Goal: Task Accomplishment & Management: Use online tool/utility

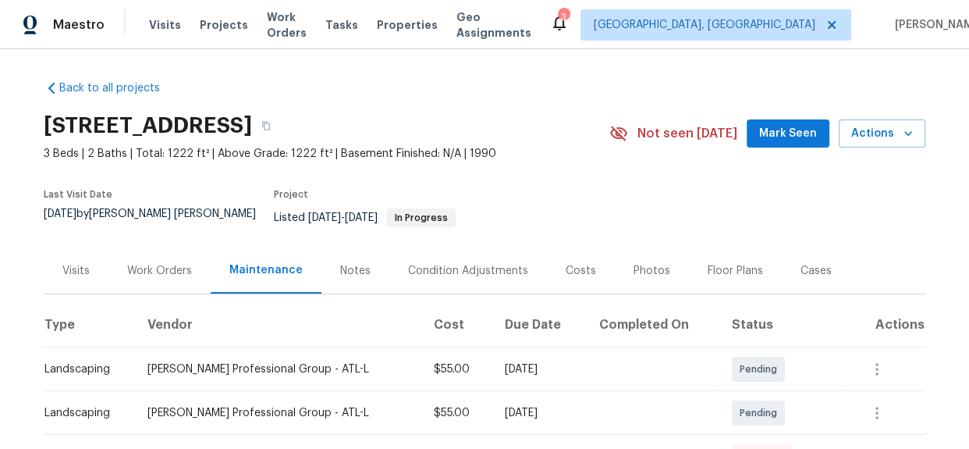
scroll to position [212, 0]
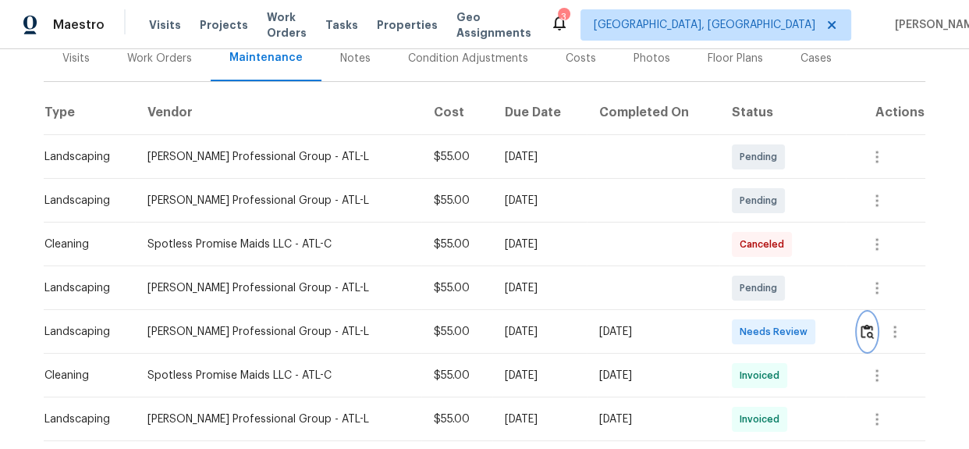
click at [861, 324] on img "button" at bounding box center [867, 331] width 13 height 15
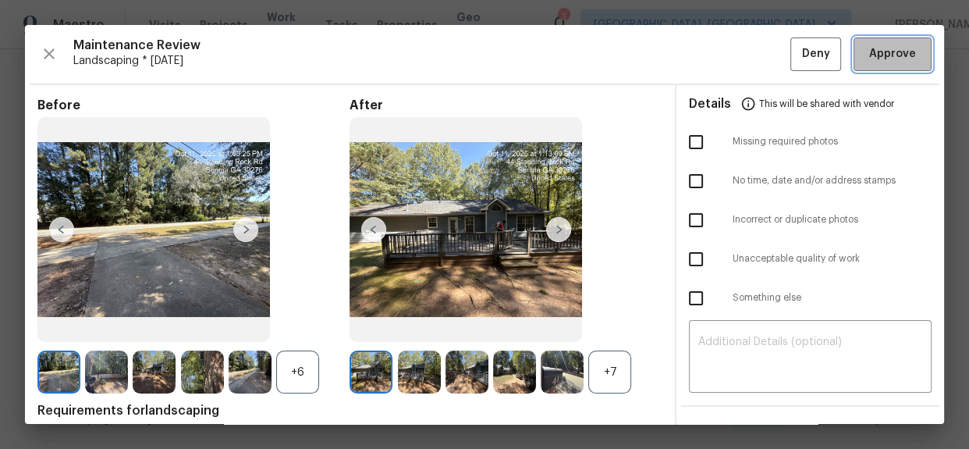
click at [880, 62] on span "Approve" at bounding box center [892, 54] width 47 height 20
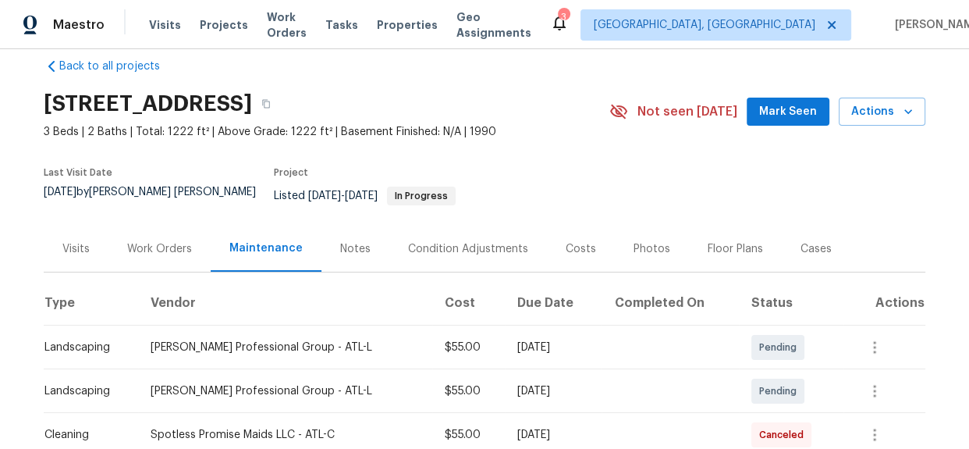
scroll to position [0, 0]
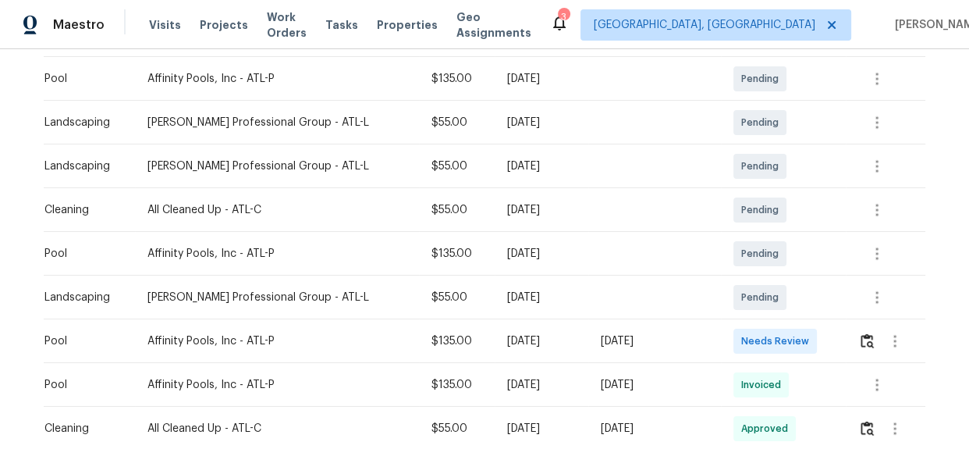
scroll to position [283, 0]
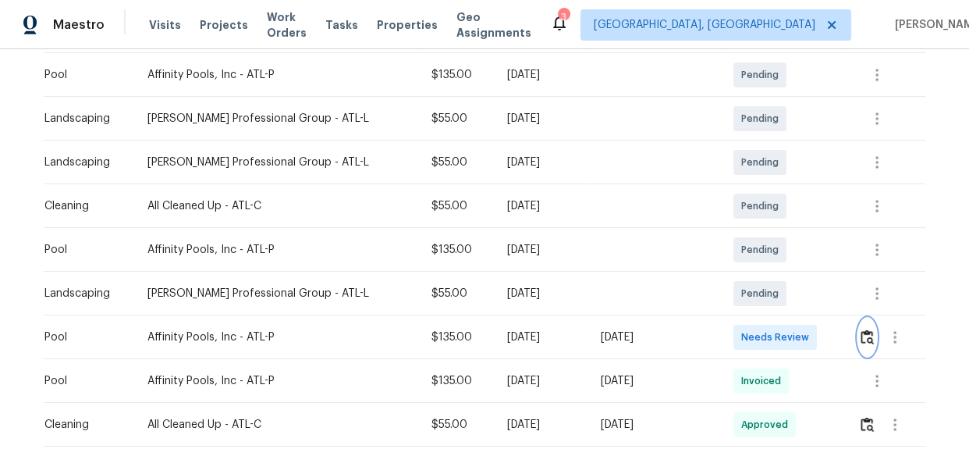
click at [864, 341] on img "button" at bounding box center [867, 336] width 13 height 15
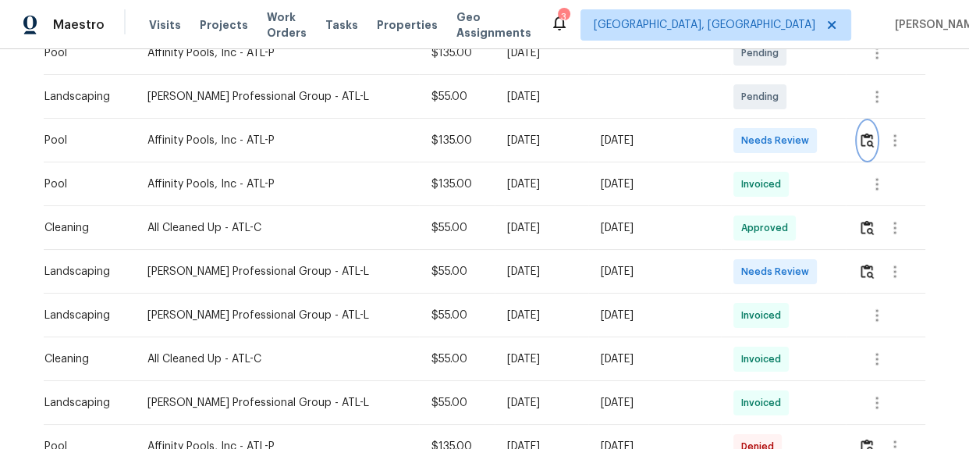
scroll to position [496, 0]
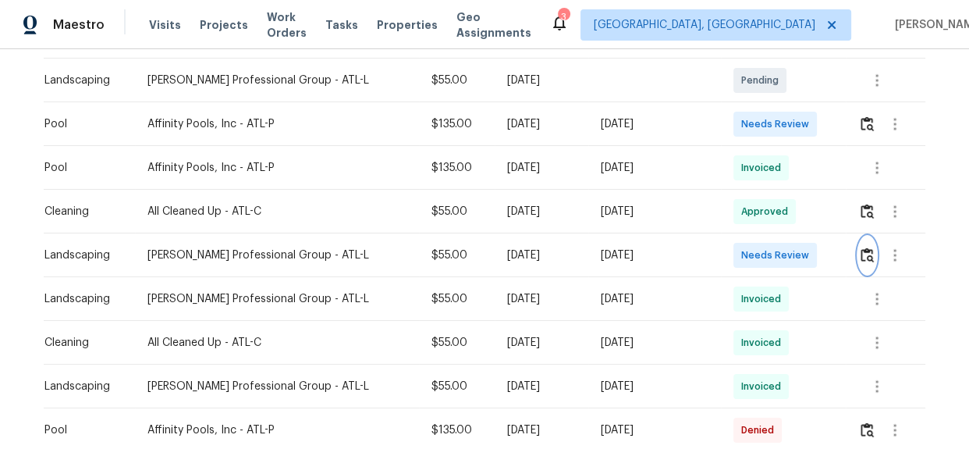
click at [861, 255] on img "button" at bounding box center [867, 254] width 13 height 15
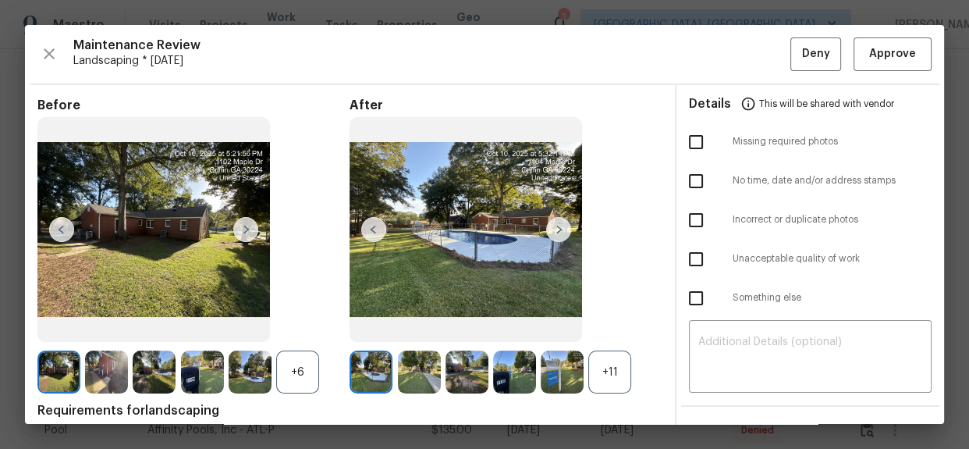
click at [495, 373] on img at bounding box center [514, 371] width 43 height 43
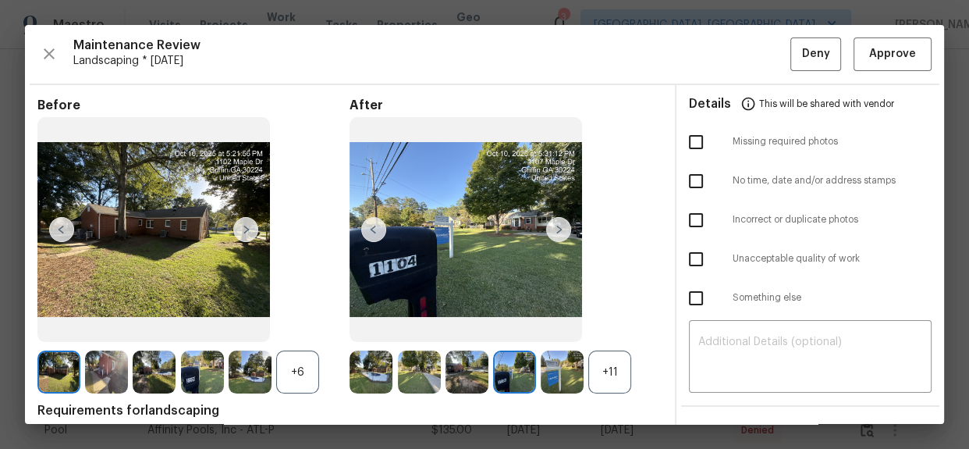
click at [498, 373] on img at bounding box center [514, 371] width 43 height 43
click at [499, 373] on img at bounding box center [514, 371] width 43 height 43
click at [866, 47] on span "Approve" at bounding box center [892, 54] width 53 height 20
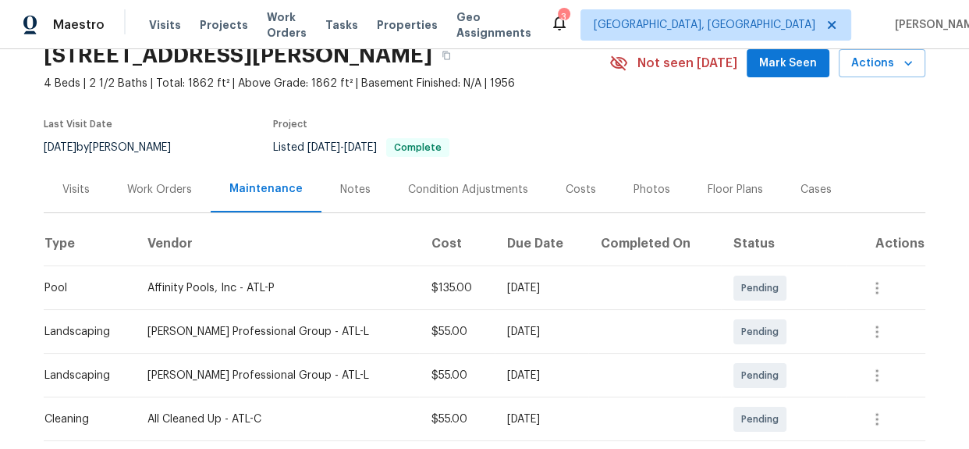
scroll to position [0, 0]
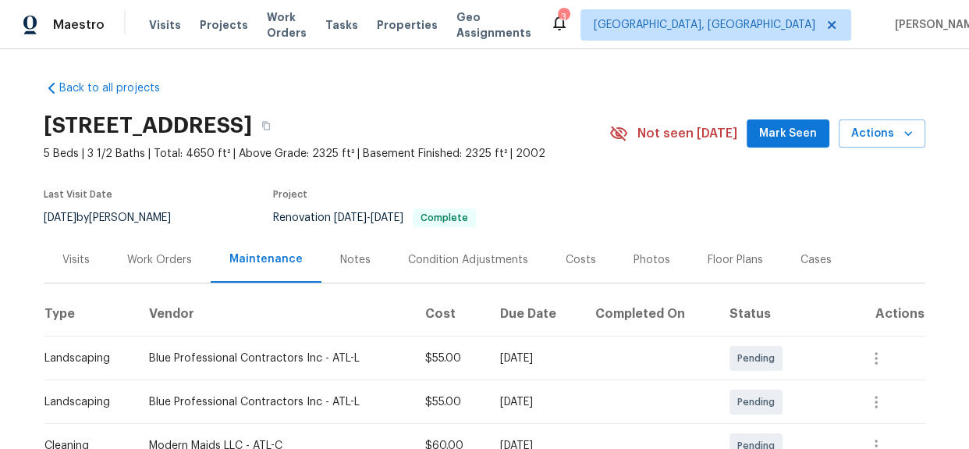
scroll to position [253, 0]
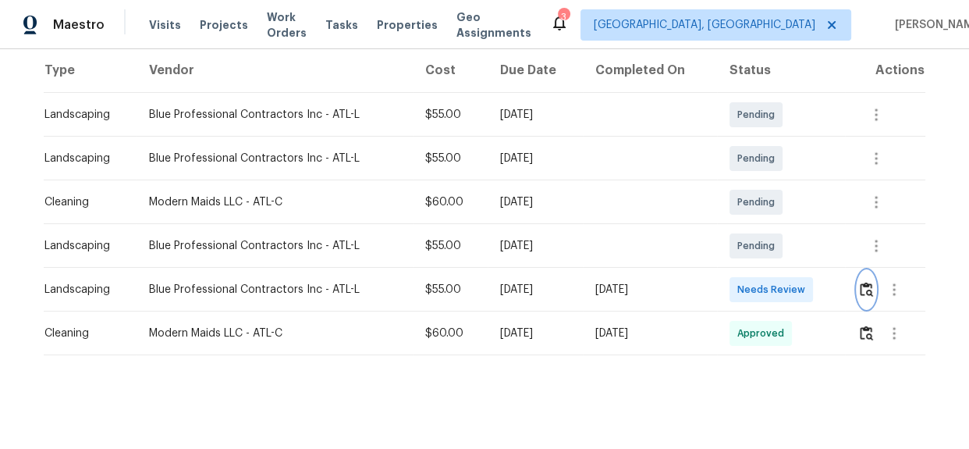
click at [860, 282] on img "button" at bounding box center [866, 289] width 13 height 15
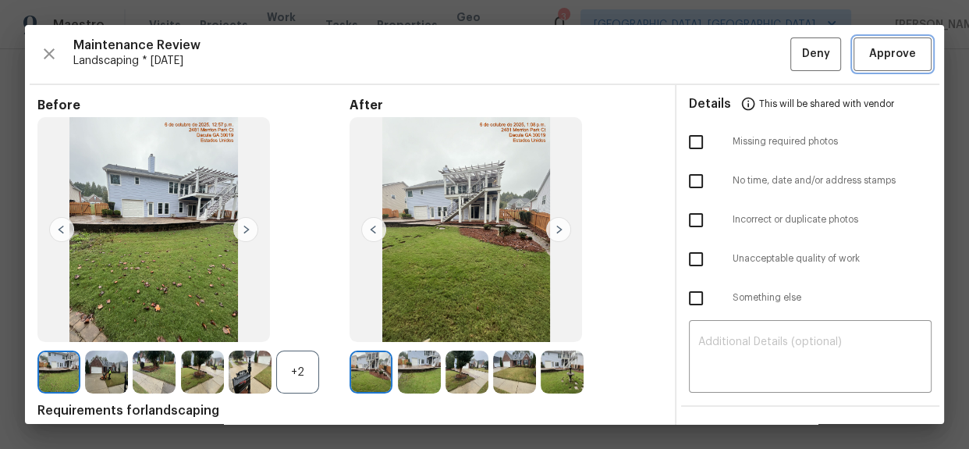
drag, startPoint x: 888, startPoint y: 55, endPoint x: 823, endPoint y: 91, distance: 74.0
click at [882, 55] on span "Approve" at bounding box center [892, 54] width 47 height 20
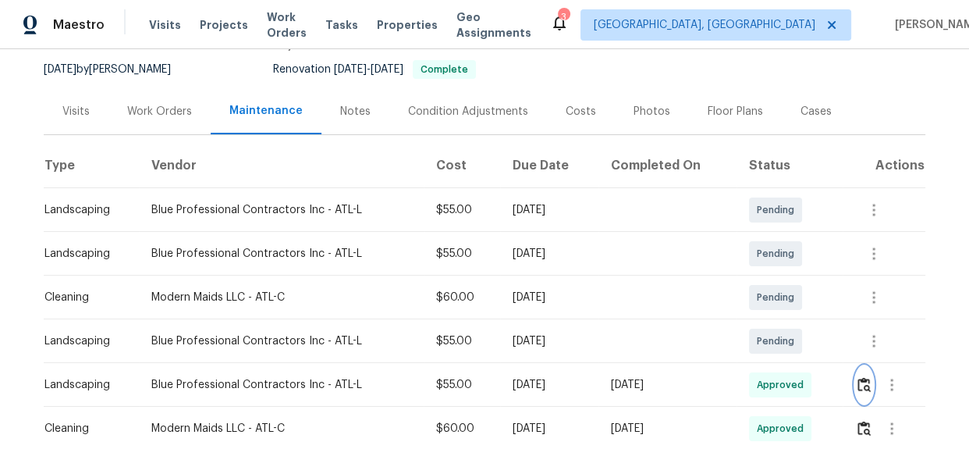
scroll to position [0, 0]
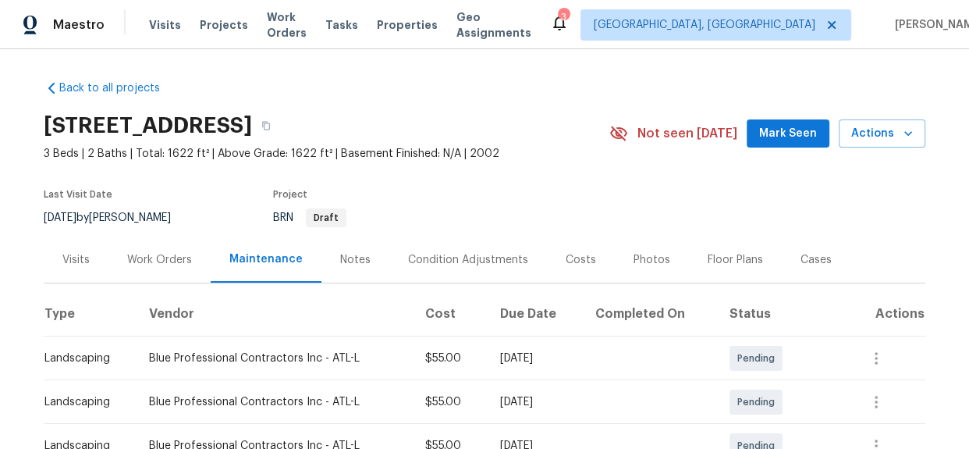
scroll to position [283, 0]
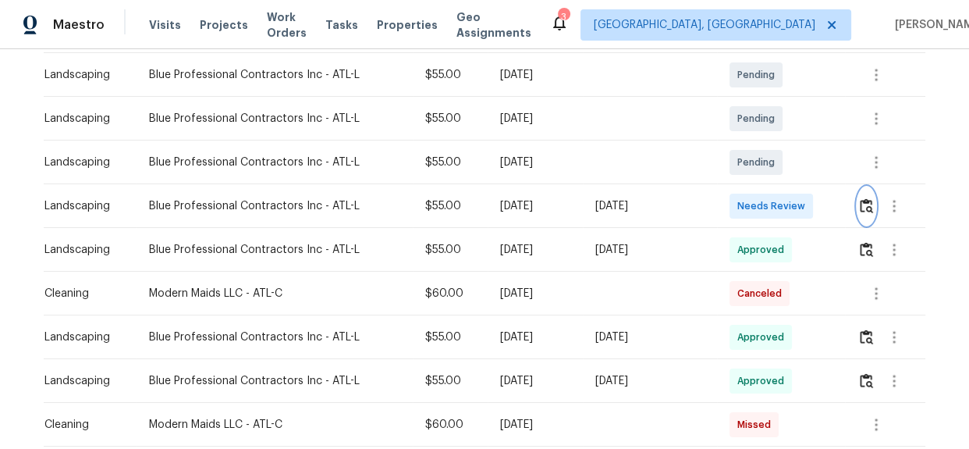
click at [867, 204] on img "button" at bounding box center [866, 205] width 13 height 15
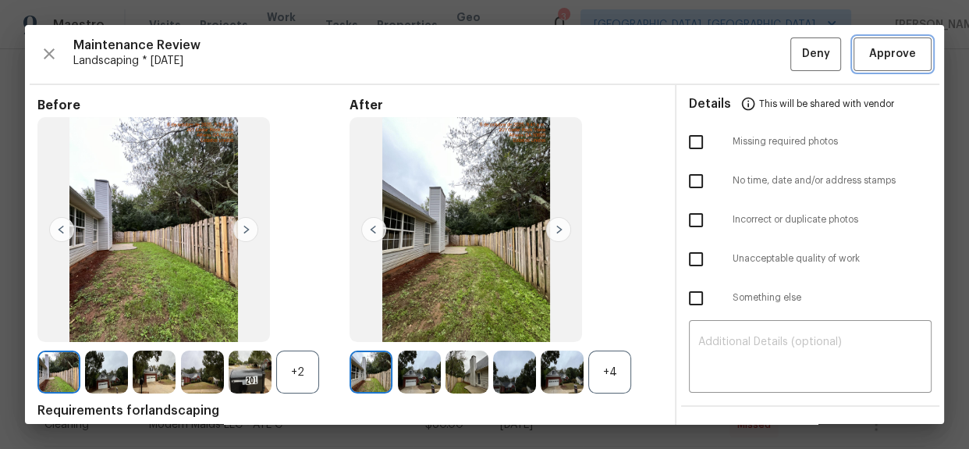
click at [879, 46] on span "Approve" at bounding box center [892, 54] width 47 height 20
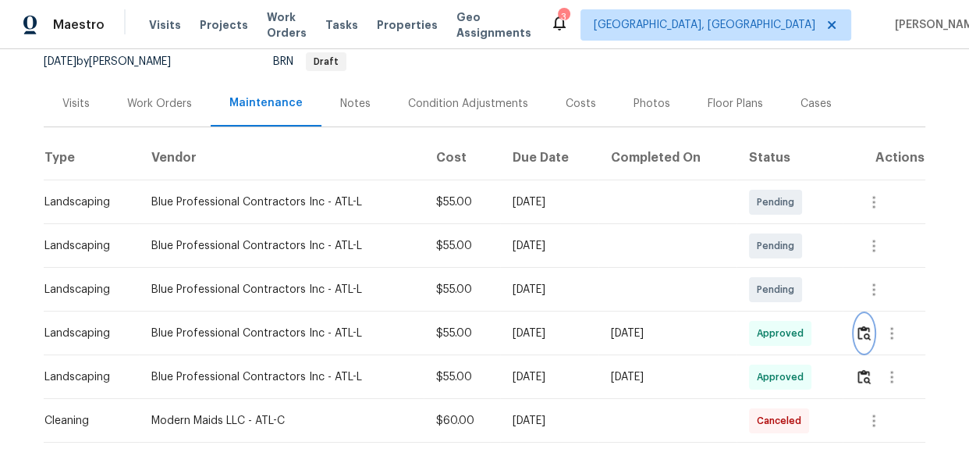
scroll to position [0, 0]
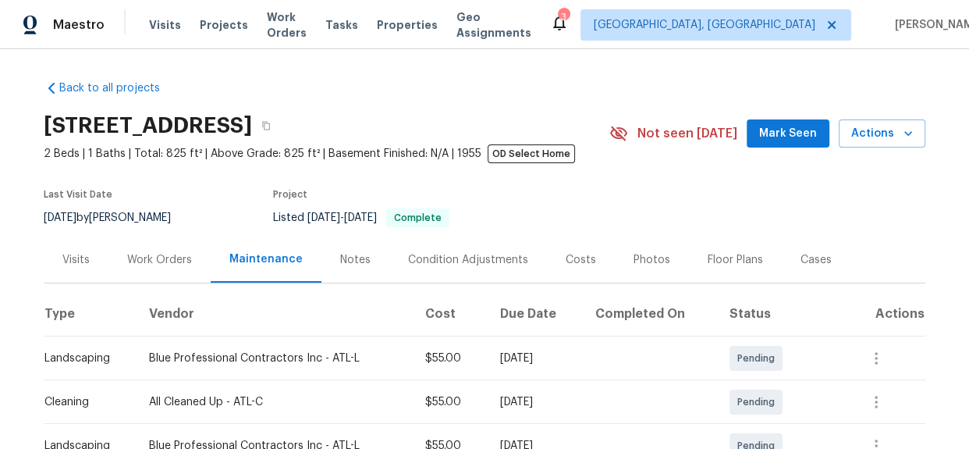
scroll to position [283, 0]
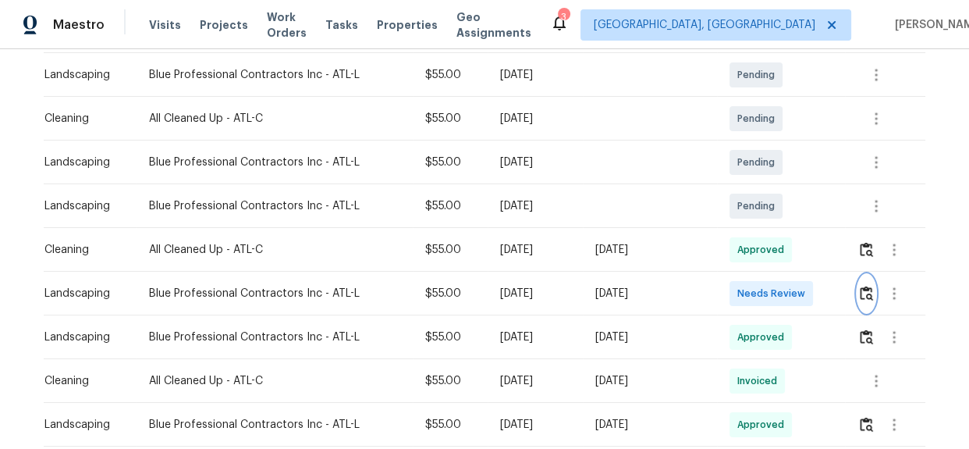
click at [860, 293] on img "button" at bounding box center [866, 293] width 13 height 15
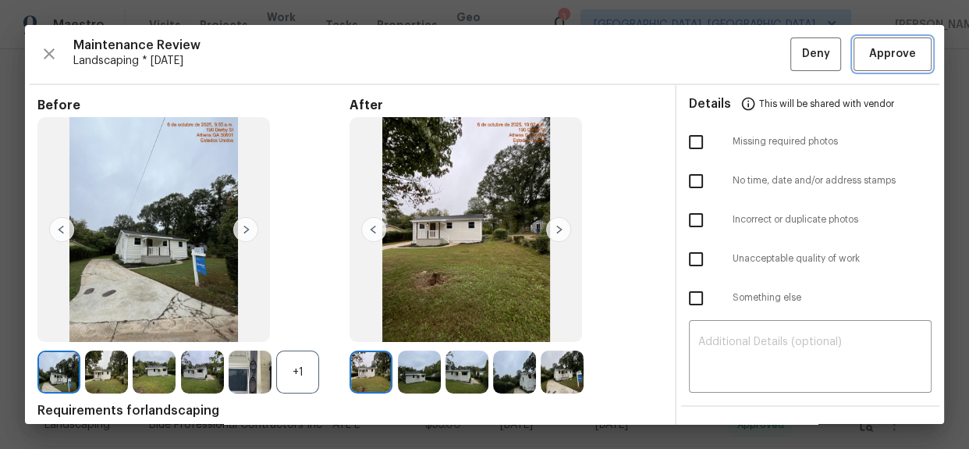
click at [882, 59] on span "Approve" at bounding box center [892, 54] width 47 height 20
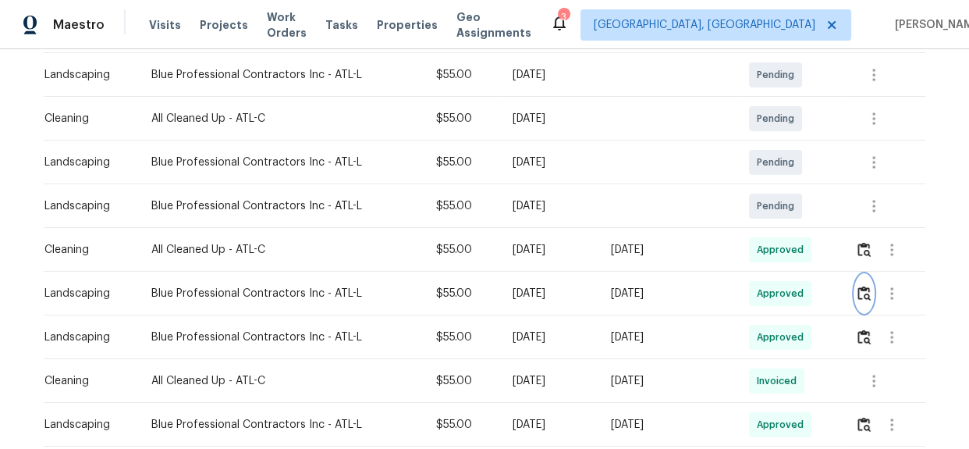
scroll to position [0, 0]
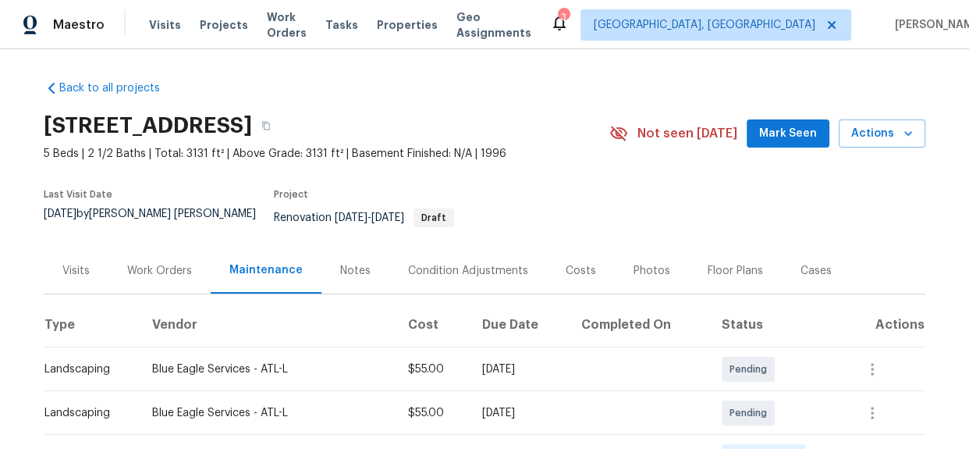
scroll to position [283, 0]
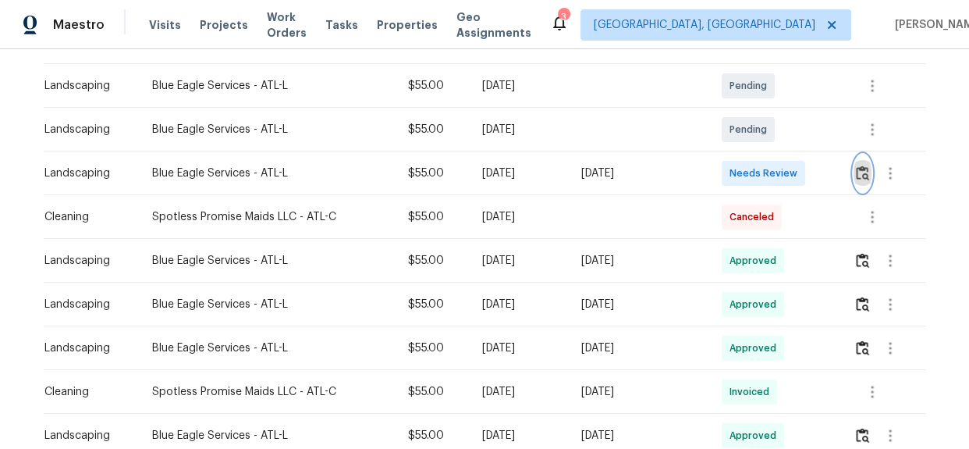
click at [861, 154] on button "button" at bounding box center [863, 172] width 18 height 37
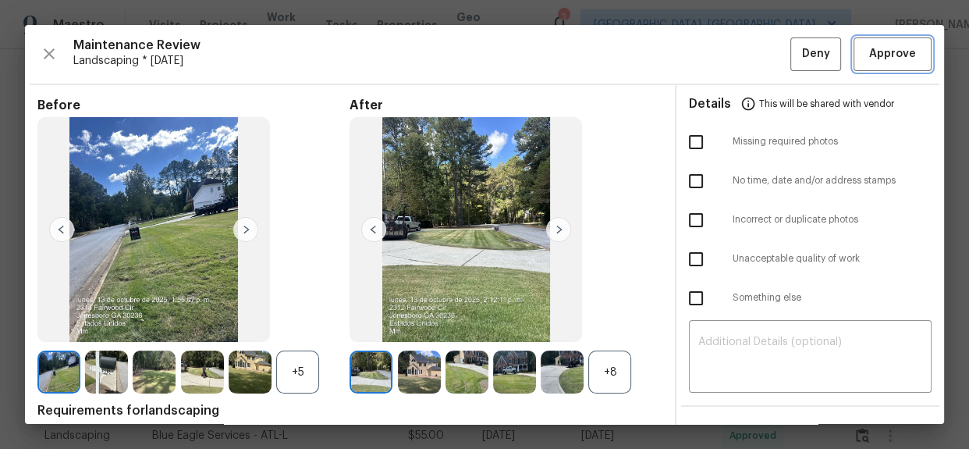
click at [869, 50] on span "Approve" at bounding box center [892, 54] width 47 height 20
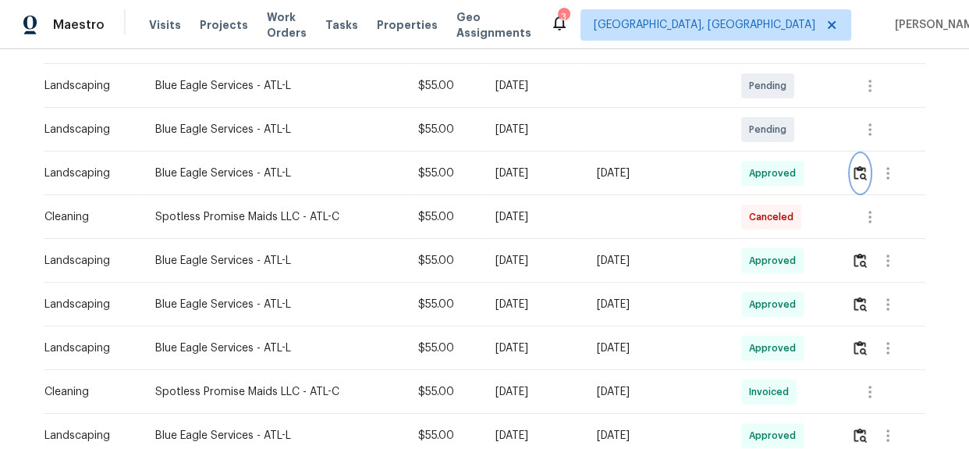
scroll to position [0, 0]
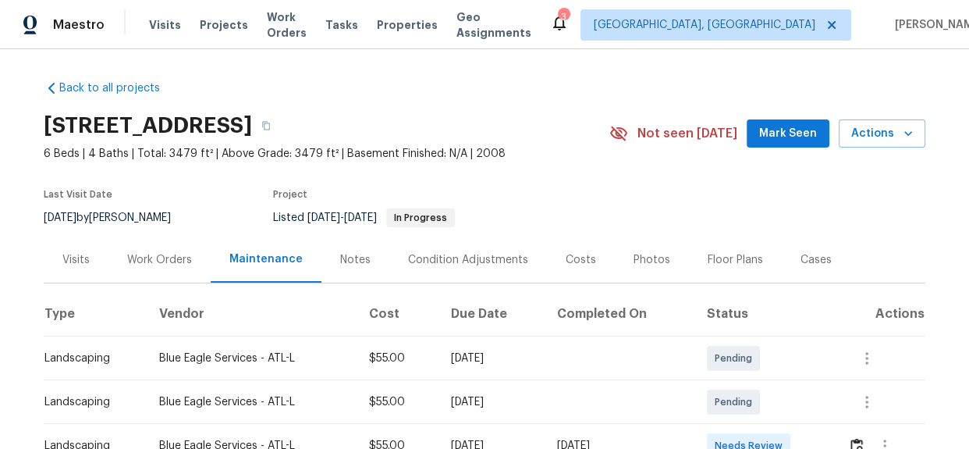
scroll to position [212, 0]
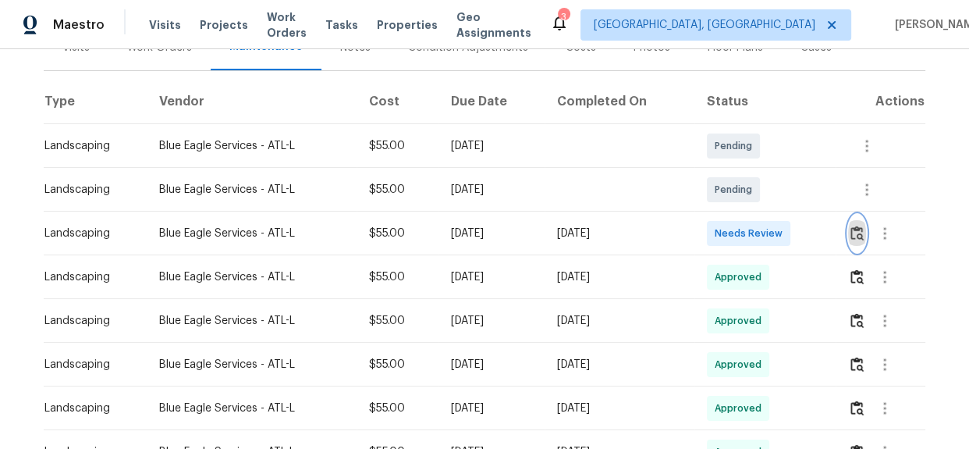
click at [854, 225] on button "button" at bounding box center [857, 233] width 18 height 37
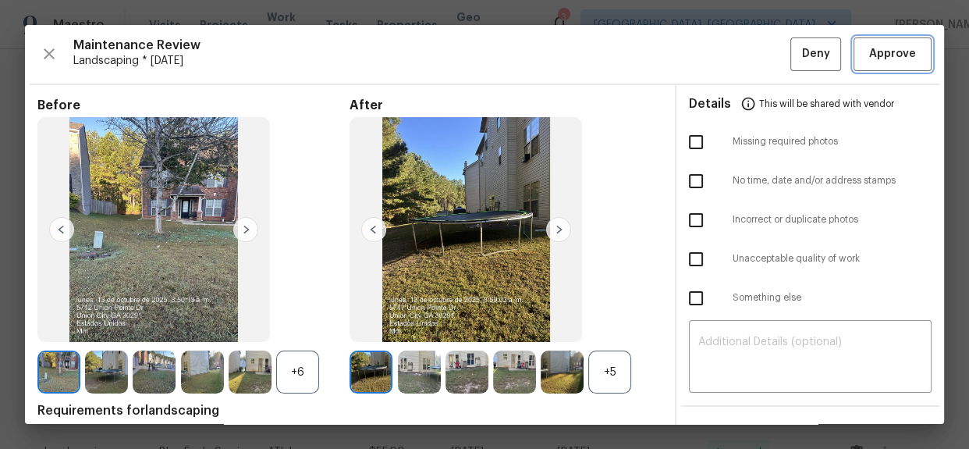
click at [869, 55] on span "Approve" at bounding box center [892, 54] width 47 height 20
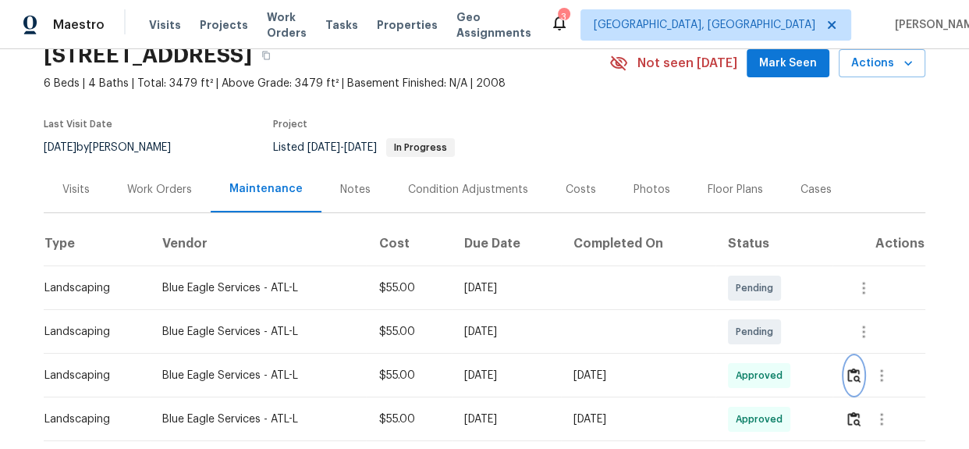
scroll to position [0, 0]
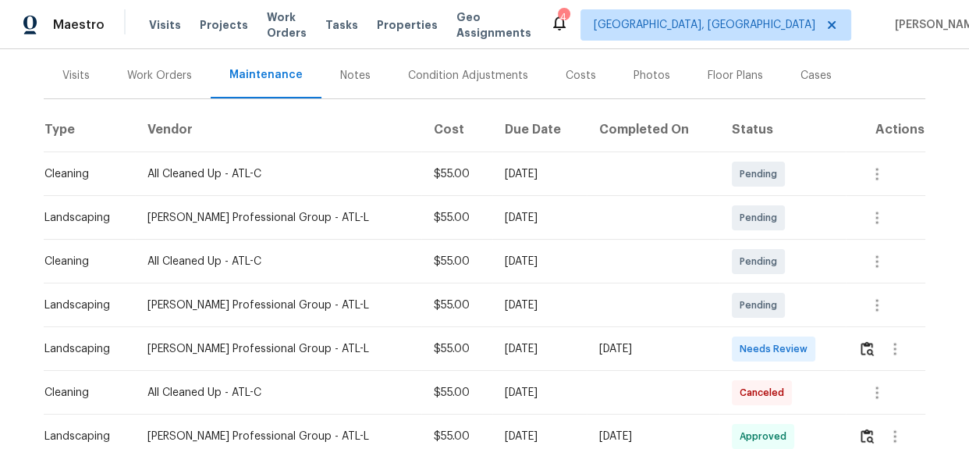
scroll to position [141, 0]
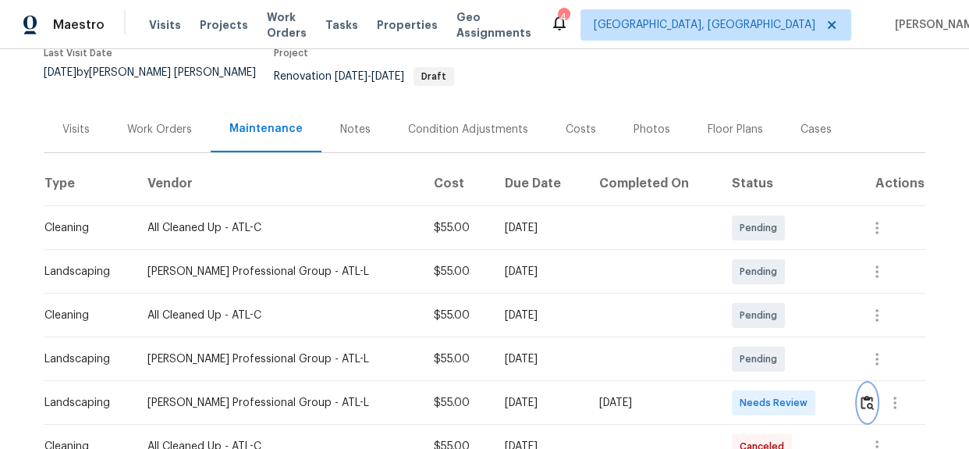
click at [862, 395] on img "button" at bounding box center [867, 402] width 13 height 15
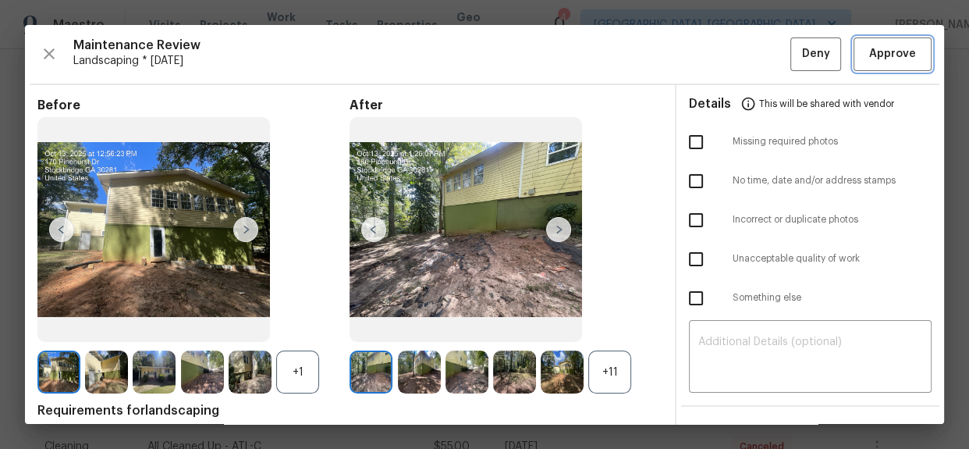
drag, startPoint x: 881, startPoint y: 53, endPoint x: 921, endPoint y: 78, distance: 47.0
click at [881, 53] on span "Approve" at bounding box center [892, 54] width 47 height 20
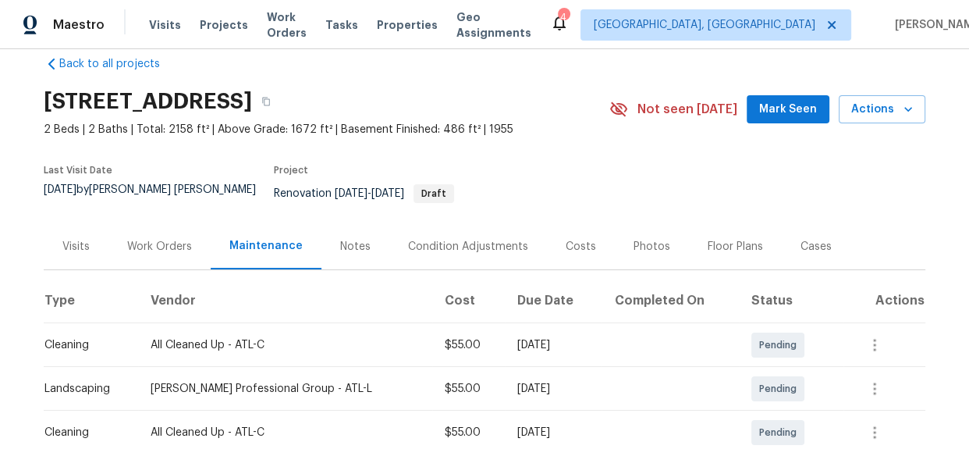
scroll to position [0, 0]
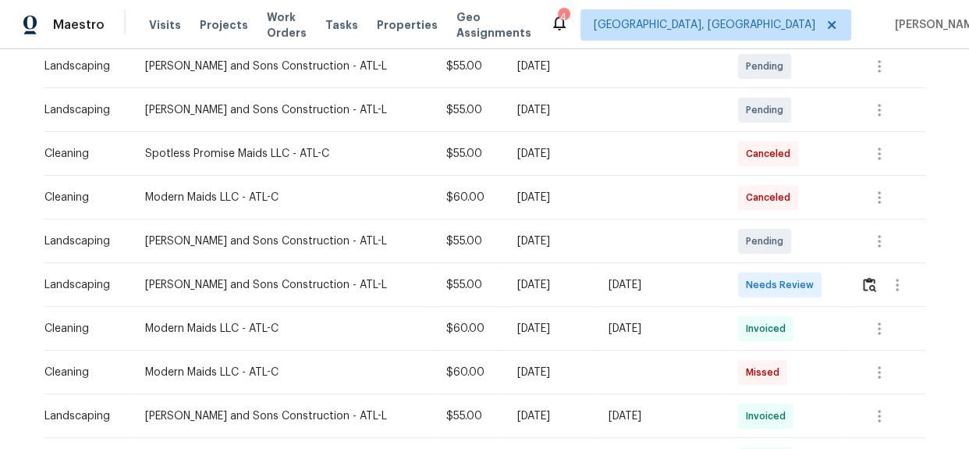
scroll to position [283, 0]
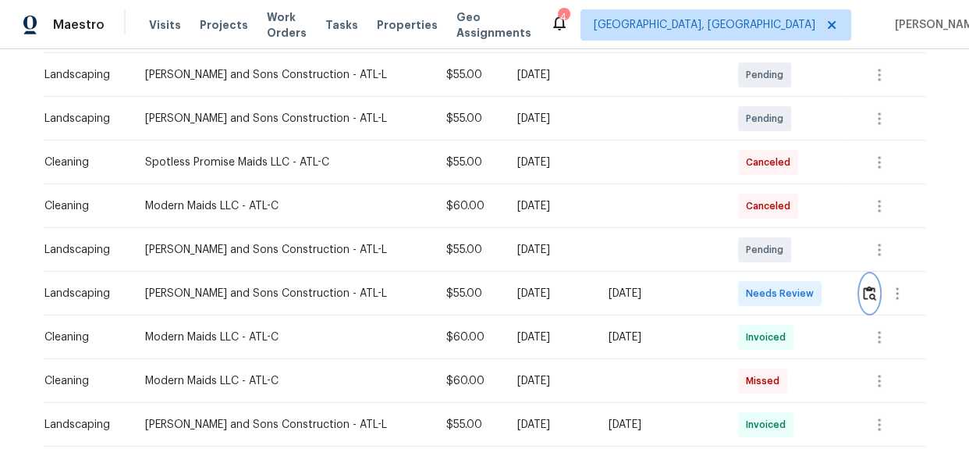
click at [866, 294] on img "button" at bounding box center [869, 293] width 13 height 15
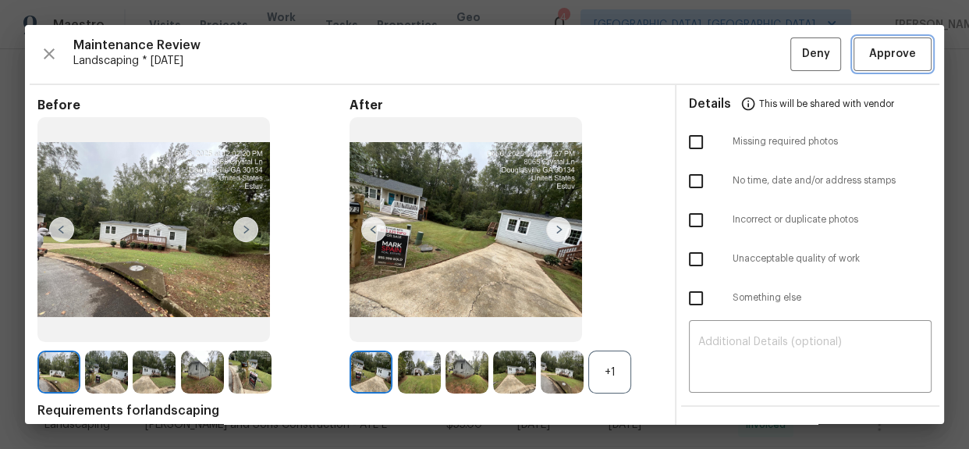
click at [897, 51] on span "Approve" at bounding box center [892, 54] width 47 height 20
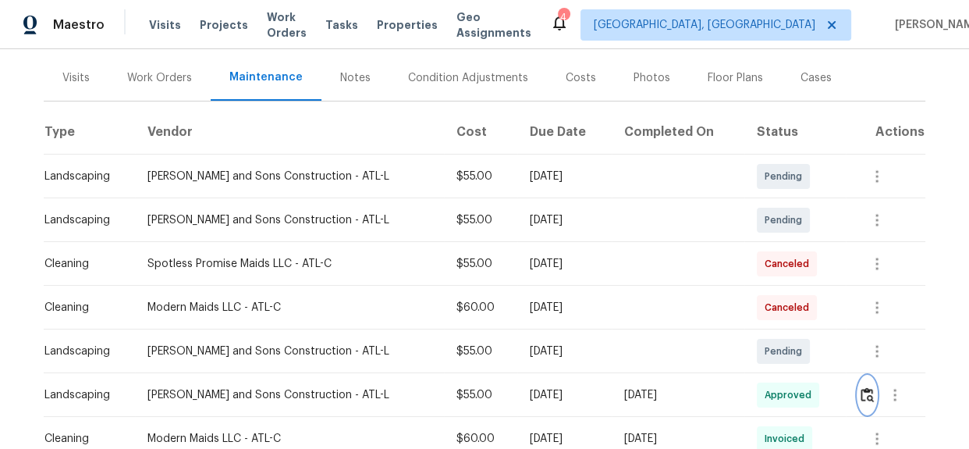
scroll to position [0, 0]
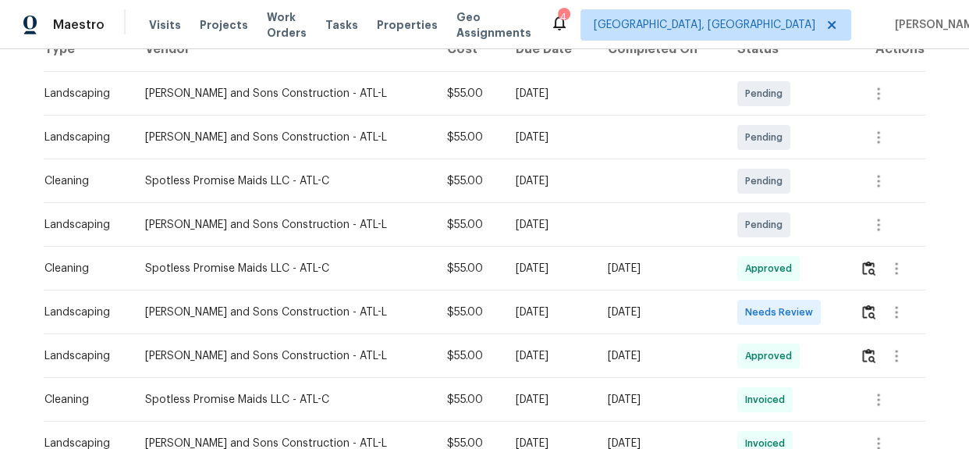
scroll to position [283, 0]
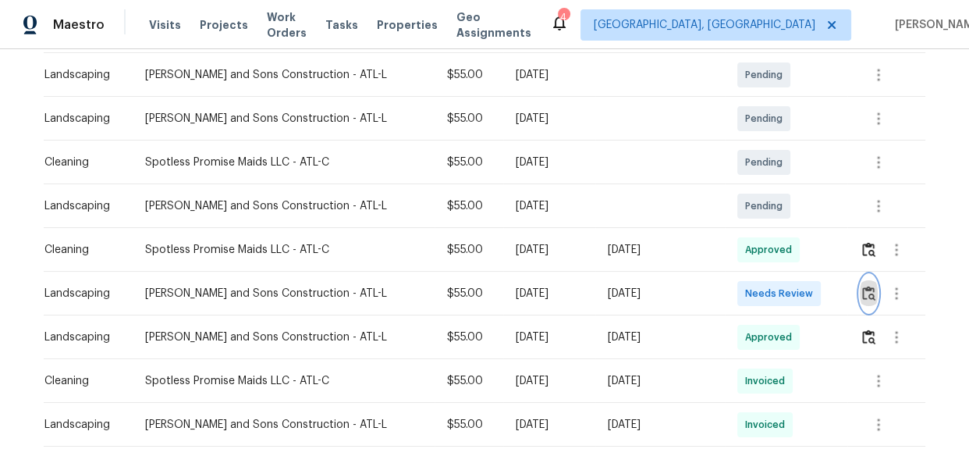
click at [860, 304] on button "button" at bounding box center [869, 293] width 18 height 37
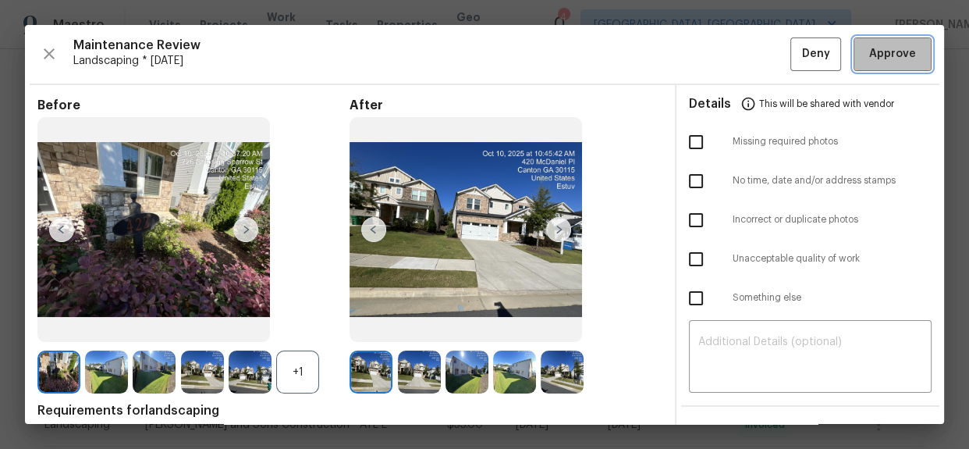
click at [882, 51] on span "Approve" at bounding box center [892, 54] width 47 height 20
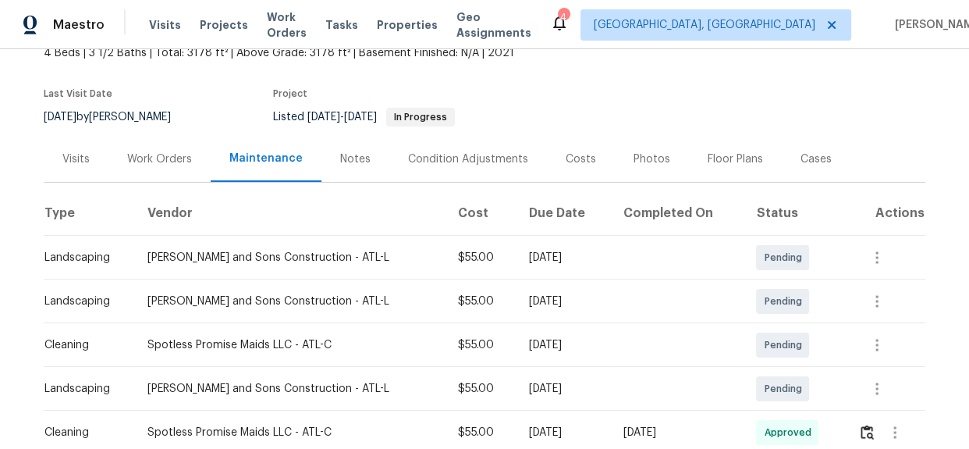
scroll to position [0, 0]
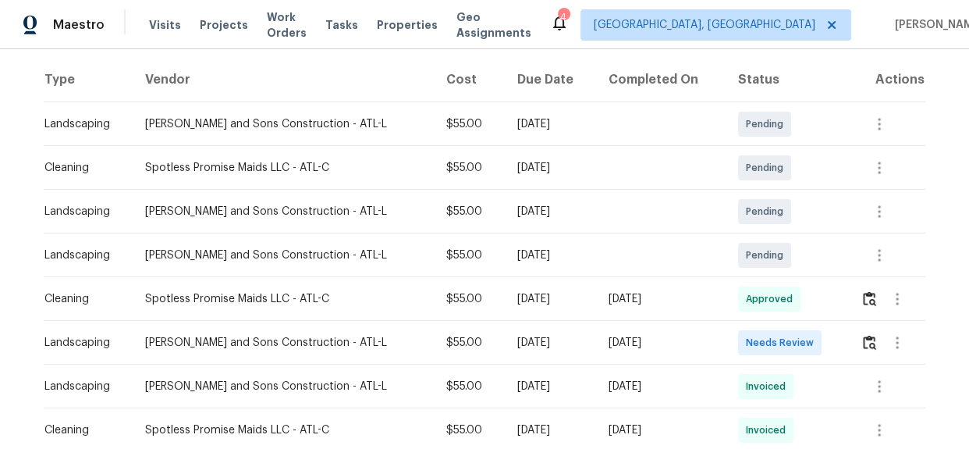
scroll to position [283, 0]
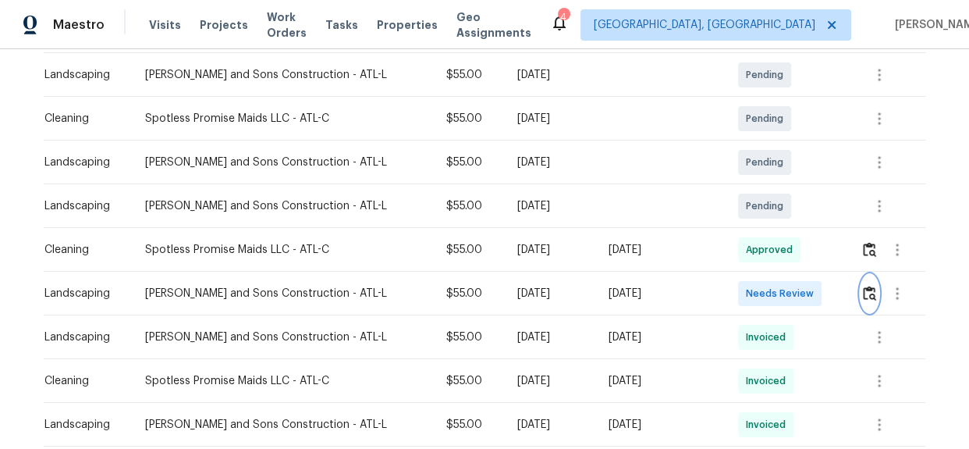
click at [863, 291] on img "button" at bounding box center [869, 293] width 13 height 15
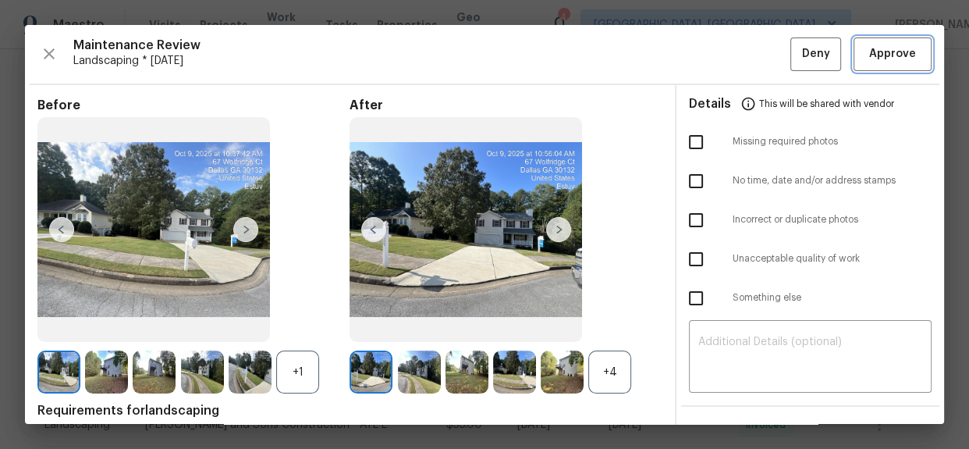
click at [885, 50] on span "Approve" at bounding box center [892, 54] width 47 height 20
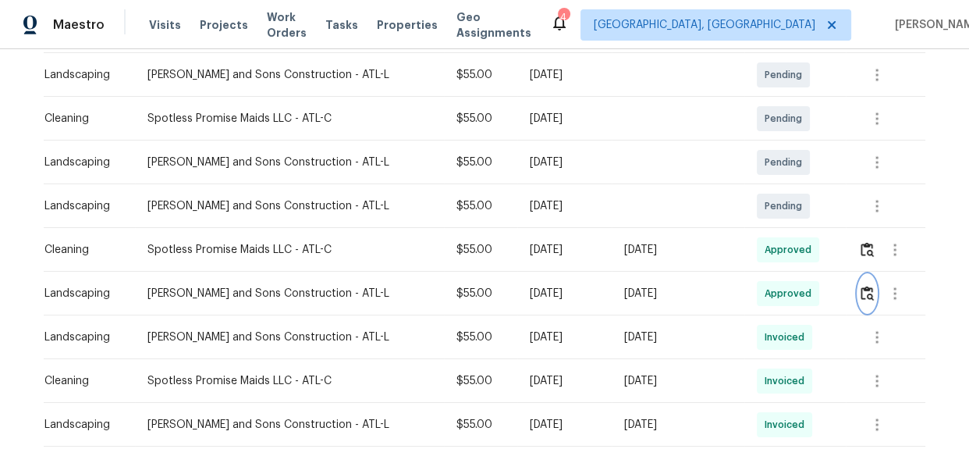
scroll to position [0, 0]
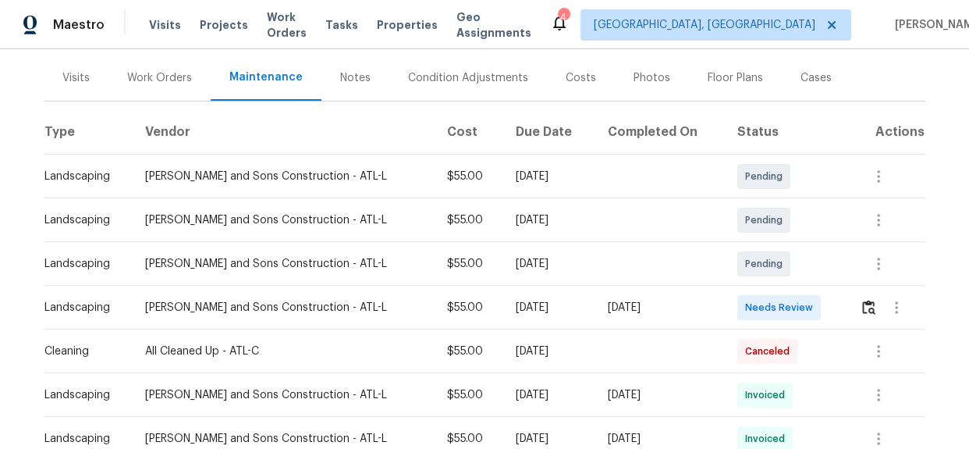
scroll to position [283, 0]
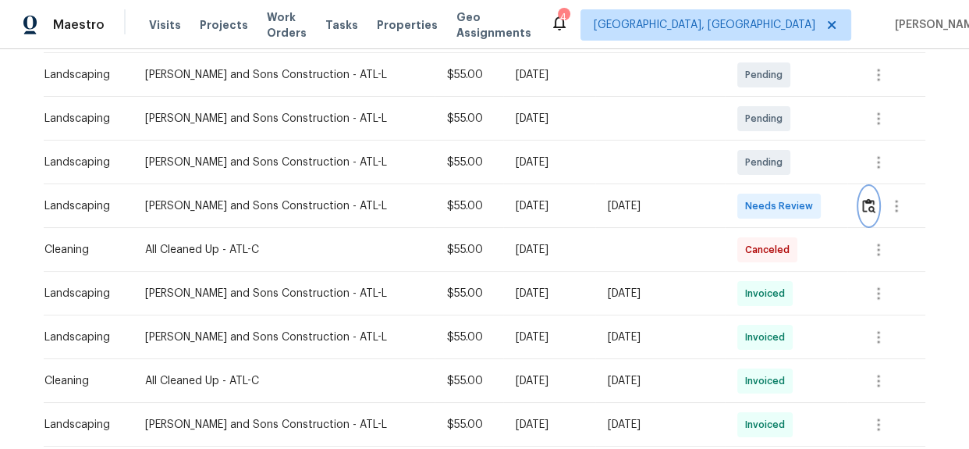
click at [865, 211] on button "button" at bounding box center [869, 205] width 18 height 37
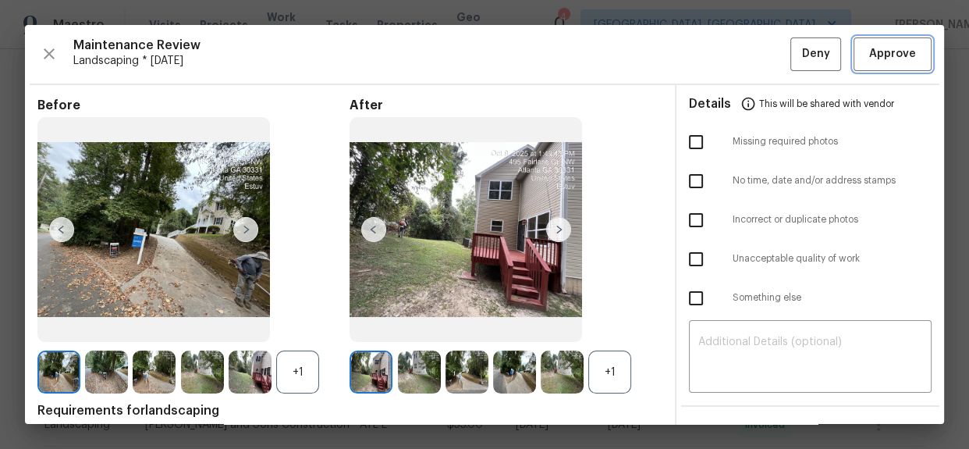
drag, startPoint x: 887, startPoint y: 54, endPoint x: 879, endPoint y: 51, distance: 8.1
click at [886, 54] on span "Approve" at bounding box center [892, 54] width 47 height 20
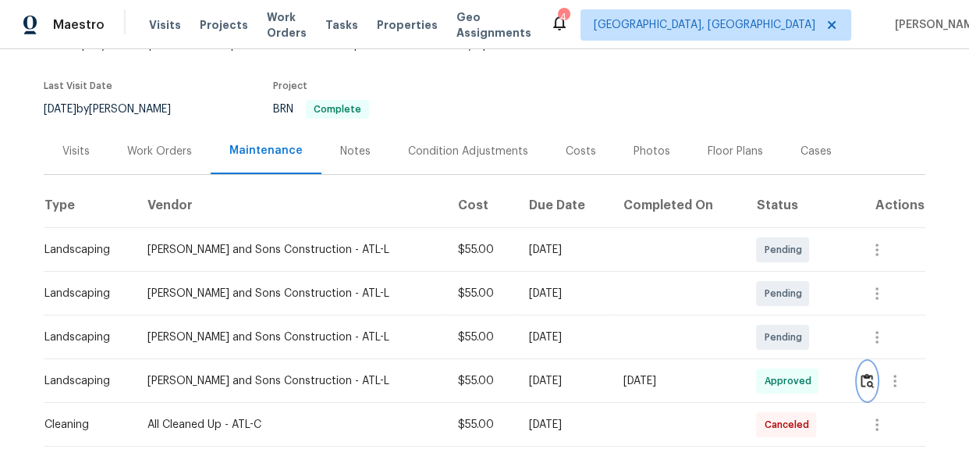
scroll to position [0, 0]
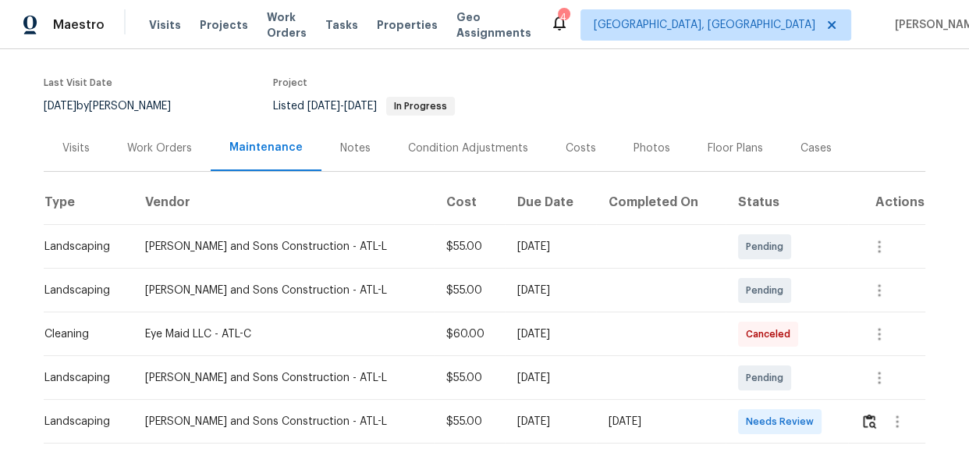
scroll to position [283, 0]
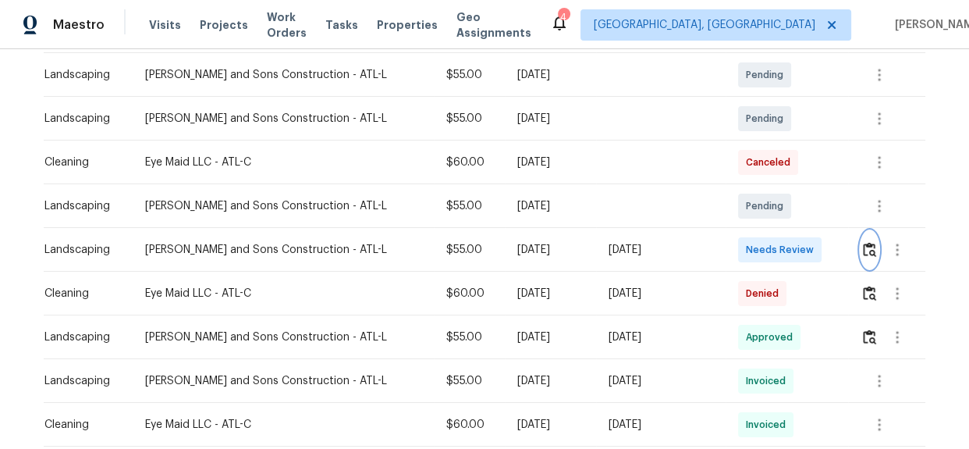
click at [867, 250] on img "button" at bounding box center [869, 249] width 13 height 15
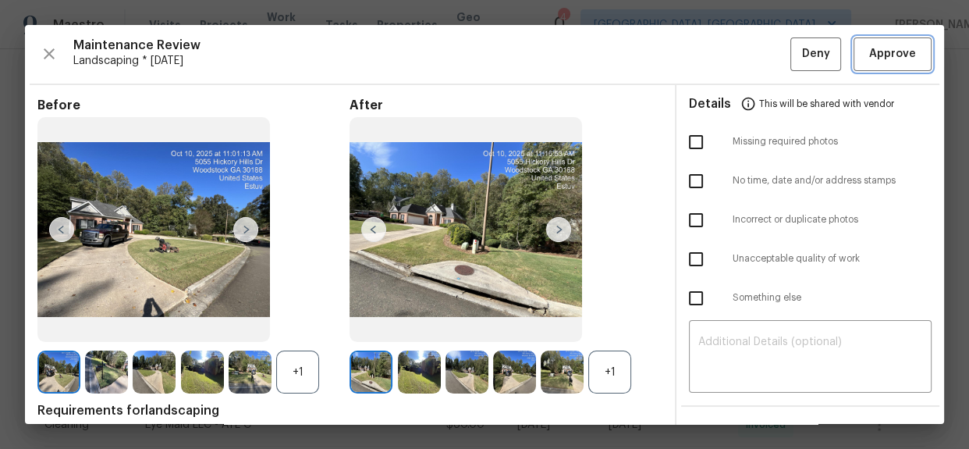
click at [872, 56] on span "Approve" at bounding box center [892, 54] width 47 height 20
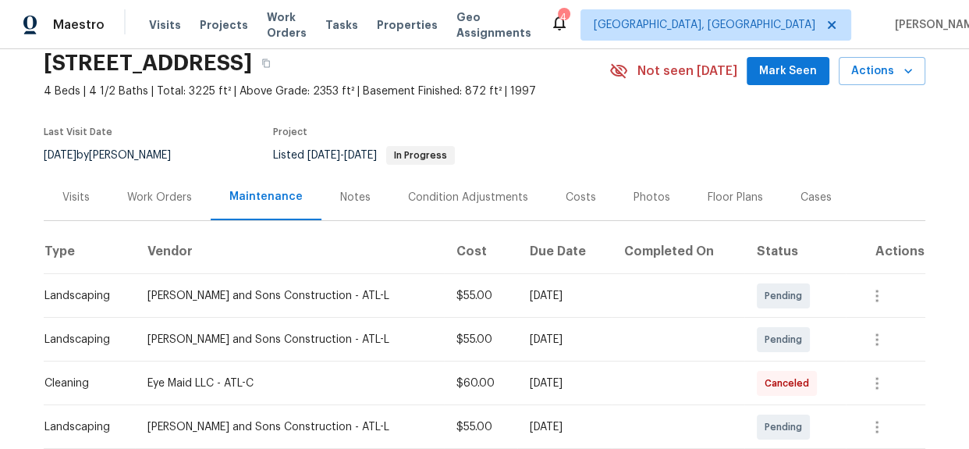
scroll to position [0, 0]
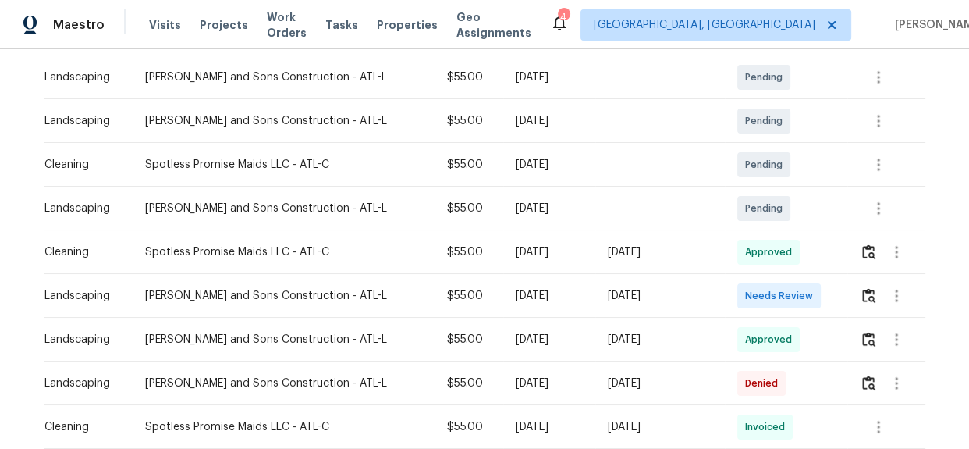
scroll to position [283, 0]
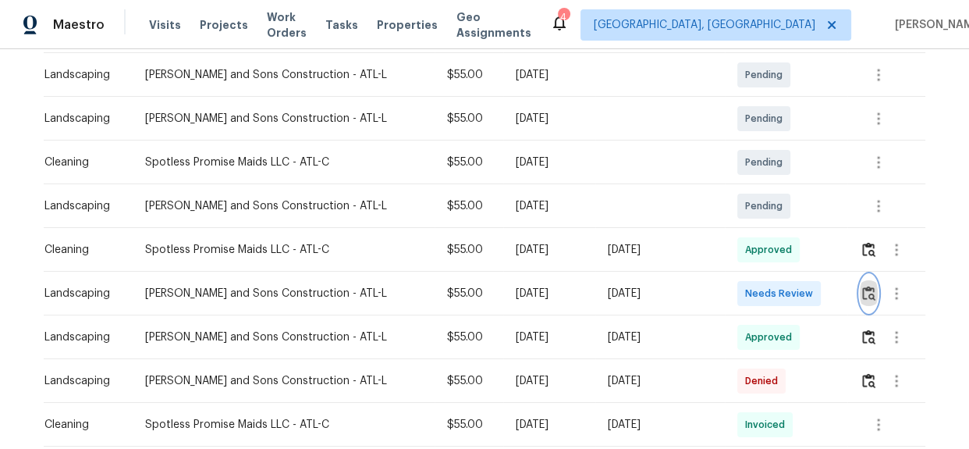
click at [863, 297] on img "button" at bounding box center [868, 293] width 13 height 15
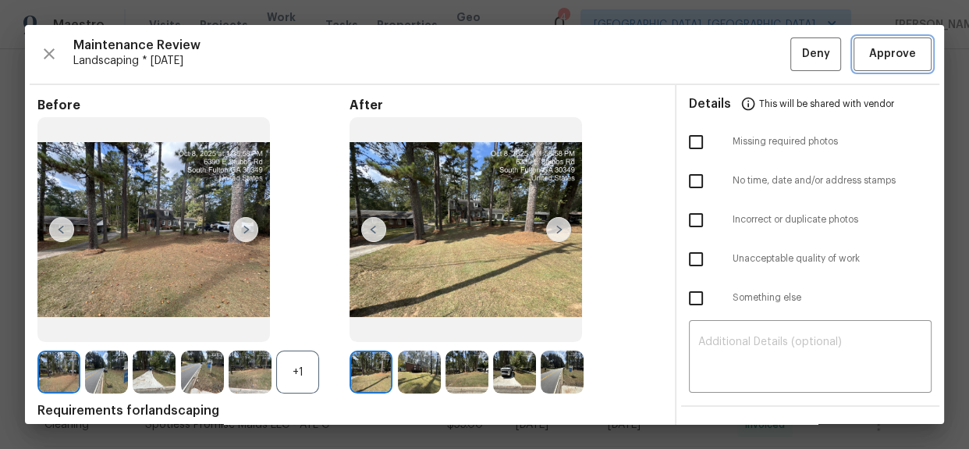
drag, startPoint x: 882, startPoint y: 61, endPoint x: 856, endPoint y: 69, distance: 27.7
click at [882, 61] on span "Approve" at bounding box center [892, 54] width 47 height 20
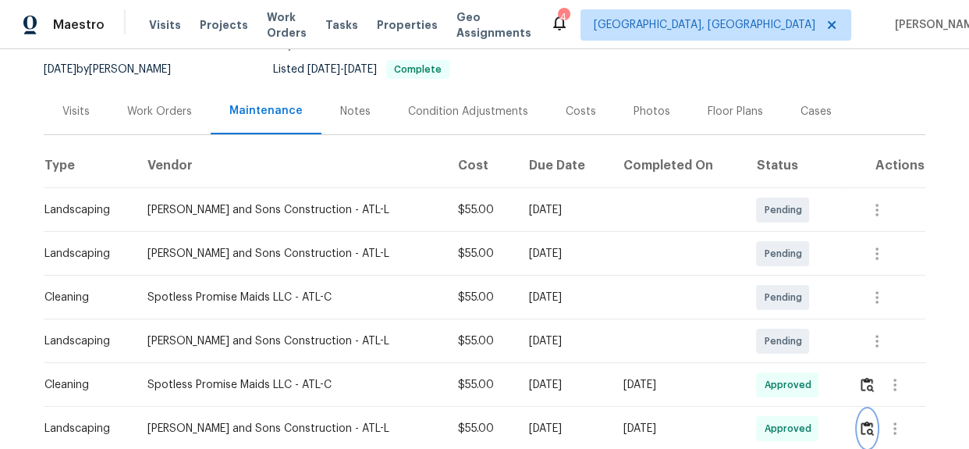
scroll to position [0, 0]
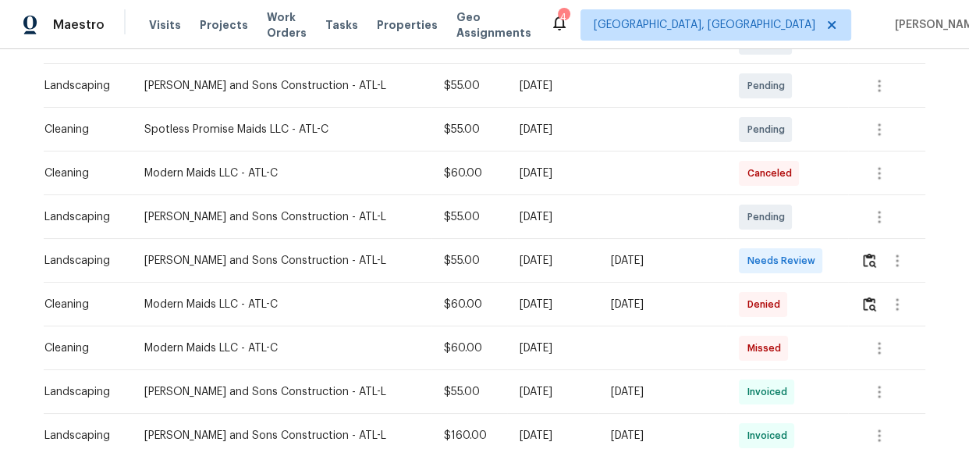
scroll to position [354, 0]
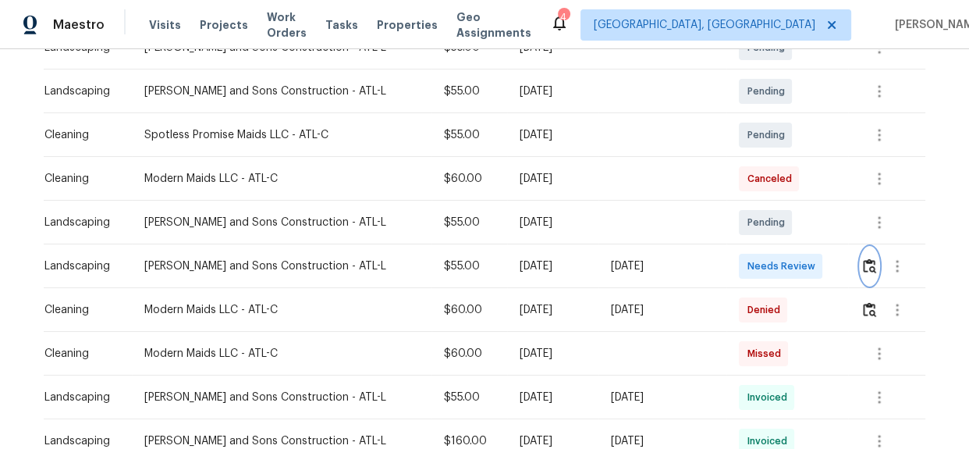
click at [861, 265] on button "button" at bounding box center [870, 265] width 18 height 37
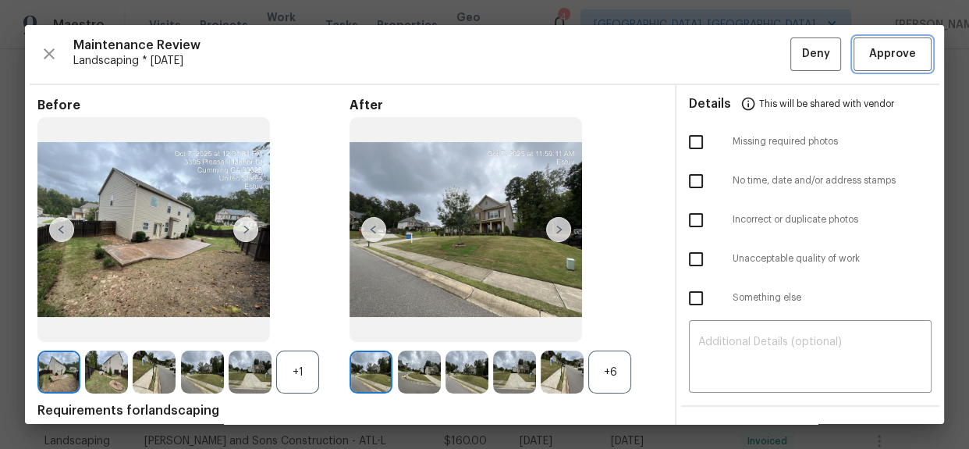
drag, startPoint x: 894, startPoint y: 53, endPoint x: 887, endPoint y: 57, distance: 8.0
click at [894, 53] on span "Approve" at bounding box center [892, 54] width 47 height 20
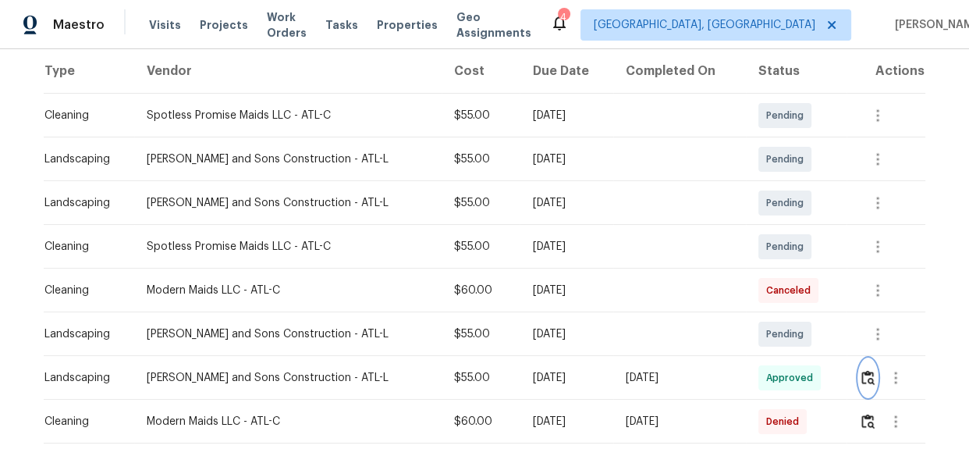
scroll to position [0, 0]
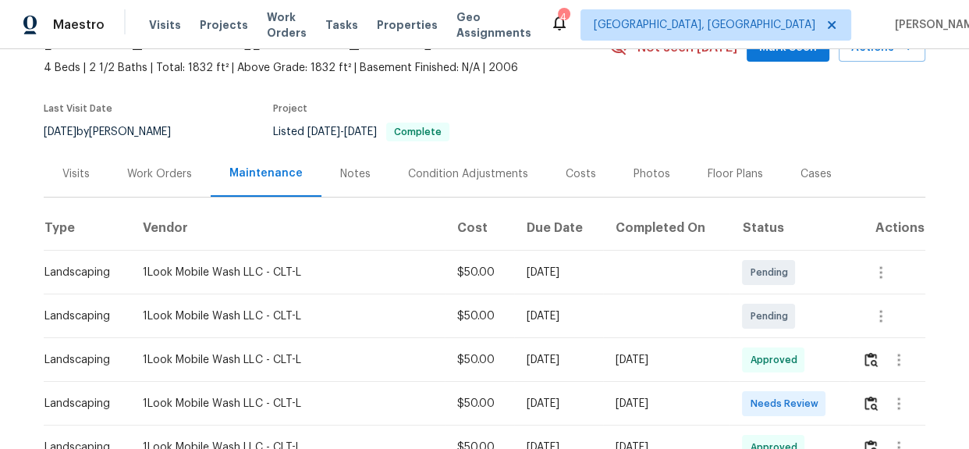
scroll to position [212, 0]
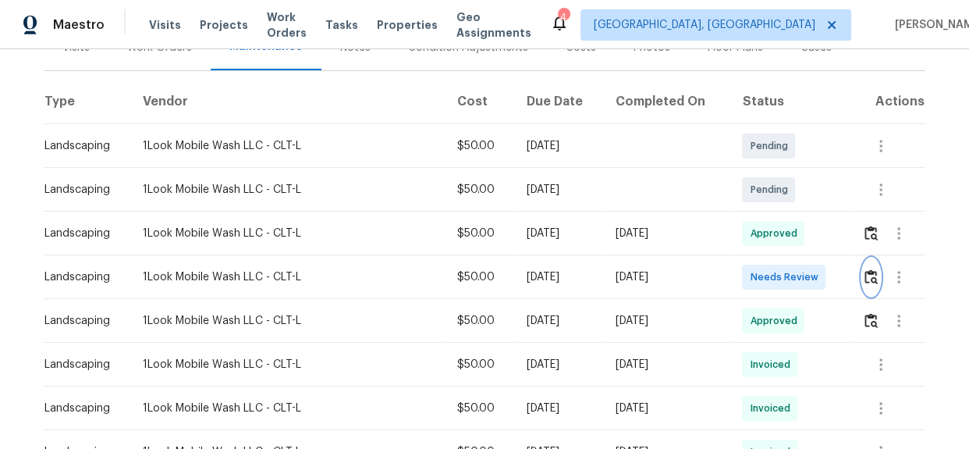
click at [865, 282] on img "button" at bounding box center [871, 276] width 13 height 15
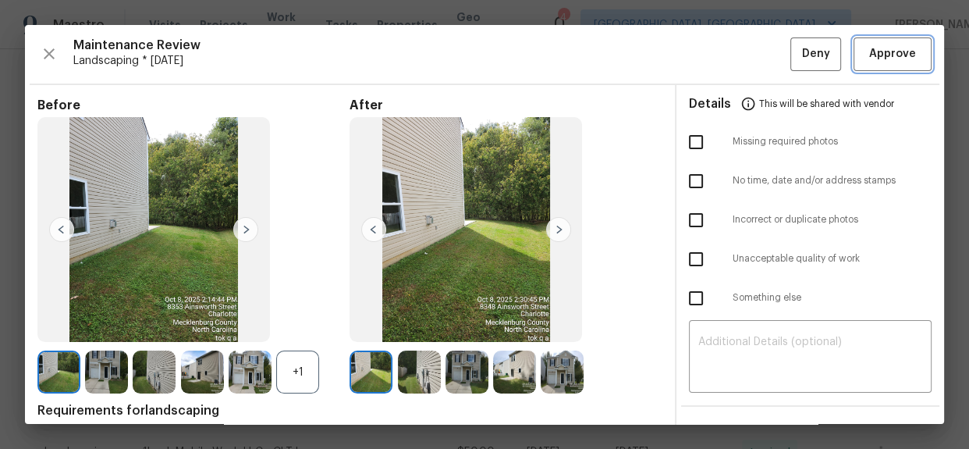
drag, startPoint x: 905, startPoint y: 64, endPoint x: 870, endPoint y: 43, distance: 40.9
click at [905, 64] on button "Approve" at bounding box center [893, 54] width 78 height 34
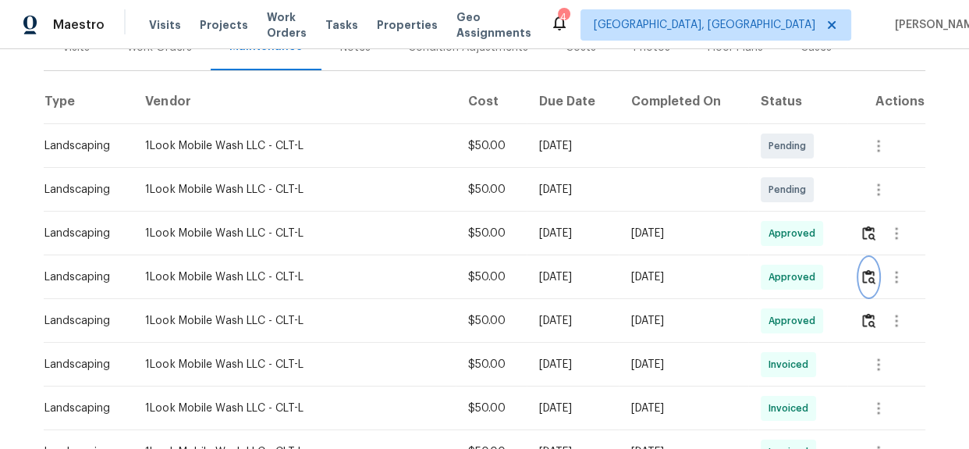
scroll to position [0, 0]
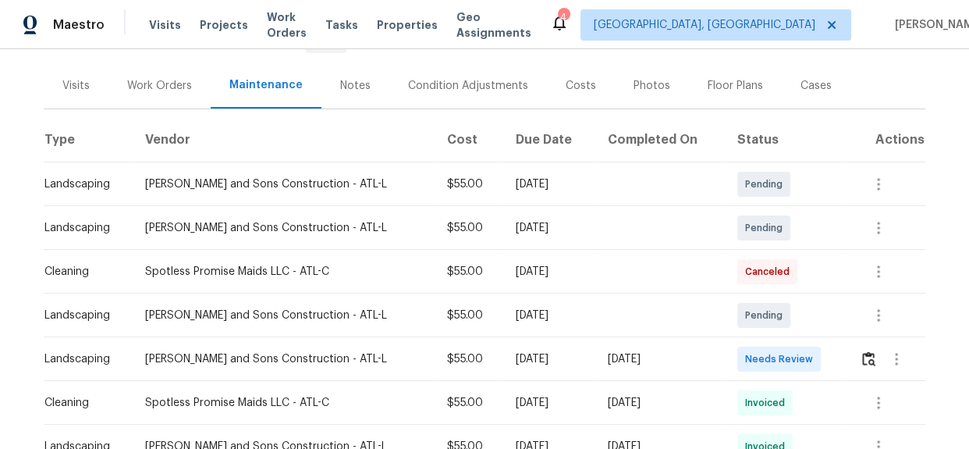
scroll to position [297, 0]
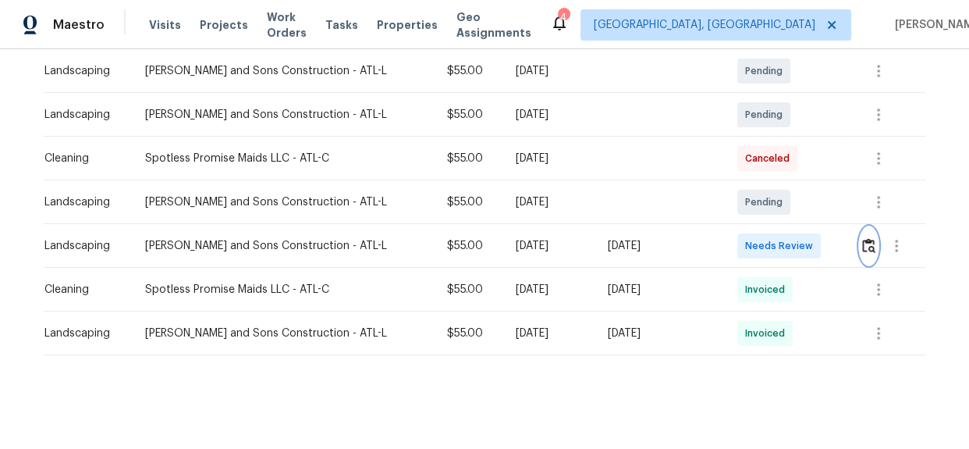
click at [862, 238] on img "button" at bounding box center [868, 245] width 13 height 15
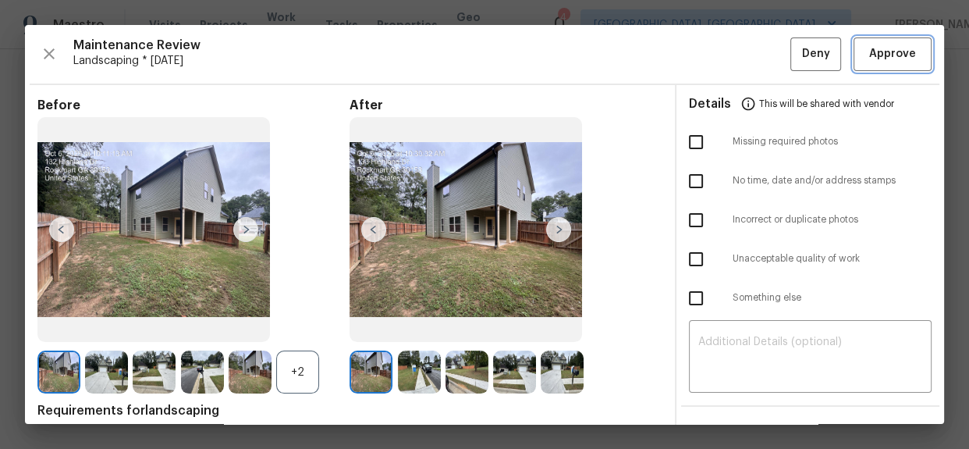
click at [870, 42] on button "Approve" at bounding box center [893, 54] width 78 height 34
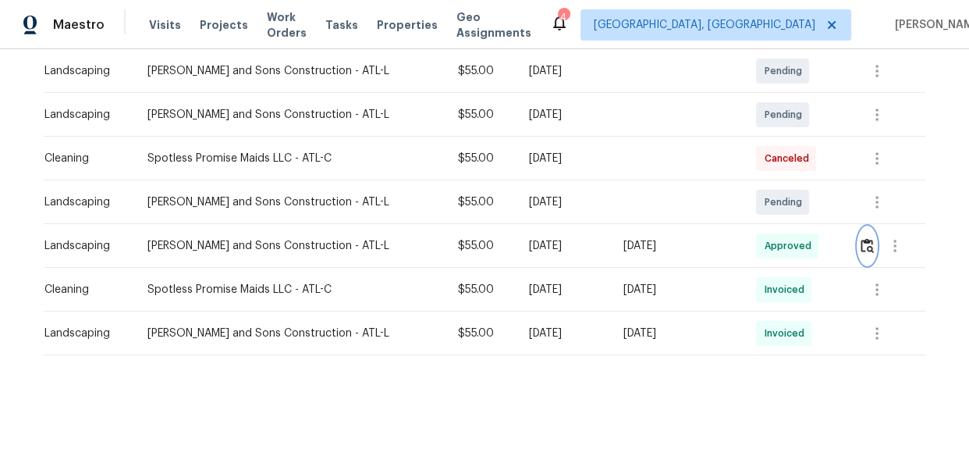
scroll to position [0, 0]
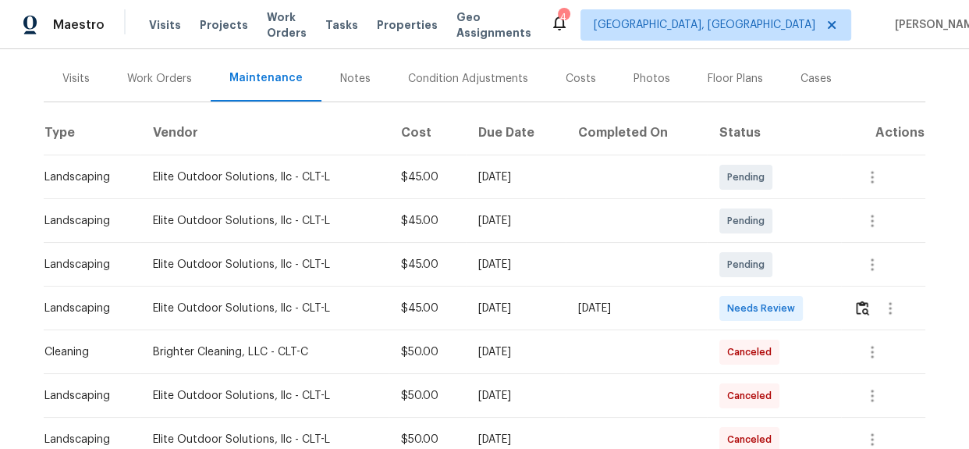
scroll to position [283, 0]
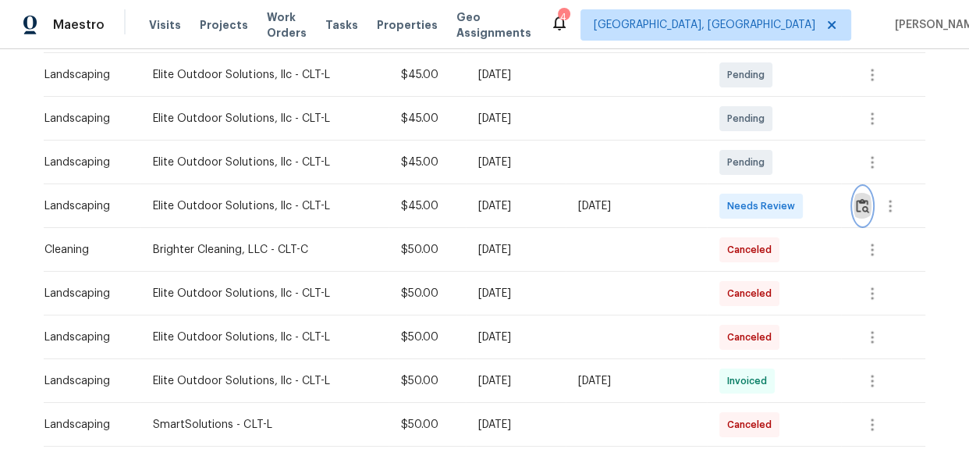
click at [858, 206] on img "button" at bounding box center [862, 205] width 13 height 15
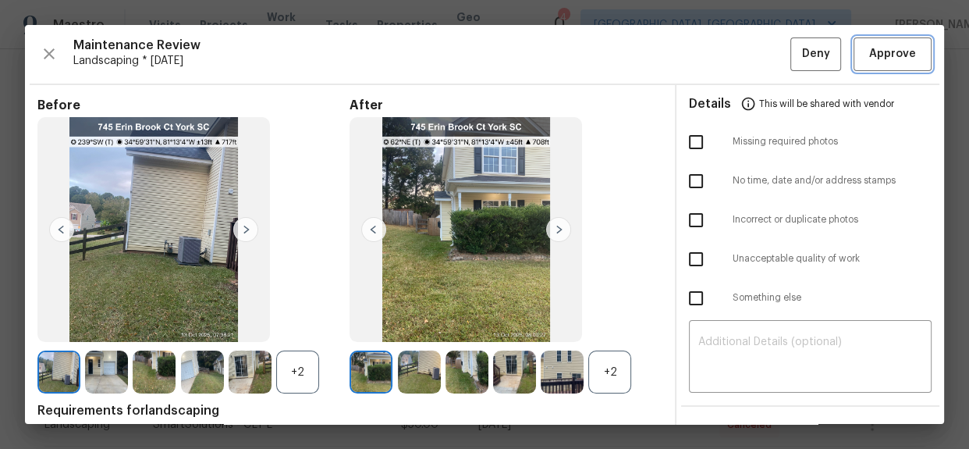
click at [889, 51] on span "Approve" at bounding box center [892, 54] width 47 height 20
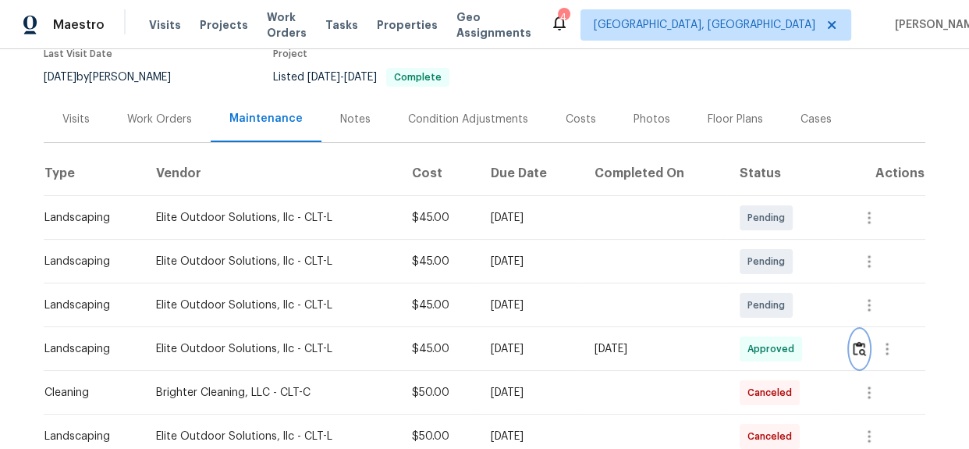
scroll to position [0, 0]
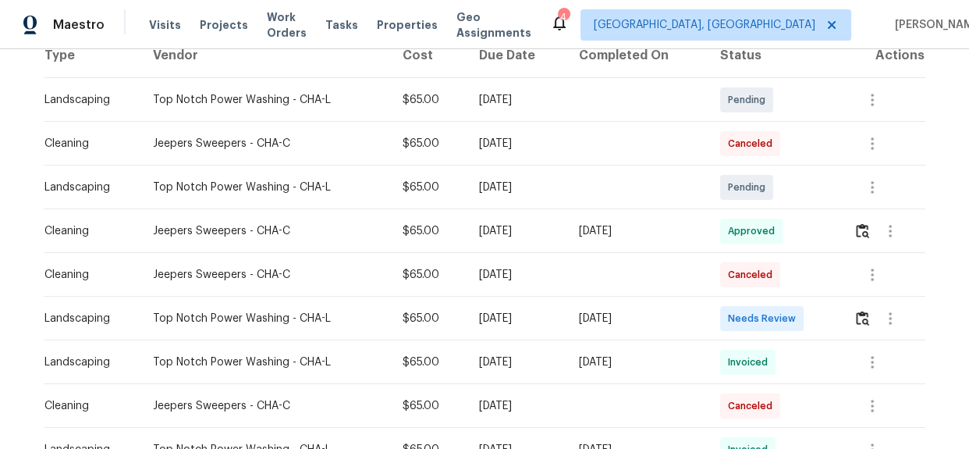
scroll to position [283, 0]
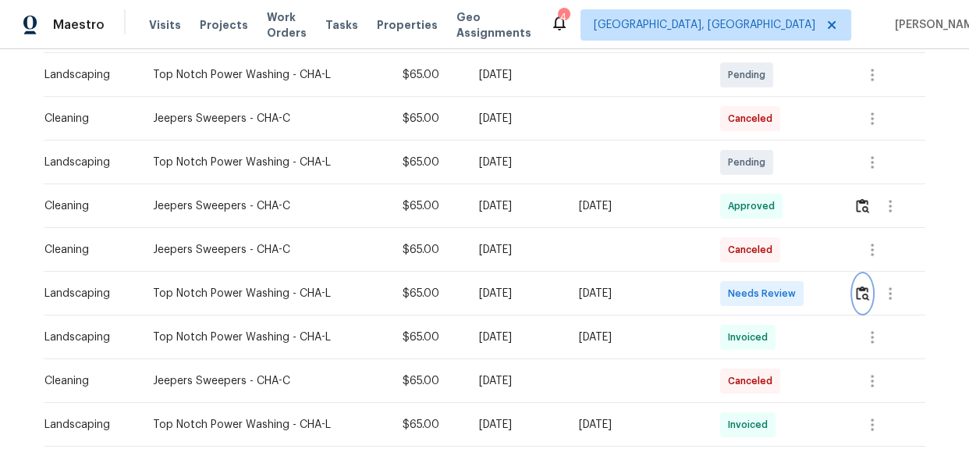
click at [861, 302] on button "button" at bounding box center [863, 293] width 18 height 37
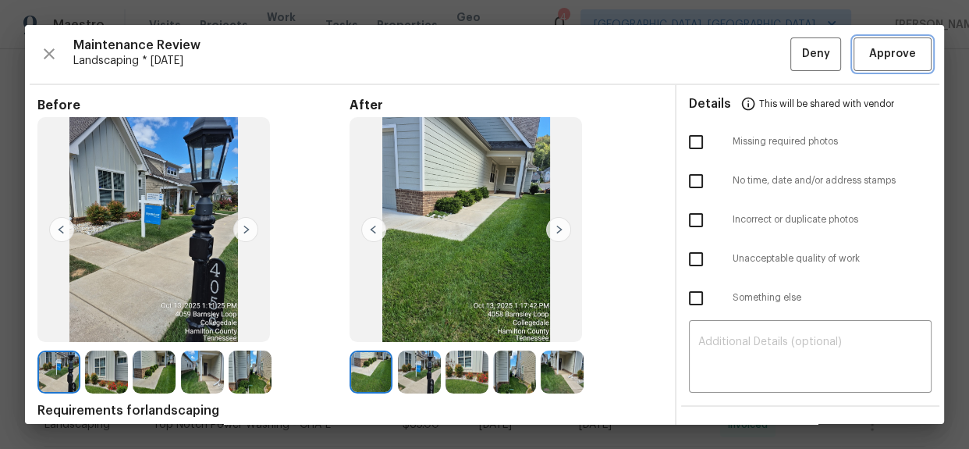
click at [869, 55] on span "Approve" at bounding box center [892, 54] width 47 height 20
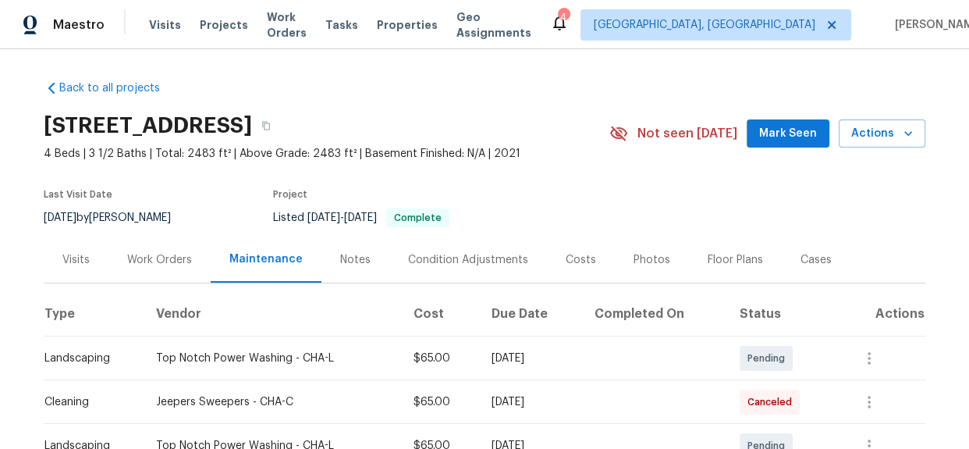
scroll to position [0, 0]
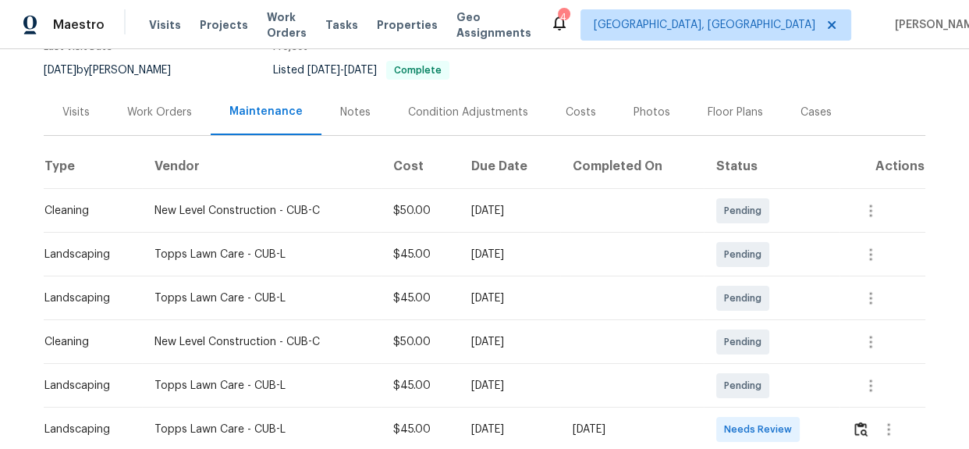
scroll to position [340, 0]
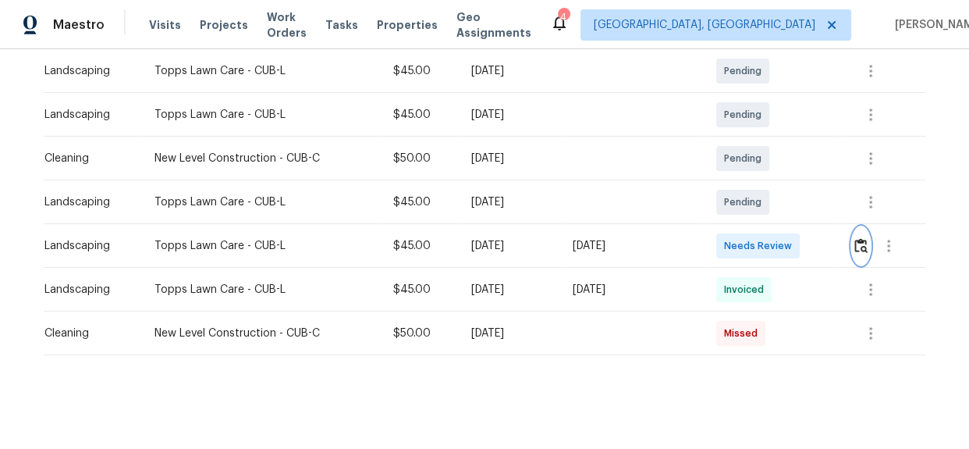
click at [859, 238] on img "button" at bounding box center [860, 245] width 13 height 15
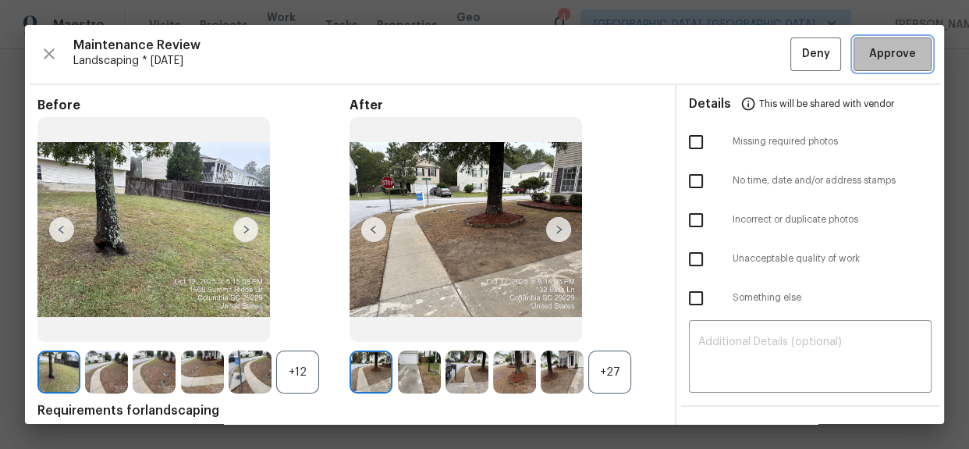
drag, startPoint x: 867, startPoint y: 58, endPoint x: 659, endPoint y: 5, distance: 214.2
click at [869, 58] on span "Approve" at bounding box center [892, 54] width 47 height 20
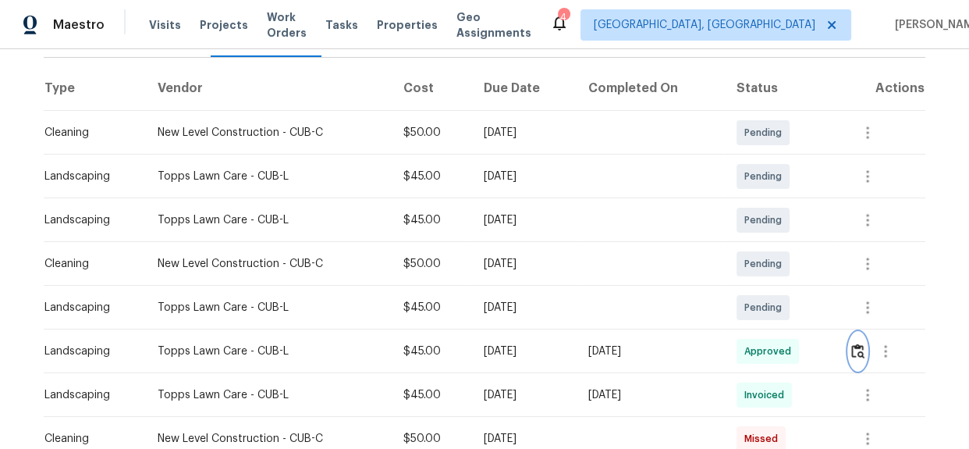
scroll to position [0, 0]
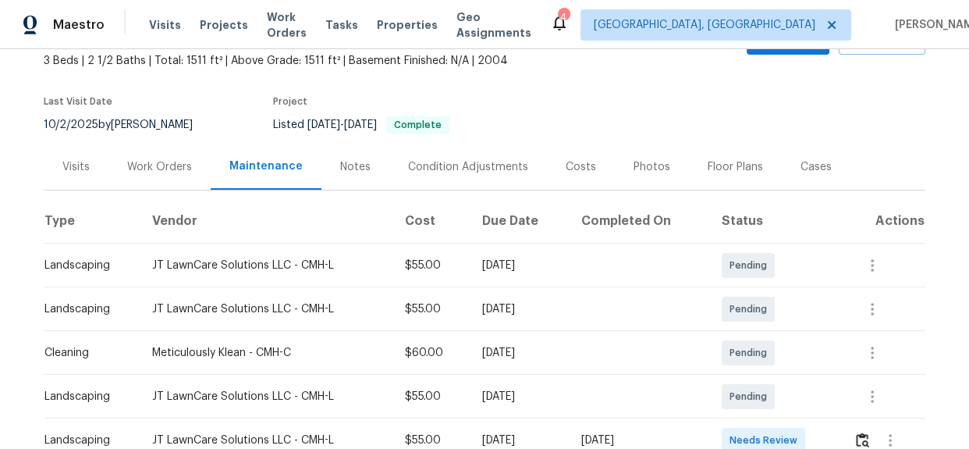
scroll to position [354, 0]
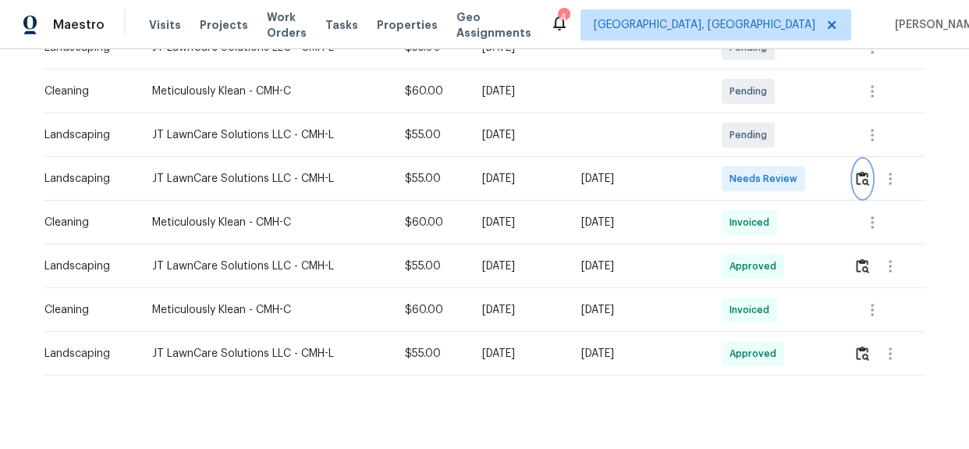
click at [859, 180] on img "button" at bounding box center [862, 178] width 13 height 15
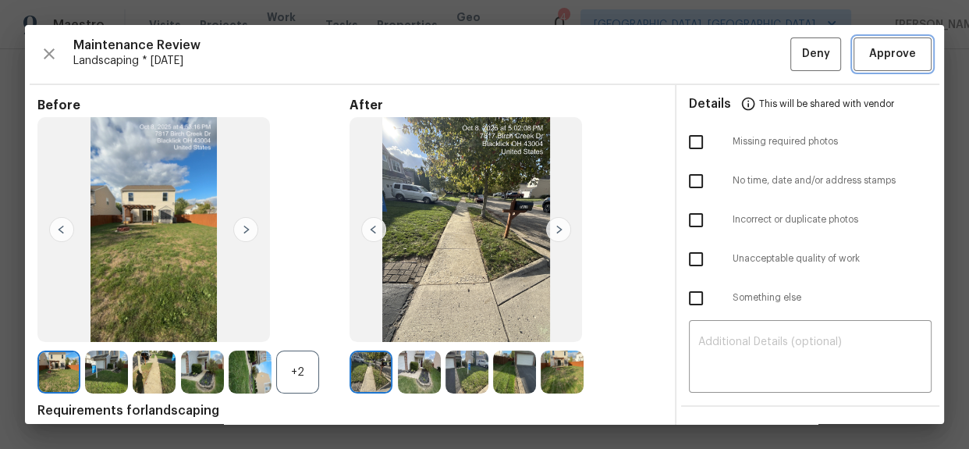
click at [878, 57] on span "Approve" at bounding box center [892, 54] width 47 height 20
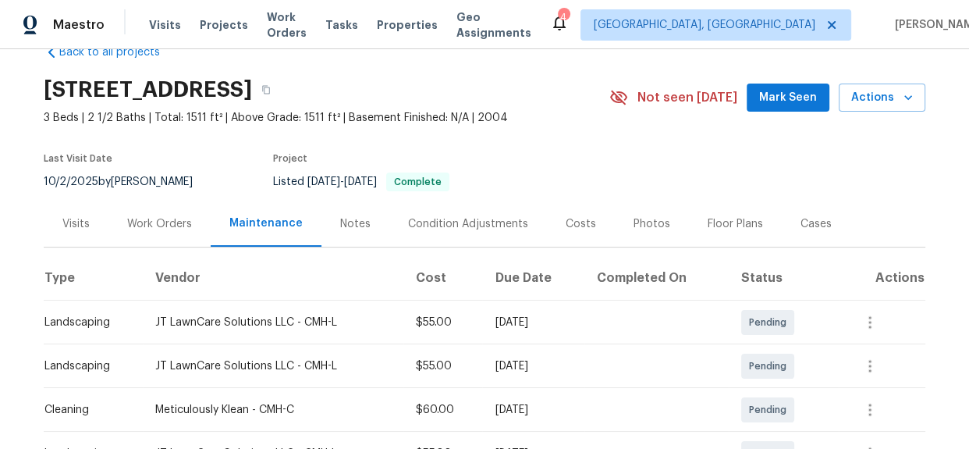
scroll to position [0, 0]
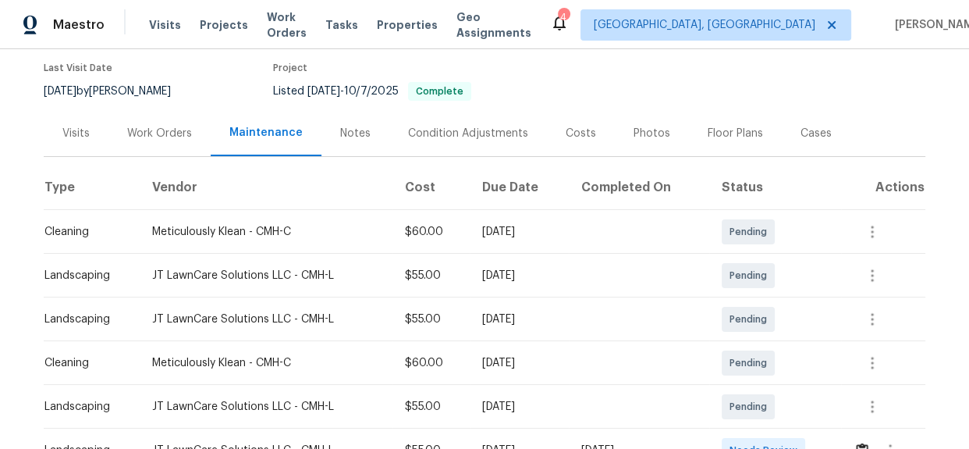
scroll to position [283, 0]
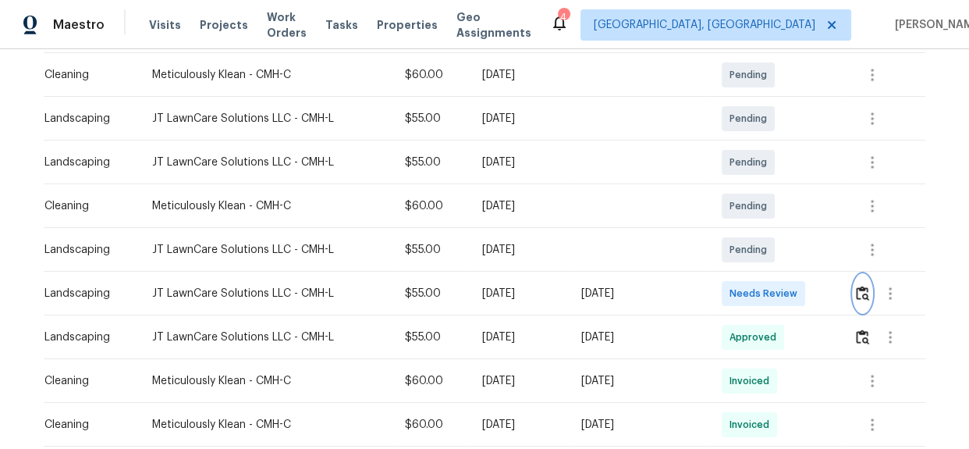
click at [856, 294] on img "button" at bounding box center [862, 293] width 13 height 15
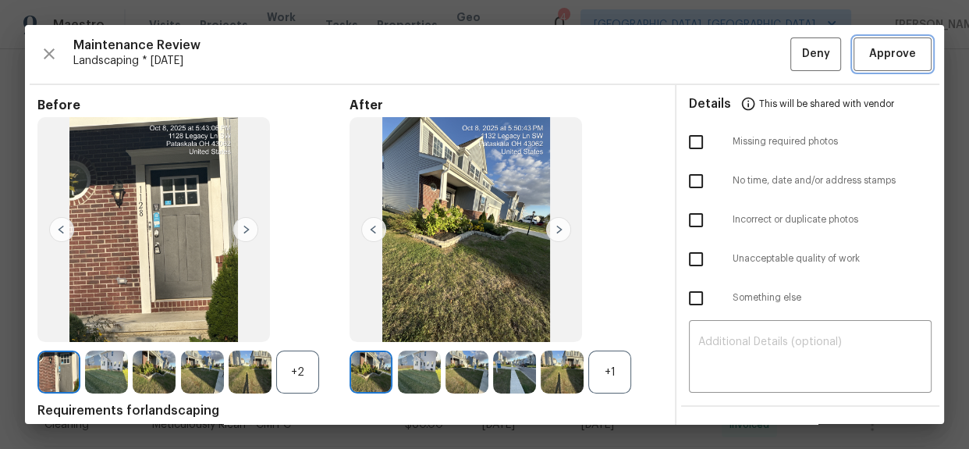
drag, startPoint x: 890, startPoint y: 56, endPoint x: 882, endPoint y: 55, distance: 7.8
click at [890, 56] on span "Approve" at bounding box center [892, 54] width 47 height 20
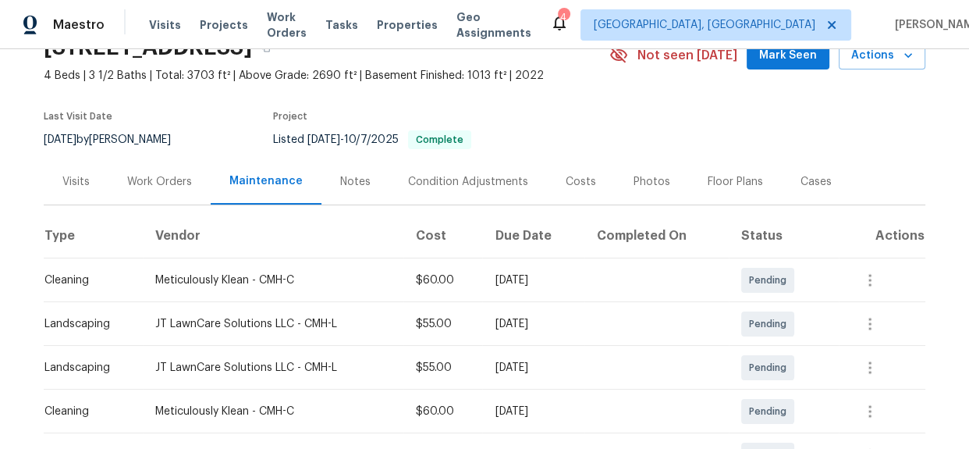
scroll to position [0, 0]
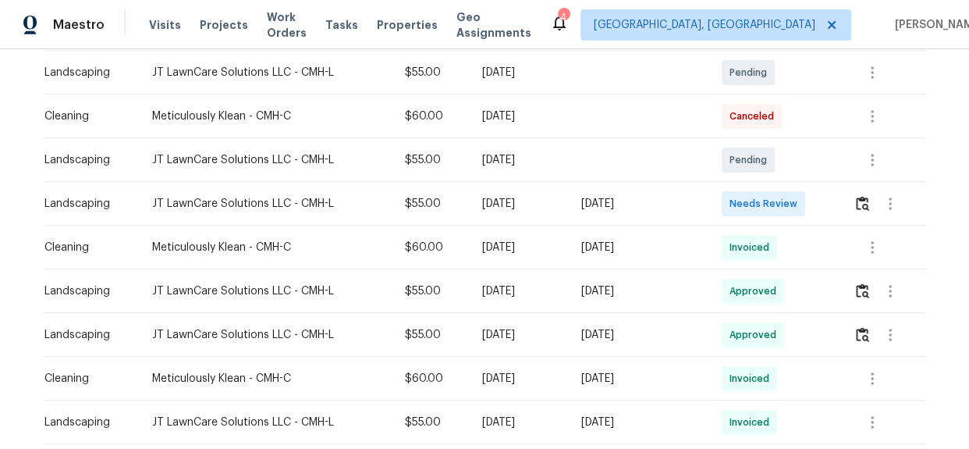
scroll to position [354, 0]
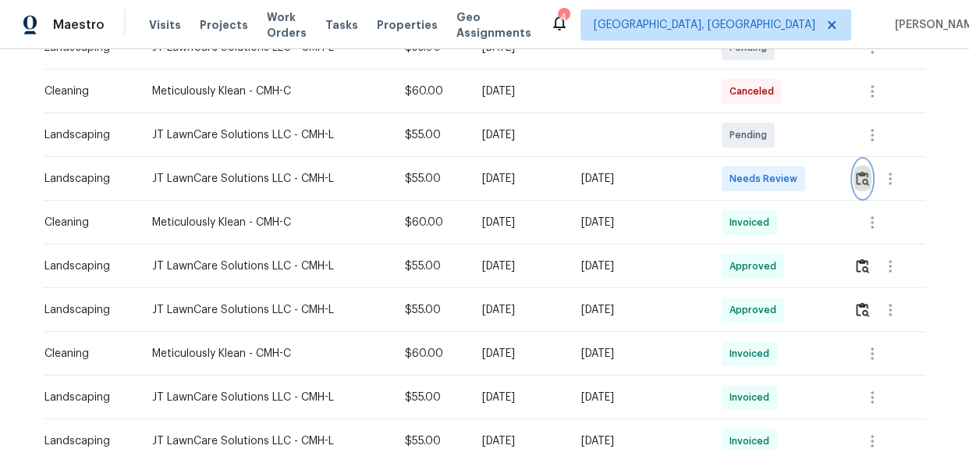
click at [856, 178] on img "button" at bounding box center [862, 178] width 13 height 15
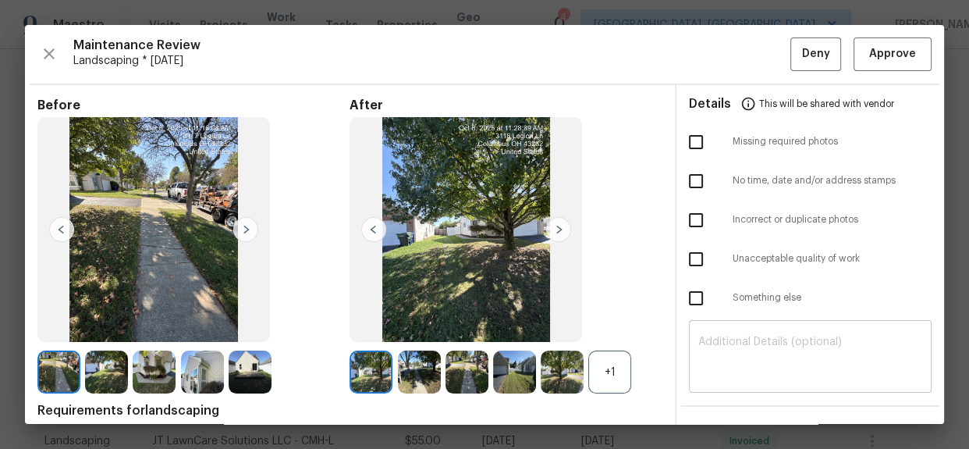
click at [764, 336] on textarea at bounding box center [810, 358] width 224 height 44
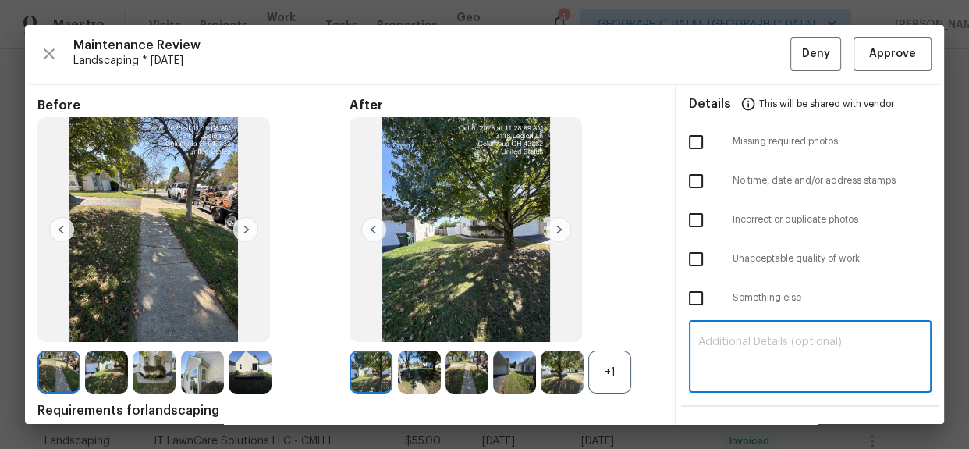
paste textarea "Maintenance Audit Team: Hello! Unfortunately, this landscaping visit completed …"
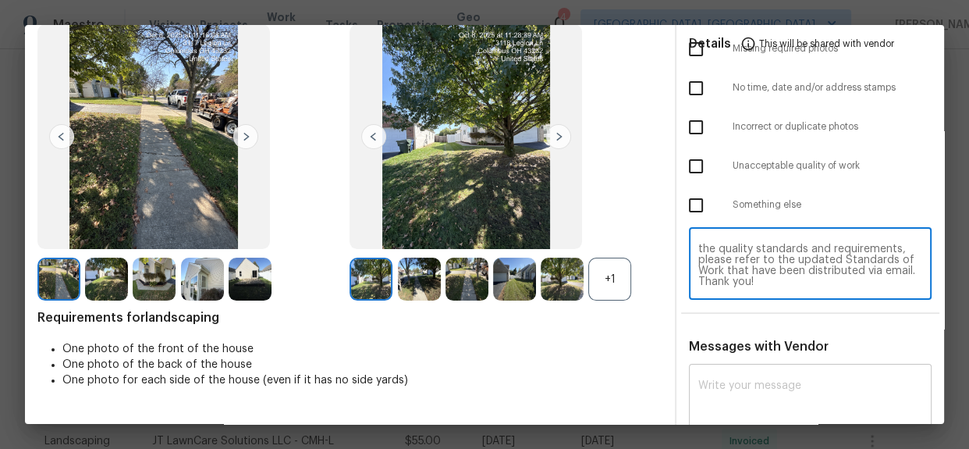
scroll to position [141, 0]
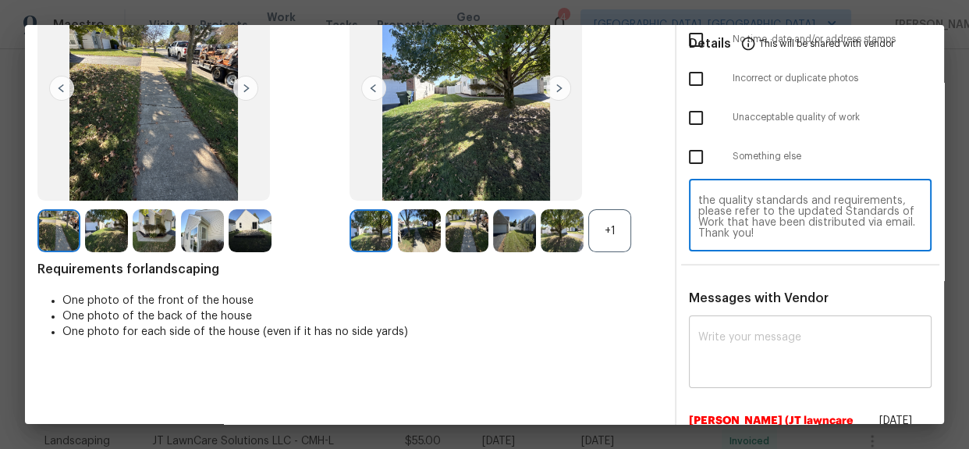
type textarea "Maintenance Audit Team: Hello! Unfortunately, this landscaping visit completed …"
click at [738, 335] on textarea at bounding box center [810, 354] width 224 height 44
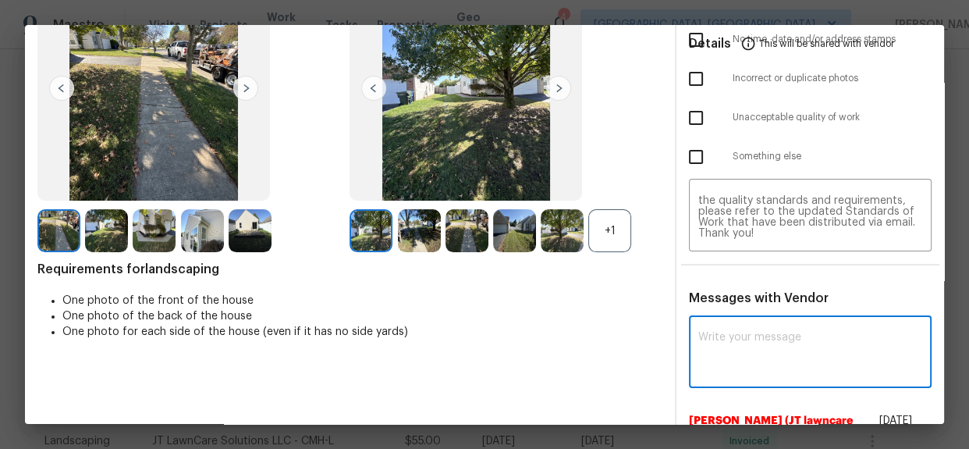
paste textarea "Maintenance Audit Team: Hello! Unfortunately, this landscaping visit completed …"
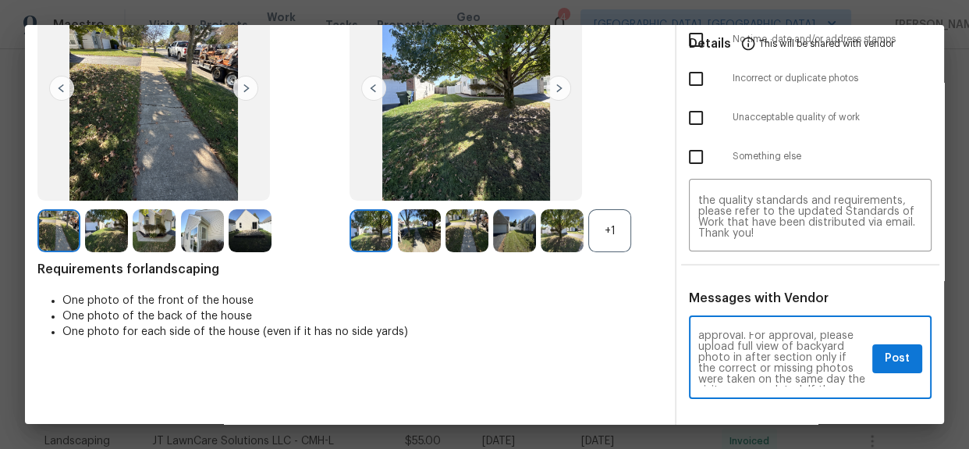
scroll to position [0, 0]
type textarea "Maintenance Audit Team: Hello! Unfortunately, this landscaping visit completed …"
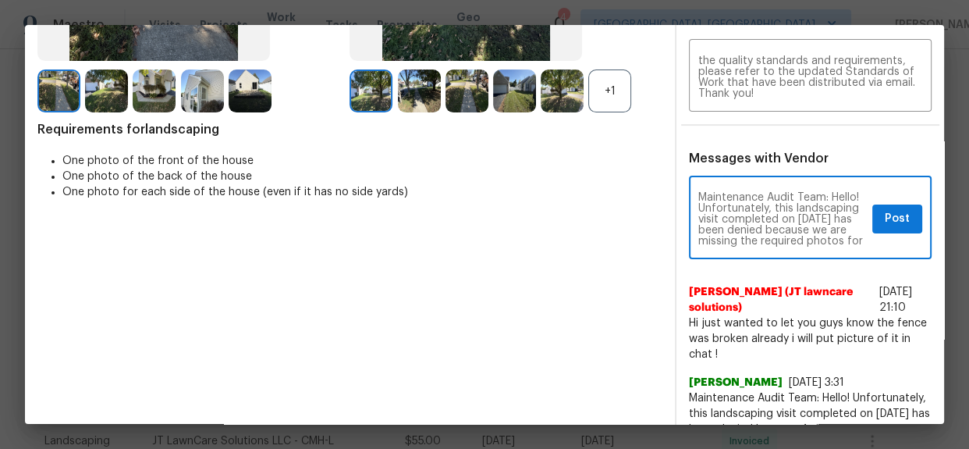
scroll to position [283, 0]
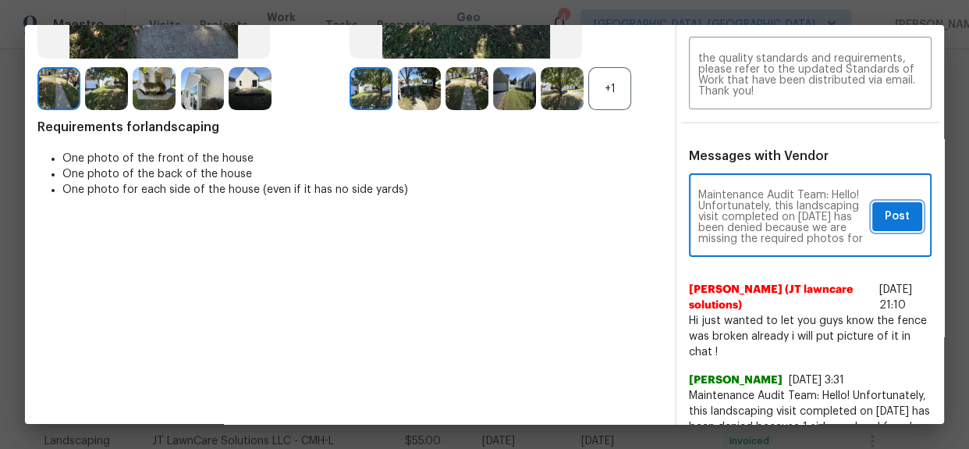
click at [886, 214] on span "Post" at bounding box center [897, 217] width 25 height 20
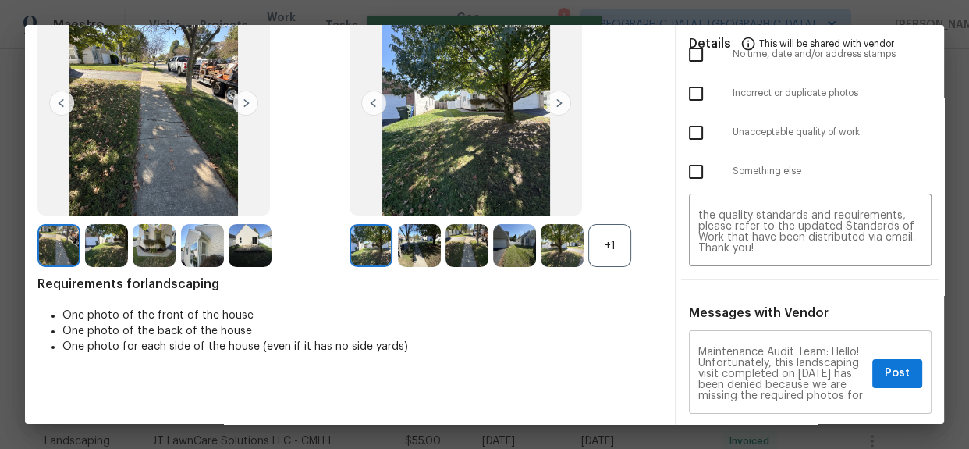
scroll to position [0, 0]
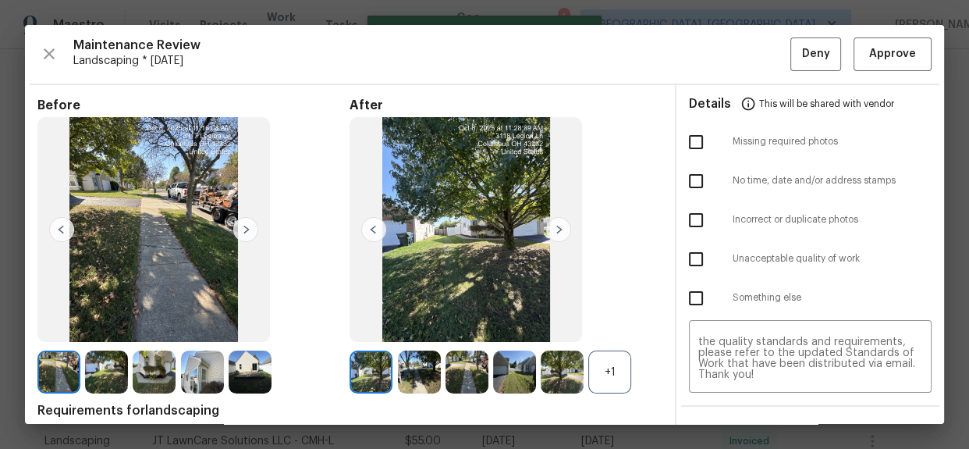
click at [701, 138] on input "checkbox" at bounding box center [696, 142] width 33 height 33
checkbox input "true"
click at [802, 55] on span "Deny" at bounding box center [816, 54] width 28 height 20
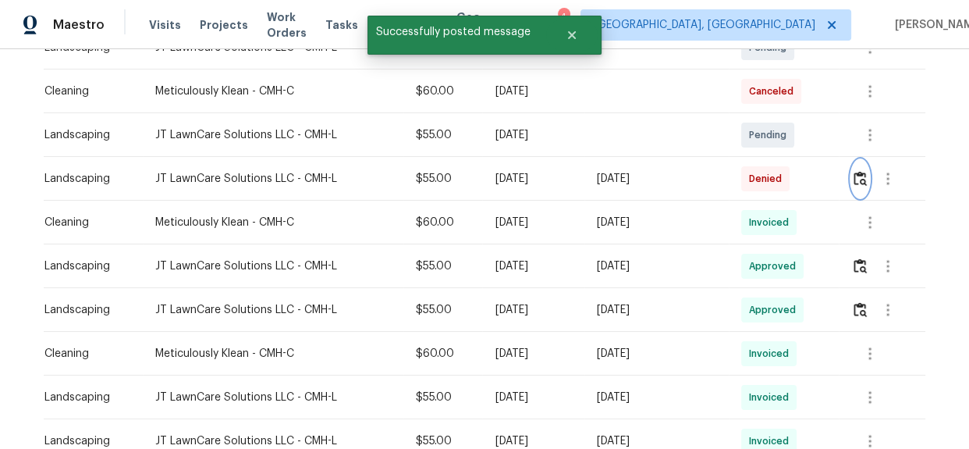
click at [851, 181] on button "button" at bounding box center [860, 178] width 18 height 37
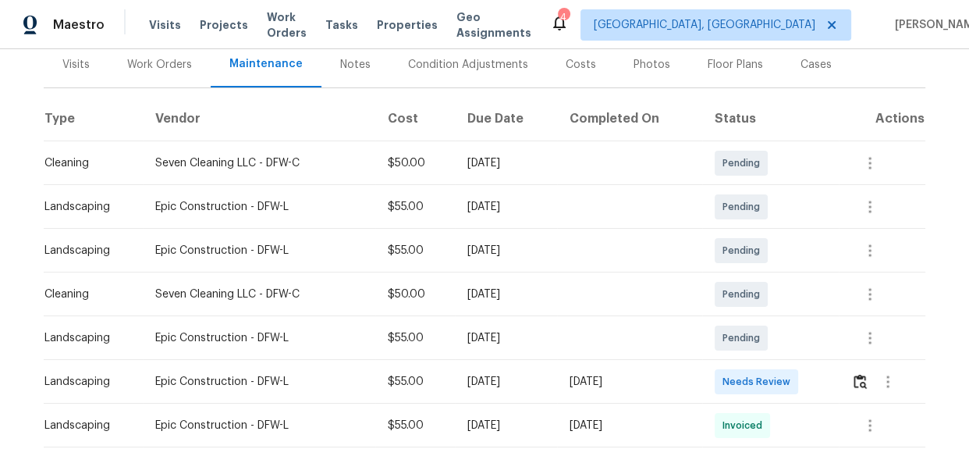
scroll to position [212, 0]
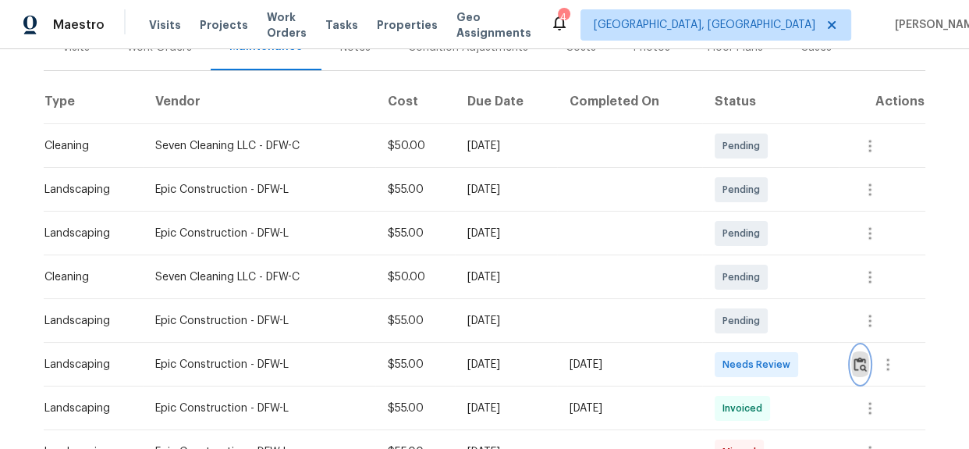
click at [854, 364] on img "button" at bounding box center [860, 364] width 13 height 15
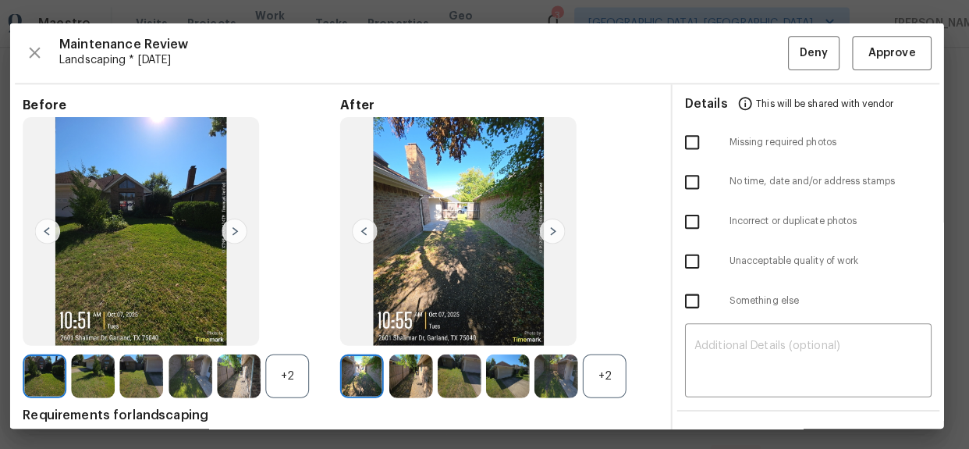
scroll to position [0, 0]
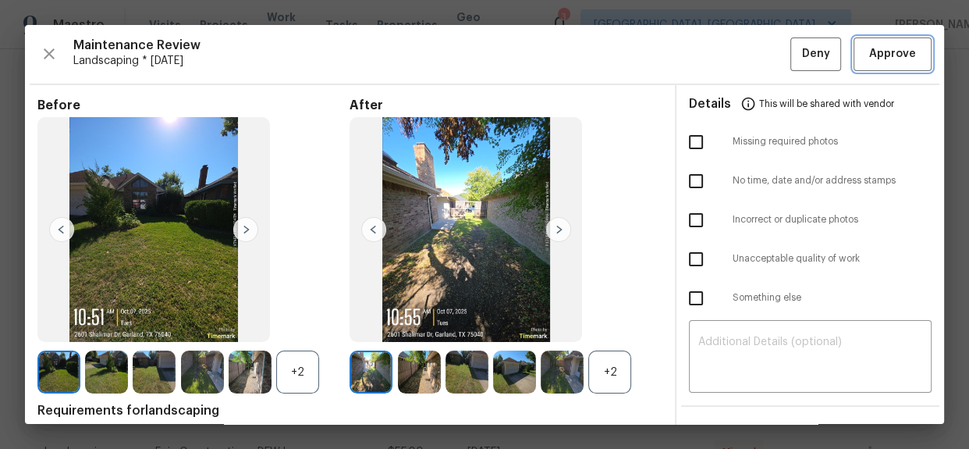
click at [872, 48] on span "Approve" at bounding box center [892, 54] width 47 height 20
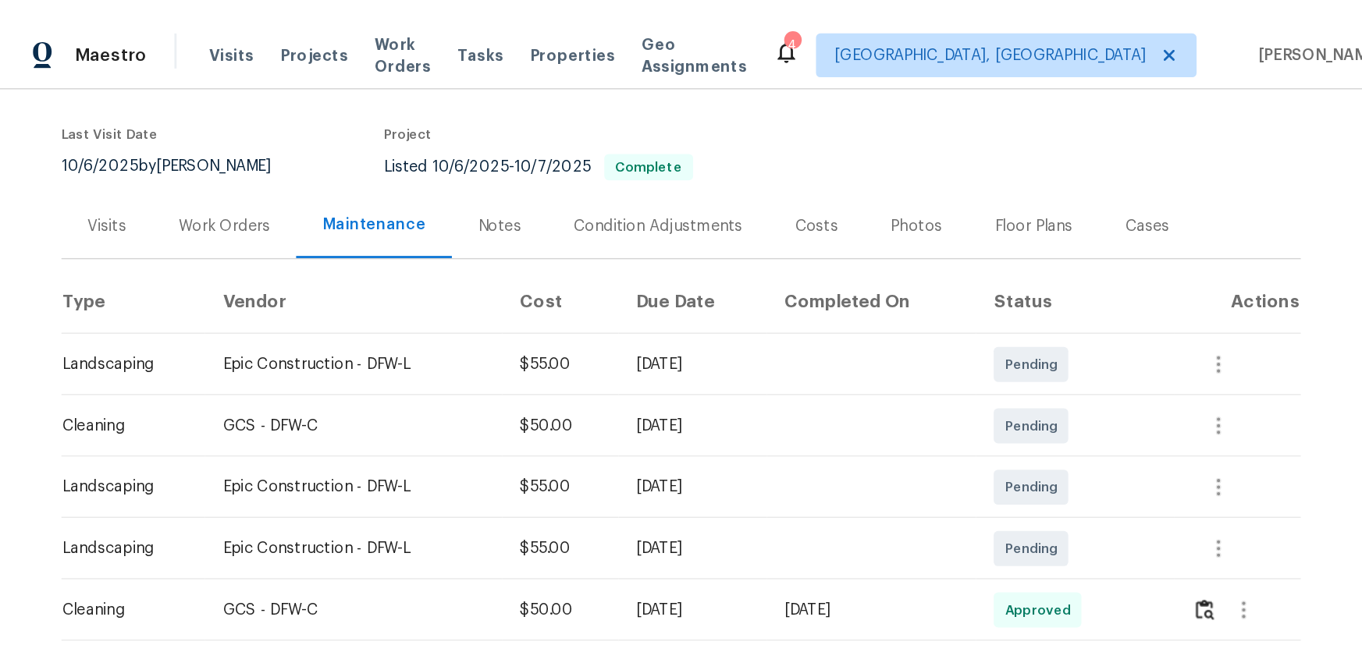
scroll to position [212, 0]
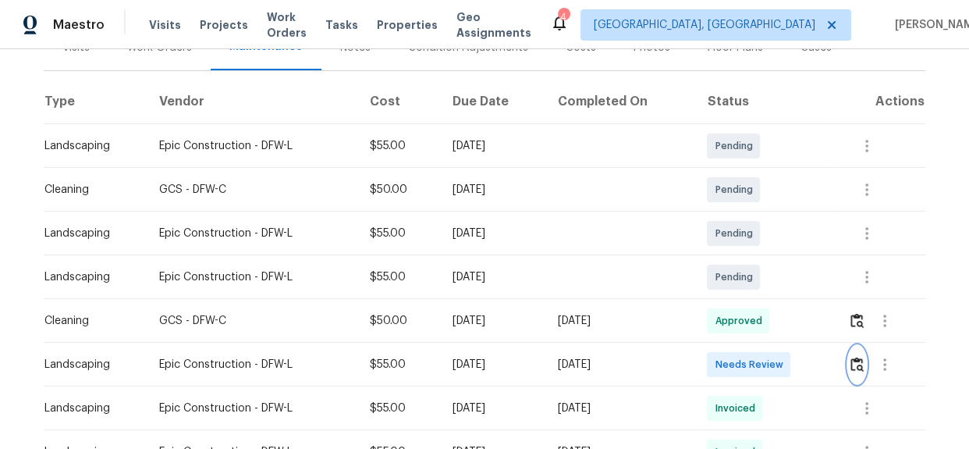
click at [861, 358] on img "button" at bounding box center [857, 364] width 13 height 15
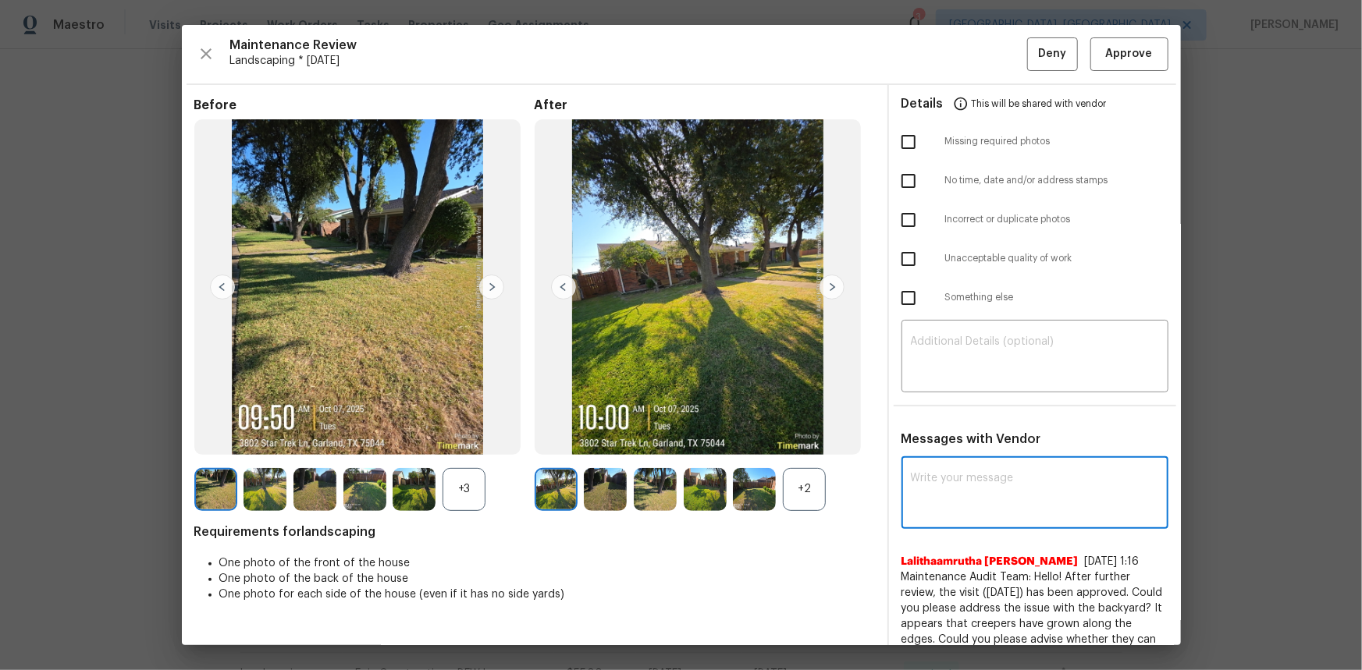
click at [936, 448] on textarea at bounding box center [1035, 495] width 248 height 44
paste textarea "Maintenance Audit Team: Hello! Unfortunately, this landscaping visit completed …"
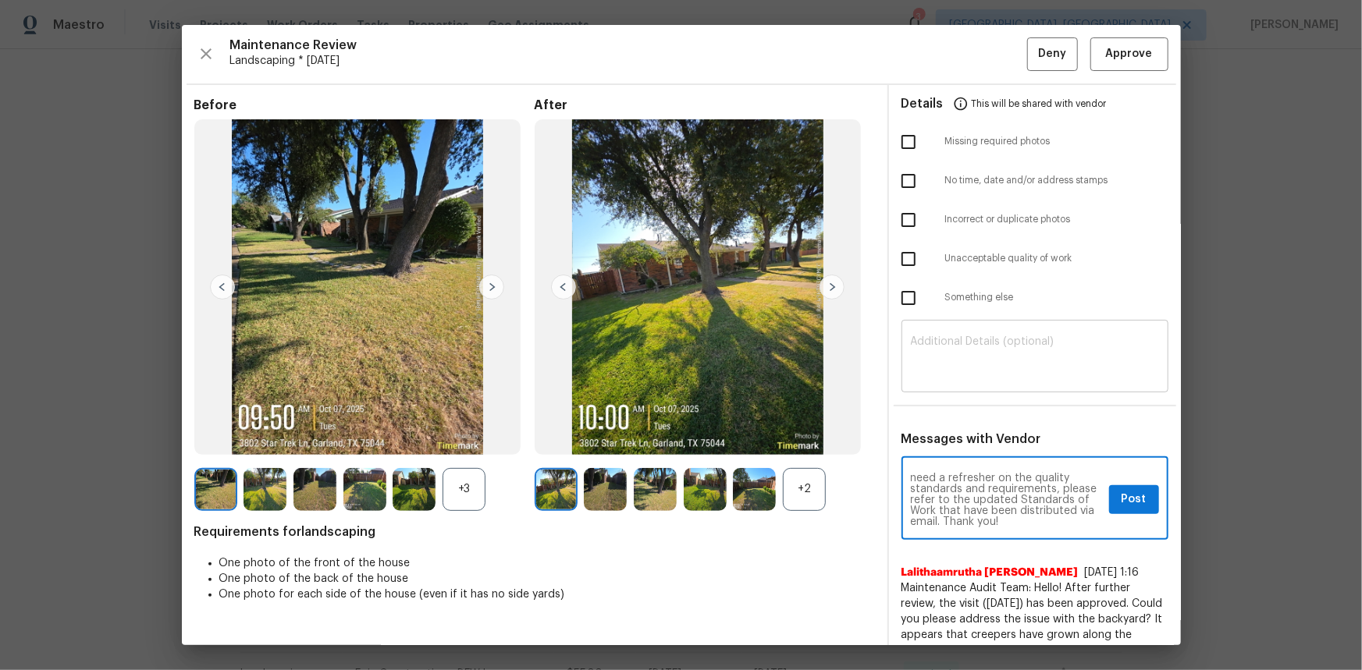
type textarea "Maintenance Audit Team: Hello! Unfortunately, this landscaping visit completed …"
click at [948, 369] on textarea at bounding box center [1035, 358] width 248 height 44
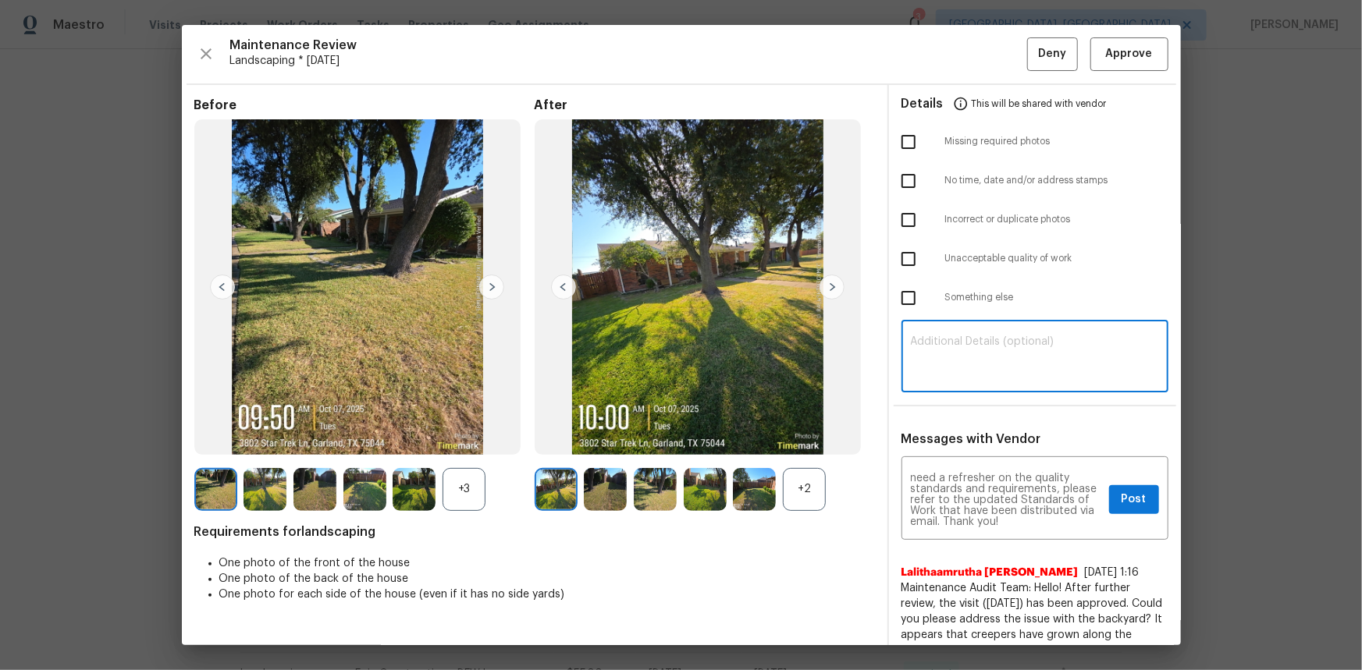
paste textarea "Maintenance Audit Team: Hello! Unfortunately, this landscaping visit completed …"
type textarea "Maintenance Audit Team: Hello! Unfortunately, this landscaping visit completed …"
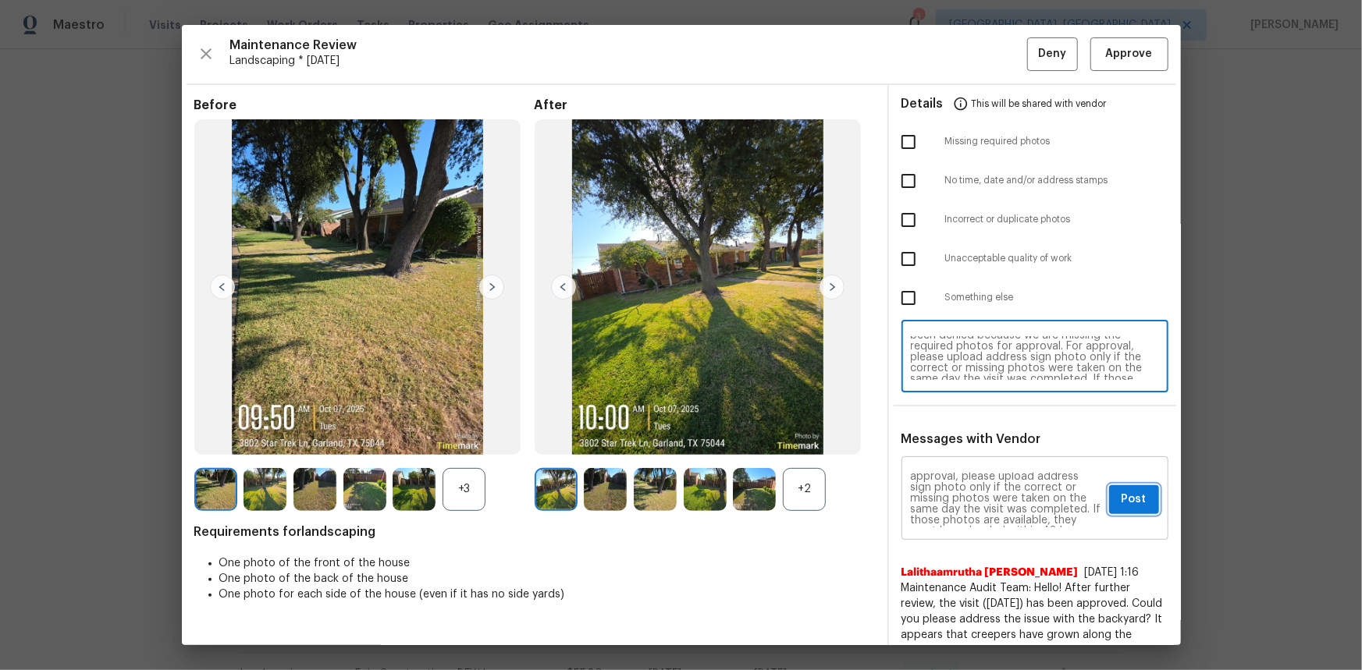
click at [968, 448] on span "Post" at bounding box center [1133, 500] width 25 height 20
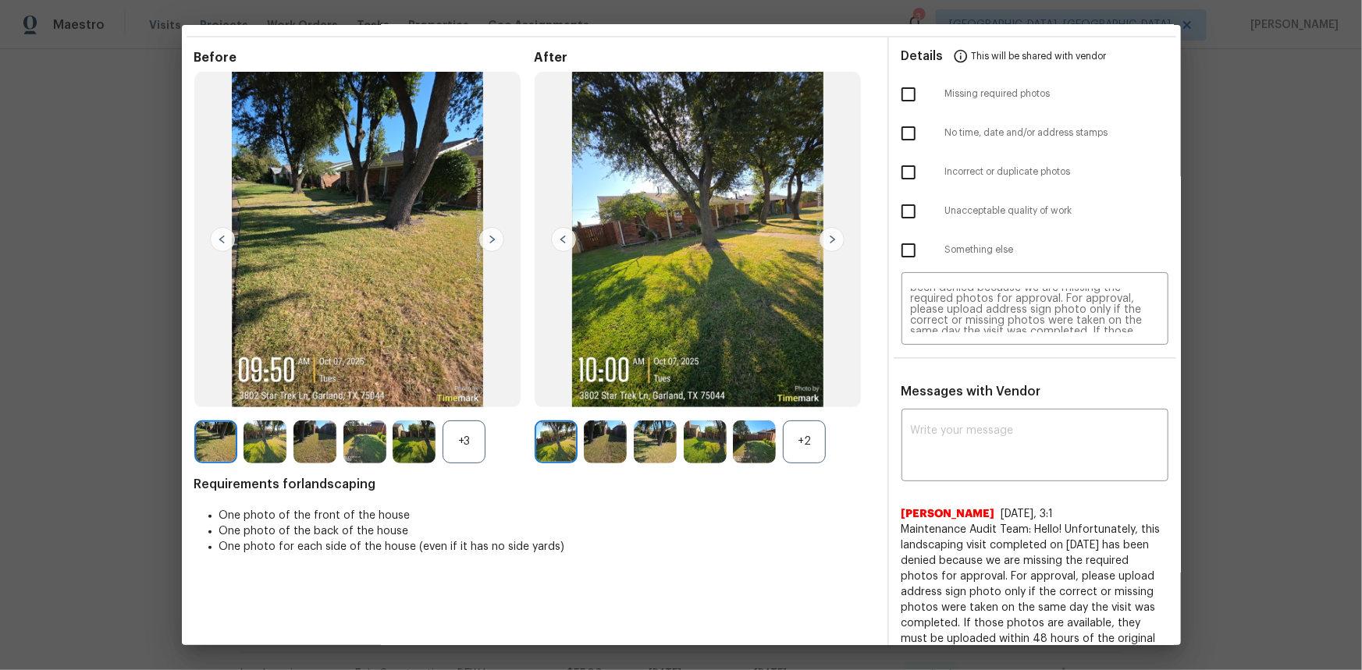
scroll to position [0, 0]
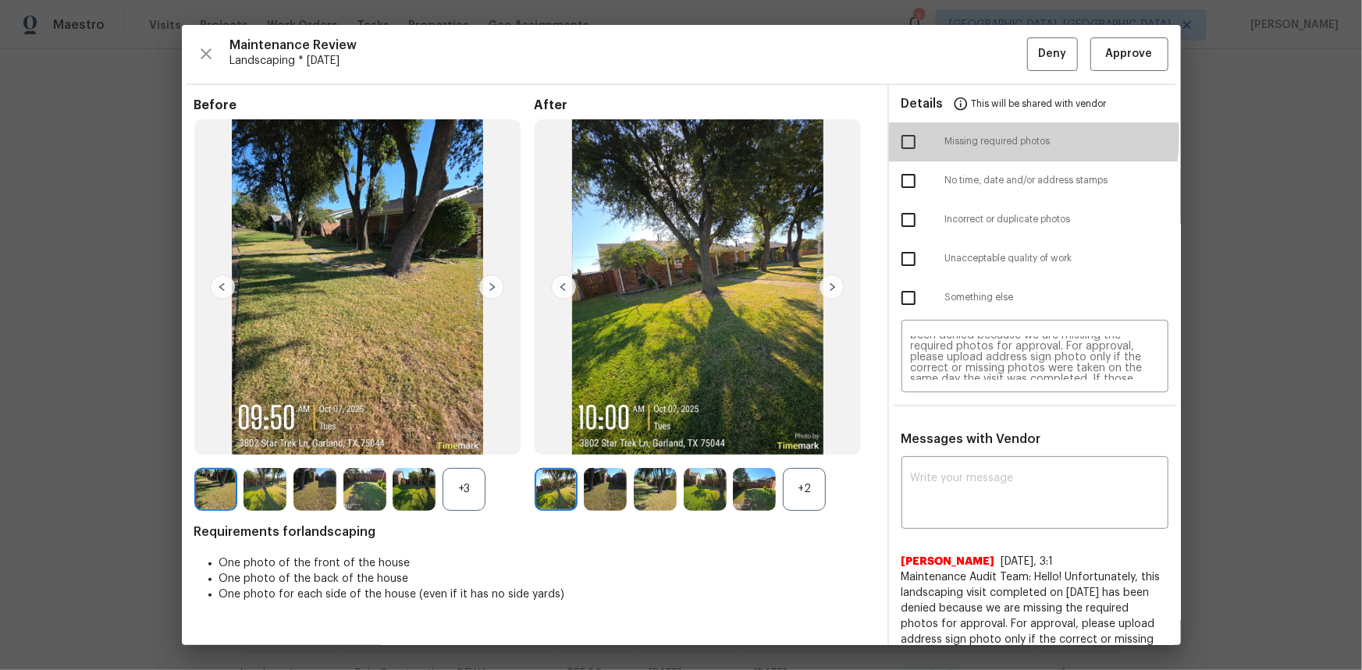
click at [905, 134] on input "checkbox" at bounding box center [908, 142] width 33 height 33
checkbox input "true"
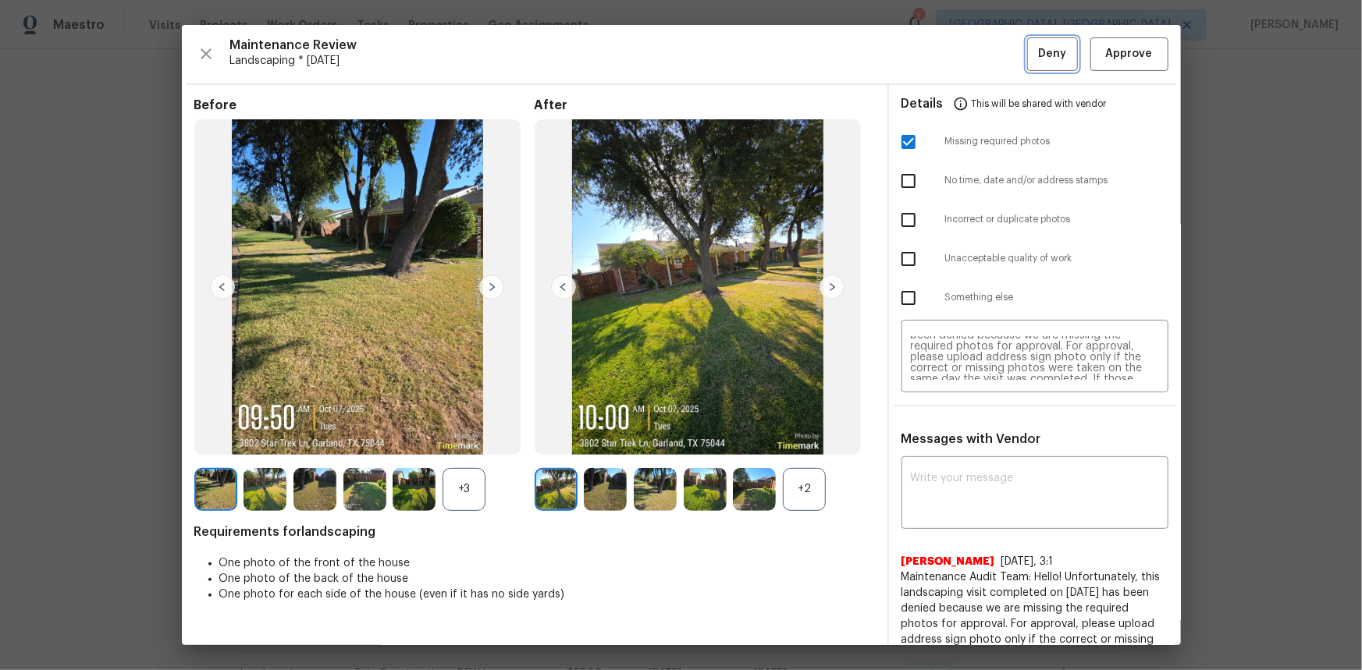
click at [968, 51] on span "Deny" at bounding box center [1052, 54] width 28 height 20
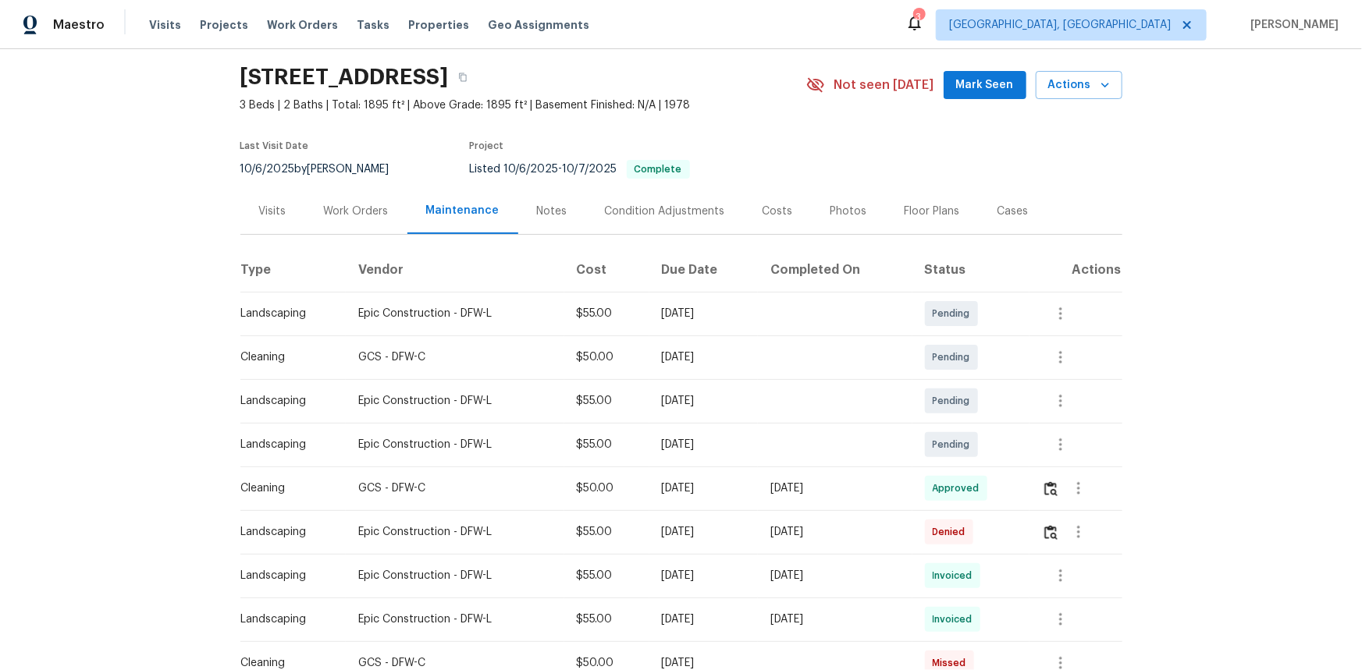
scroll to position [70, 0]
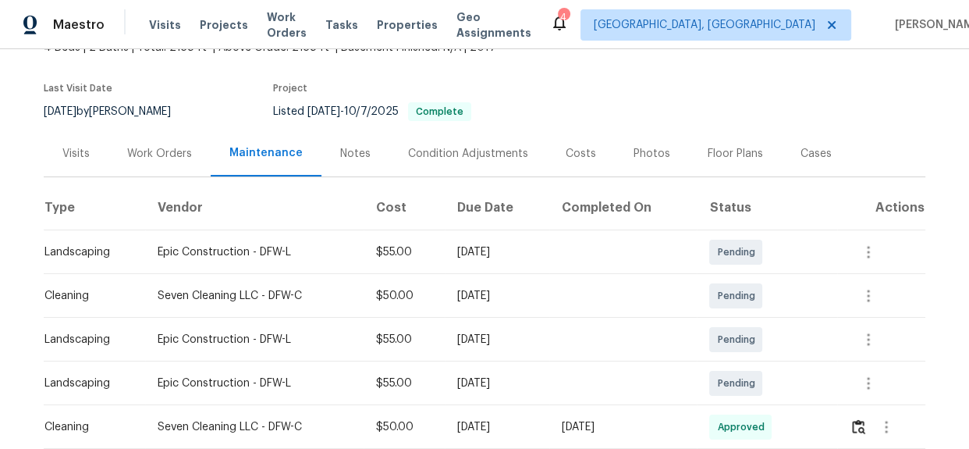
scroll to position [283, 0]
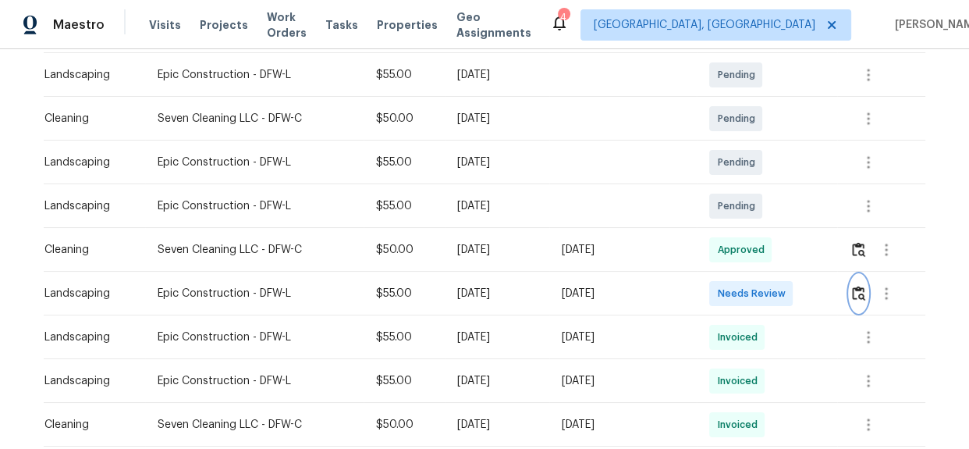
click at [858, 297] on img "button" at bounding box center [858, 293] width 13 height 15
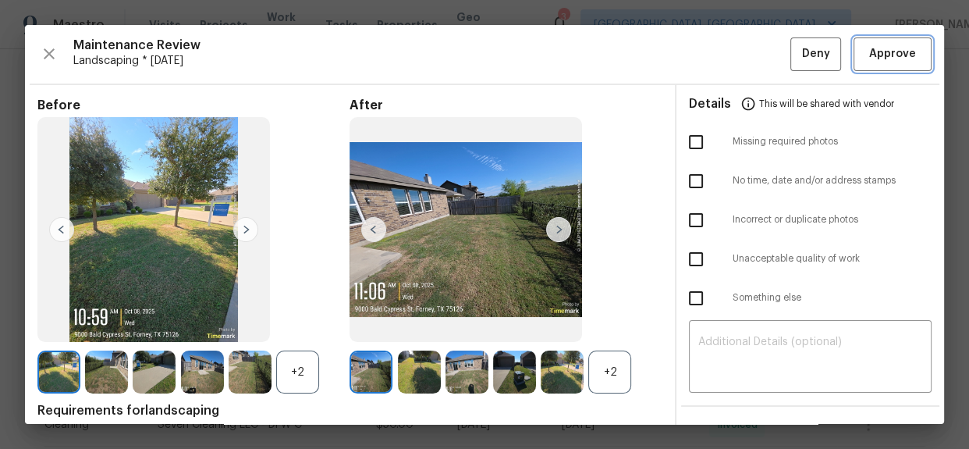
click at [893, 60] on span "Approve" at bounding box center [892, 54] width 47 height 20
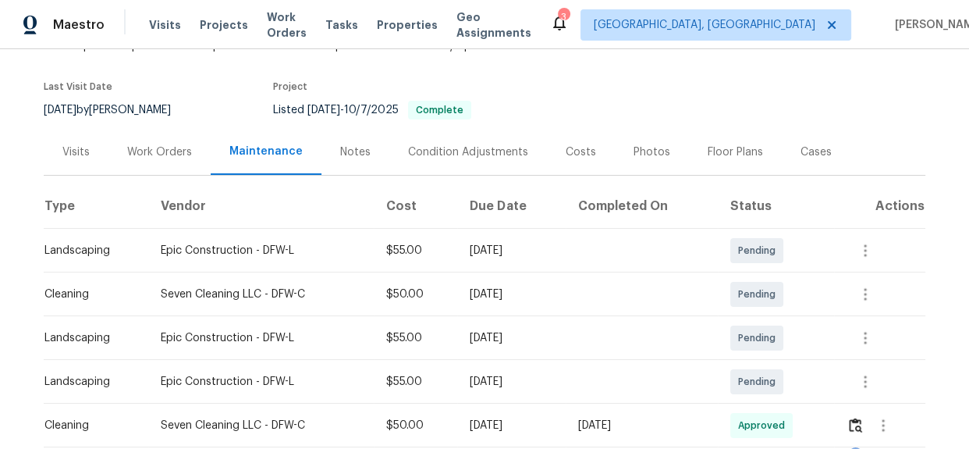
scroll to position [0, 0]
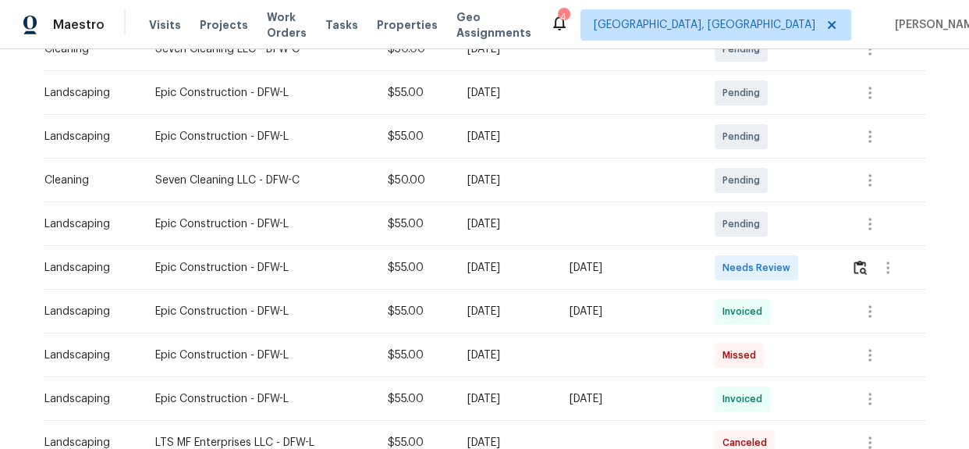
scroll to position [354, 0]
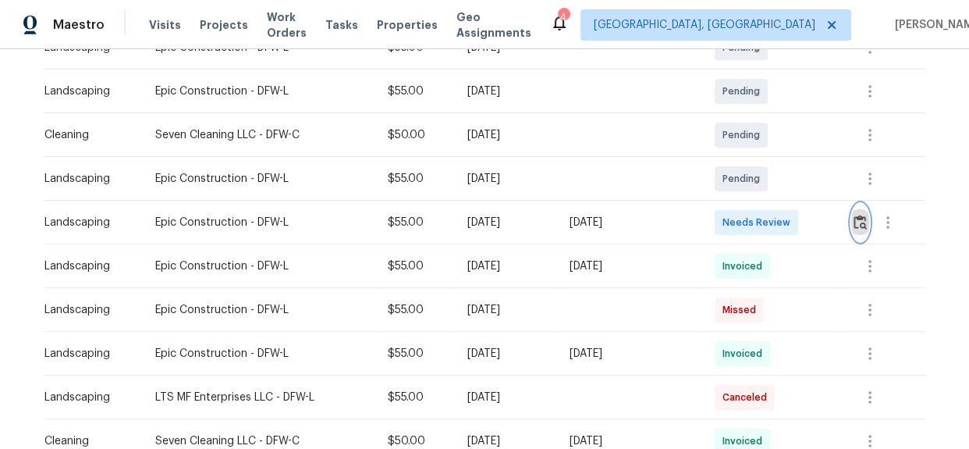
click at [851, 219] on button "button" at bounding box center [860, 222] width 18 height 37
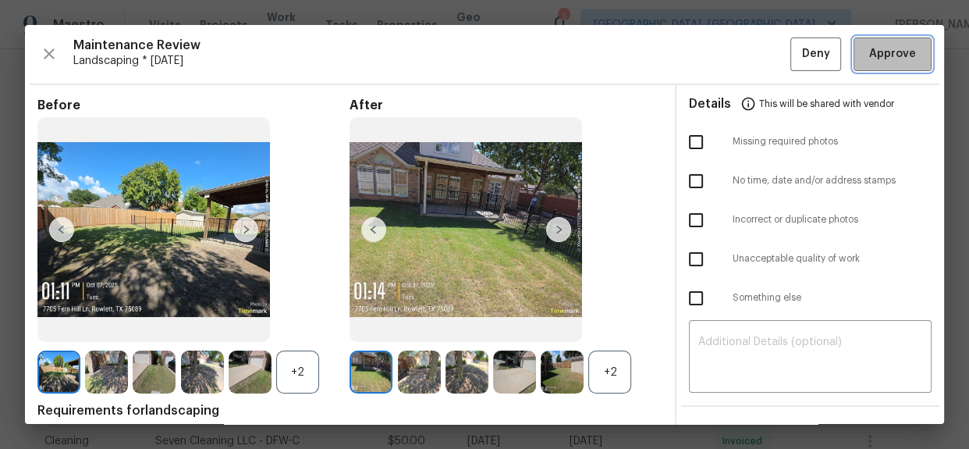
click at [890, 46] on span "Approve" at bounding box center [892, 54] width 47 height 20
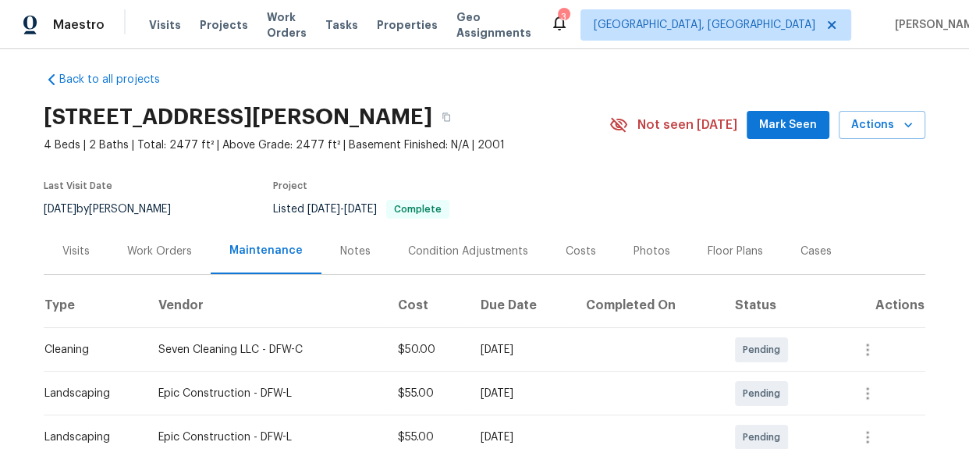
scroll to position [0, 0]
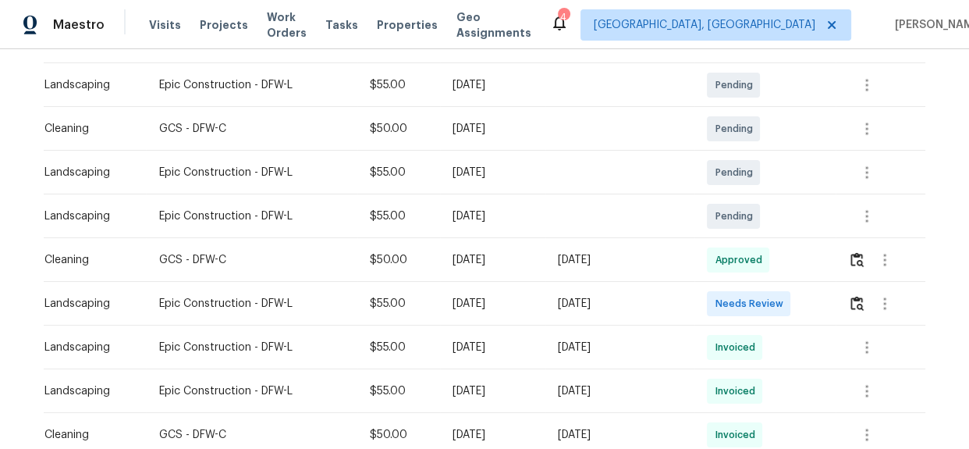
scroll to position [283, 0]
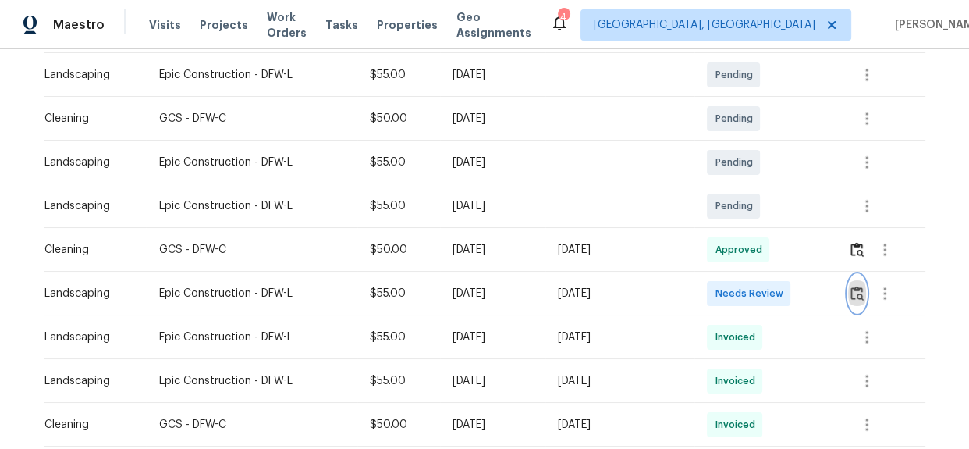
click at [859, 293] on img "button" at bounding box center [857, 293] width 13 height 15
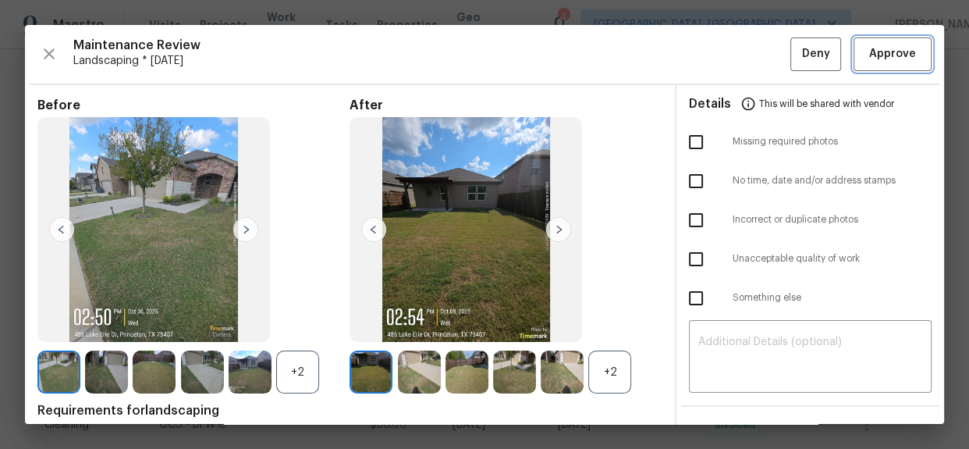
drag, startPoint x: 894, startPoint y: 55, endPoint x: 538, endPoint y: 7, distance: 359.0
click at [894, 55] on span "Approve" at bounding box center [892, 54] width 47 height 20
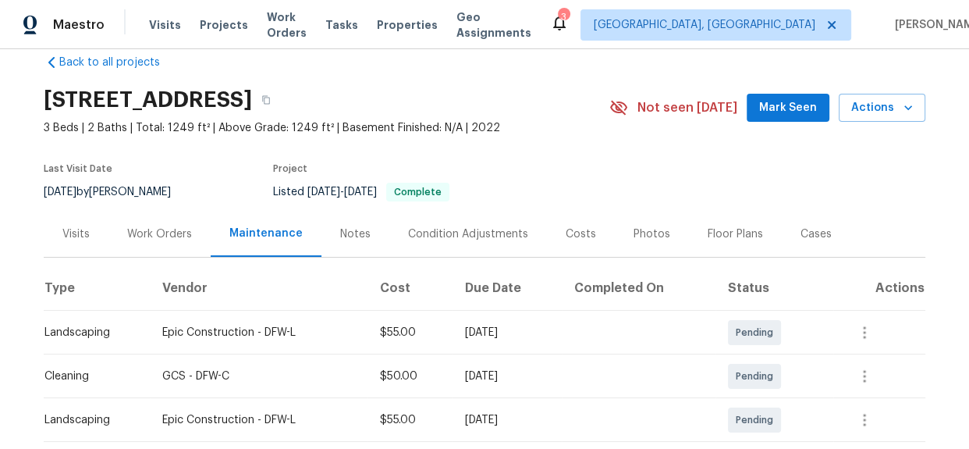
scroll to position [0, 0]
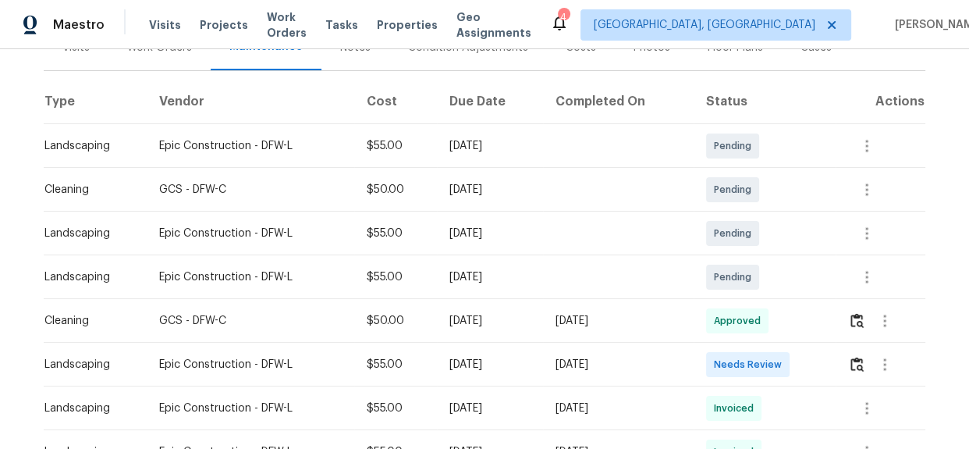
scroll to position [283, 0]
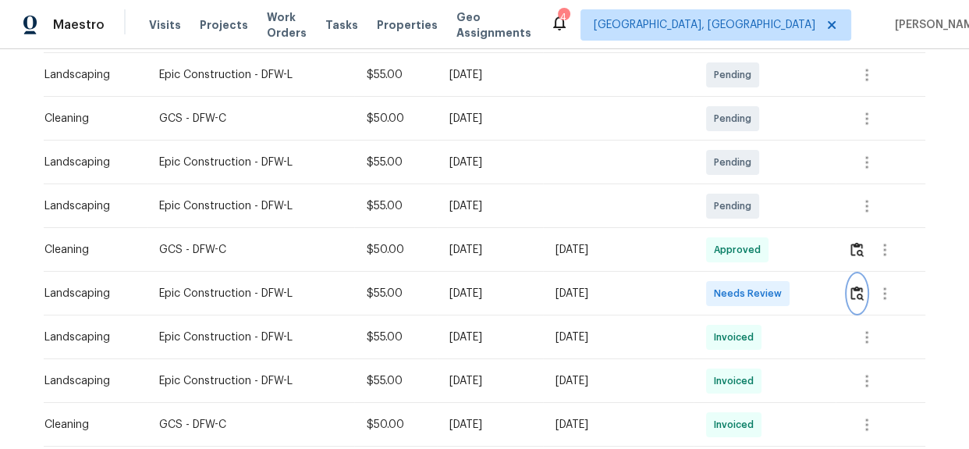
click at [860, 292] on img "button" at bounding box center [857, 293] width 13 height 15
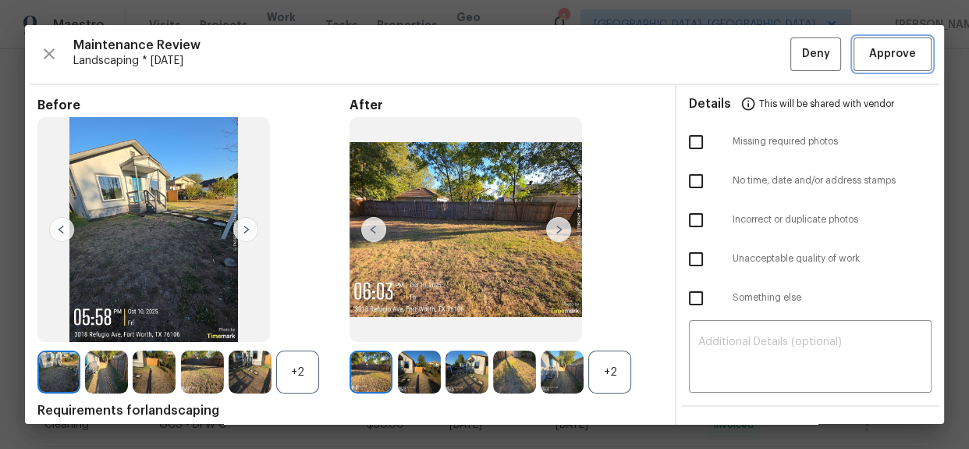
click at [882, 50] on span "Approve" at bounding box center [892, 54] width 47 height 20
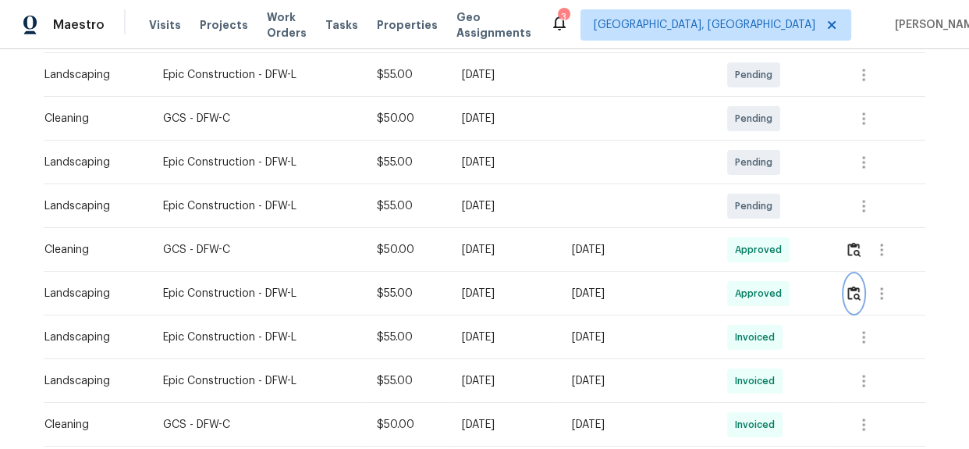
scroll to position [0, 0]
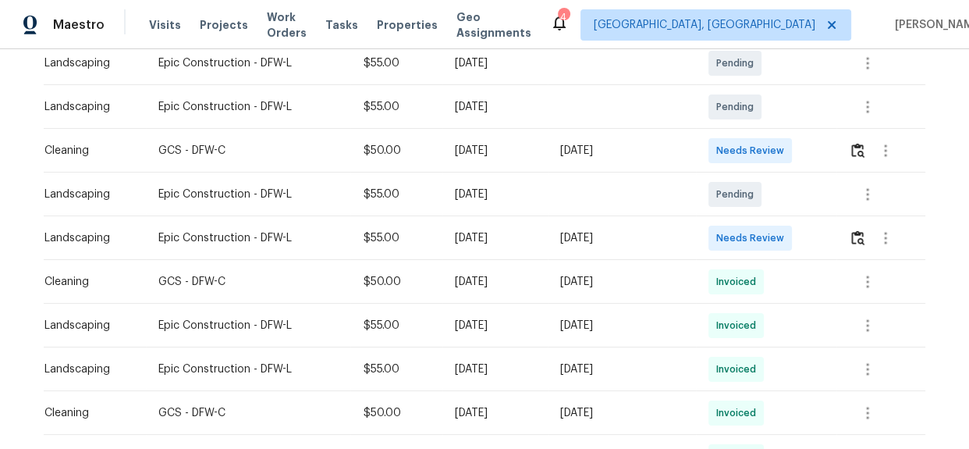
scroll to position [354, 0]
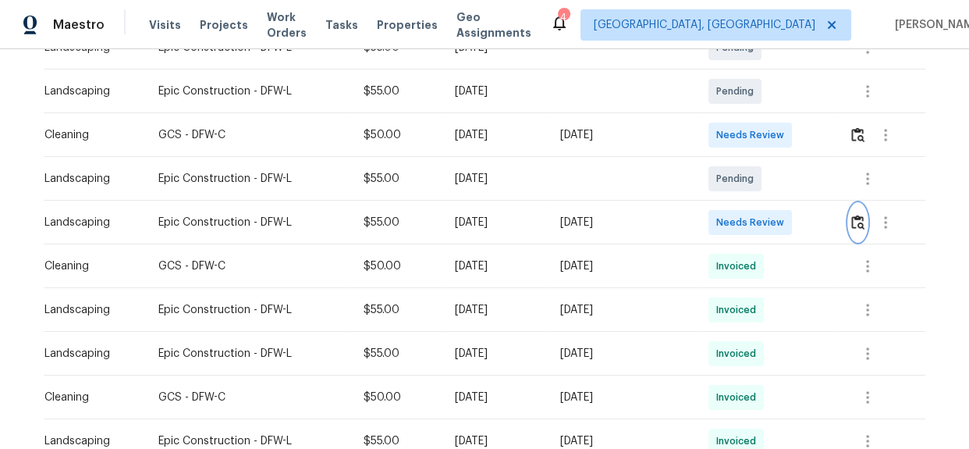
click at [854, 217] on img "button" at bounding box center [857, 222] width 13 height 15
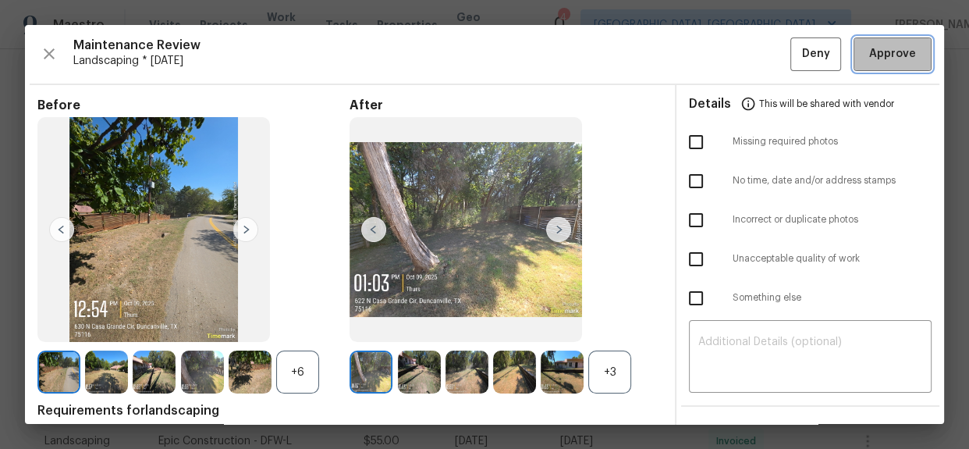
click at [886, 57] on span "Approve" at bounding box center [892, 54] width 47 height 20
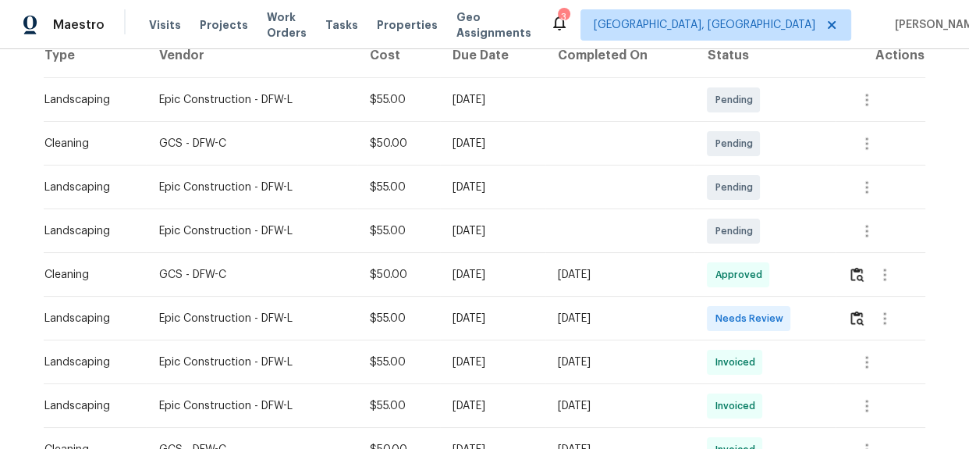
scroll to position [283, 0]
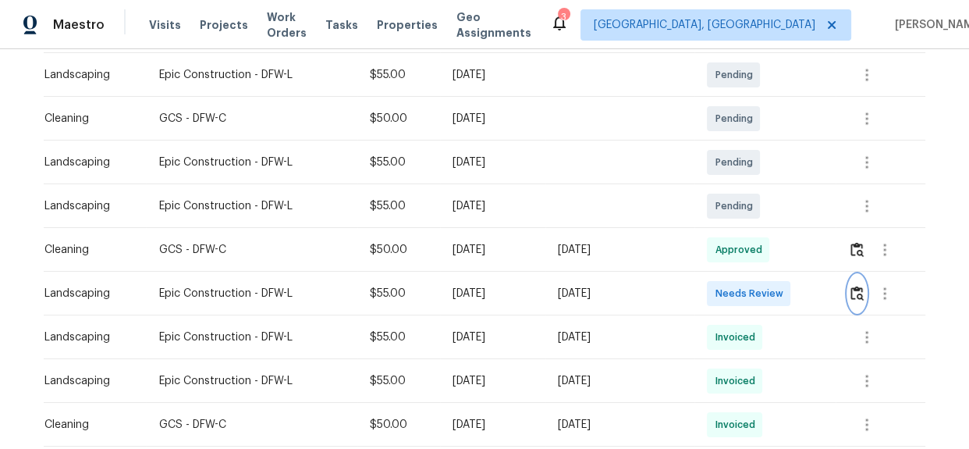
click at [858, 293] on img "button" at bounding box center [857, 293] width 13 height 15
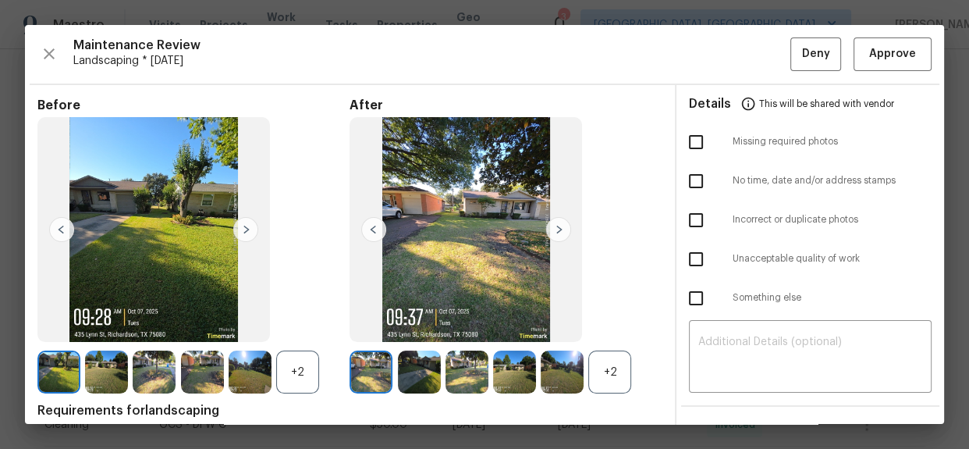
scroll to position [0, 0]
click at [900, 58] on span "Approve" at bounding box center [892, 54] width 47 height 20
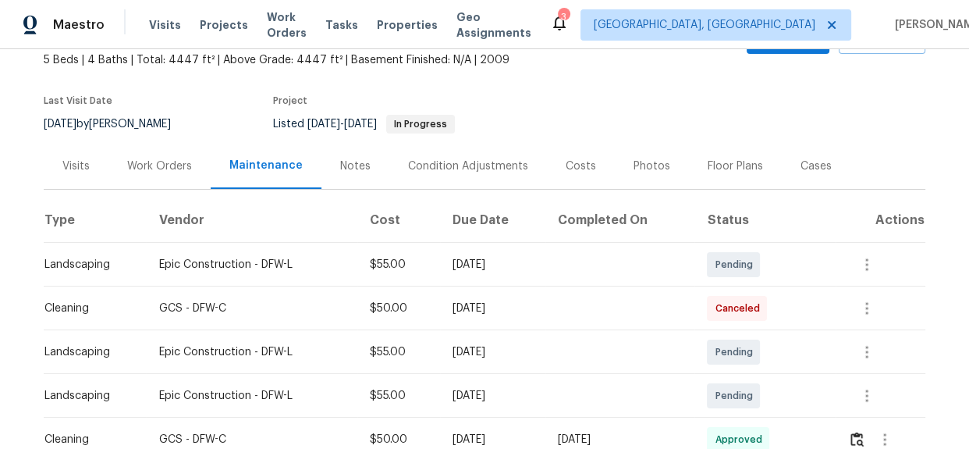
scroll to position [283, 0]
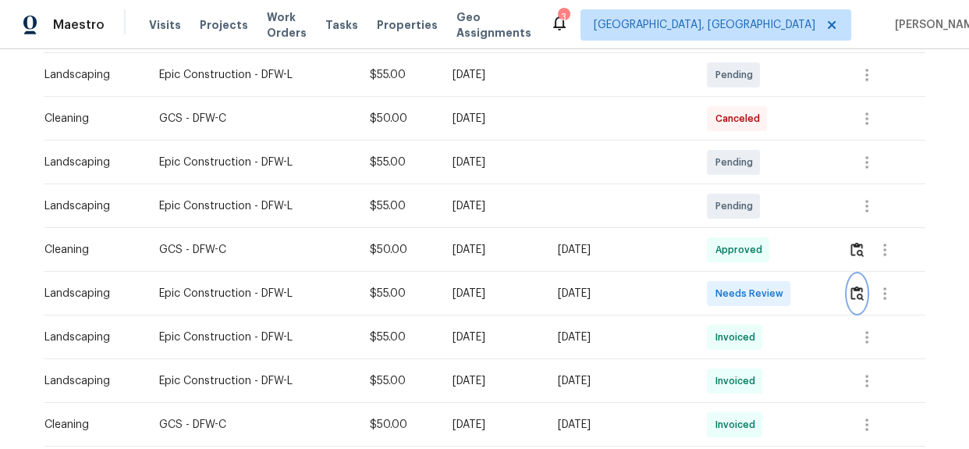
click at [852, 294] on img "button" at bounding box center [857, 293] width 13 height 15
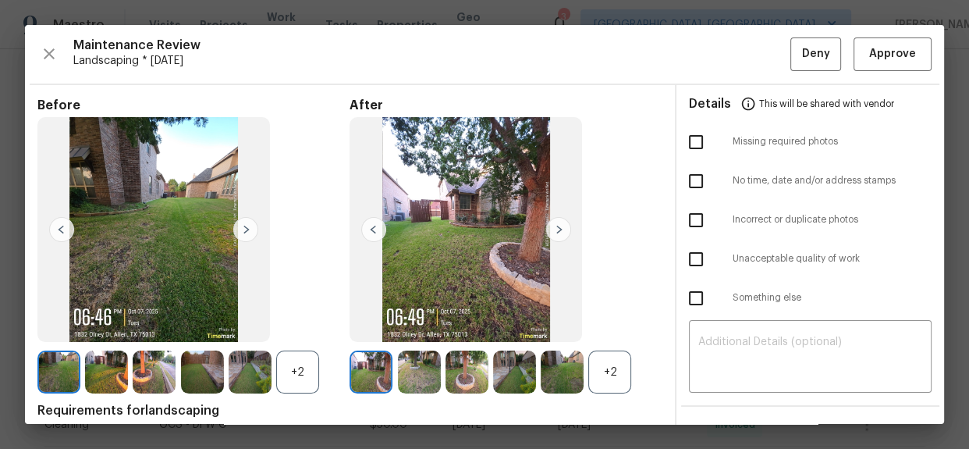
scroll to position [0, 0]
drag, startPoint x: 893, startPoint y: 51, endPoint x: 958, endPoint y: 123, distance: 96.7
click at [893, 51] on span "Approve" at bounding box center [892, 54] width 47 height 20
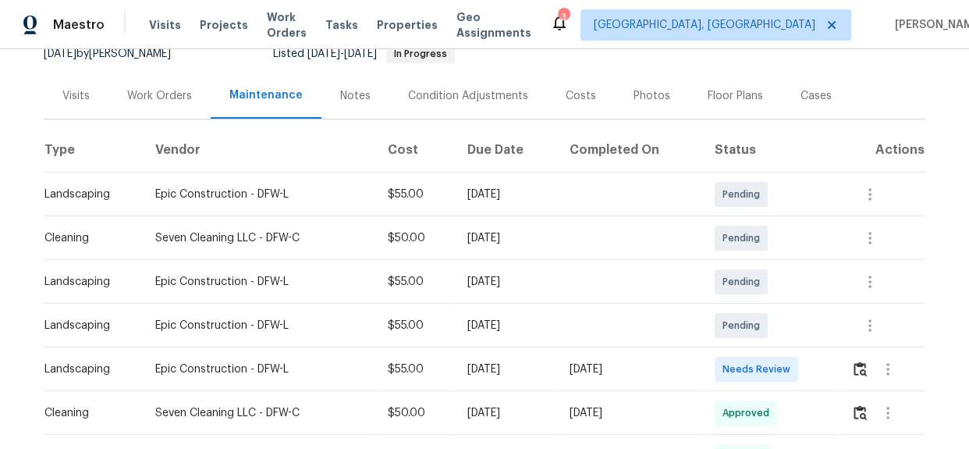
scroll to position [354, 0]
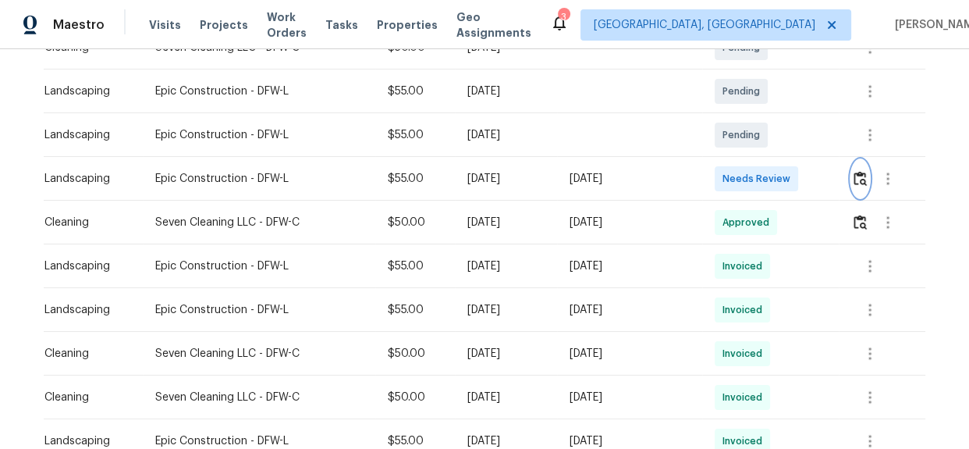
click at [855, 176] on img "button" at bounding box center [860, 178] width 13 height 15
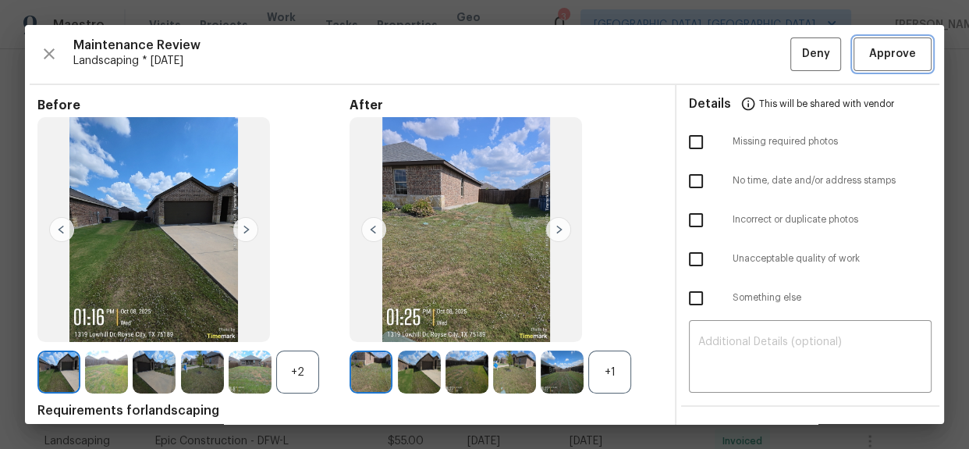
click at [885, 62] on span "Approve" at bounding box center [892, 54] width 47 height 20
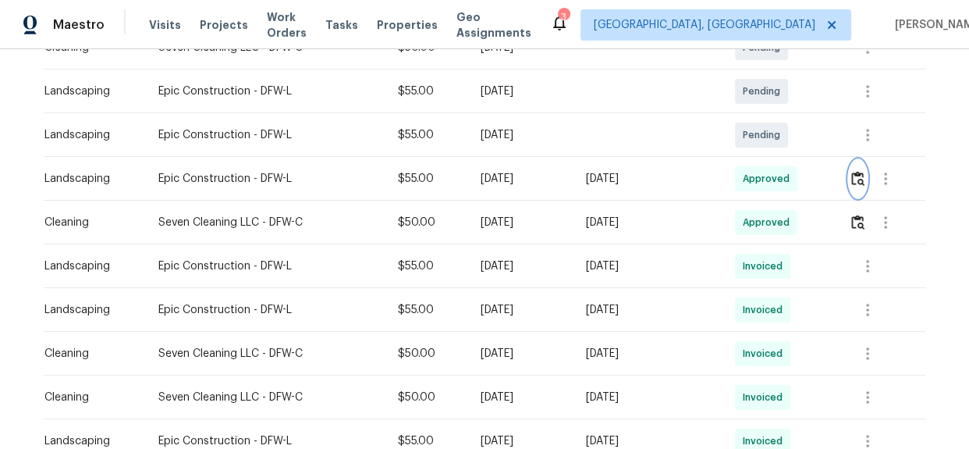
scroll to position [0, 0]
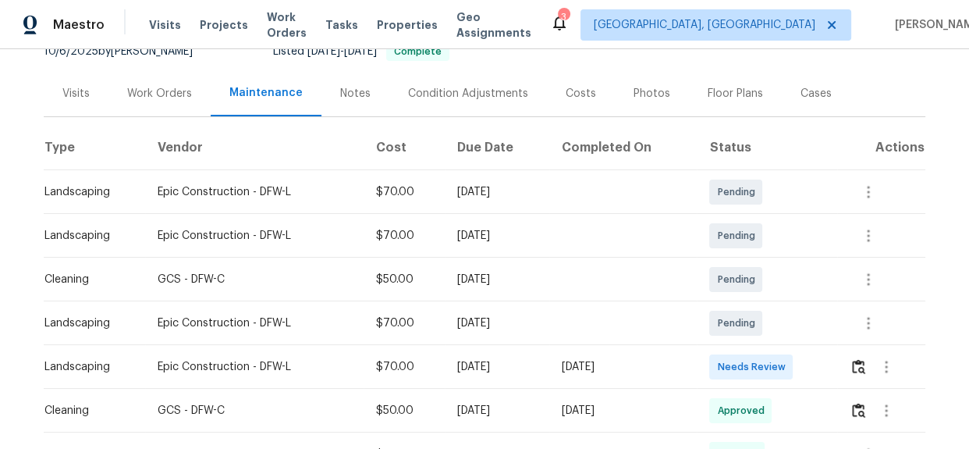
scroll to position [283, 0]
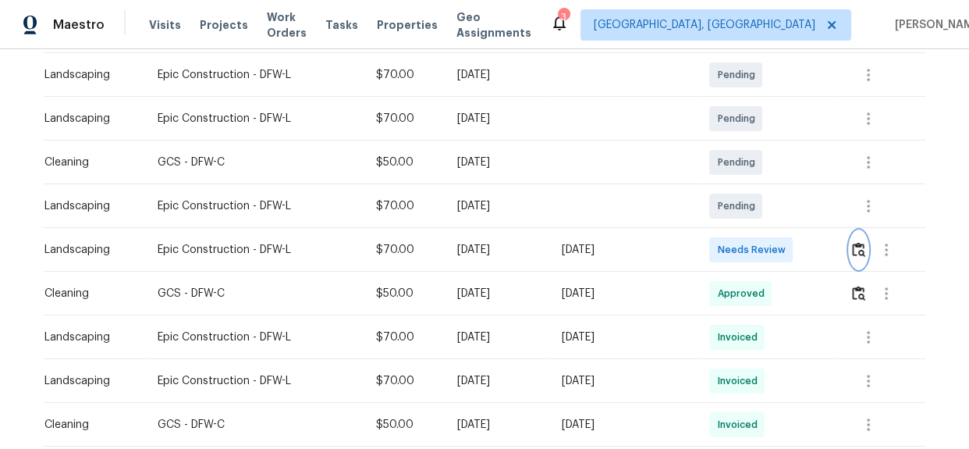
click at [858, 249] on img "button" at bounding box center [858, 249] width 13 height 15
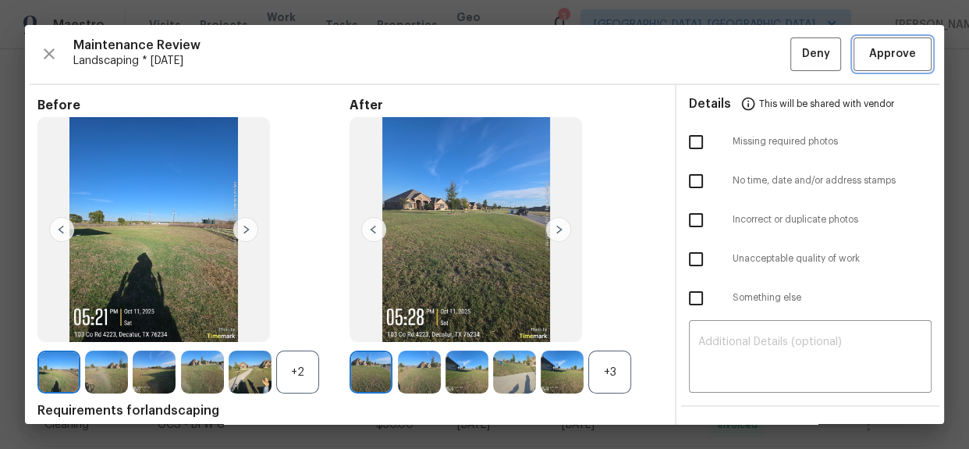
click at [875, 60] on span "Approve" at bounding box center [892, 54] width 47 height 20
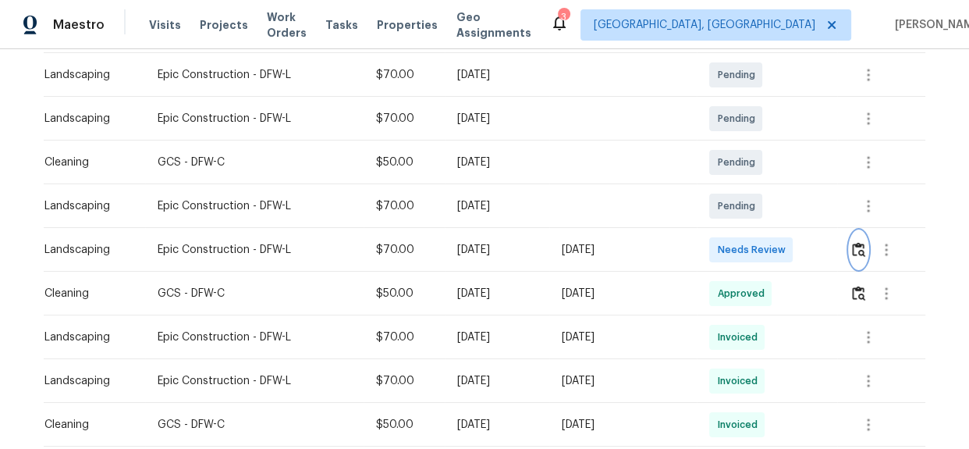
click at [856, 250] on img "button" at bounding box center [858, 249] width 13 height 15
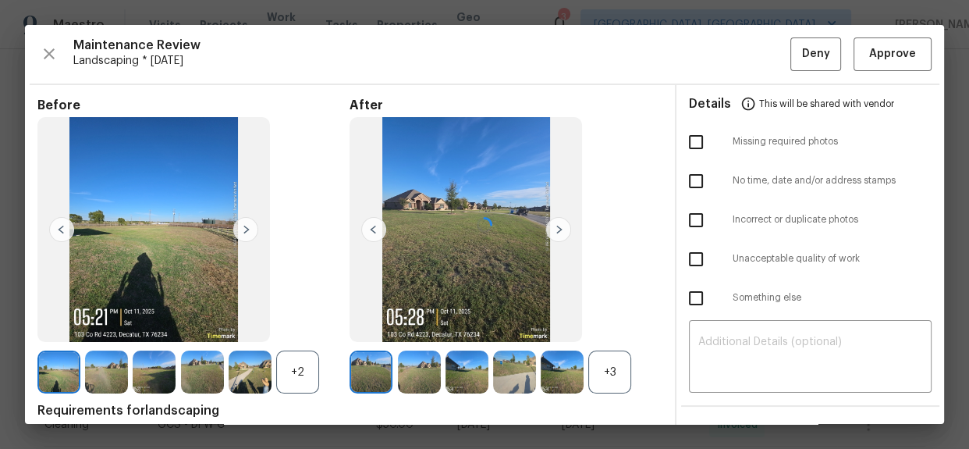
click at [864, 61] on div at bounding box center [484, 224] width 919 height 399
click at [876, 55] on span "Approve" at bounding box center [892, 54] width 47 height 20
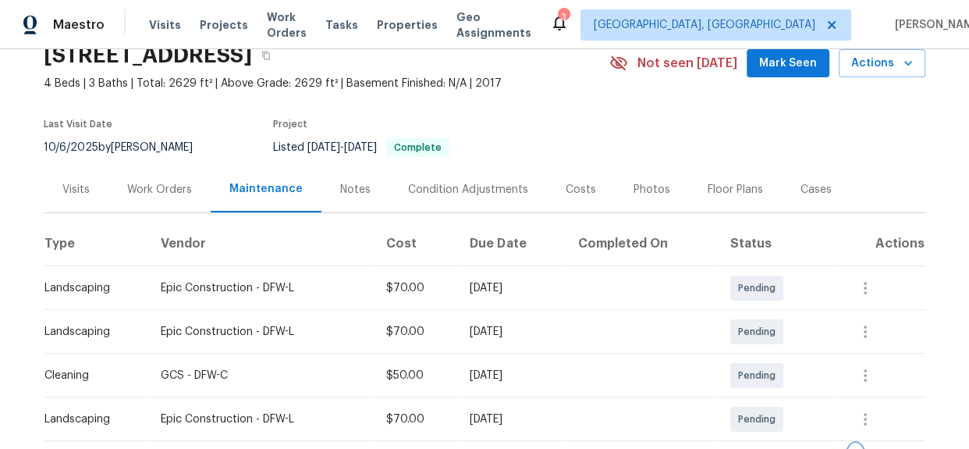
scroll to position [0, 0]
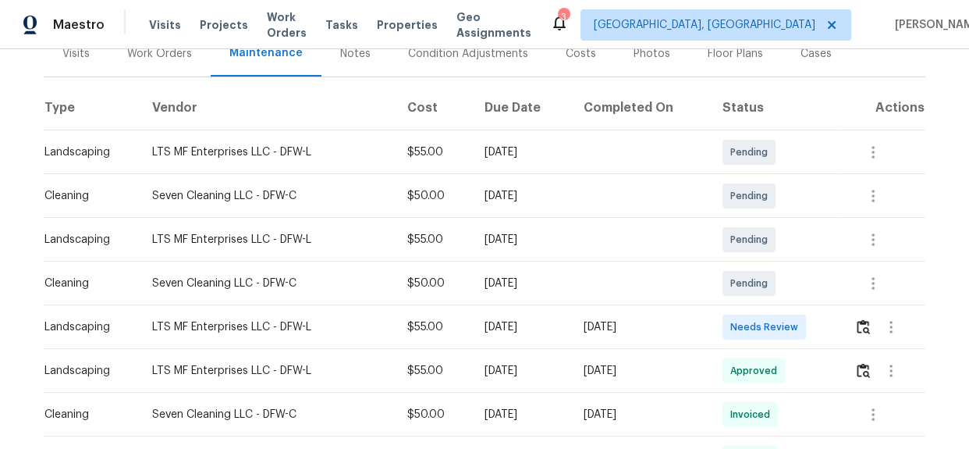
scroll to position [212, 0]
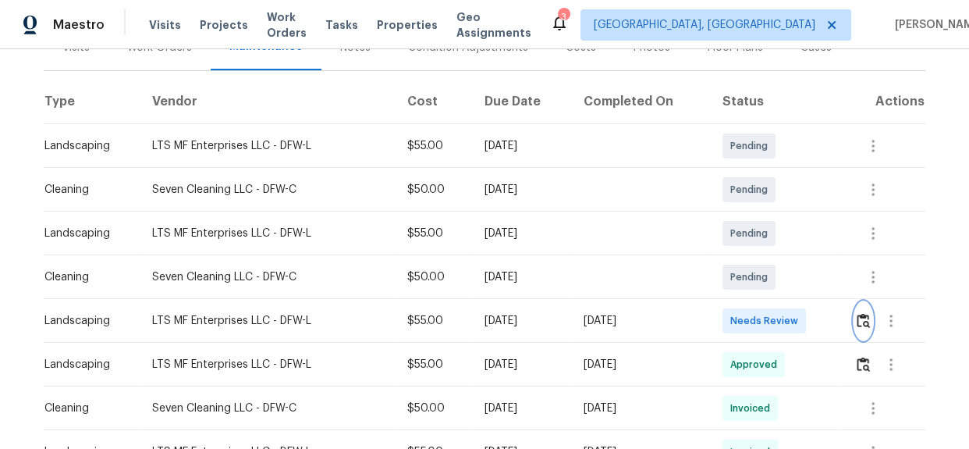
click at [861, 320] on img "button" at bounding box center [863, 320] width 13 height 15
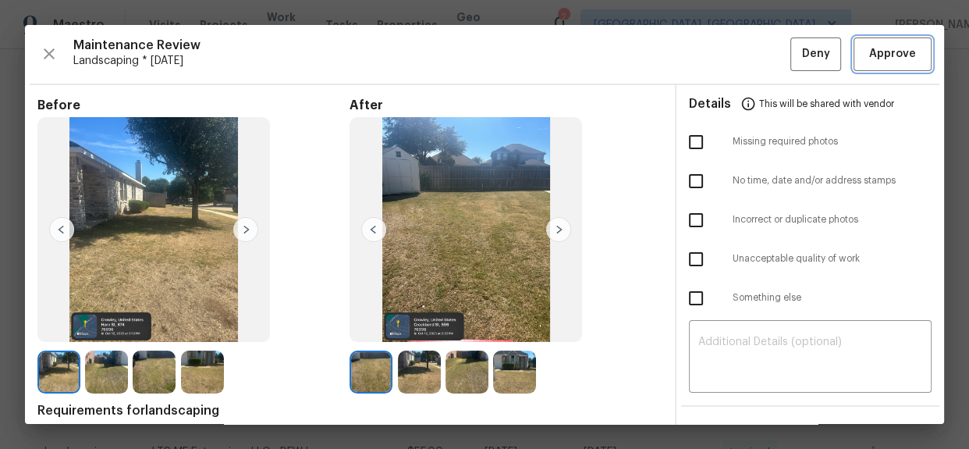
click at [890, 45] on span "Approve" at bounding box center [892, 54] width 47 height 20
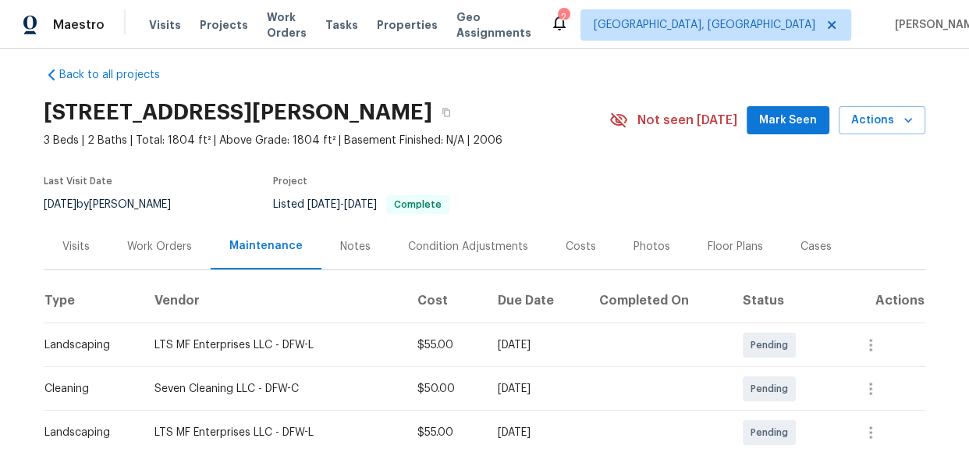
scroll to position [0, 0]
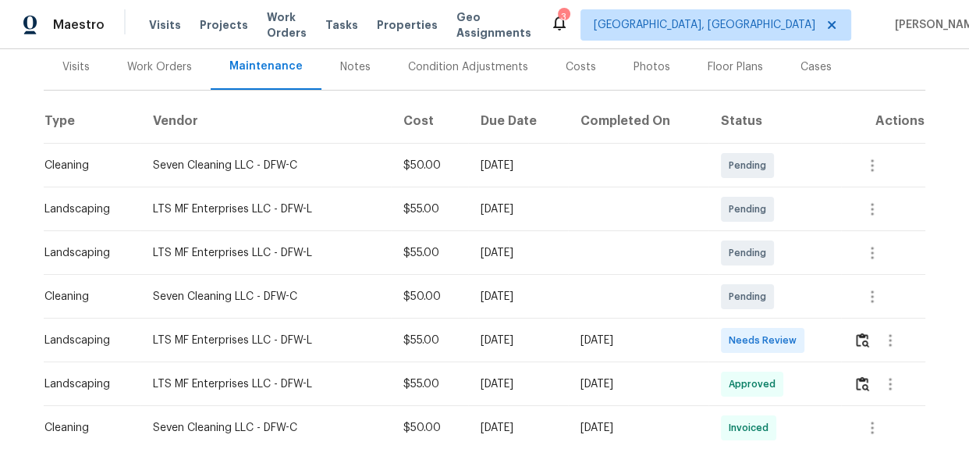
scroll to position [212, 0]
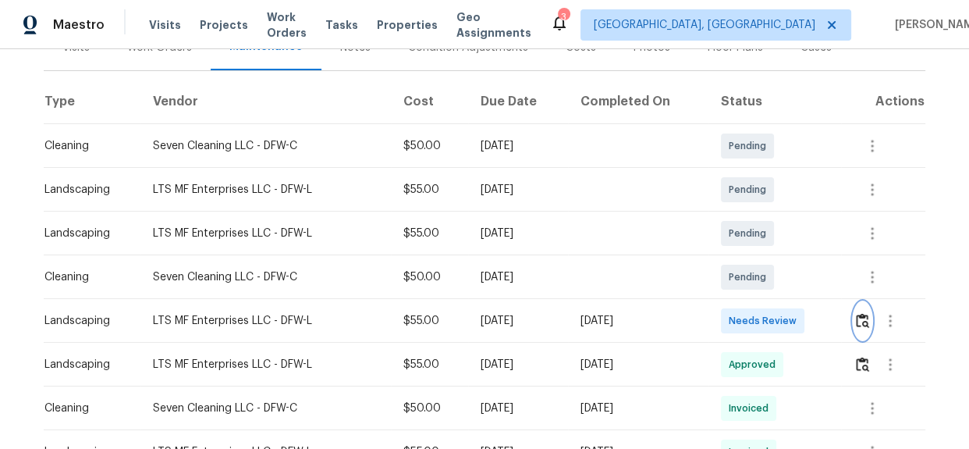
click at [856, 319] on img "button" at bounding box center [862, 320] width 13 height 15
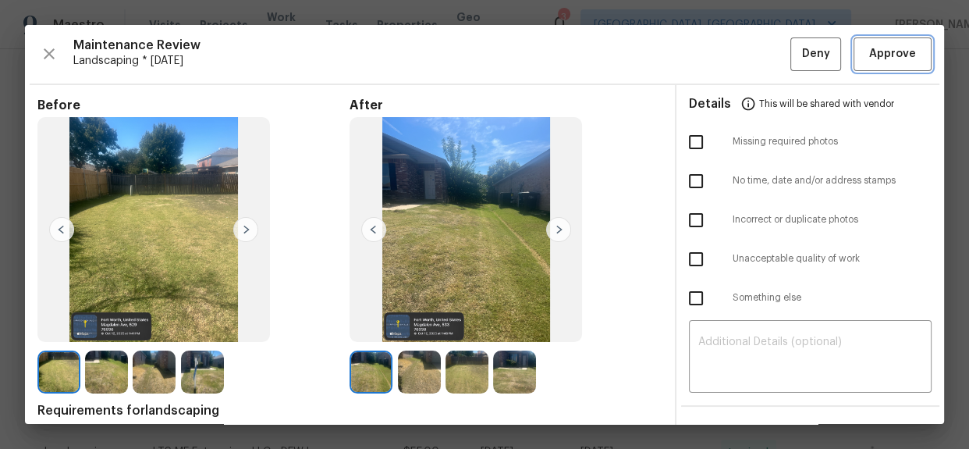
click at [884, 61] on span "Approve" at bounding box center [892, 54] width 47 height 20
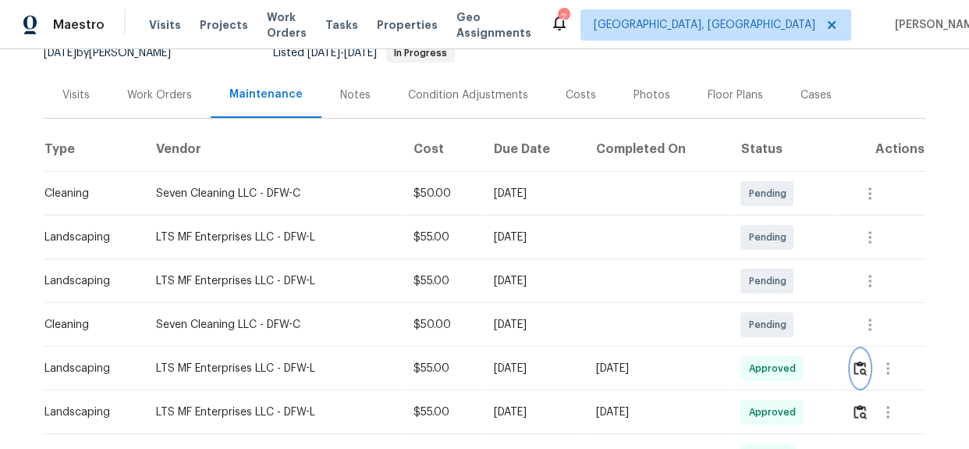
scroll to position [0, 0]
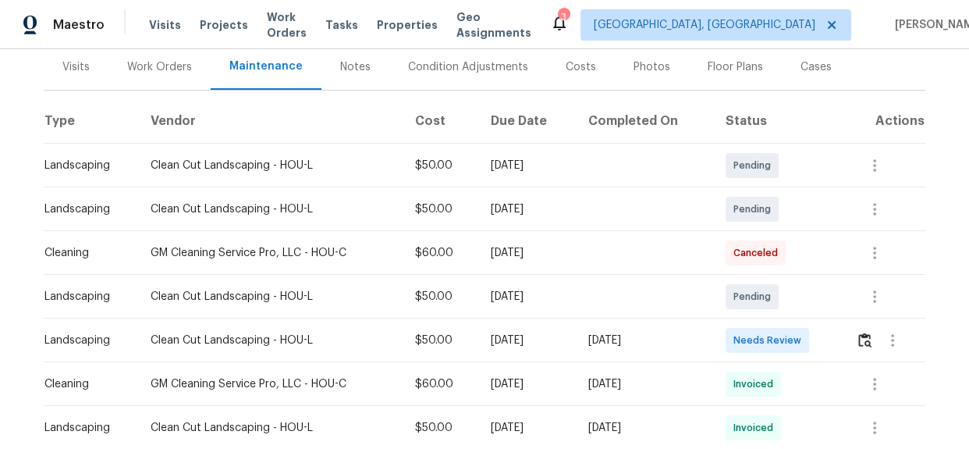
scroll to position [212, 0]
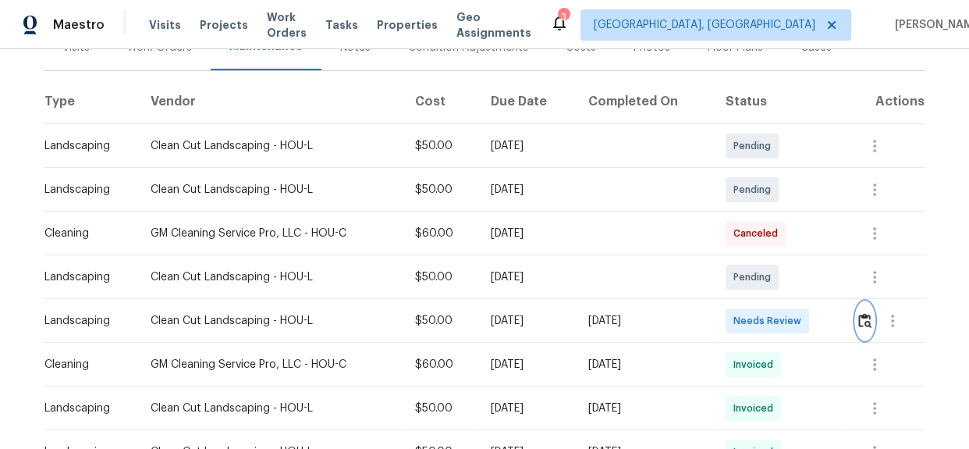
click at [861, 322] on img "button" at bounding box center [864, 320] width 13 height 15
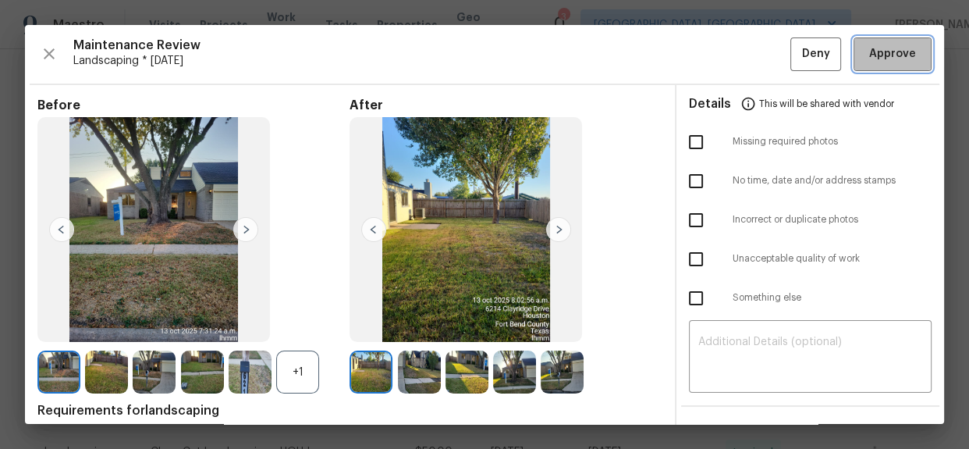
click at [869, 58] on span "Approve" at bounding box center [892, 54] width 47 height 20
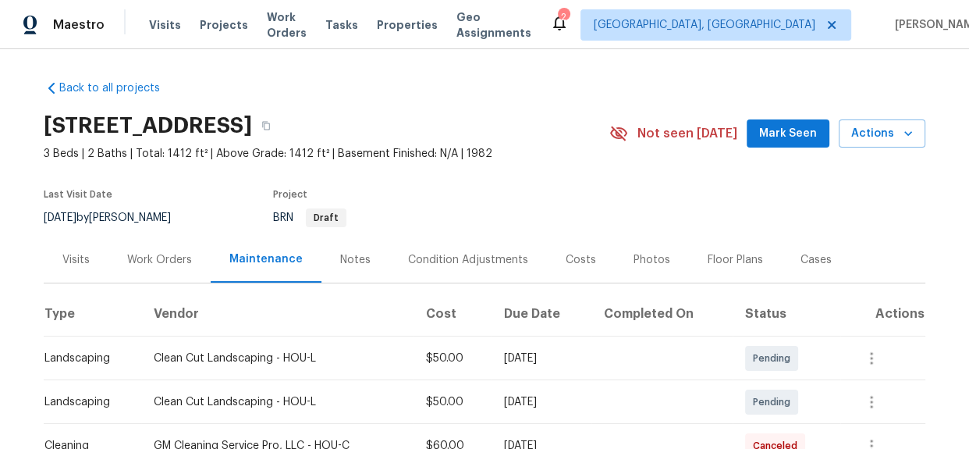
scroll to position [0, 0]
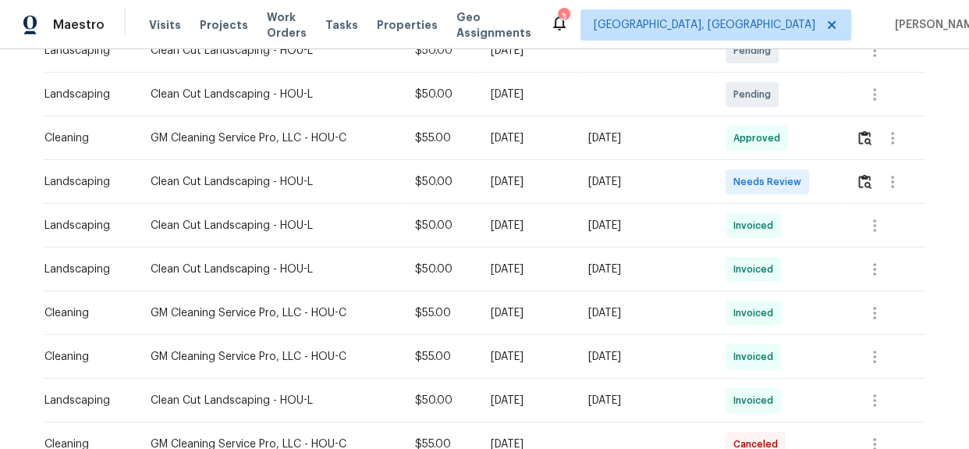
scroll to position [354, 0]
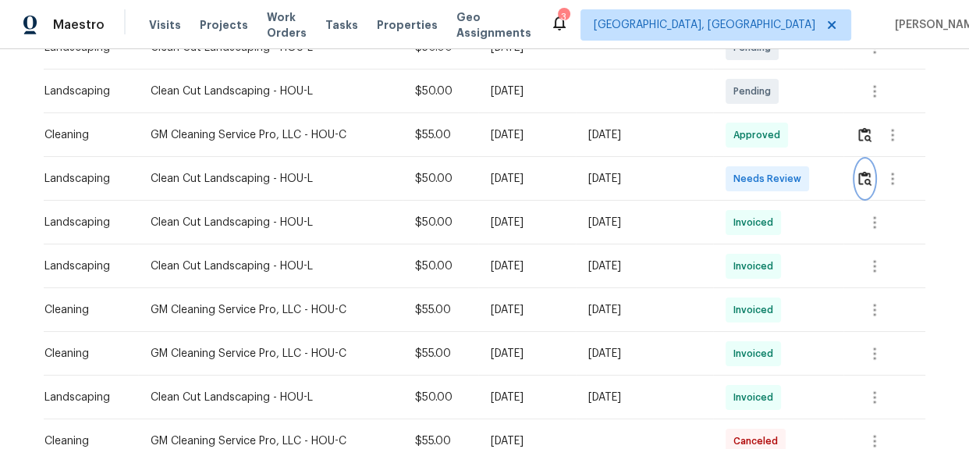
click at [865, 176] on img "button" at bounding box center [864, 178] width 13 height 15
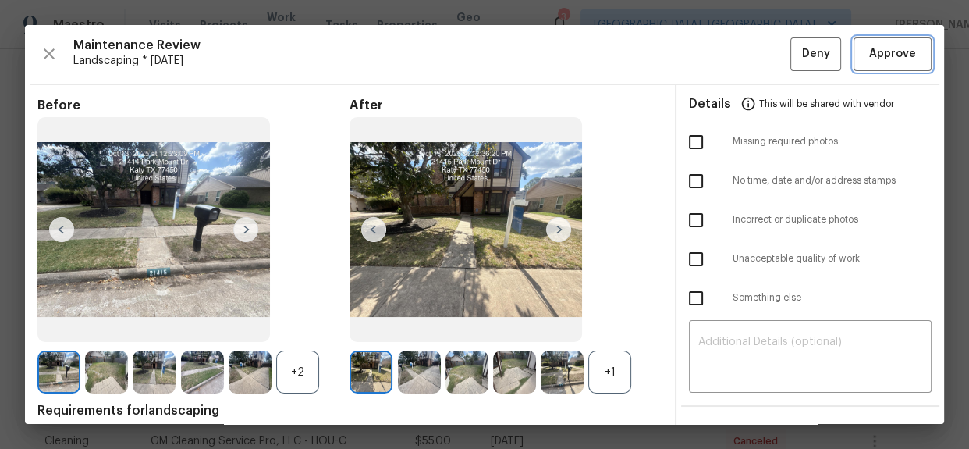
click at [875, 66] on button "Approve" at bounding box center [893, 54] width 78 height 34
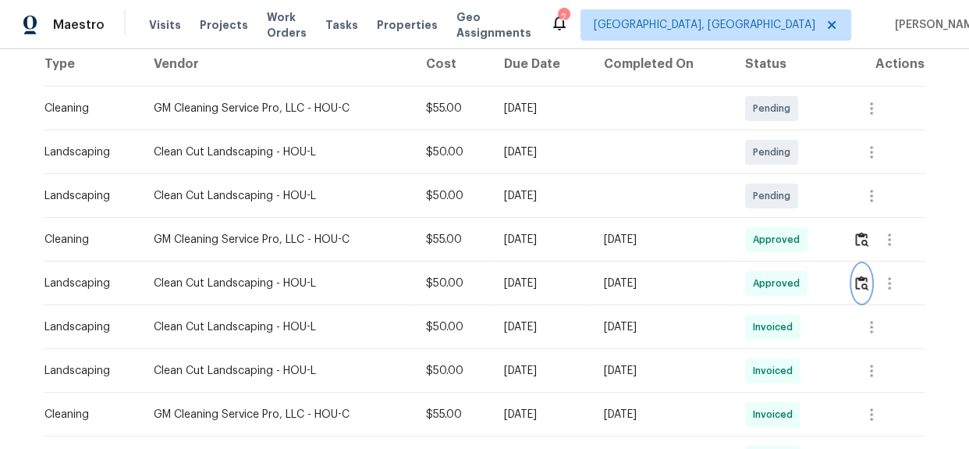
scroll to position [0, 0]
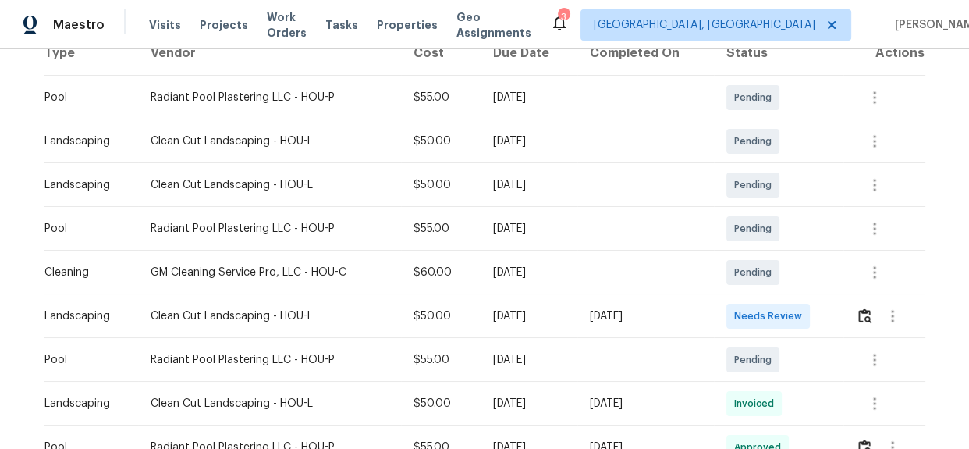
scroll to position [283, 0]
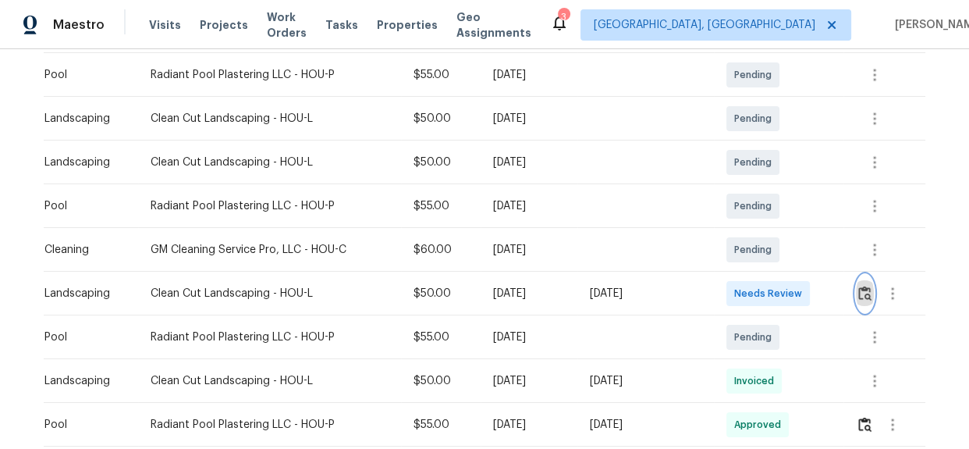
click at [862, 293] on img "button" at bounding box center [864, 293] width 13 height 15
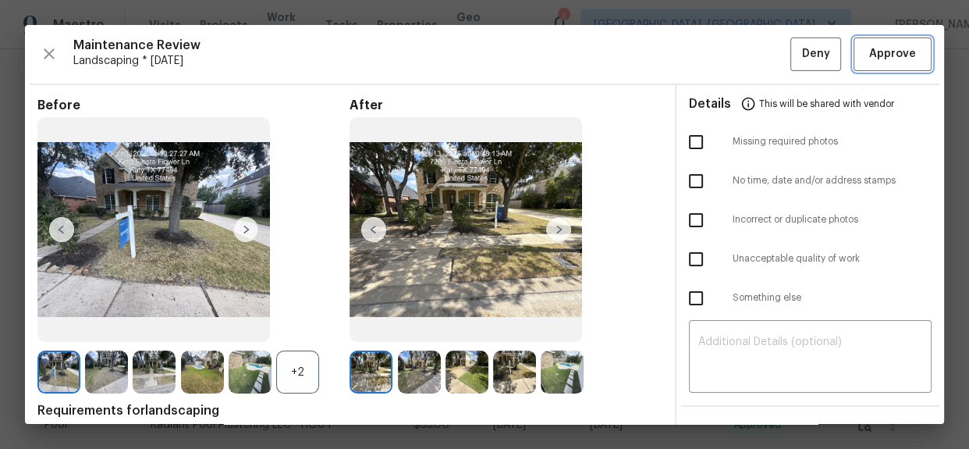
click at [889, 58] on span "Approve" at bounding box center [892, 54] width 47 height 20
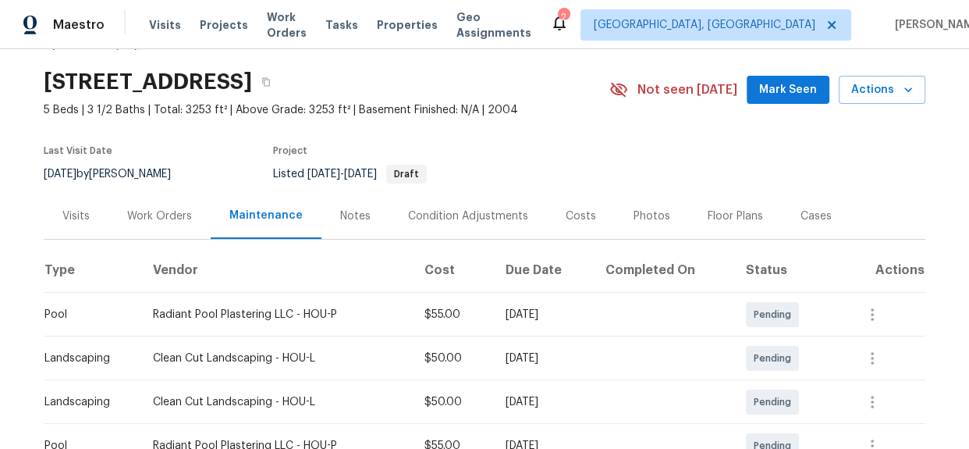
scroll to position [0, 0]
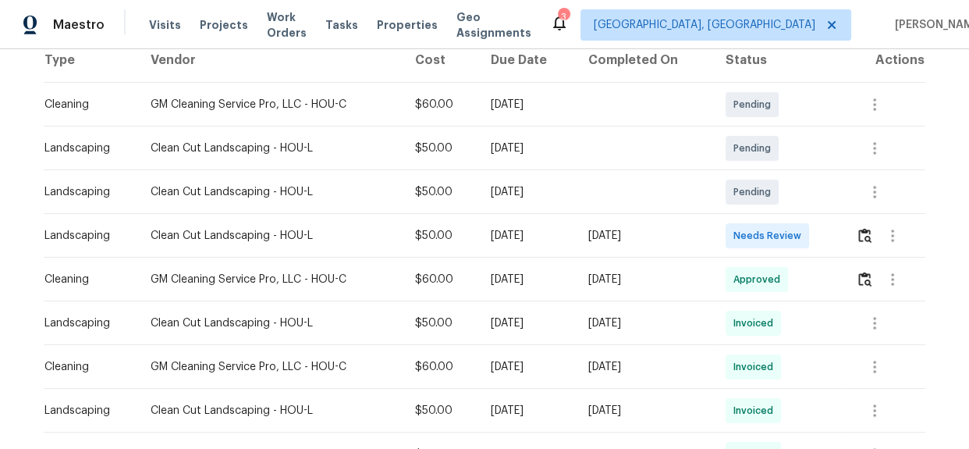
scroll to position [283, 0]
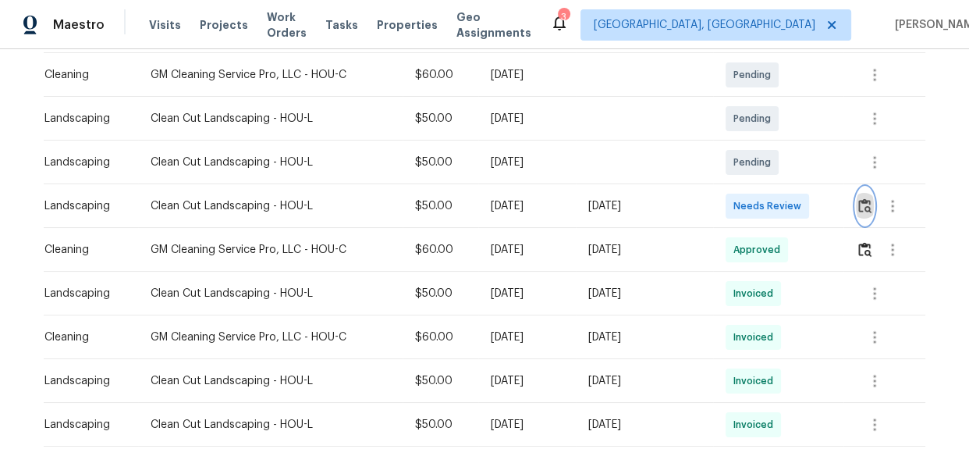
click at [865, 208] on img "button" at bounding box center [864, 205] width 13 height 15
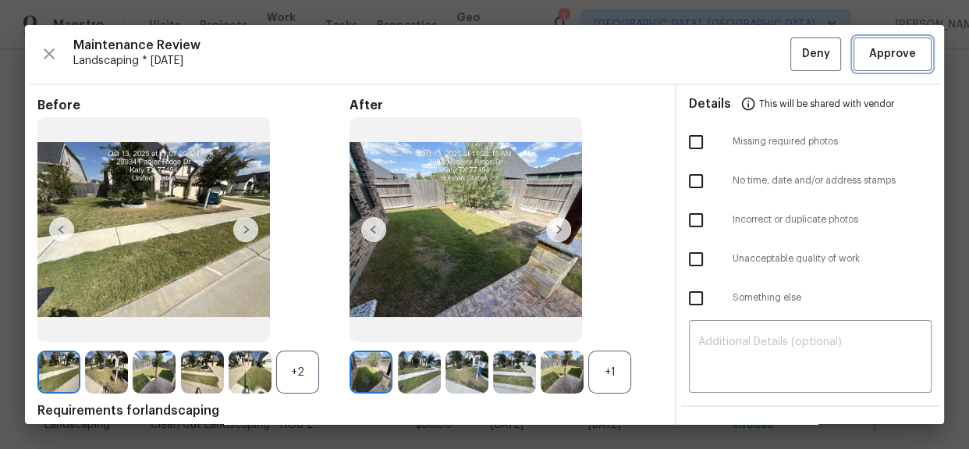
click at [887, 54] on span "Approve" at bounding box center [892, 54] width 47 height 20
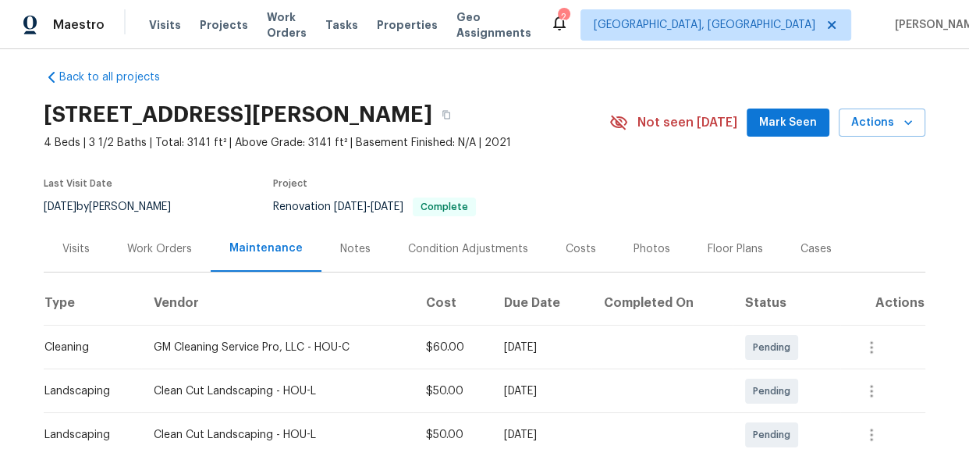
scroll to position [0, 0]
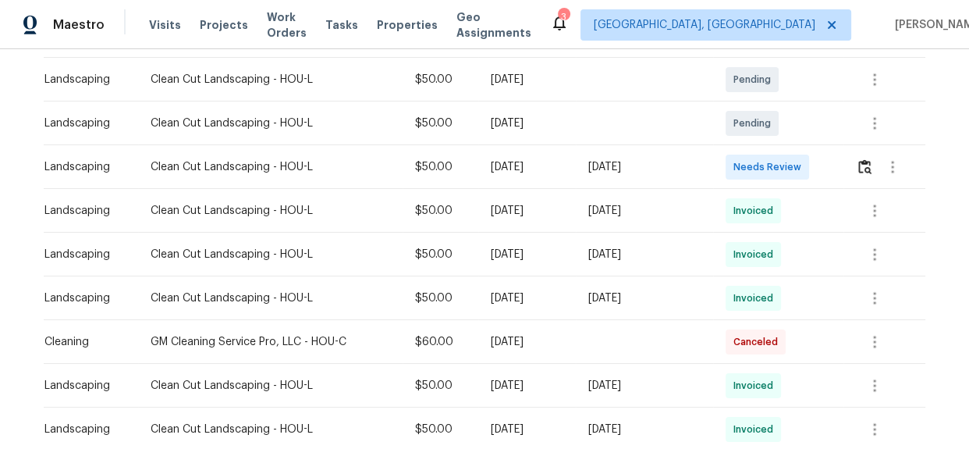
scroll to position [354, 0]
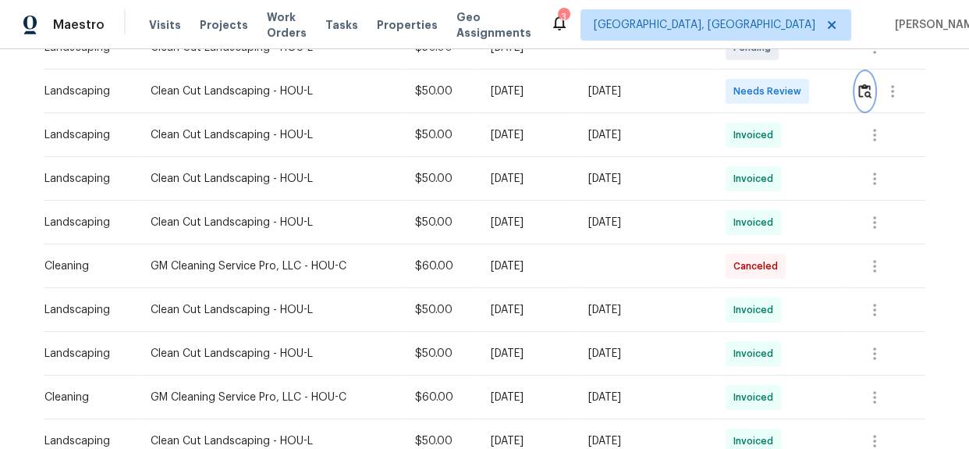
click at [861, 93] on img "button" at bounding box center [864, 90] width 13 height 15
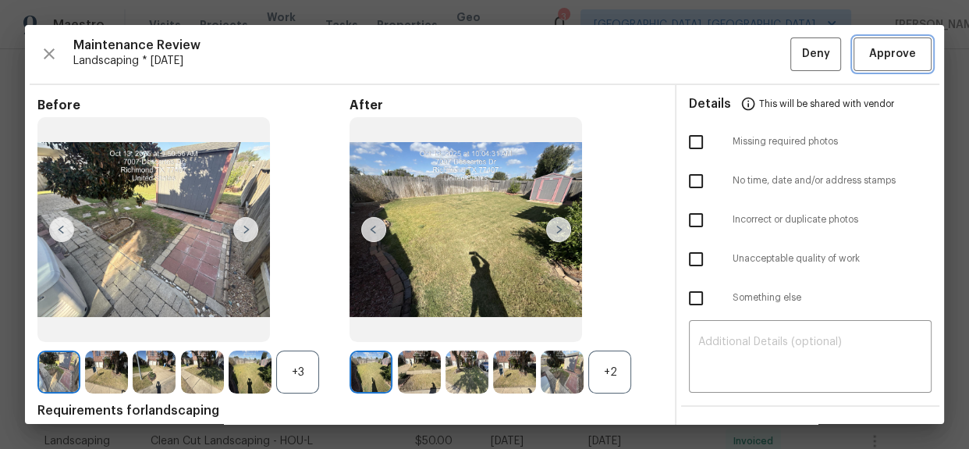
click at [881, 53] on span "Approve" at bounding box center [892, 54] width 47 height 20
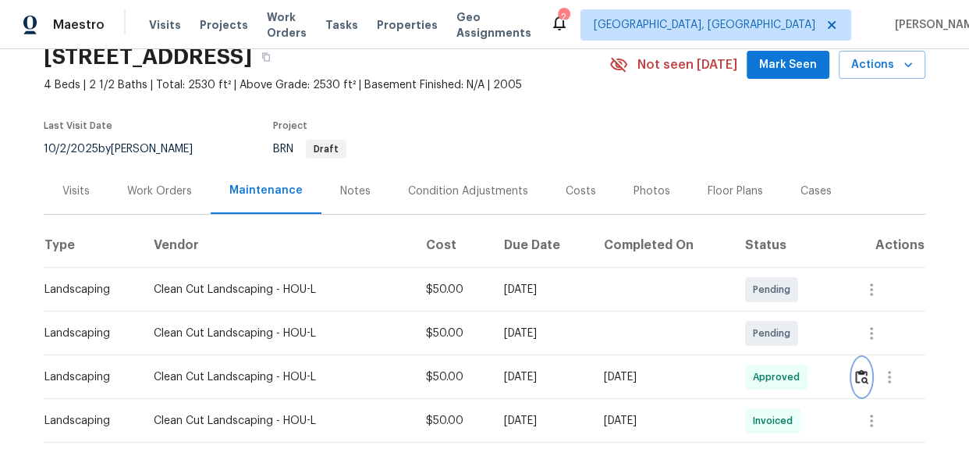
scroll to position [0, 0]
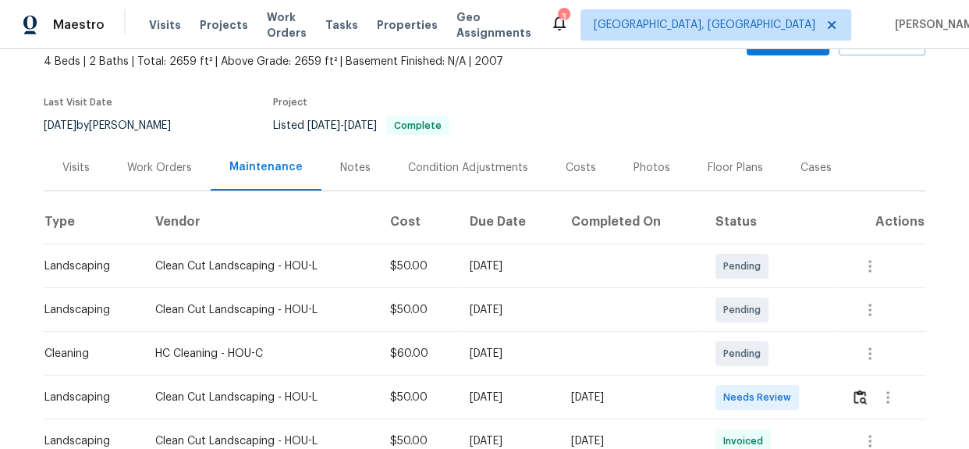
scroll to position [283, 0]
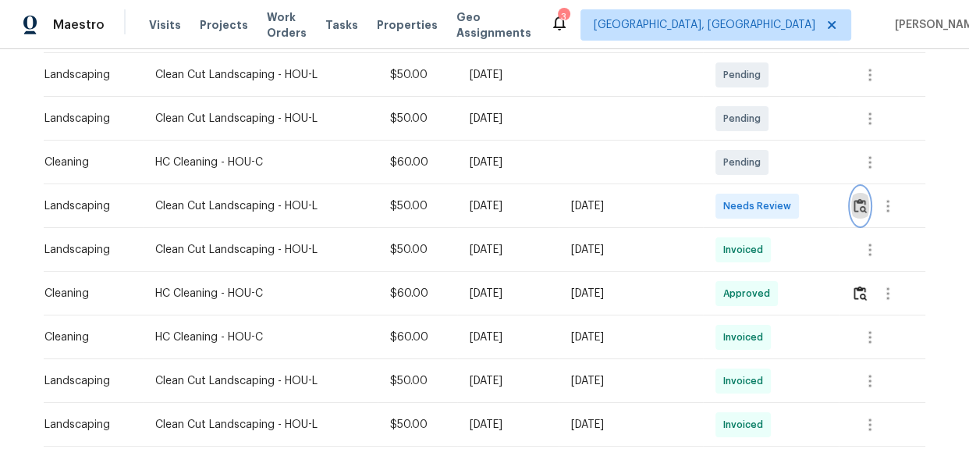
click at [856, 199] on img "button" at bounding box center [860, 205] width 13 height 15
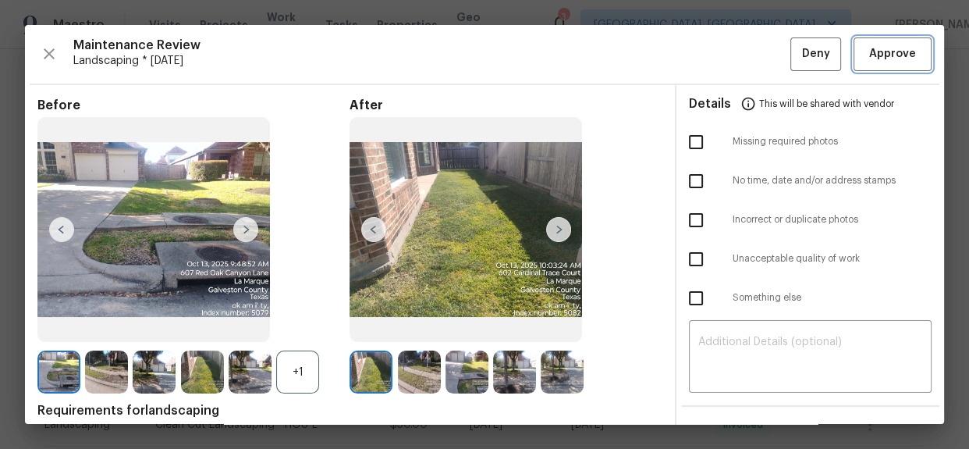
click at [875, 62] on span "Approve" at bounding box center [892, 54] width 47 height 20
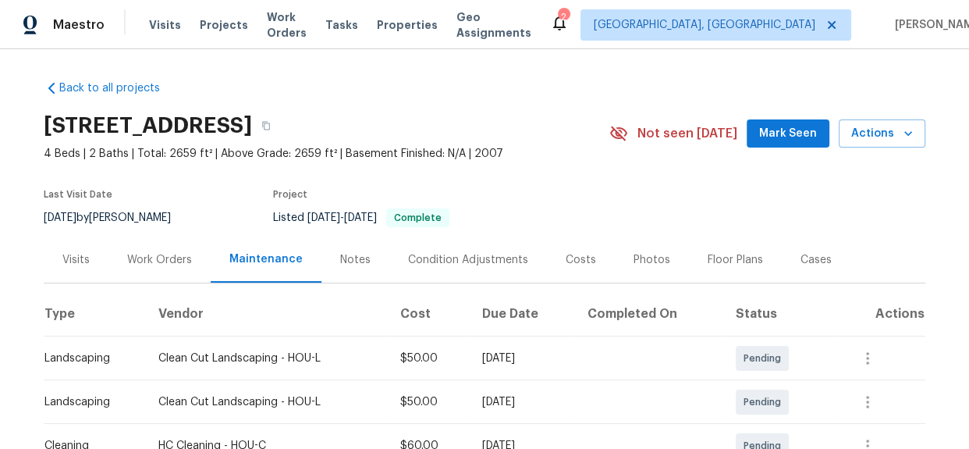
scroll to position [0, 0]
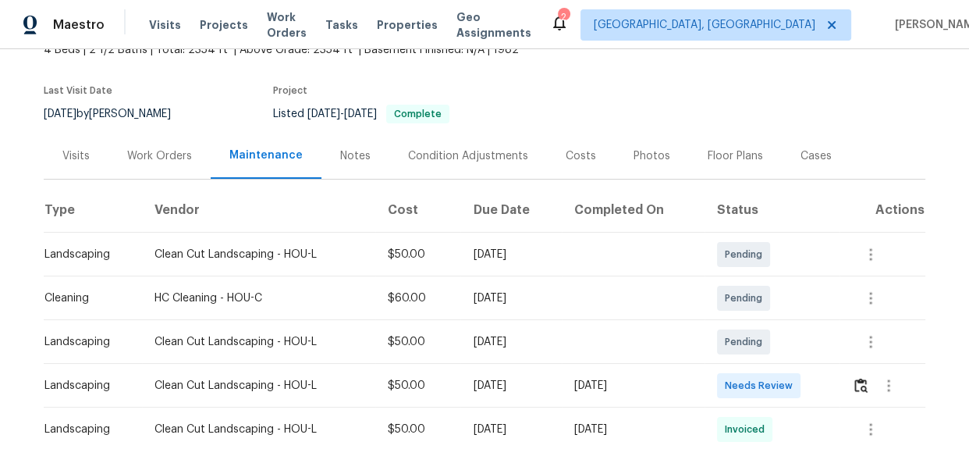
scroll to position [283, 0]
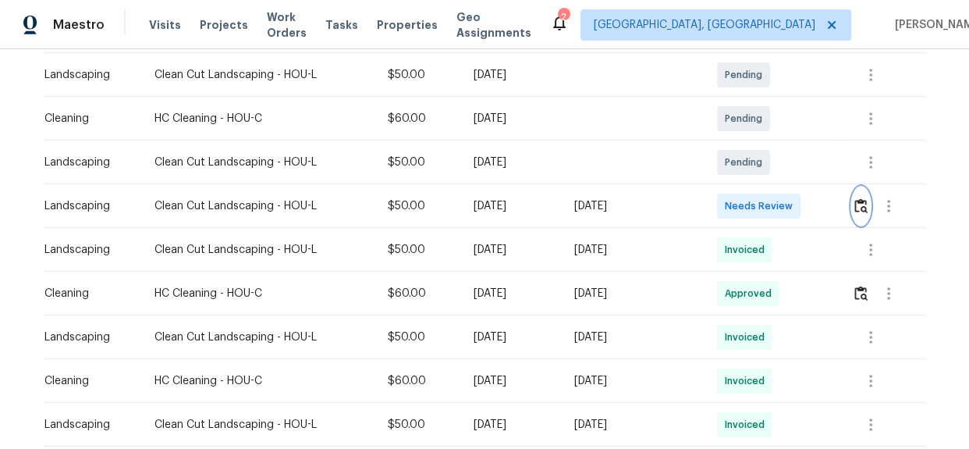
click at [862, 203] on img "button" at bounding box center [860, 205] width 13 height 15
click at [861, 208] on img "button" at bounding box center [860, 205] width 13 height 15
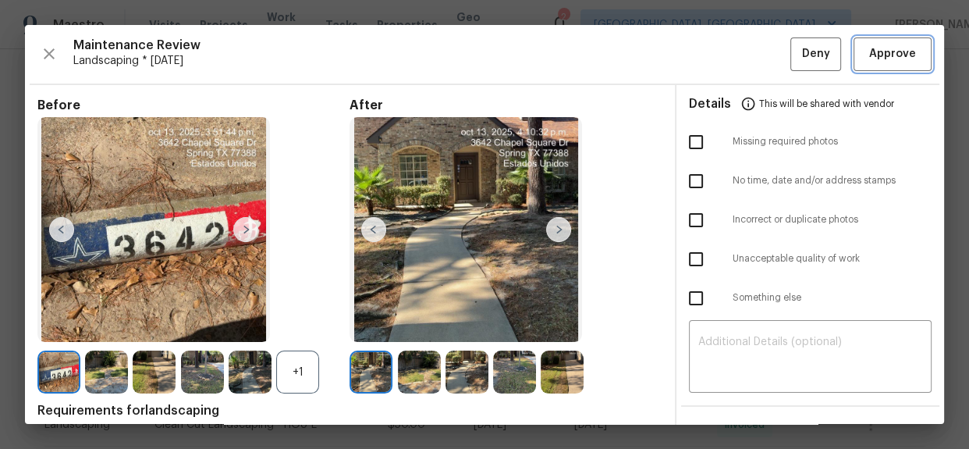
click at [897, 67] on button "Approve" at bounding box center [893, 54] width 78 height 34
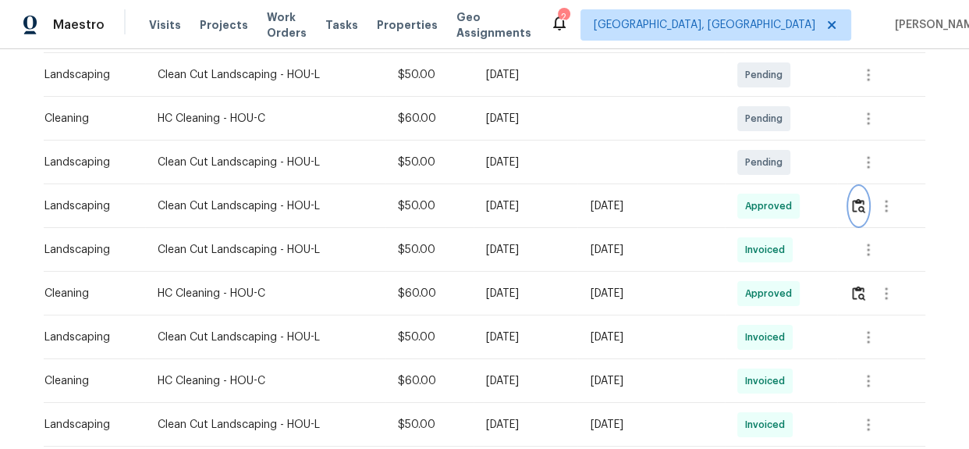
scroll to position [0, 0]
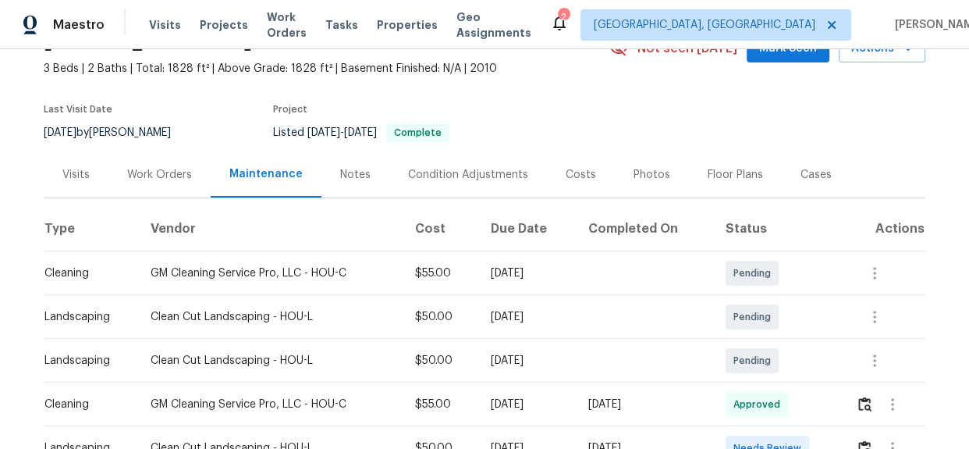
scroll to position [212, 0]
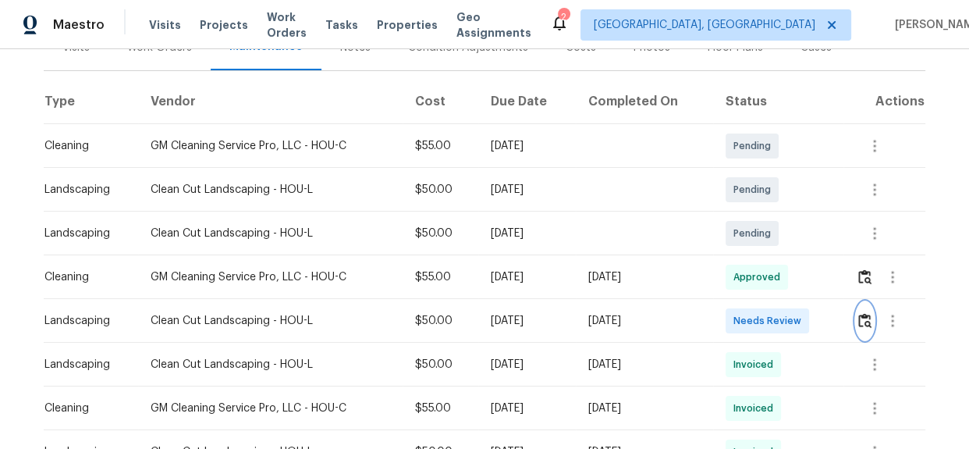
click at [866, 320] on img "button" at bounding box center [864, 320] width 13 height 15
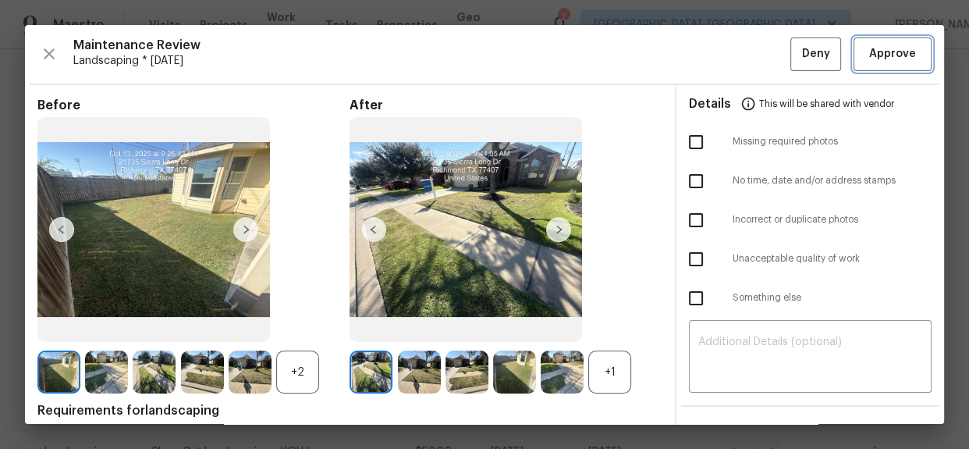
drag, startPoint x: 891, startPoint y: 54, endPoint x: 922, endPoint y: 80, distance: 39.9
click at [891, 54] on span "Approve" at bounding box center [892, 54] width 47 height 20
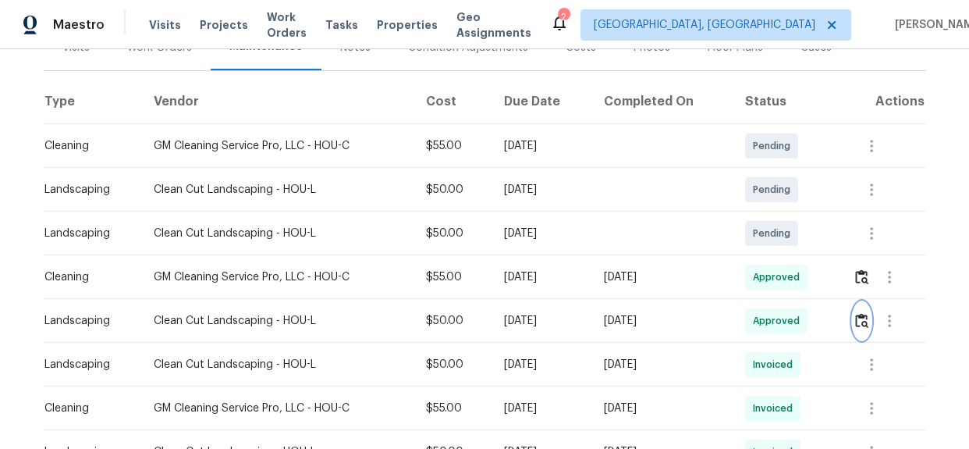
scroll to position [0, 0]
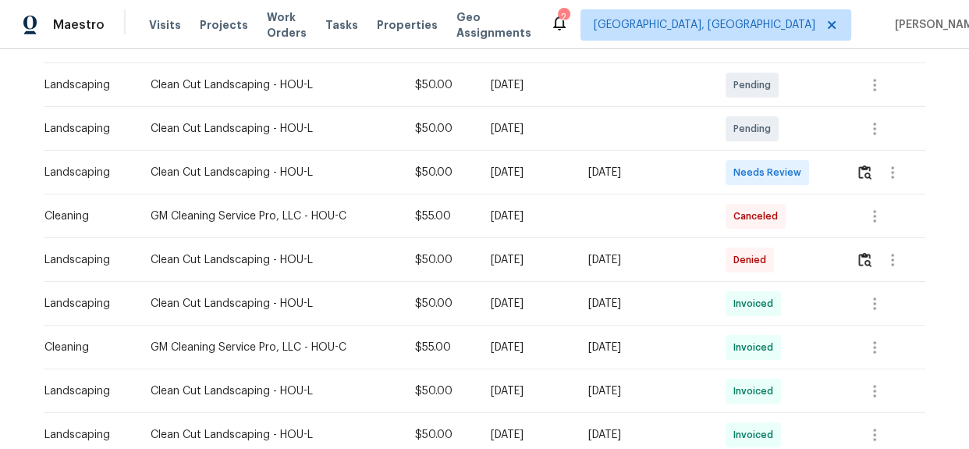
scroll to position [283, 0]
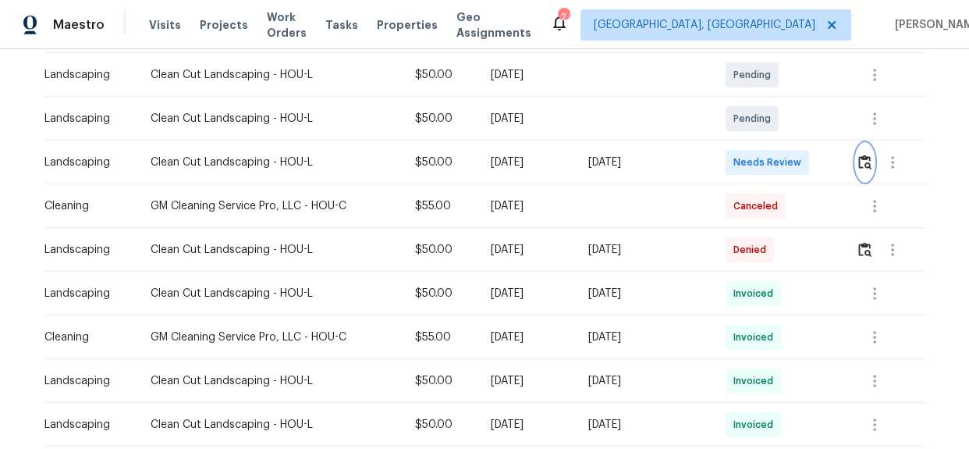
click at [858, 163] on img "button" at bounding box center [864, 161] width 13 height 15
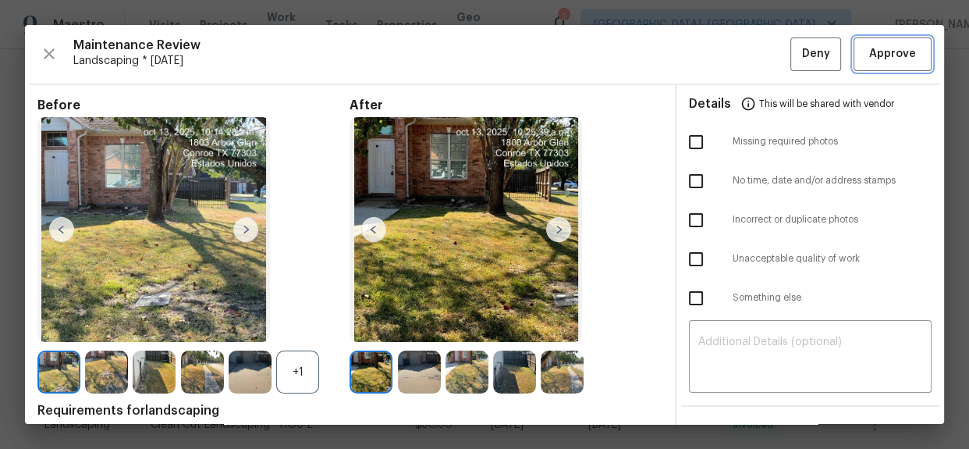
click at [869, 55] on span "Approve" at bounding box center [892, 54] width 47 height 20
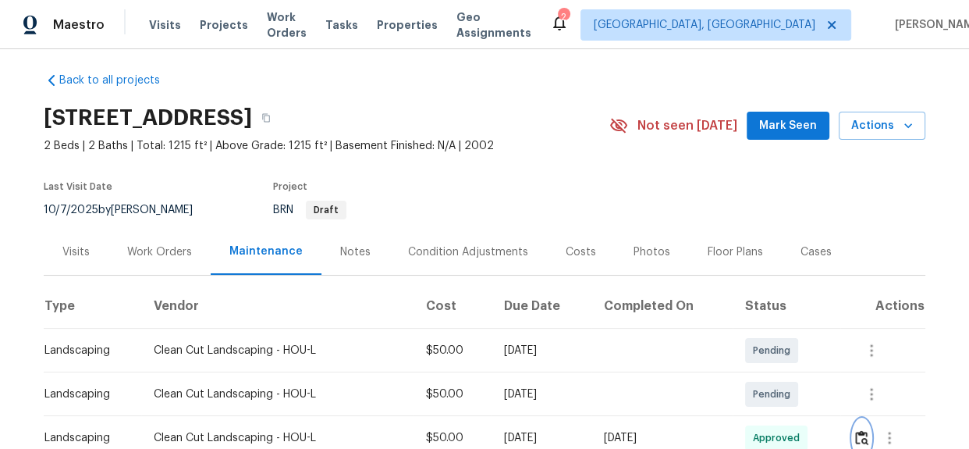
scroll to position [0, 0]
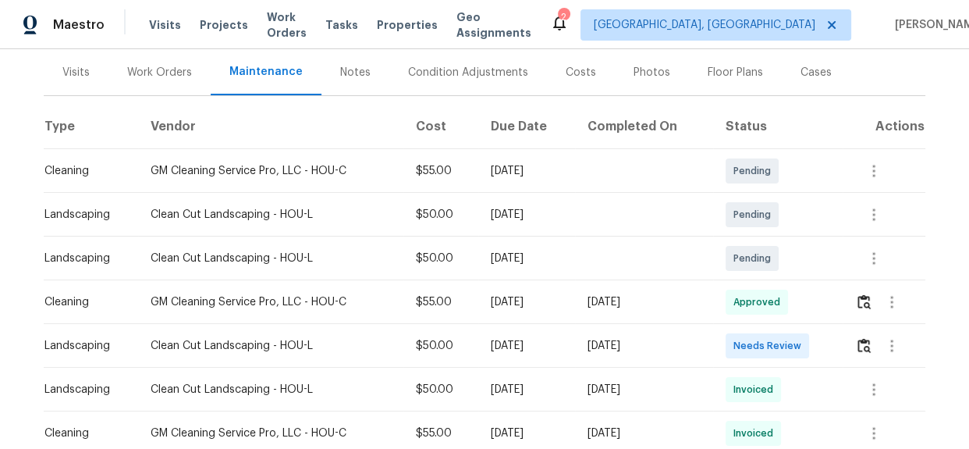
scroll to position [212, 0]
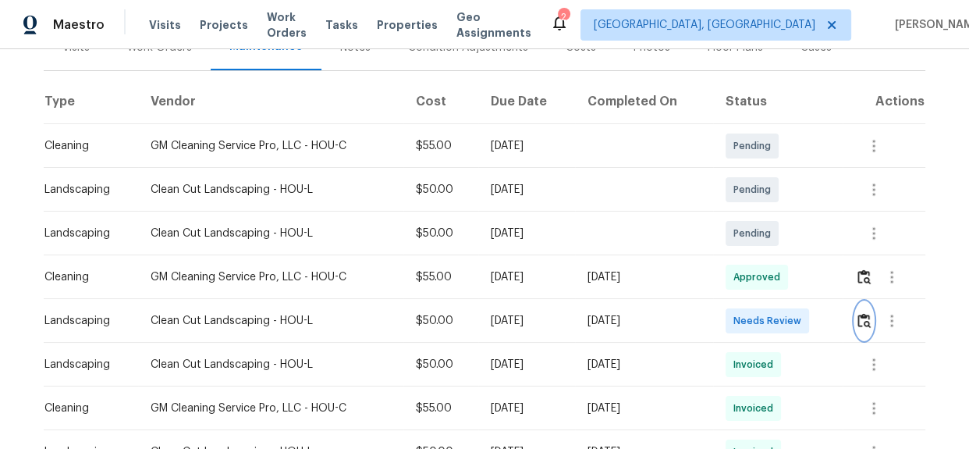
click at [860, 323] on img "button" at bounding box center [864, 320] width 13 height 15
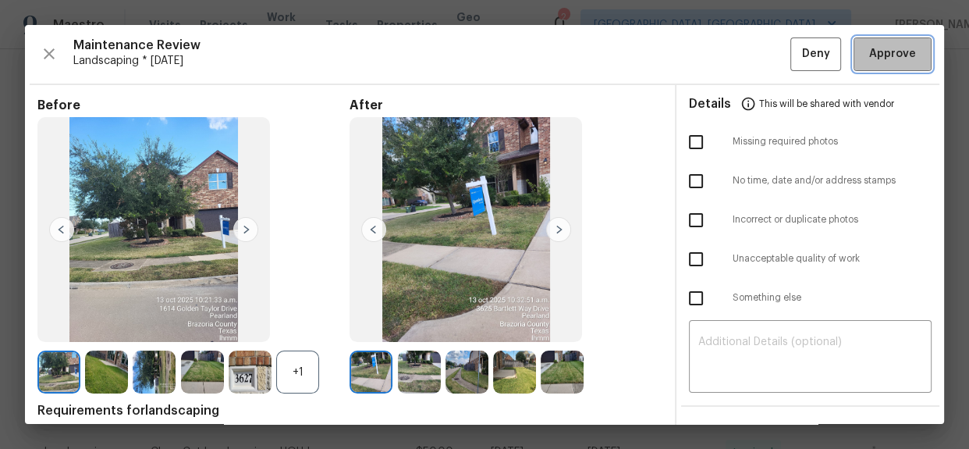
click at [890, 55] on span "Approve" at bounding box center [892, 54] width 47 height 20
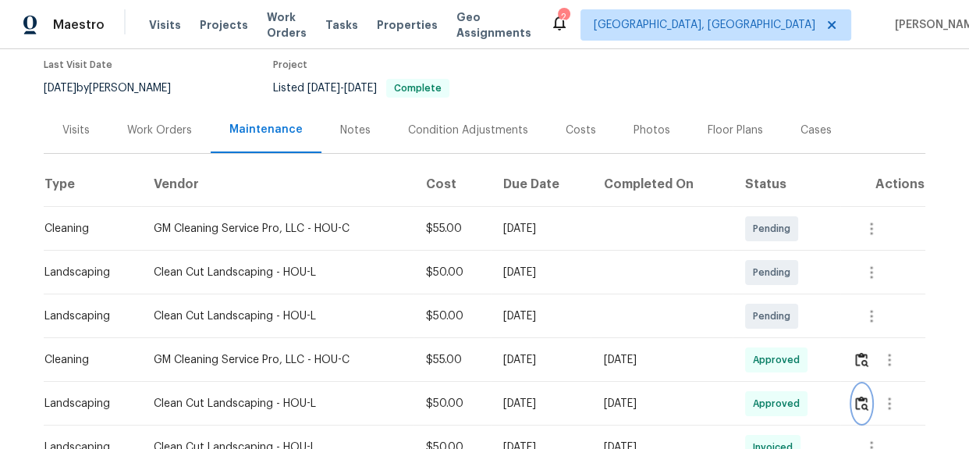
scroll to position [0, 0]
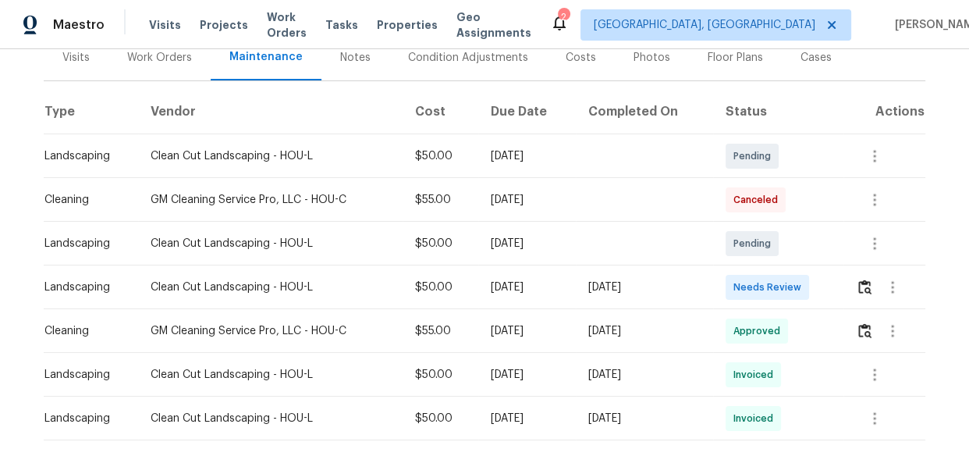
scroll to position [283, 0]
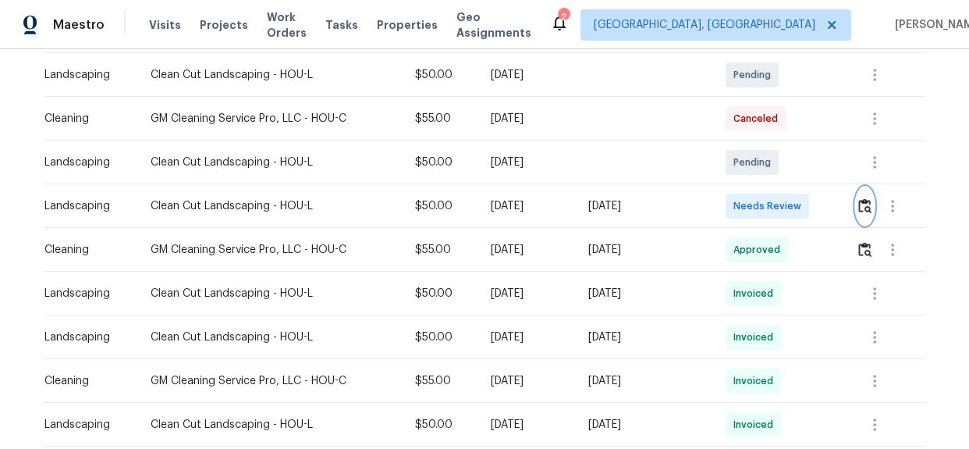
click at [858, 206] on img "button" at bounding box center [864, 205] width 13 height 15
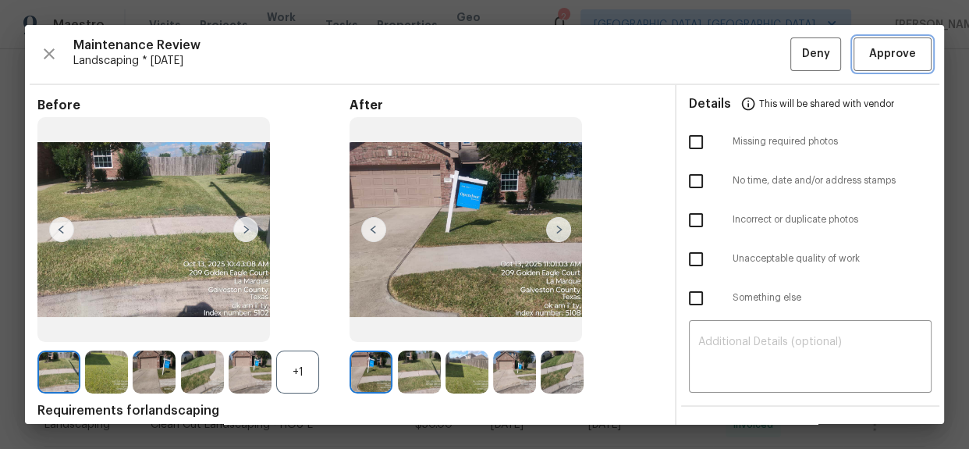
drag, startPoint x: 879, startPoint y: 64, endPoint x: 790, endPoint y: 55, distance: 88.7
click at [876, 63] on button "Approve" at bounding box center [893, 54] width 78 height 34
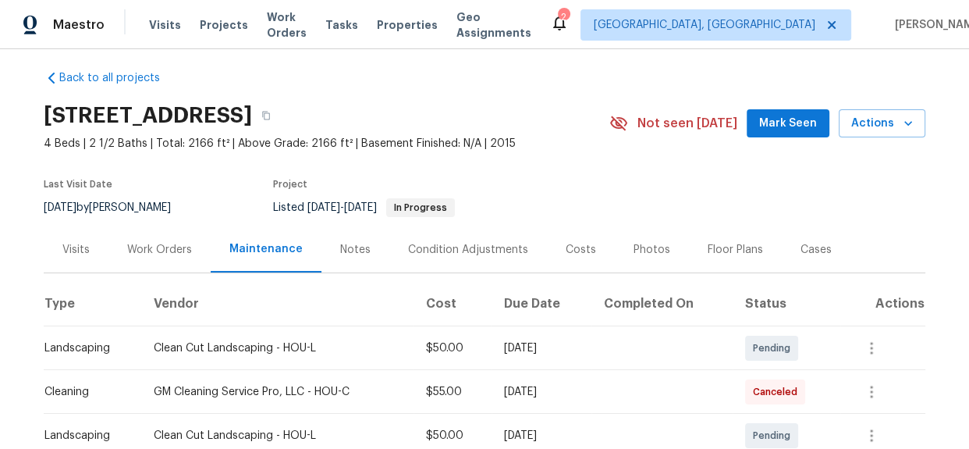
scroll to position [0, 0]
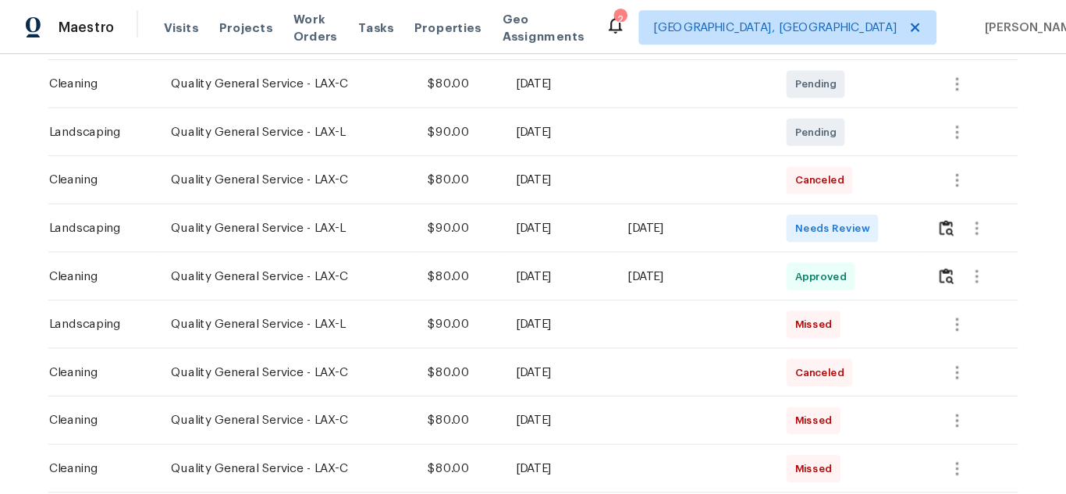
scroll to position [283, 0]
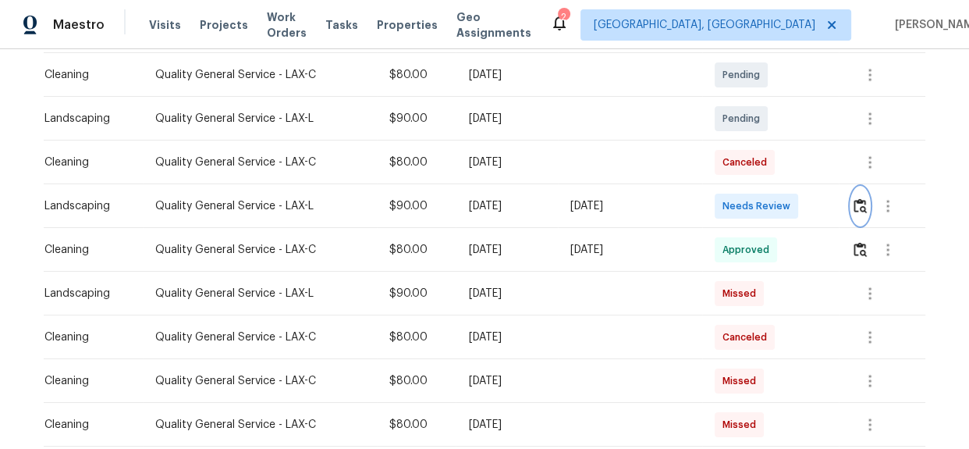
click at [854, 203] on img "button" at bounding box center [860, 205] width 13 height 15
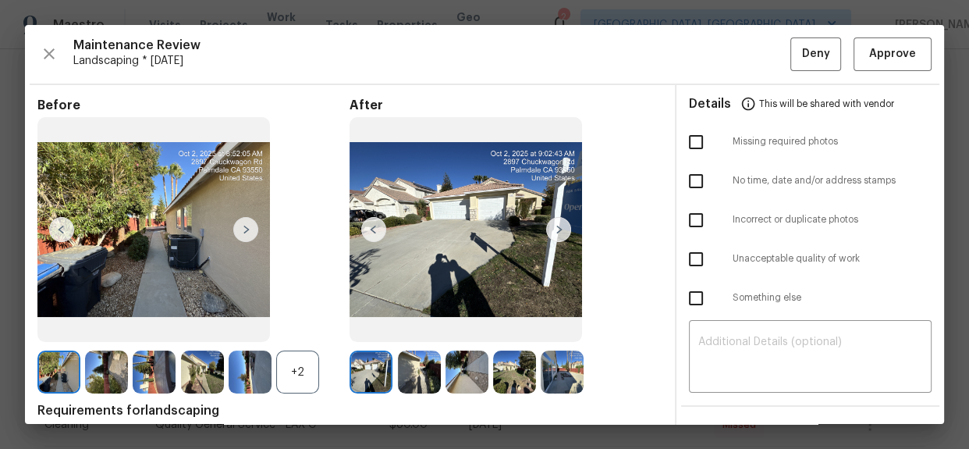
scroll to position [284, 0]
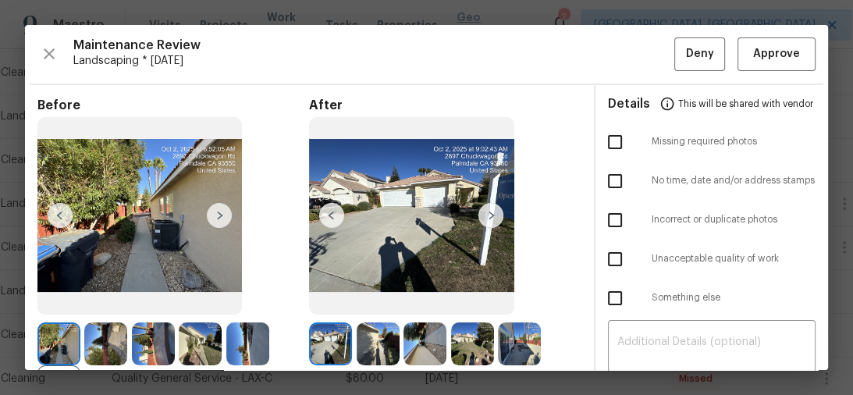
drag, startPoint x: 1045, startPoint y: 0, endPoint x: 546, endPoint y: 9, distance: 498.7
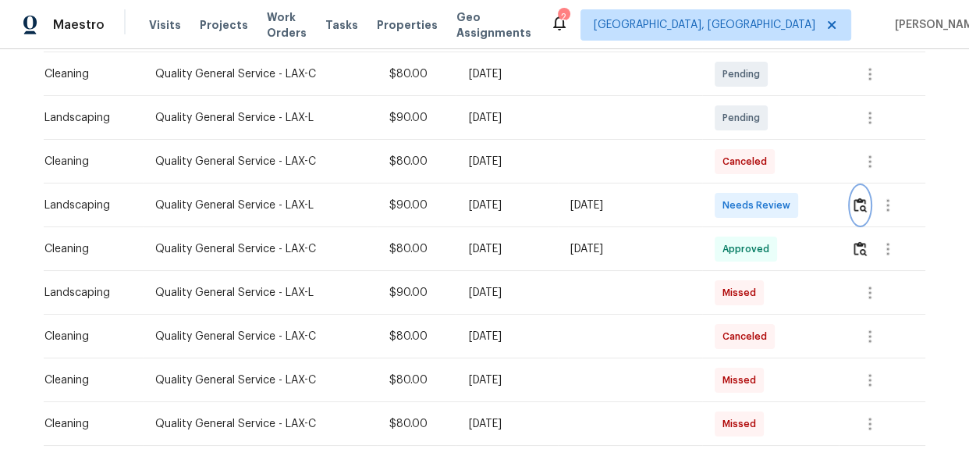
scroll to position [283, 0]
click at [858, 207] on img "button" at bounding box center [860, 205] width 13 height 15
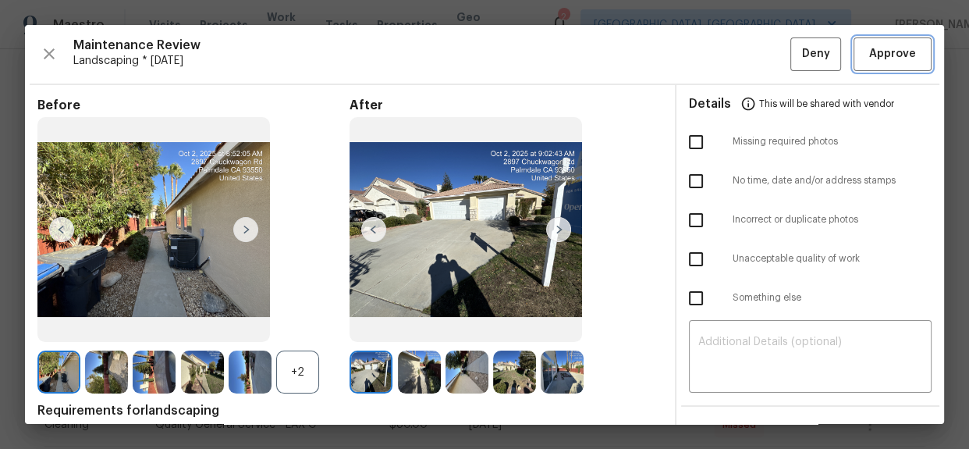
drag, startPoint x: 871, startPoint y: 61, endPoint x: 840, endPoint y: 65, distance: 31.5
click at [871, 61] on span "Approve" at bounding box center [892, 54] width 47 height 20
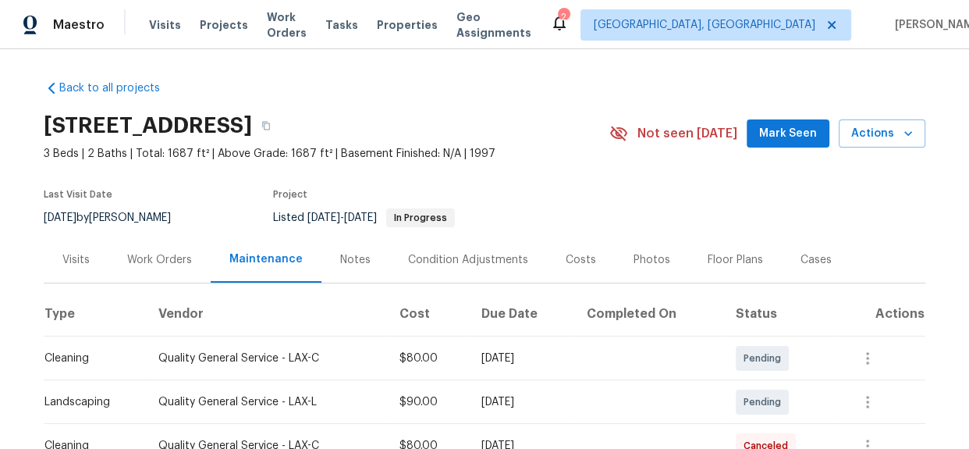
scroll to position [0, 0]
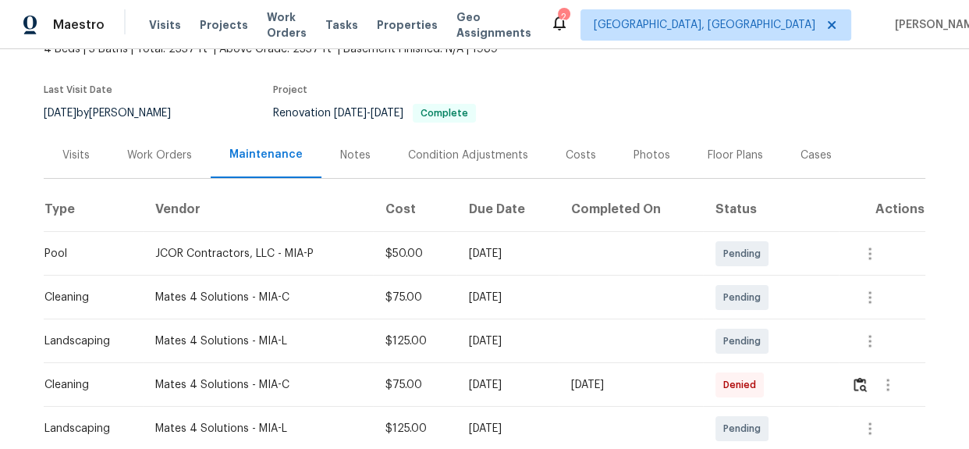
scroll to position [283, 0]
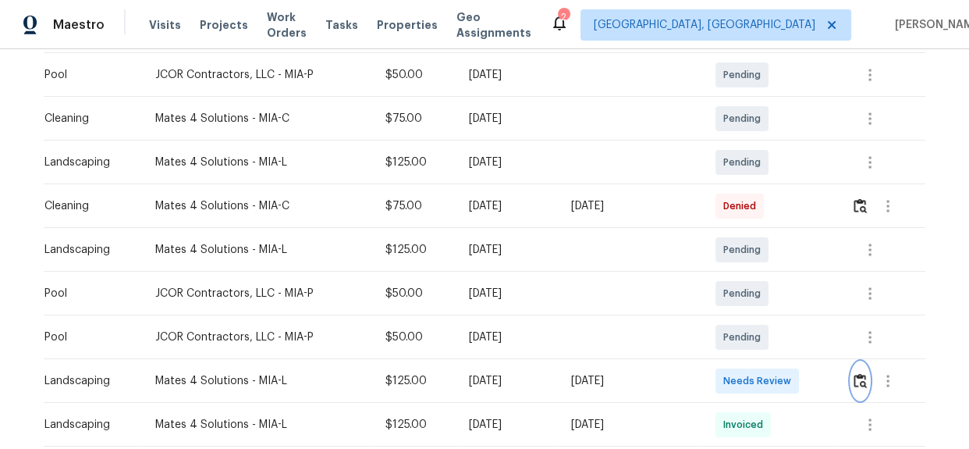
click at [855, 377] on img "button" at bounding box center [860, 380] width 13 height 15
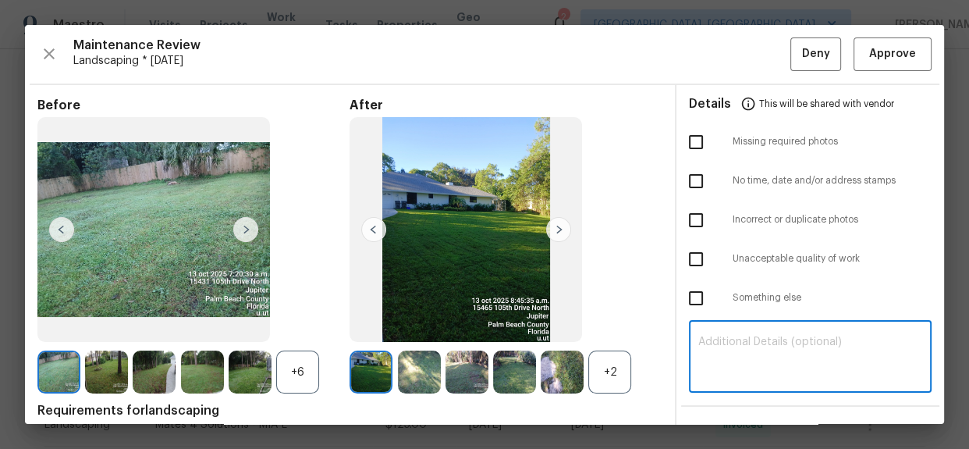
click at [717, 344] on textarea at bounding box center [810, 358] width 224 height 44
paste textarea "Maintenance Audit Team: Hello! Unfortunately, this landscaping visit completed …"
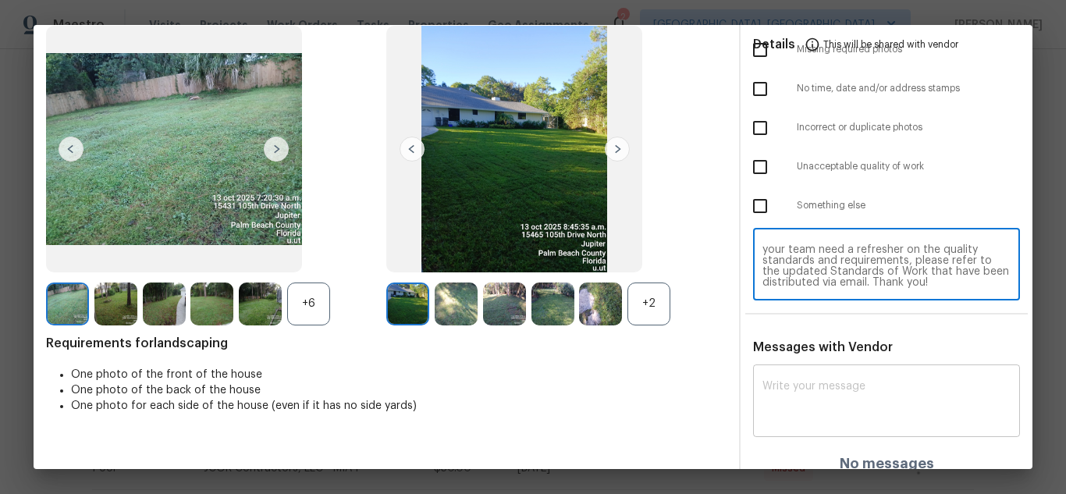
scroll to position [107, 0]
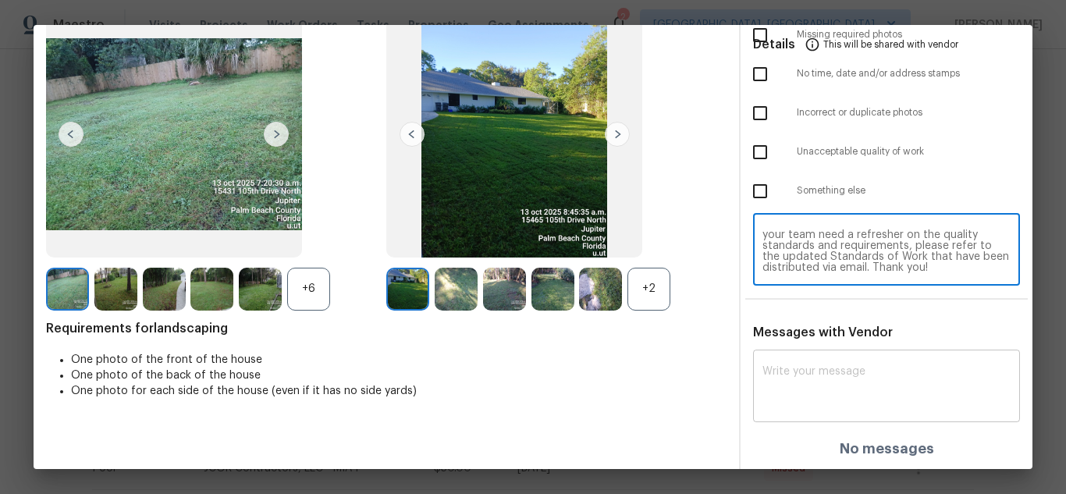
type textarea "Maintenance Audit Team: Hello! Unfortunately, this landscaping visit completed …"
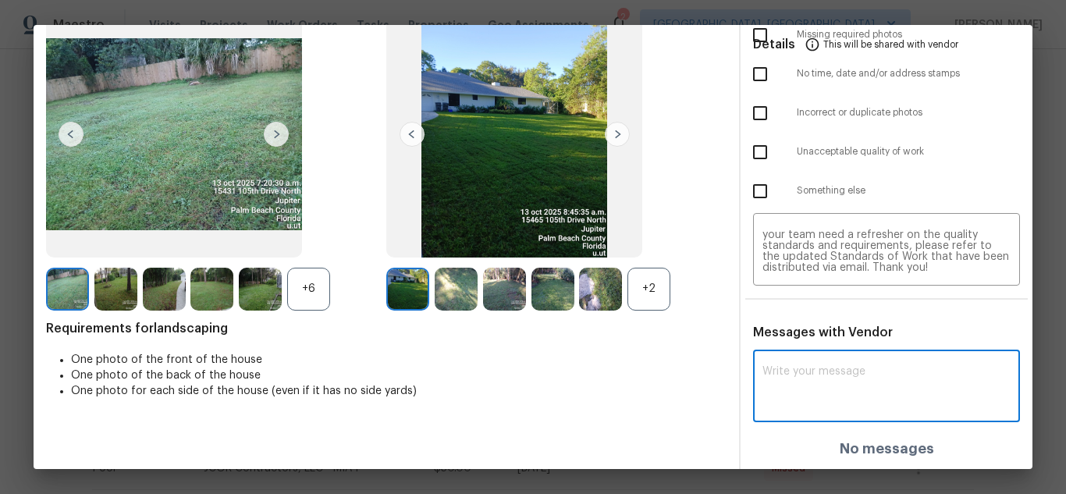
click at [801, 383] on textarea at bounding box center [886, 388] width 248 height 44
paste textarea "Maintenance Audit Team: Hello! Unfortunately, this landscaping visit completed …"
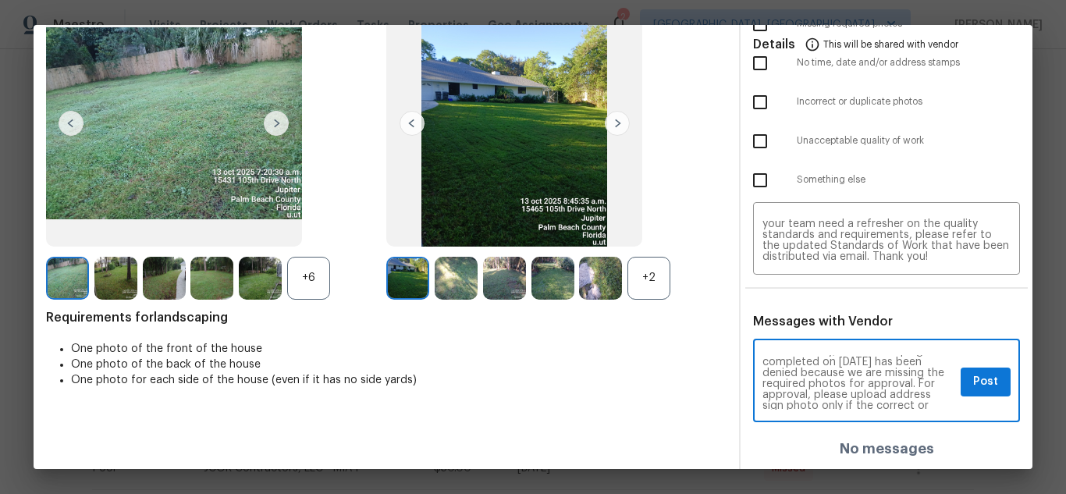
scroll to position [31, 0]
type textarea "Maintenance Audit Team: Hello! Unfortunately, this landscaping visit completed …"
click at [968, 382] on span "Post" at bounding box center [985, 382] width 25 height 20
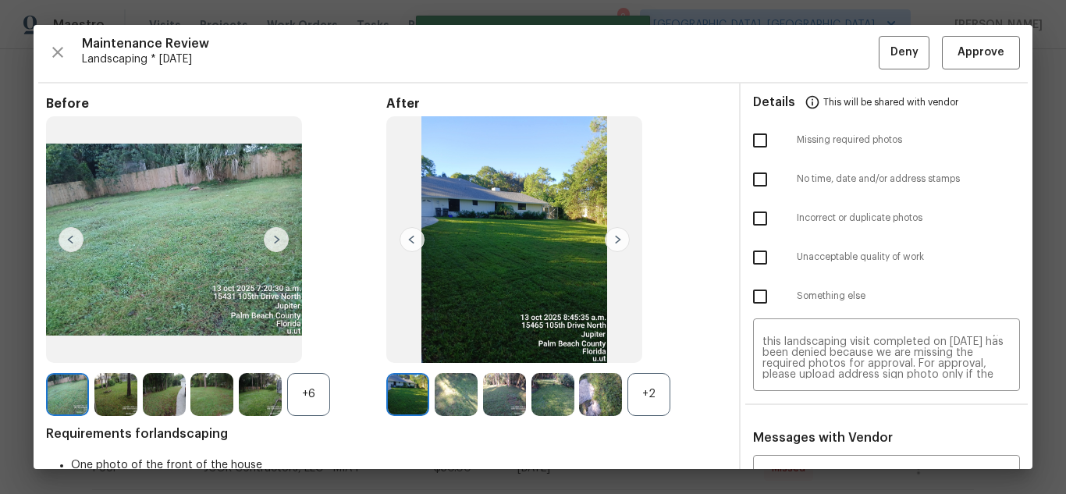
scroll to position [0, 0]
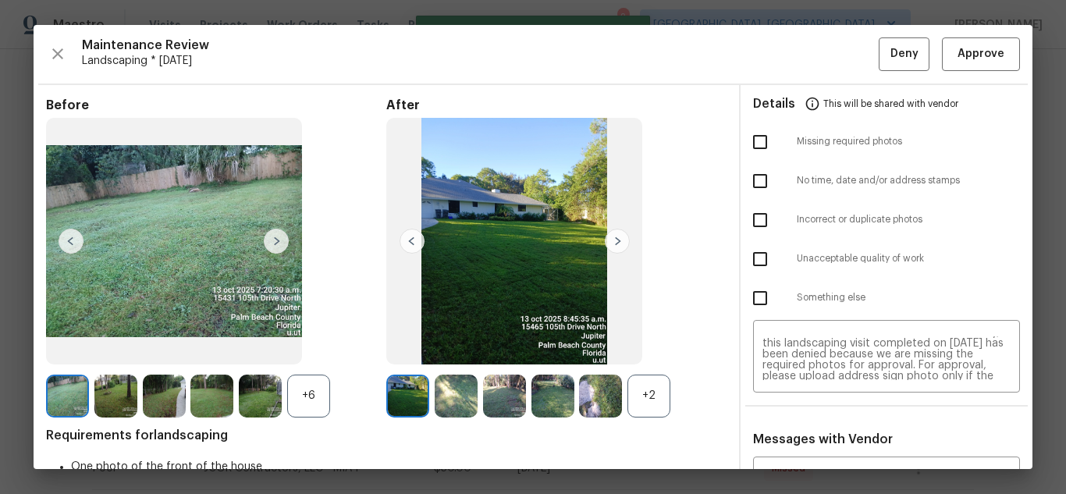
click at [757, 139] on input "checkbox" at bounding box center [760, 142] width 33 height 33
checkbox input "true"
click at [890, 62] on span "Deny" at bounding box center [904, 54] width 28 height 20
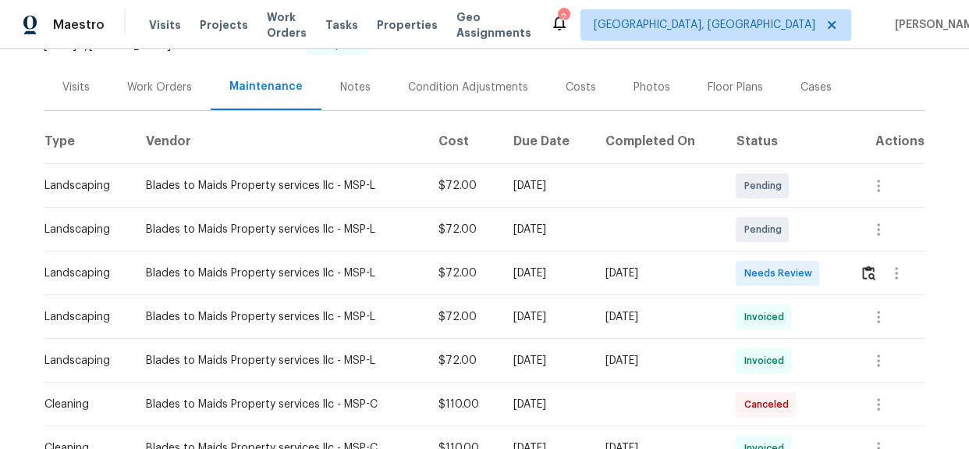
scroll to position [141, 0]
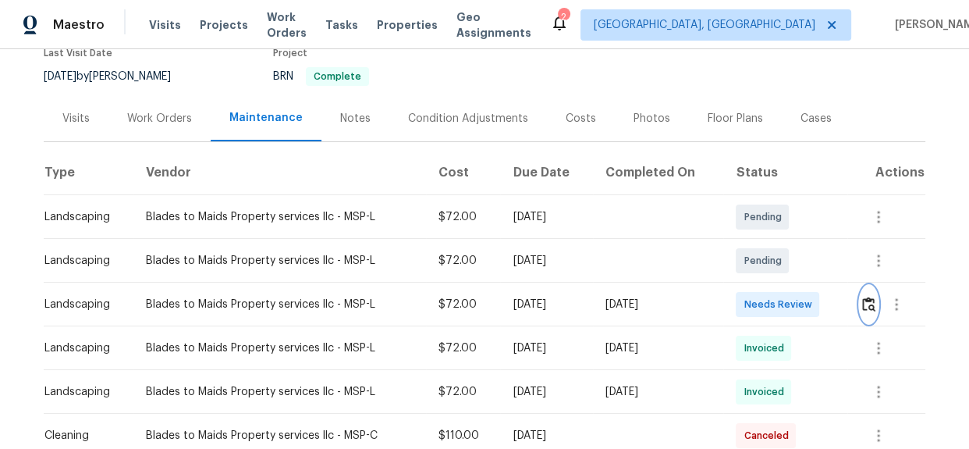
click at [870, 309] on img "button" at bounding box center [868, 304] width 13 height 15
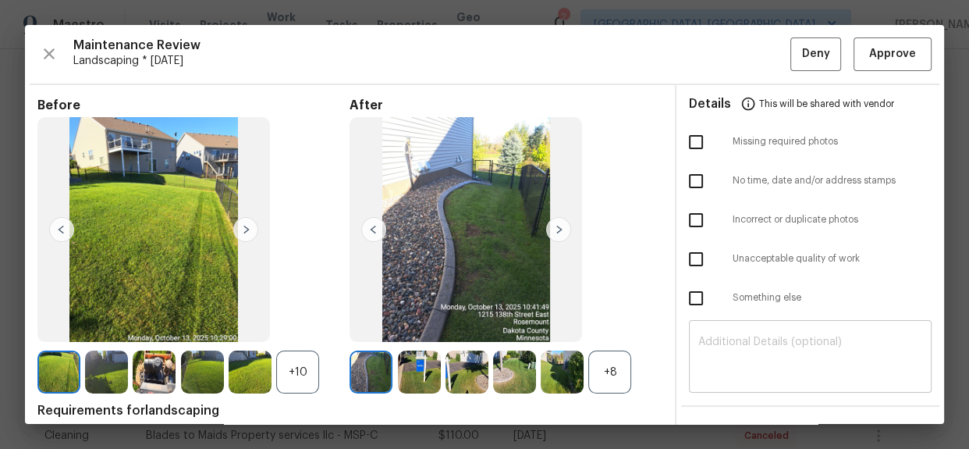
click at [743, 356] on textarea at bounding box center [810, 358] width 224 height 44
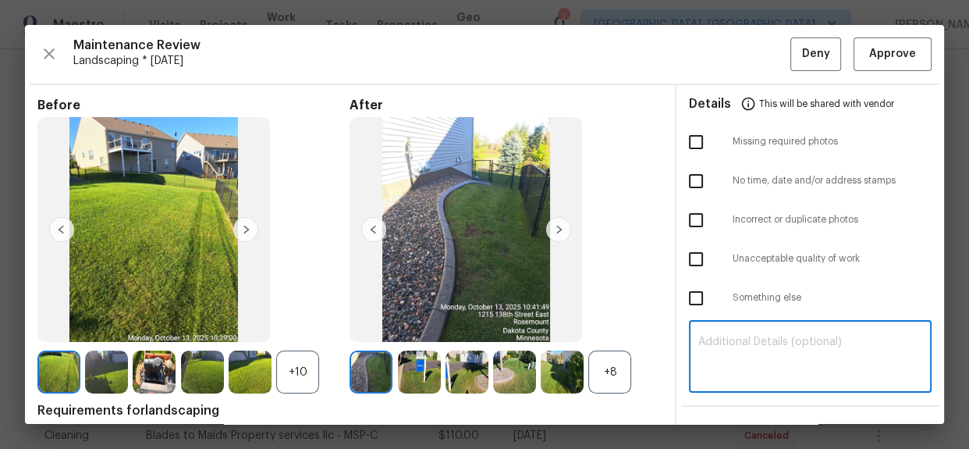
paste textarea "Maintenance Audit Team: Hello! Unfortunately this landscaping visit completed o…"
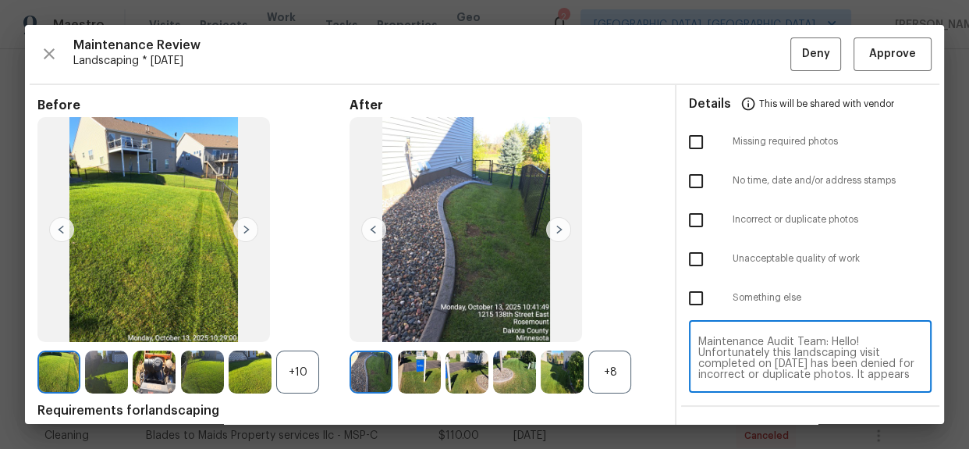
scroll to position [76, 0]
type textarea "Maintenance Audit Team: Hello! Unfortunately this landscaping visit completed o…"
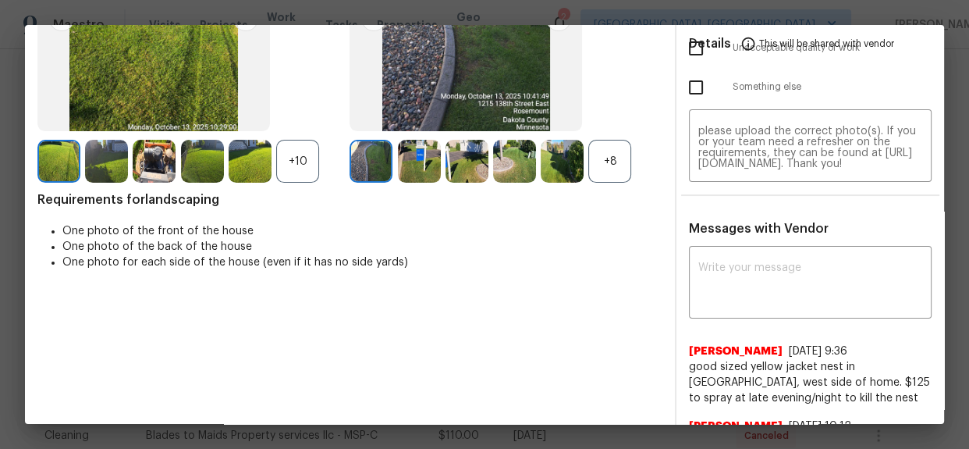
scroll to position [212, 0]
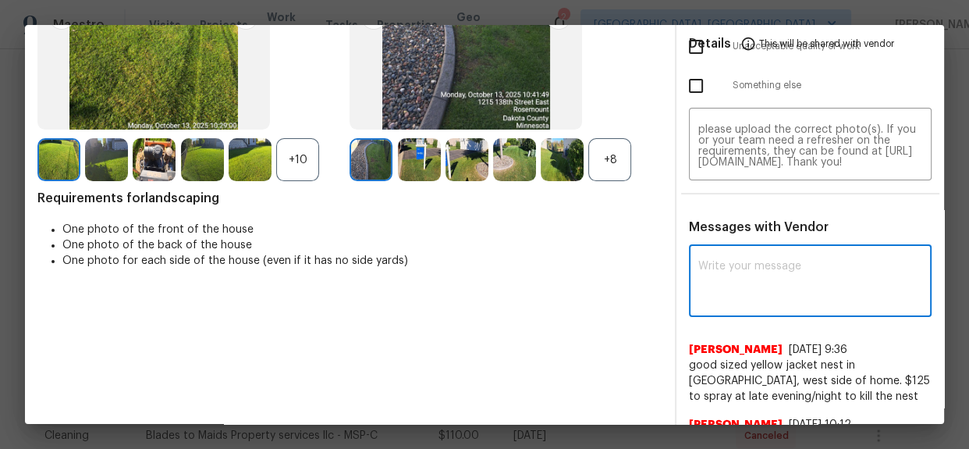
click at [713, 286] on textarea at bounding box center [810, 283] width 224 height 44
paste textarea "Maintenance Audit Team: Hello! Unfortunately this landscaping visit completed o…"
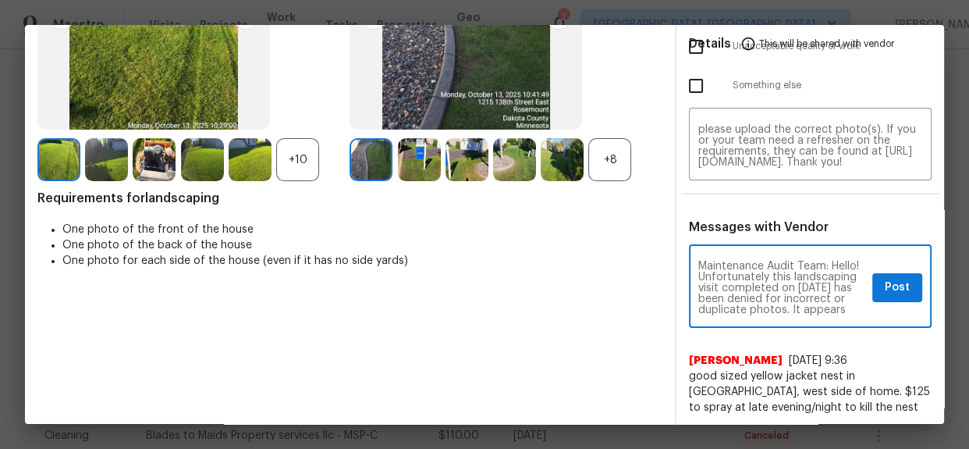
scroll to position [28, 0]
type textarea "Maintenance Audit Team: Hello! Unfortunately this landscaping visit completed o…"
click at [890, 286] on span "Post" at bounding box center [897, 288] width 25 height 20
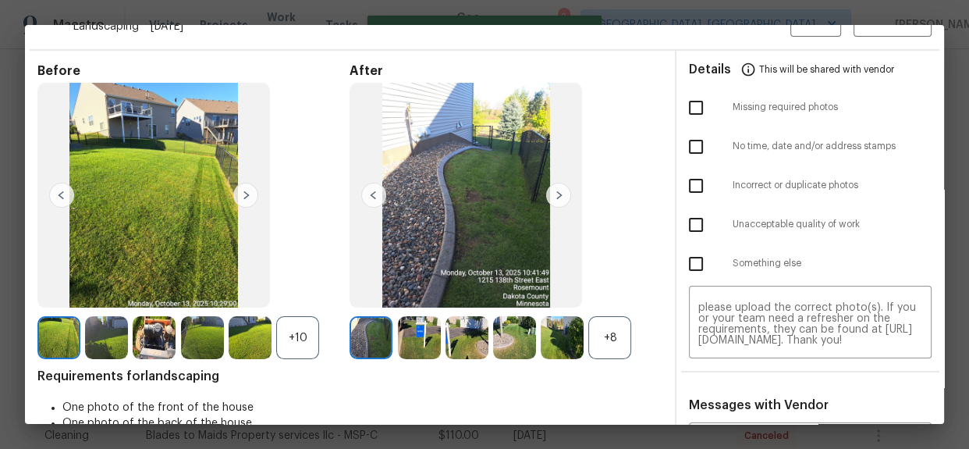
scroll to position [0, 0]
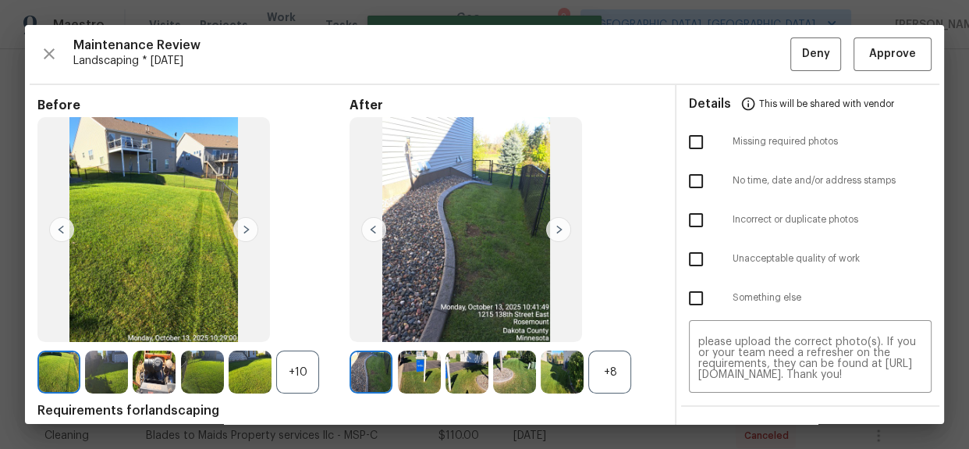
click at [696, 224] on input "checkbox" at bounding box center [696, 220] width 33 height 33
checkbox input "true"
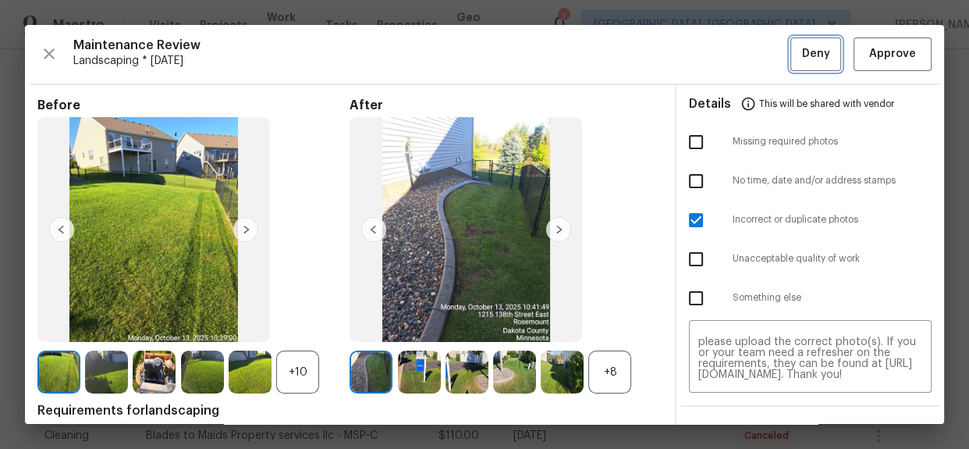
click at [808, 59] on span "Deny" at bounding box center [816, 54] width 28 height 20
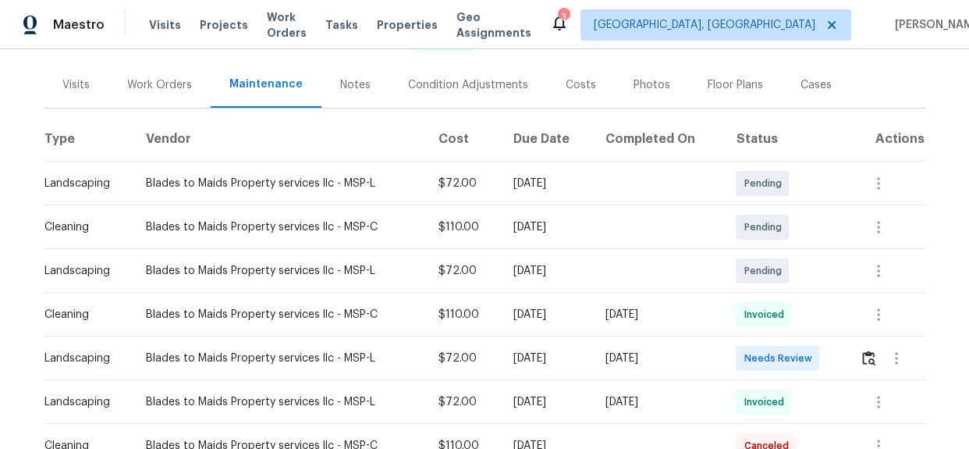
scroll to position [212, 0]
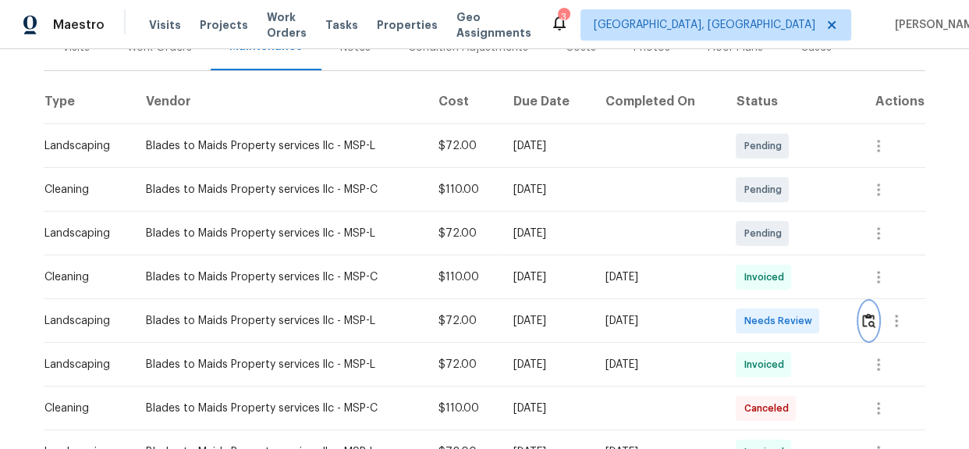
click at [870, 321] on img "button" at bounding box center [868, 320] width 13 height 15
click at [869, 318] on img "button" at bounding box center [868, 320] width 13 height 15
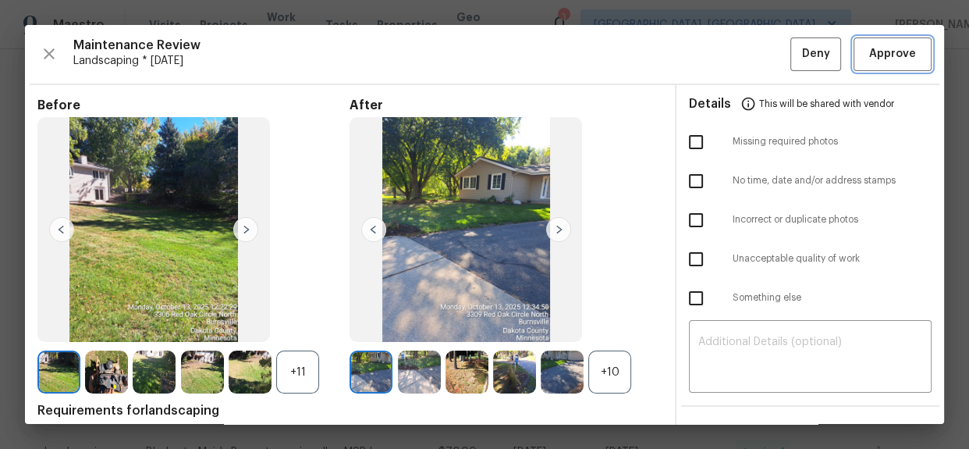
click at [896, 54] on span "Approve" at bounding box center [892, 54] width 47 height 20
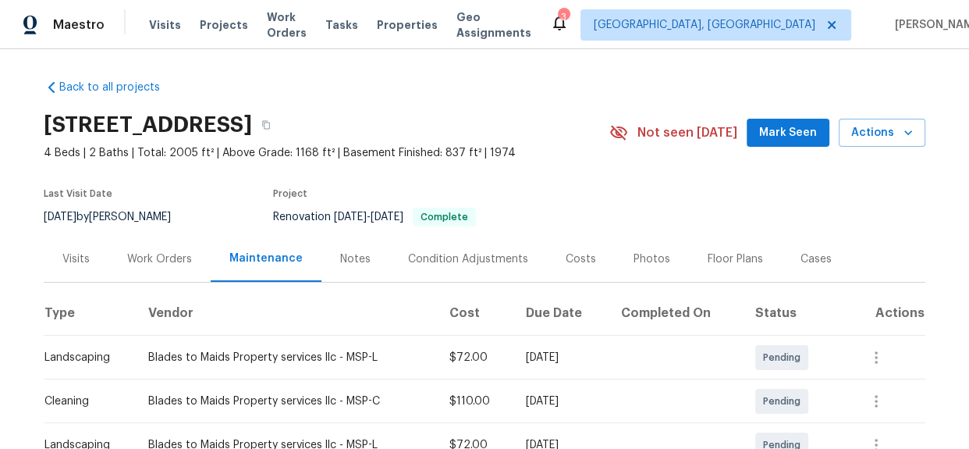
scroll to position [0, 0]
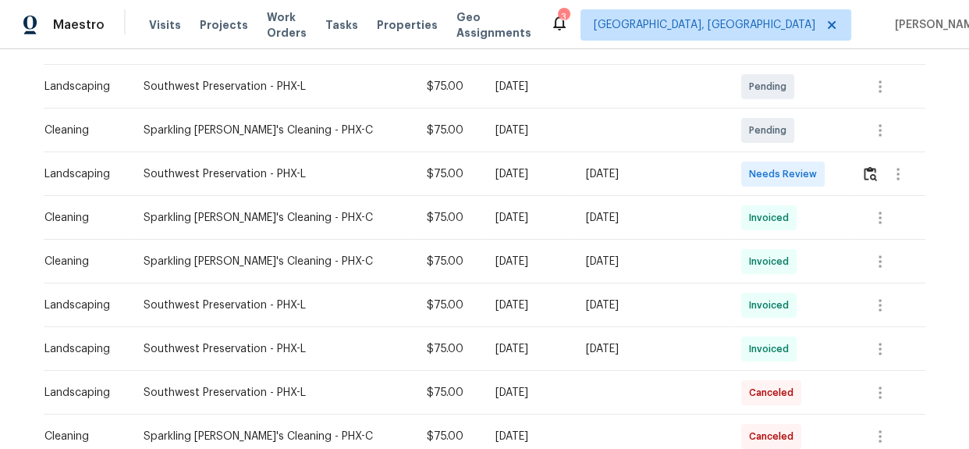
scroll to position [283, 0]
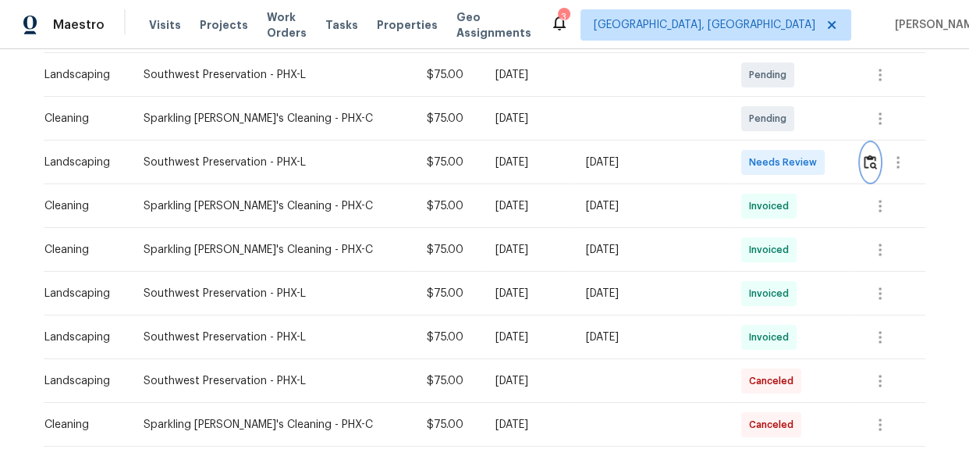
click at [864, 154] on img "button" at bounding box center [870, 161] width 13 height 15
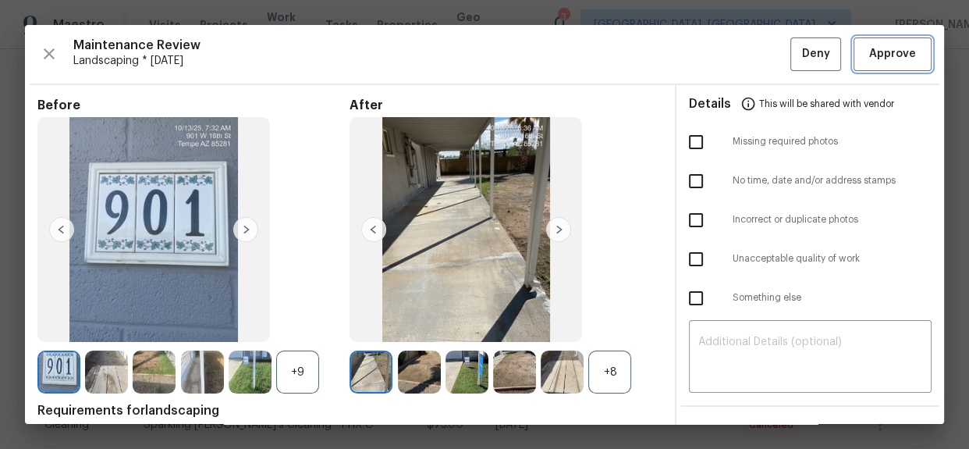
click at [873, 55] on span "Approve" at bounding box center [892, 54] width 47 height 20
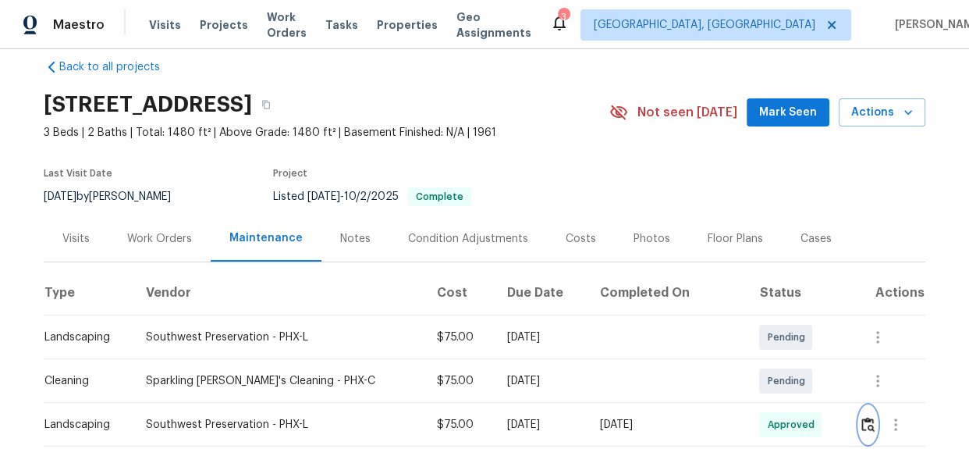
scroll to position [0, 0]
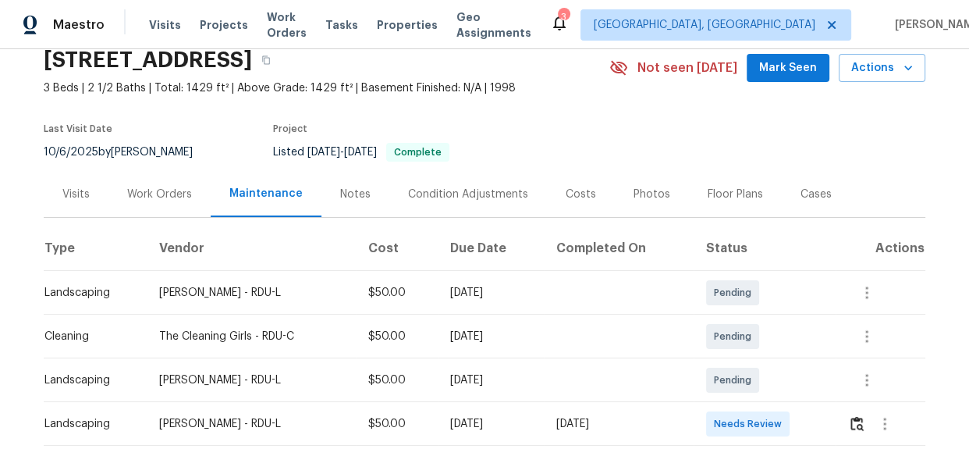
scroll to position [212, 0]
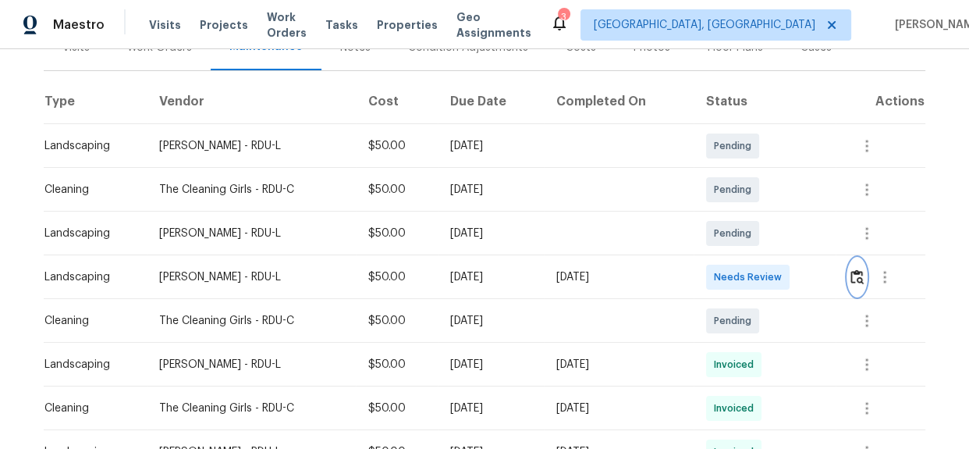
click at [859, 275] on img "button" at bounding box center [857, 276] width 13 height 15
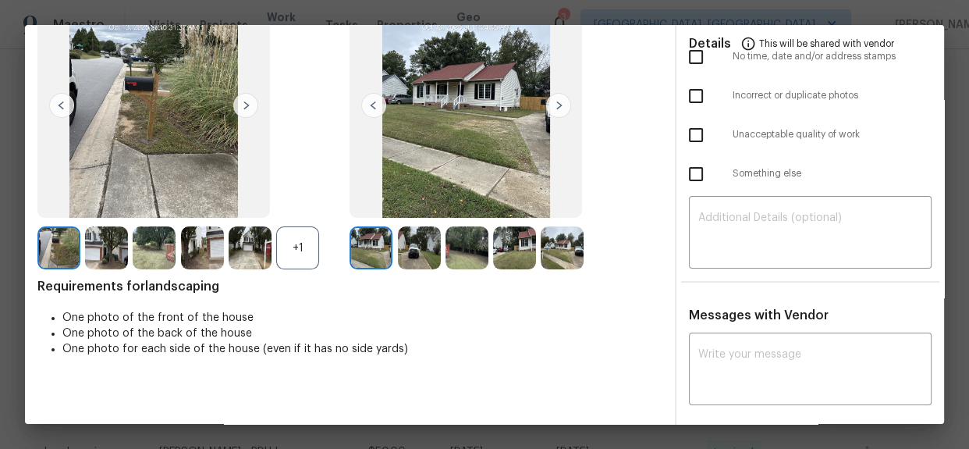
scroll to position [141, 0]
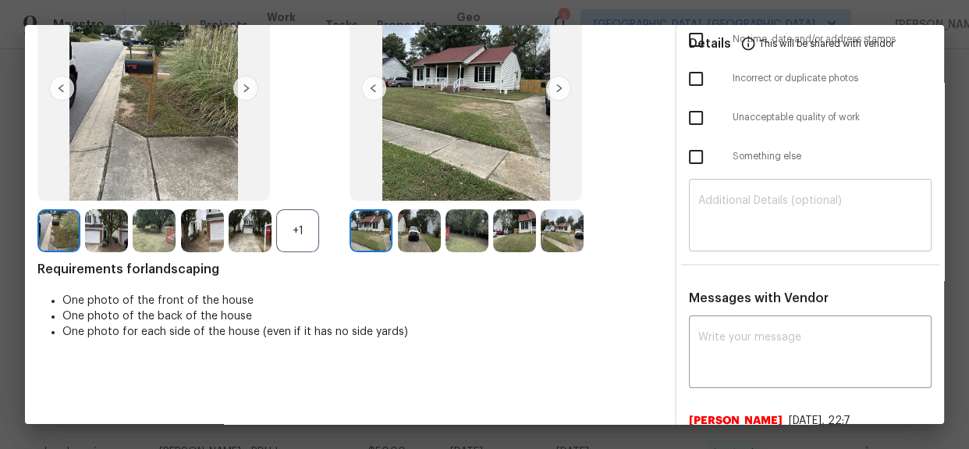
click at [717, 222] on textarea at bounding box center [810, 217] width 224 height 44
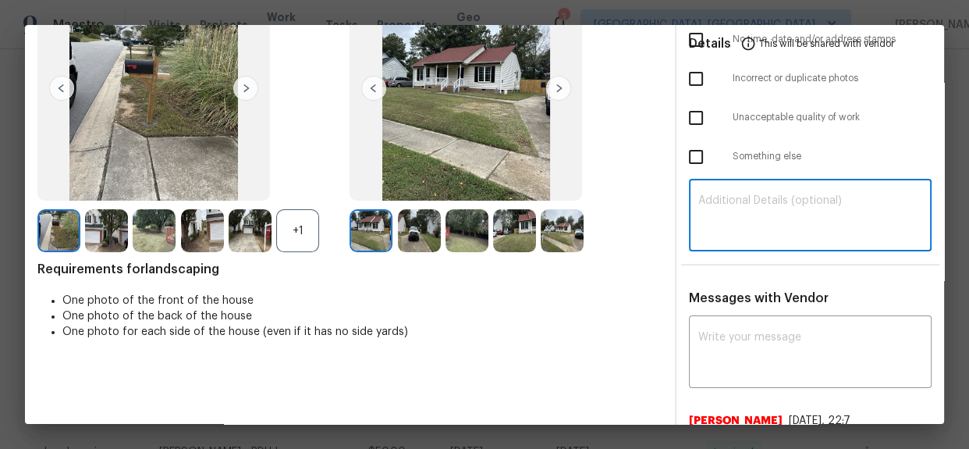
paste textarea "Maintenance Audit Team: Hello! Unfortunately this landscaping visit completed o…"
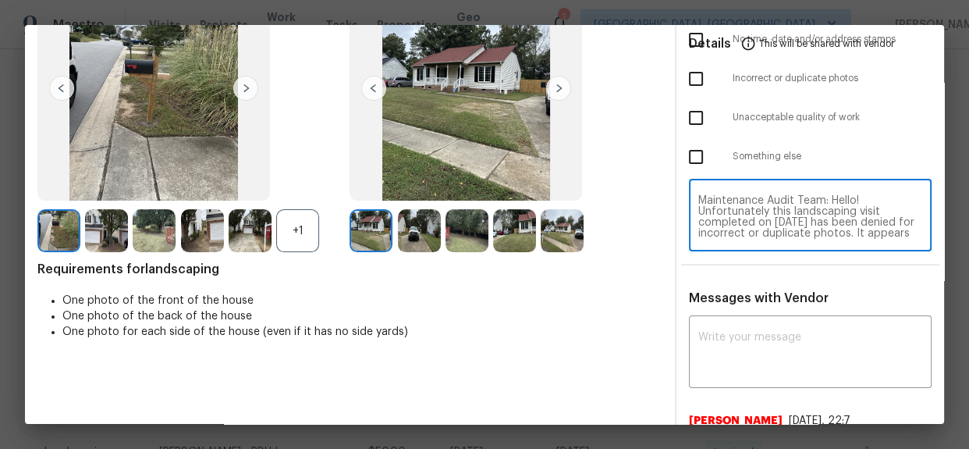
scroll to position [76, 0]
type textarea "Maintenance Audit Team: Hello! Unfortunately this landscaping visit completed o…"
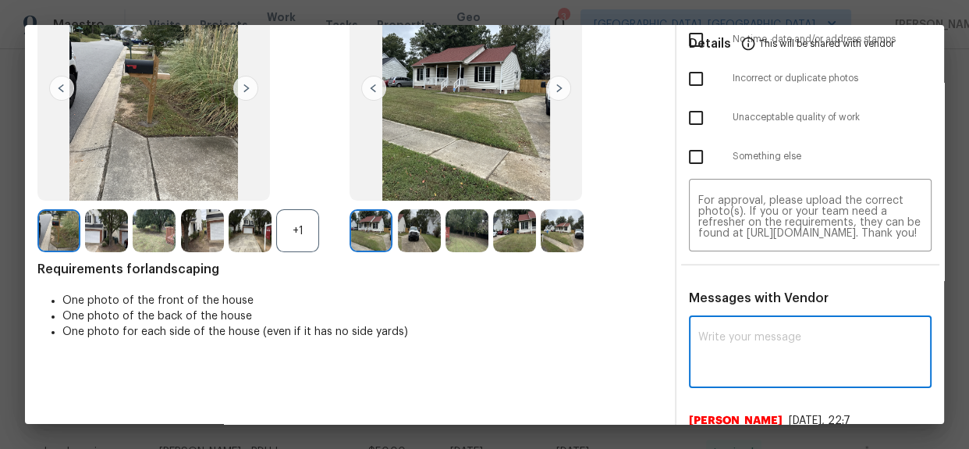
click at [738, 337] on textarea at bounding box center [810, 354] width 224 height 44
paste textarea "Maintenance Audit Team: Hello! Unfortunately this landscaping visit completed o…"
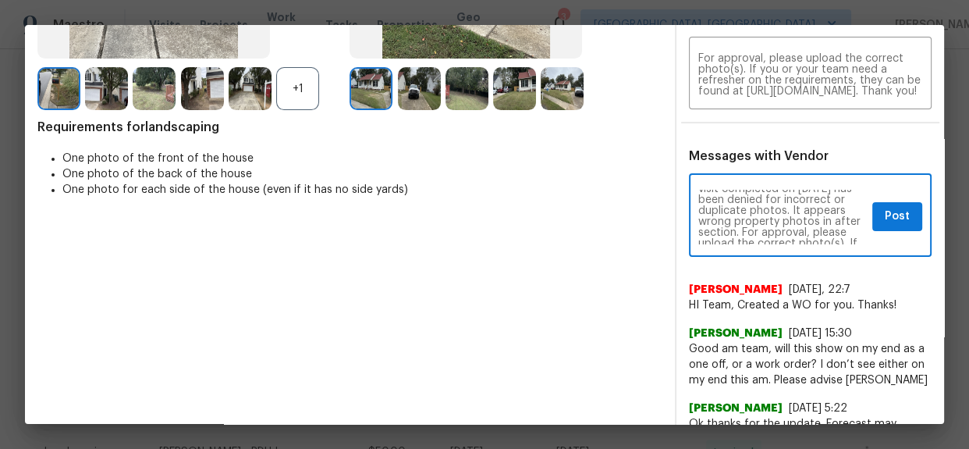
scroll to position [56, 0]
type textarea "Maintenance Audit Team: Hello! Unfortunately this landscaping visit completed o…"
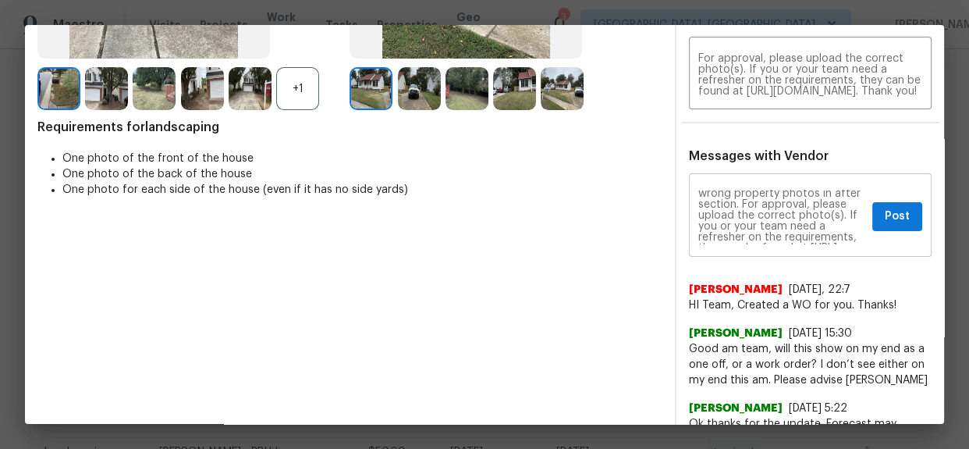
scroll to position [0, 0]
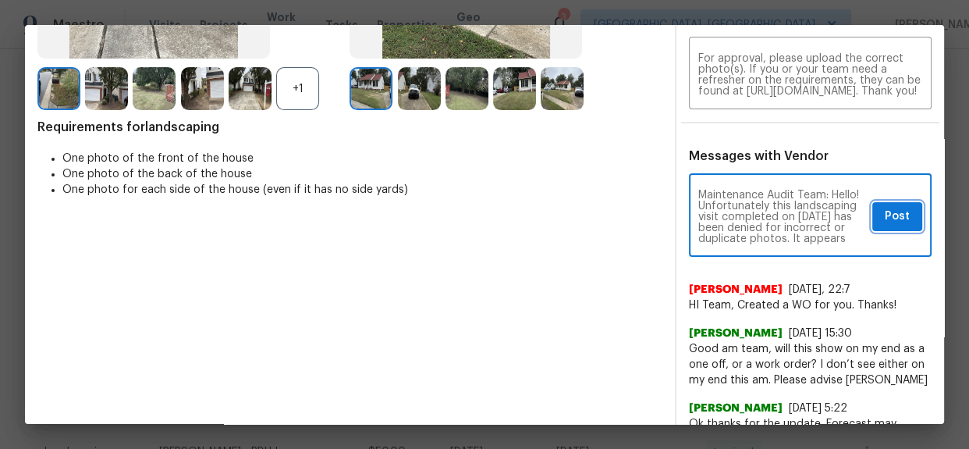
click at [885, 213] on span "Post" at bounding box center [897, 217] width 25 height 20
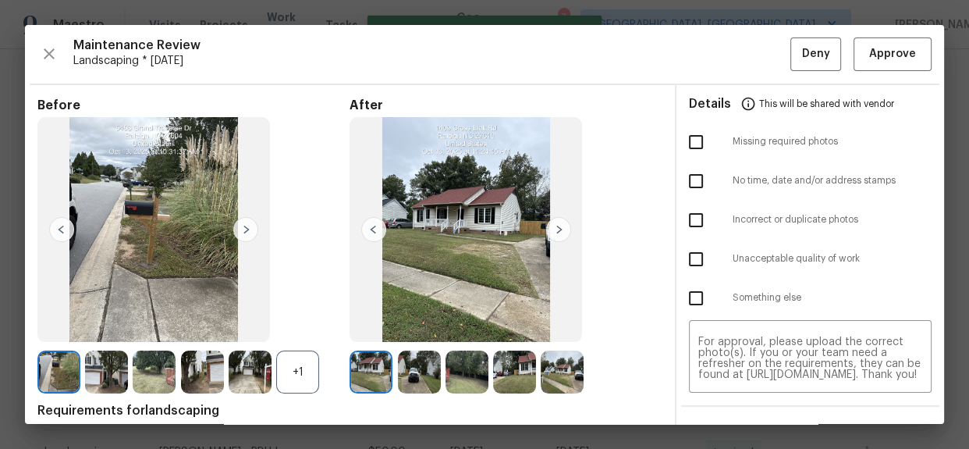
click at [694, 218] on input "checkbox" at bounding box center [696, 220] width 33 height 33
checkbox input "true"
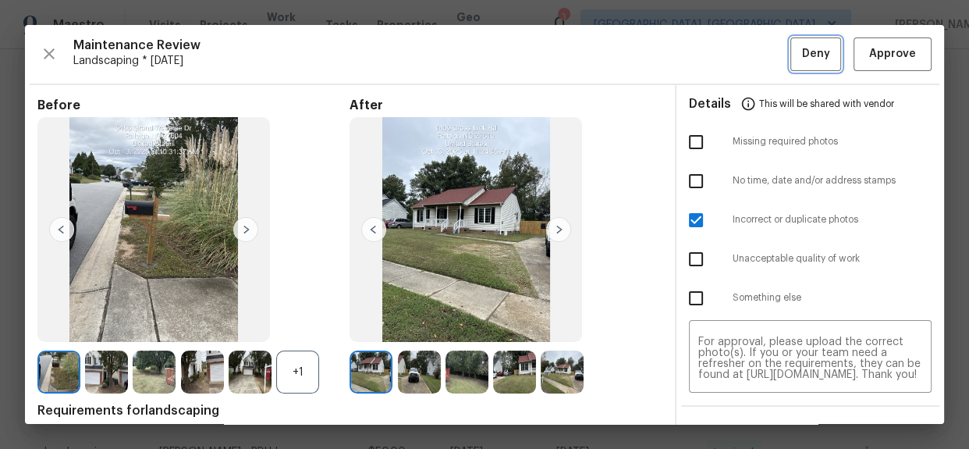
click at [802, 49] on span "Deny" at bounding box center [816, 54] width 28 height 20
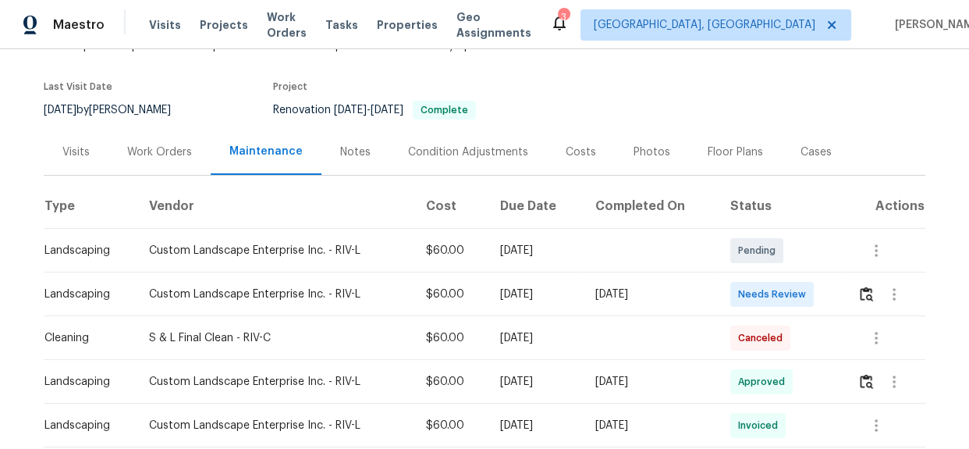
scroll to position [283, 0]
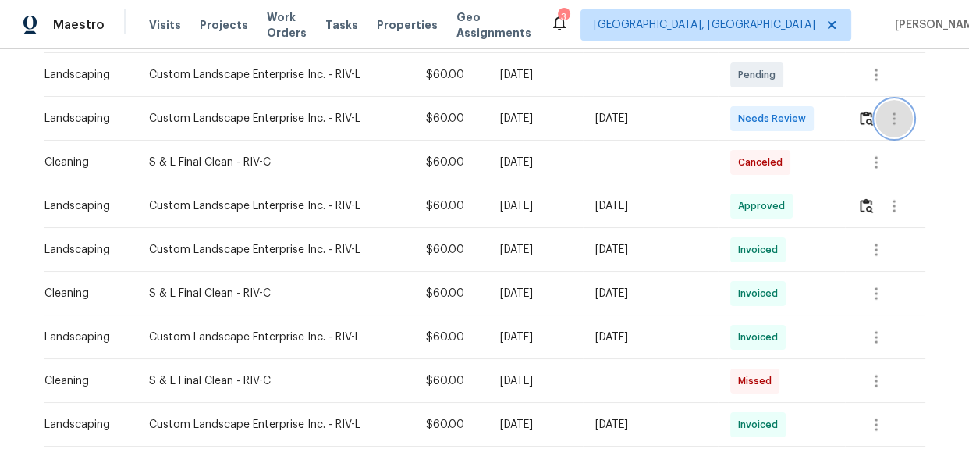
click at [875, 123] on button "button" at bounding box center [893, 118] width 37 height 37
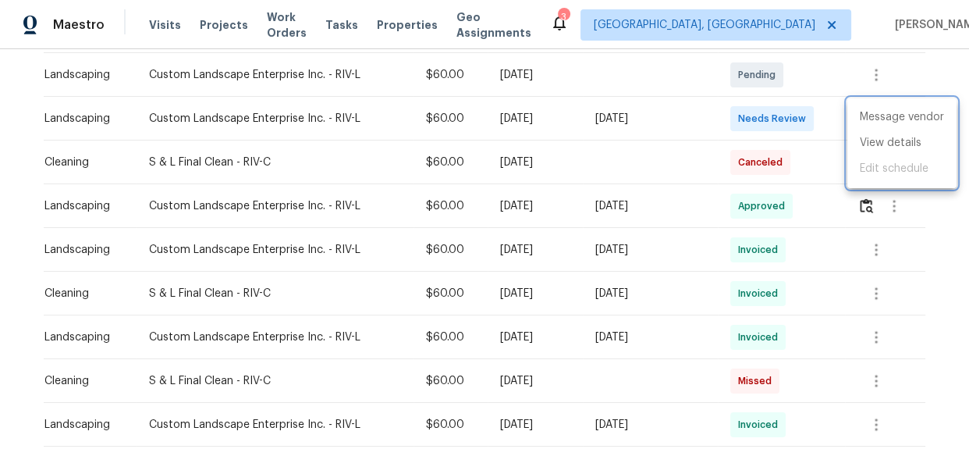
click at [825, 122] on div at bounding box center [484, 224] width 969 height 449
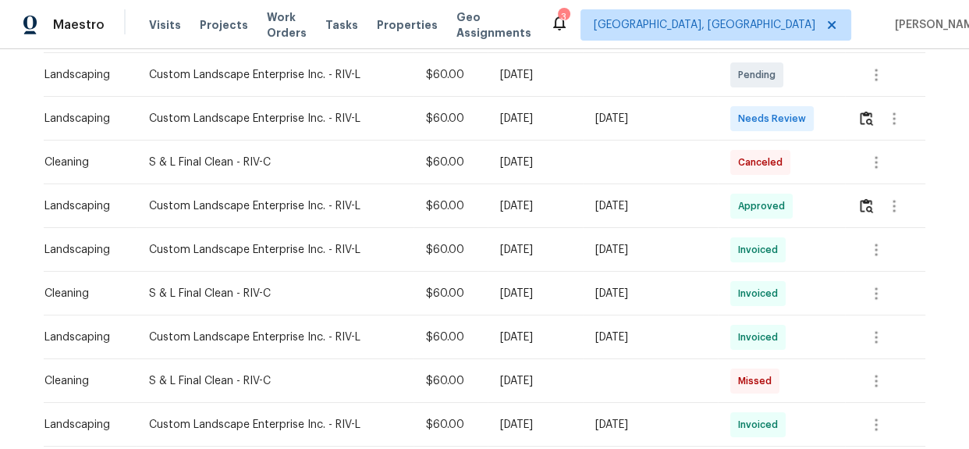
click at [853, 119] on td at bounding box center [885, 119] width 80 height 44
click at [860, 119] on img "button" at bounding box center [866, 118] width 13 height 15
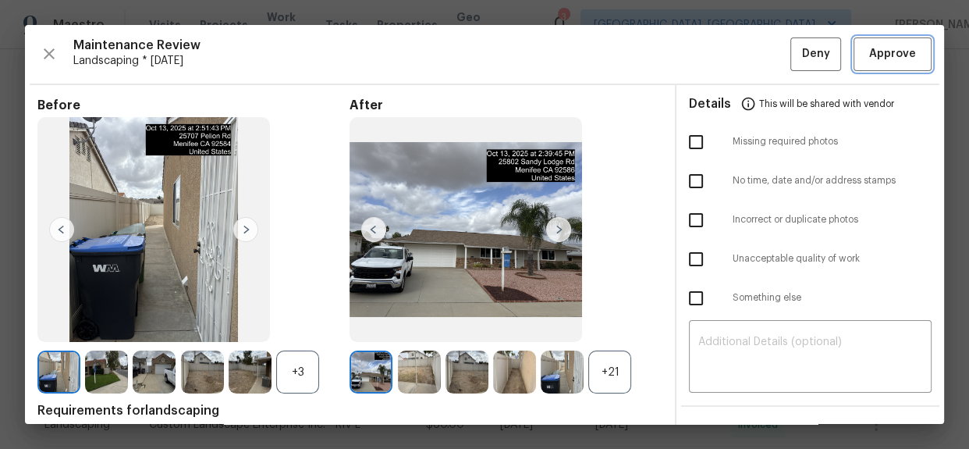
drag, startPoint x: 886, startPoint y: 51, endPoint x: 820, endPoint y: 59, distance: 65.9
click at [886, 51] on span "Approve" at bounding box center [892, 54] width 47 height 20
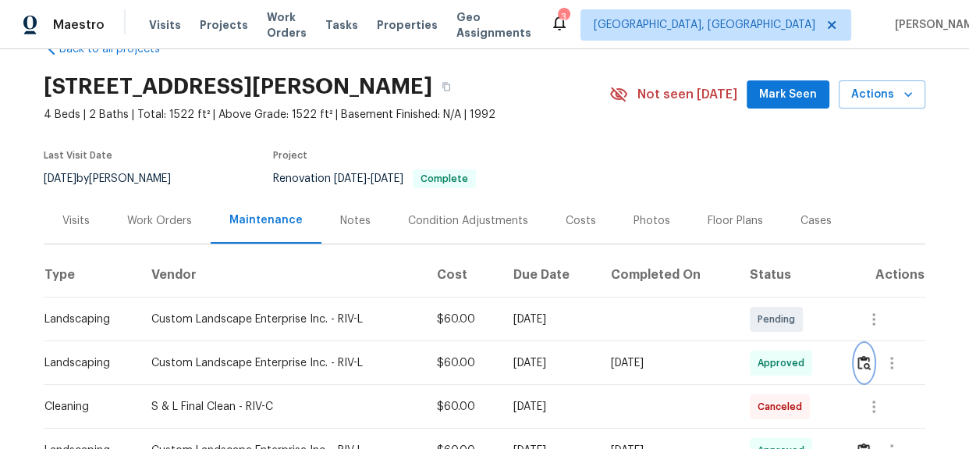
scroll to position [0, 0]
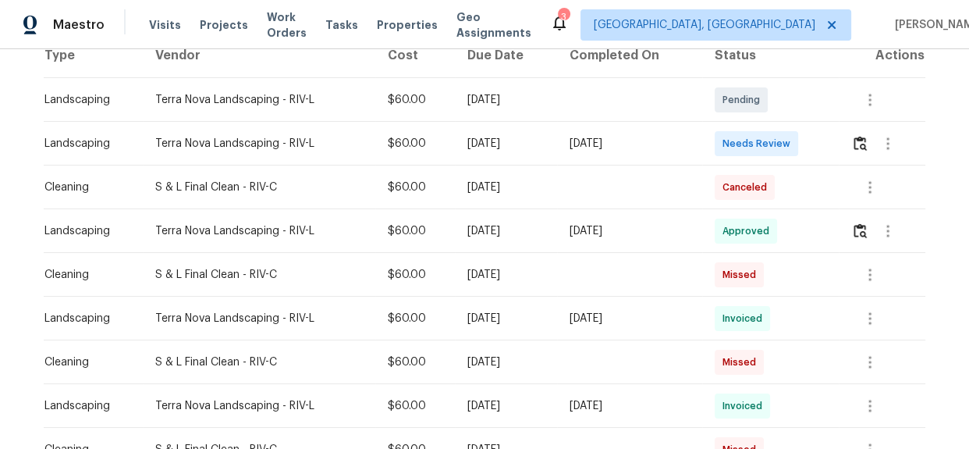
scroll to position [283, 0]
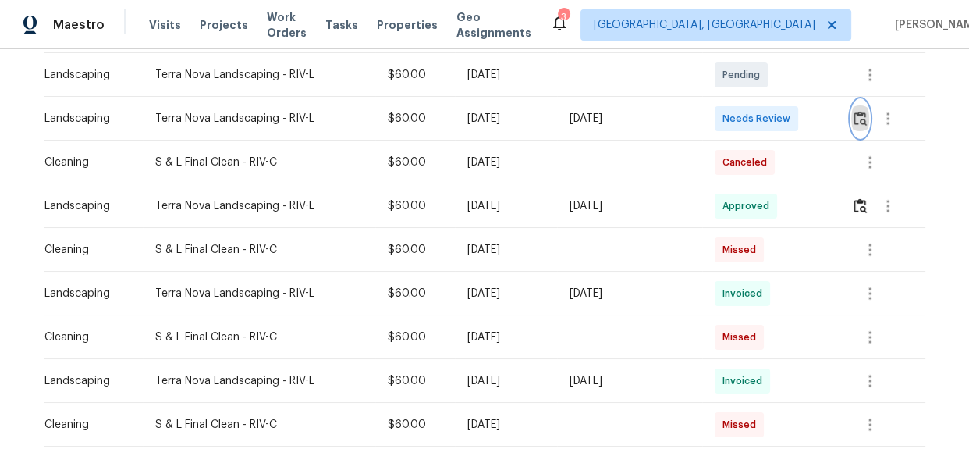
click at [857, 117] on img "button" at bounding box center [860, 118] width 13 height 15
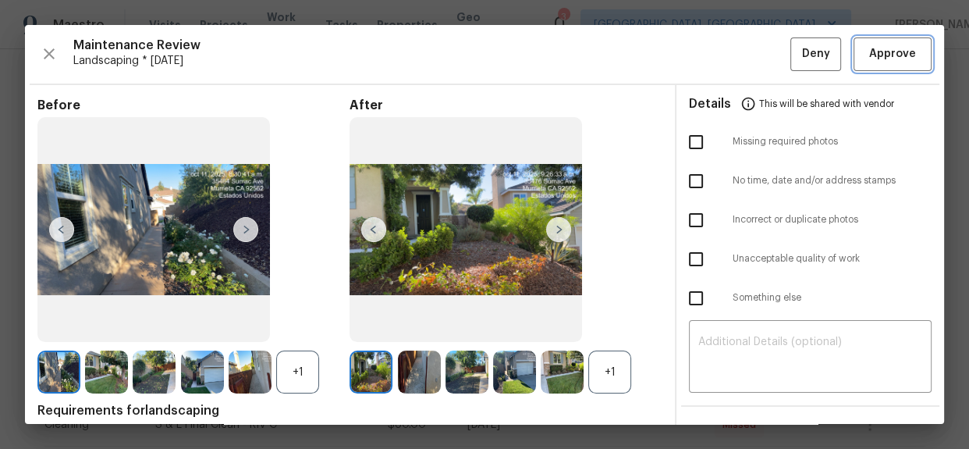
click at [883, 50] on span "Approve" at bounding box center [892, 54] width 47 height 20
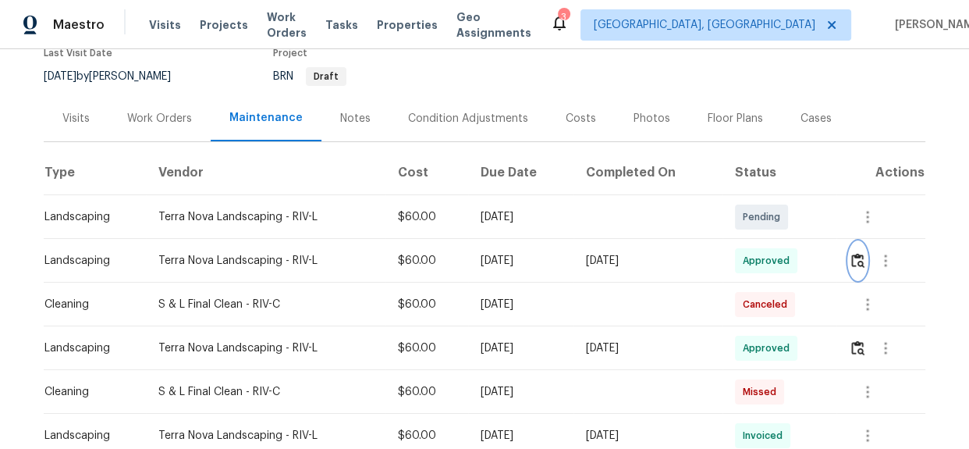
scroll to position [0, 0]
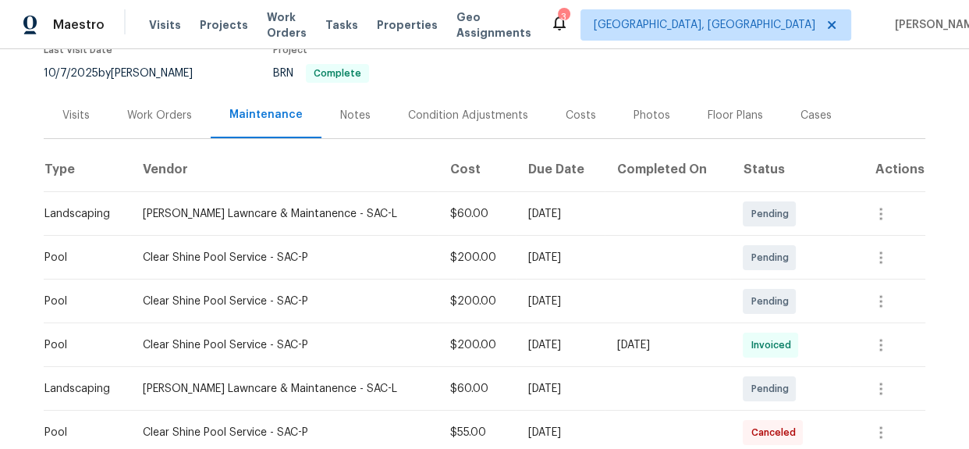
scroll to position [354, 0]
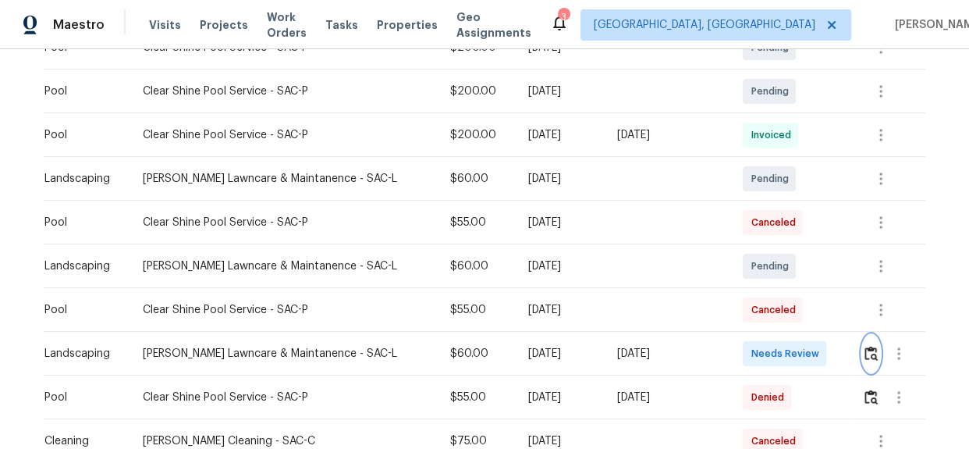
click at [865, 354] on img "button" at bounding box center [871, 353] width 13 height 15
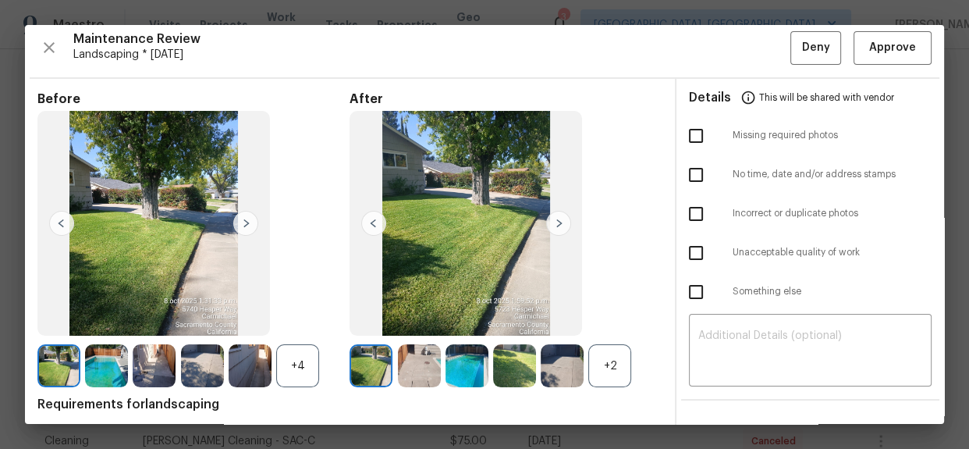
scroll to position [0, 0]
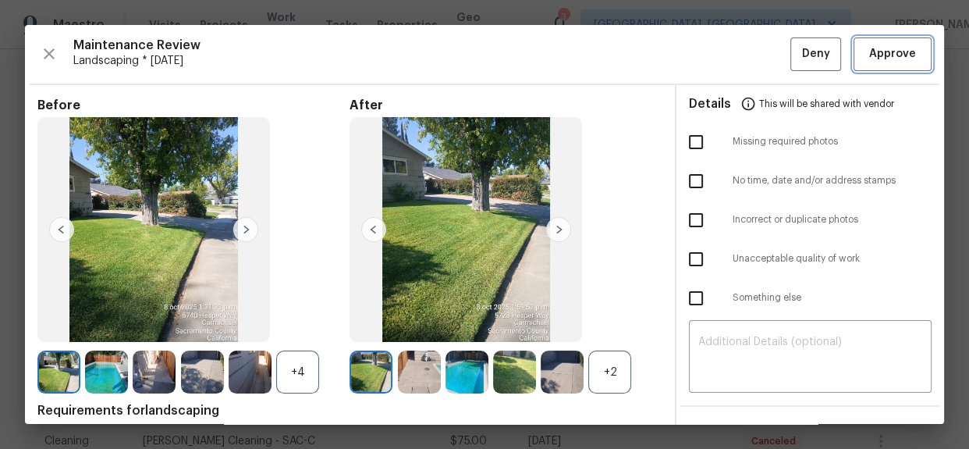
click at [890, 51] on span "Approve" at bounding box center [892, 54] width 47 height 20
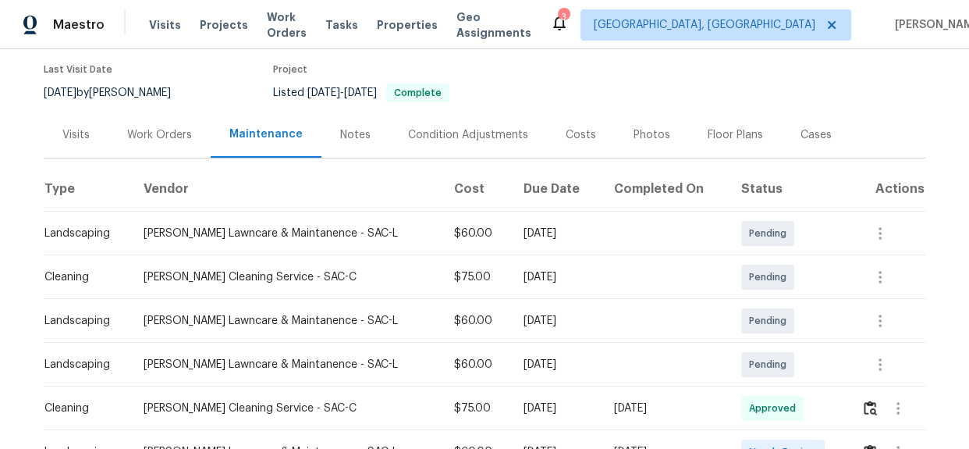
scroll to position [354, 0]
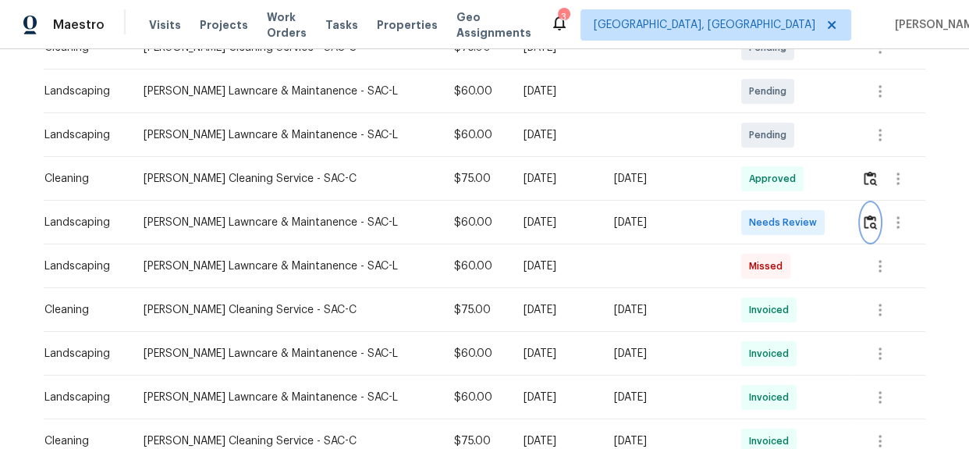
click at [865, 223] on img "button" at bounding box center [870, 222] width 13 height 15
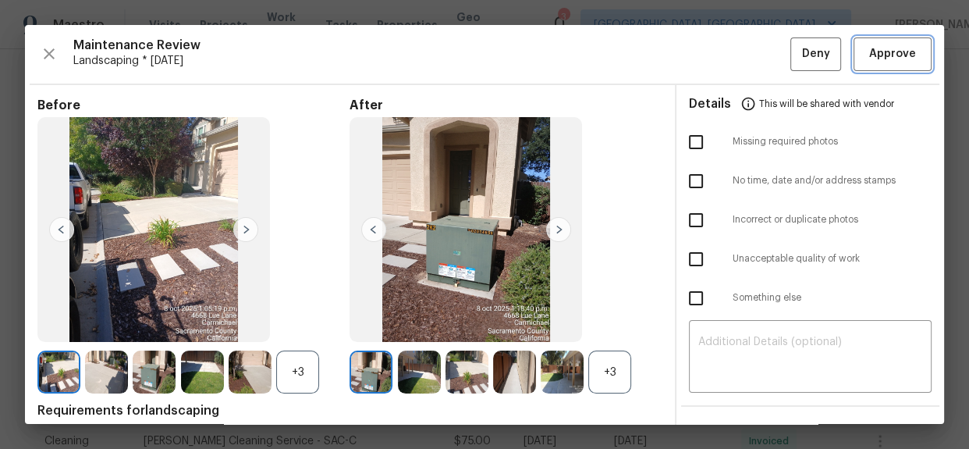
click at [869, 57] on span "Approve" at bounding box center [892, 54] width 47 height 20
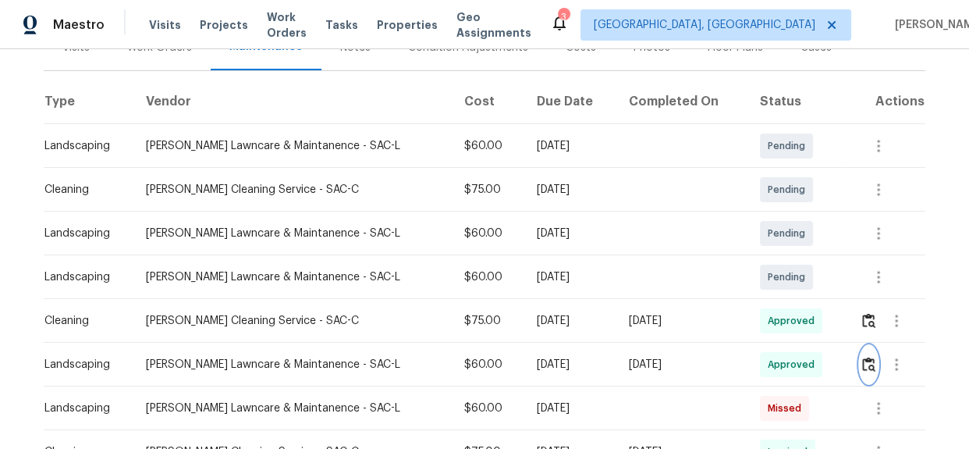
scroll to position [0, 0]
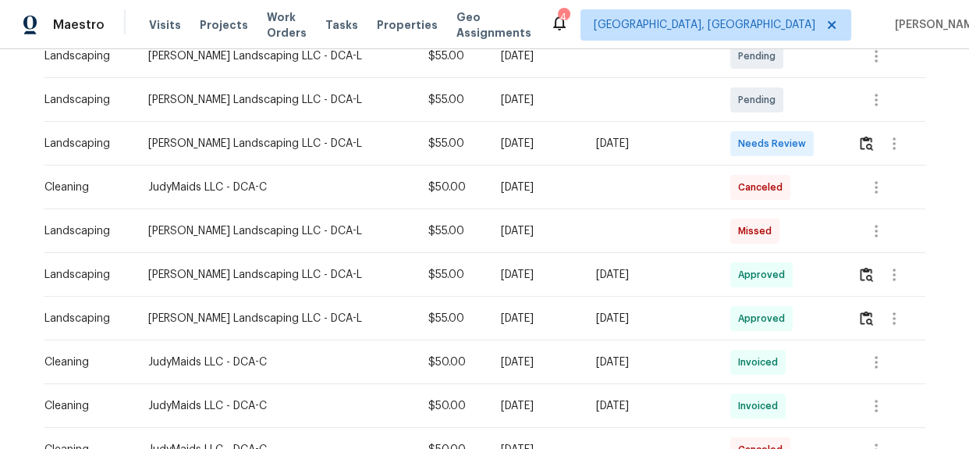
scroll to position [354, 0]
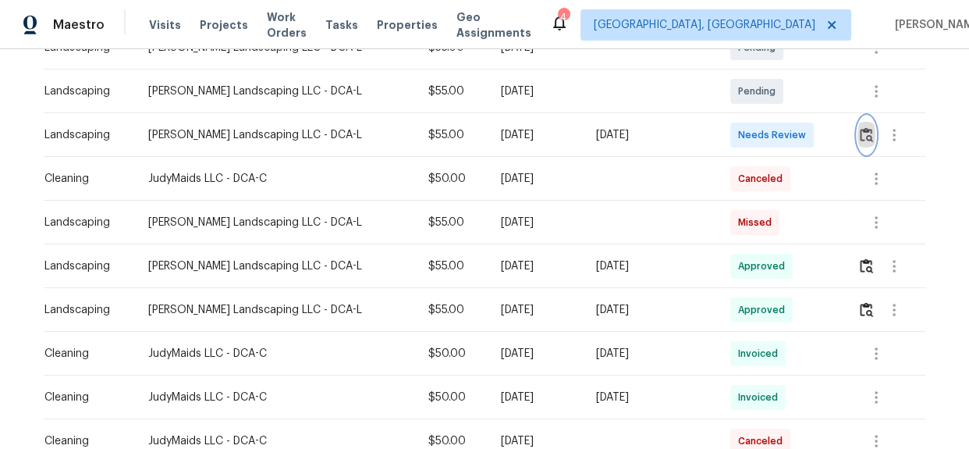
click at [860, 140] on img "button" at bounding box center [866, 134] width 13 height 15
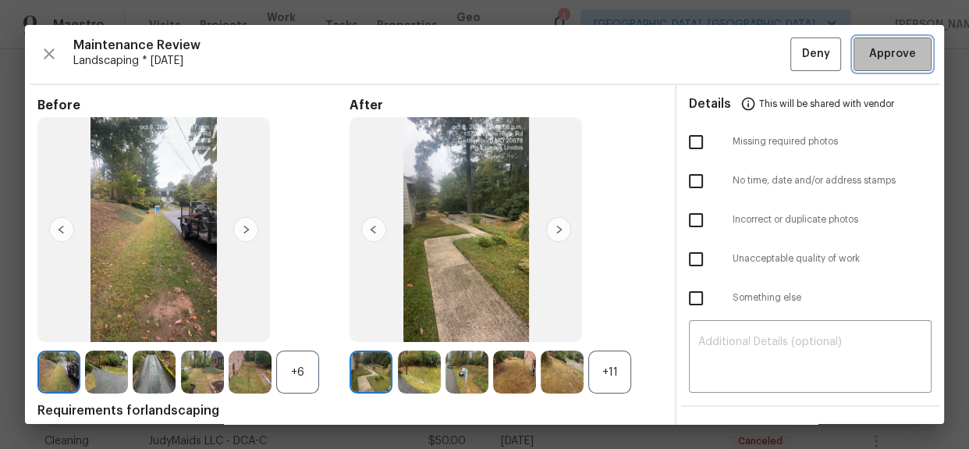
drag, startPoint x: 876, startPoint y: 54, endPoint x: 804, endPoint y: 13, distance: 82.5
click at [876, 55] on span "Approve" at bounding box center [892, 54] width 47 height 20
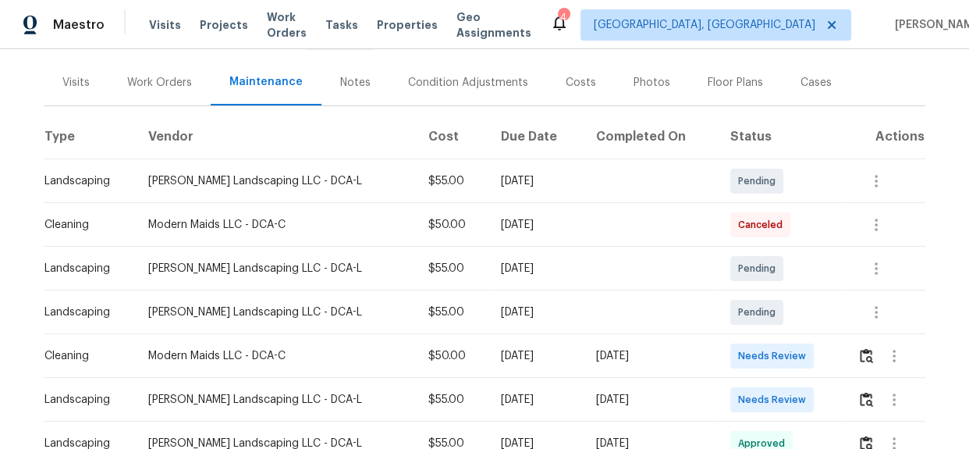
scroll to position [212, 0]
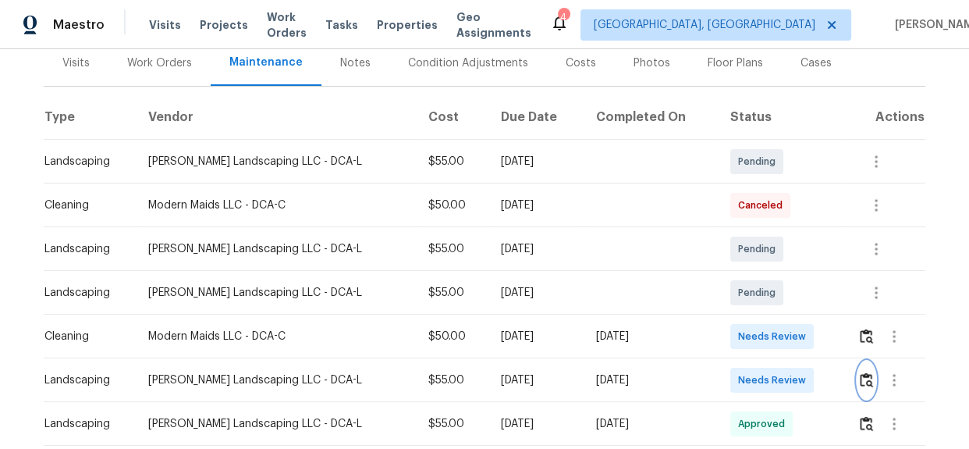
click at [864, 372] on img "button" at bounding box center [866, 379] width 13 height 15
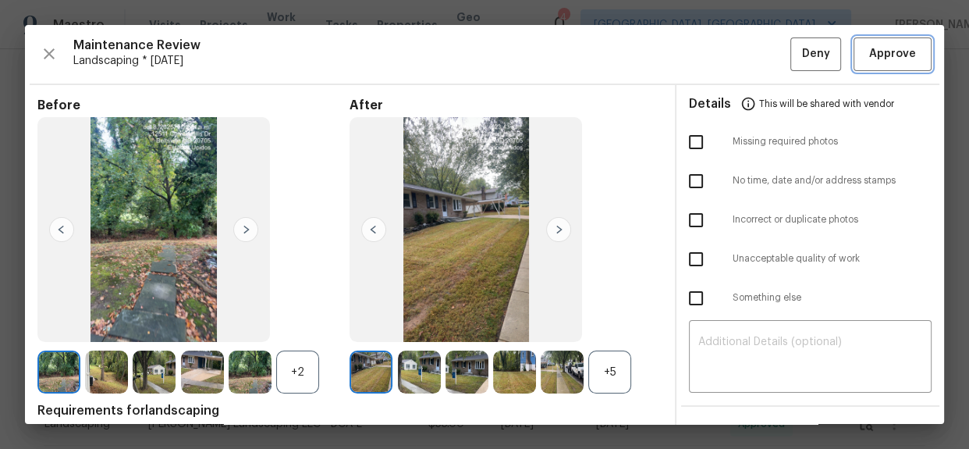
drag, startPoint x: 868, startPoint y: 41, endPoint x: 865, endPoint y: 52, distance: 11.4
click at [868, 41] on button "Approve" at bounding box center [893, 54] width 78 height 34
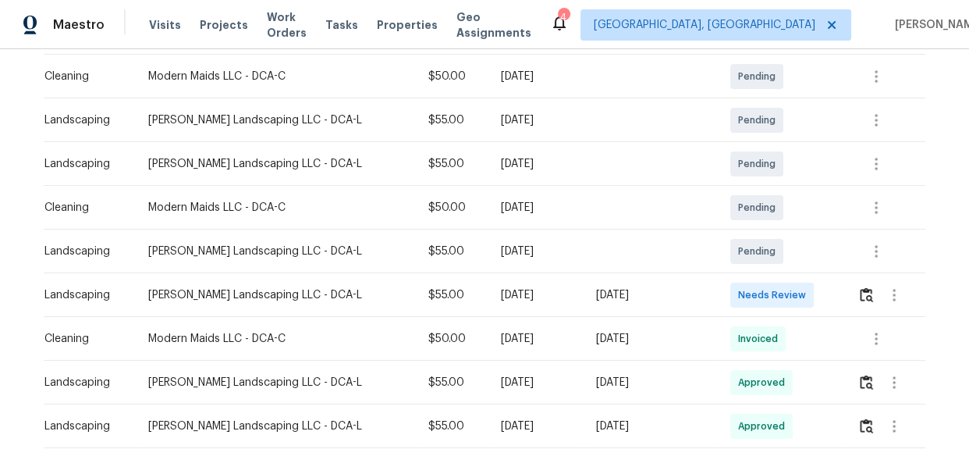
scroll to position [283, 0]
click at [864, 286] on img "button" at bounding box center [866, 293] width 13 height 15
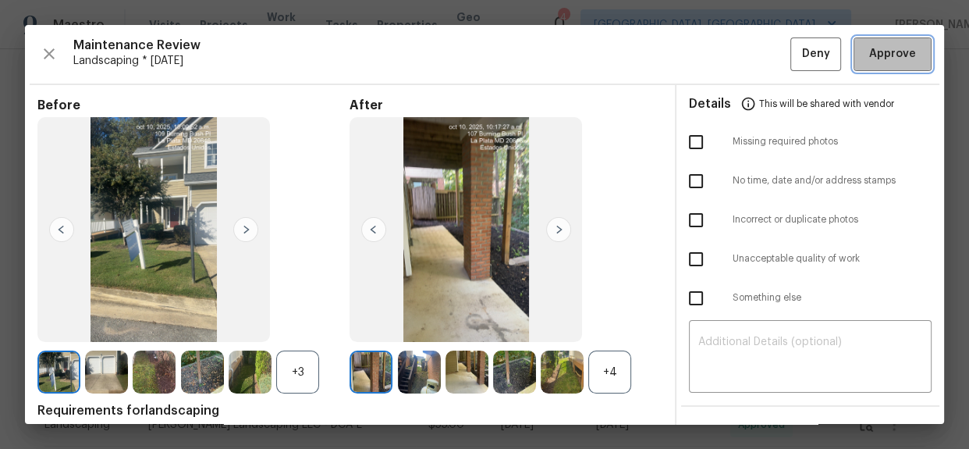
click at [876, 55] on span "Approve" at bounding box center [892, 54] width 47 height 20
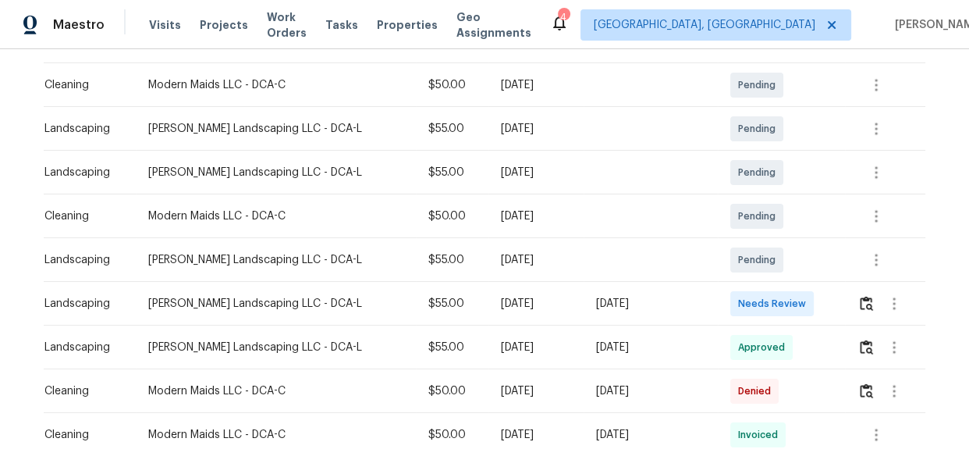
scroll to position [283, 0]
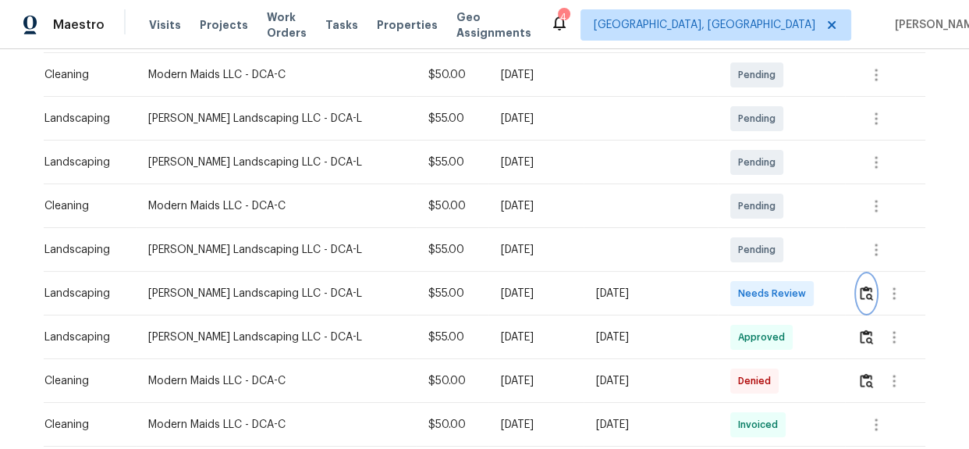
click at [860, 289] on img "button" at bounding box center [866, 293] width 13 height 15
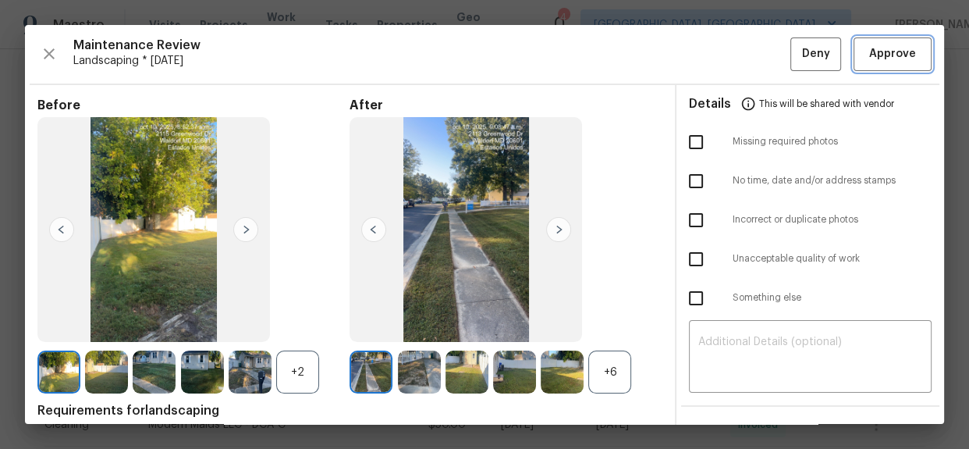
click at [879, 59] on span "Approve" at bounding box center [892, 54] width 47 height 20
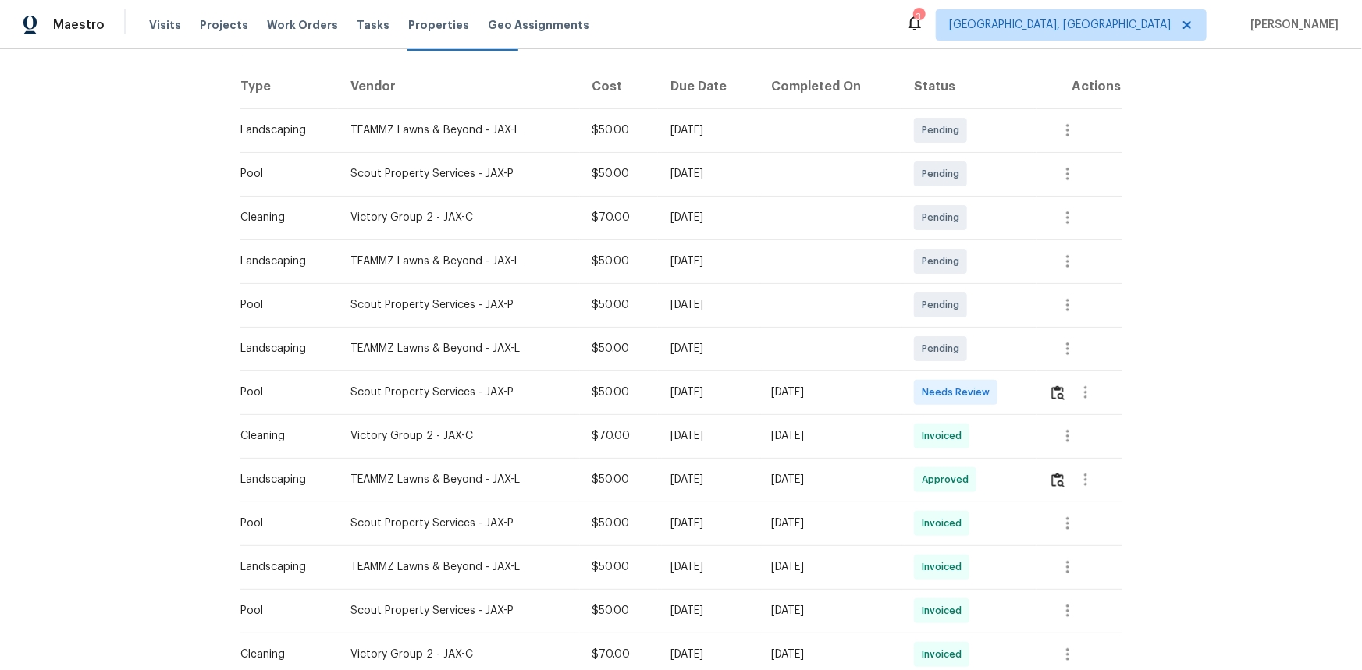
scroll to position [212, 0]
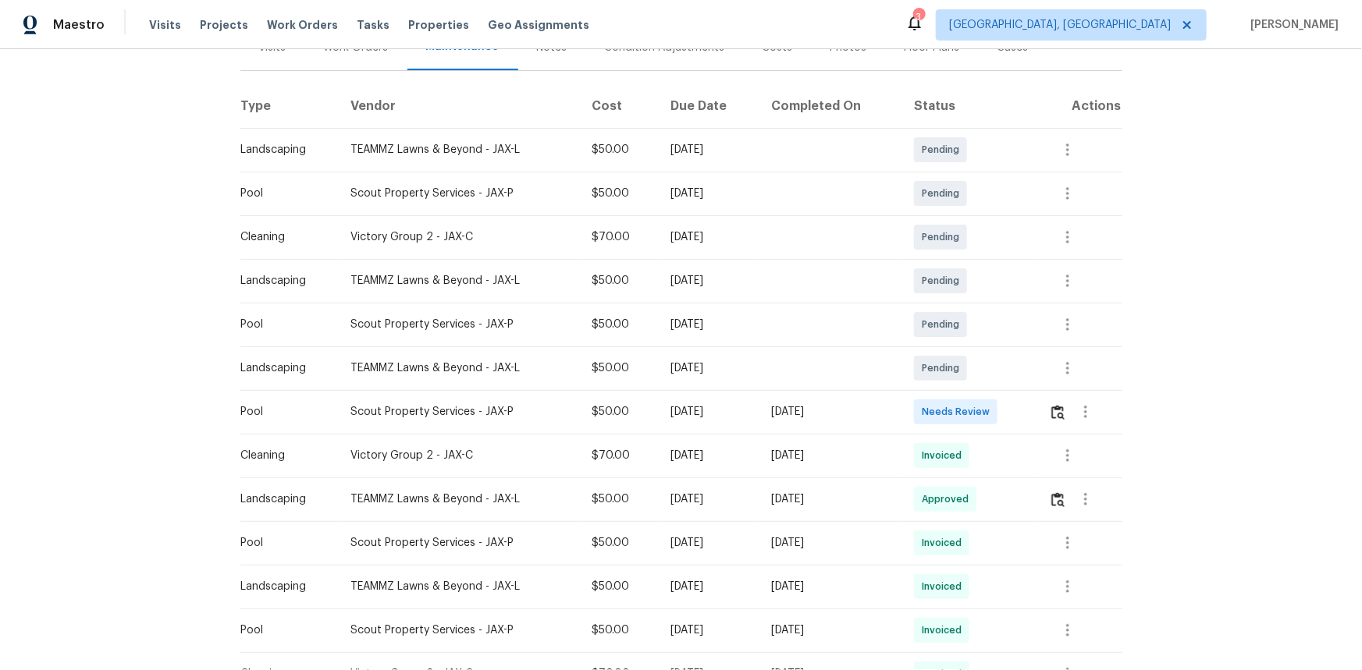
click at [968, 411] on div at bounding box center [1085, 411] width 72 height 37
click at [968, 413] on img "button" at bounding box center [1057, 412] width 13 height 15
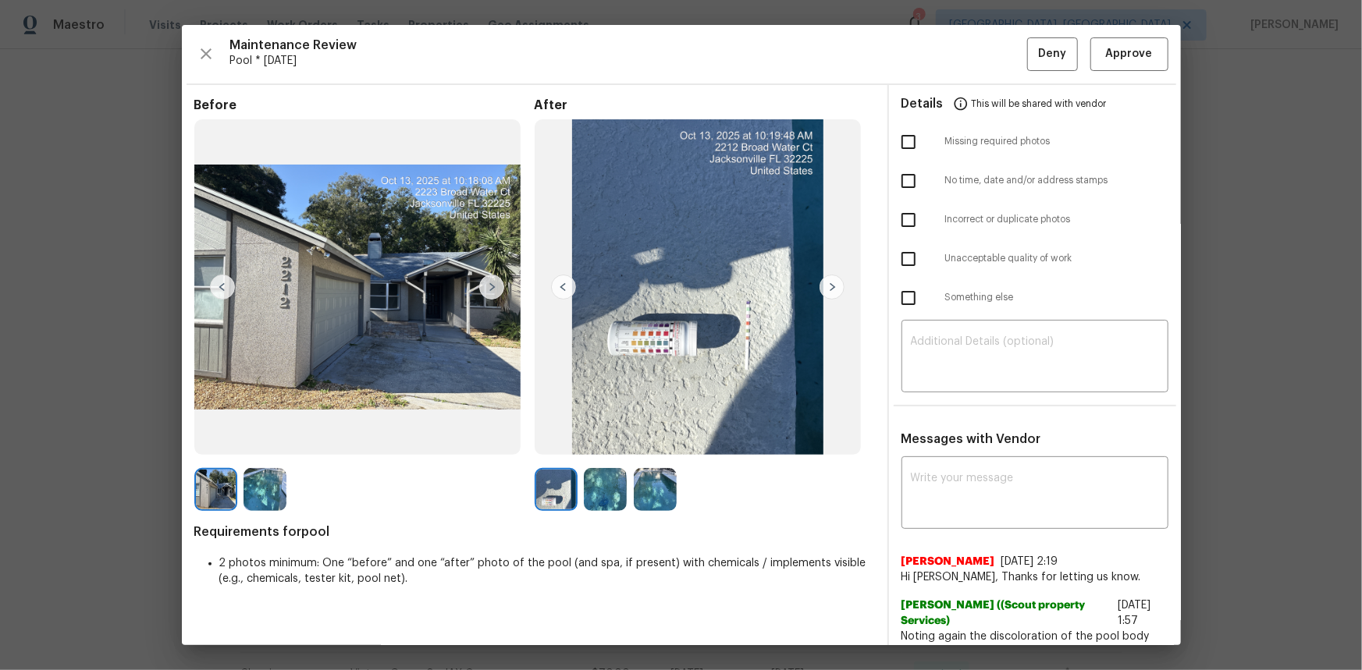
click at [829, 280] on img at bounding box center [831, 287] width 25 height 25
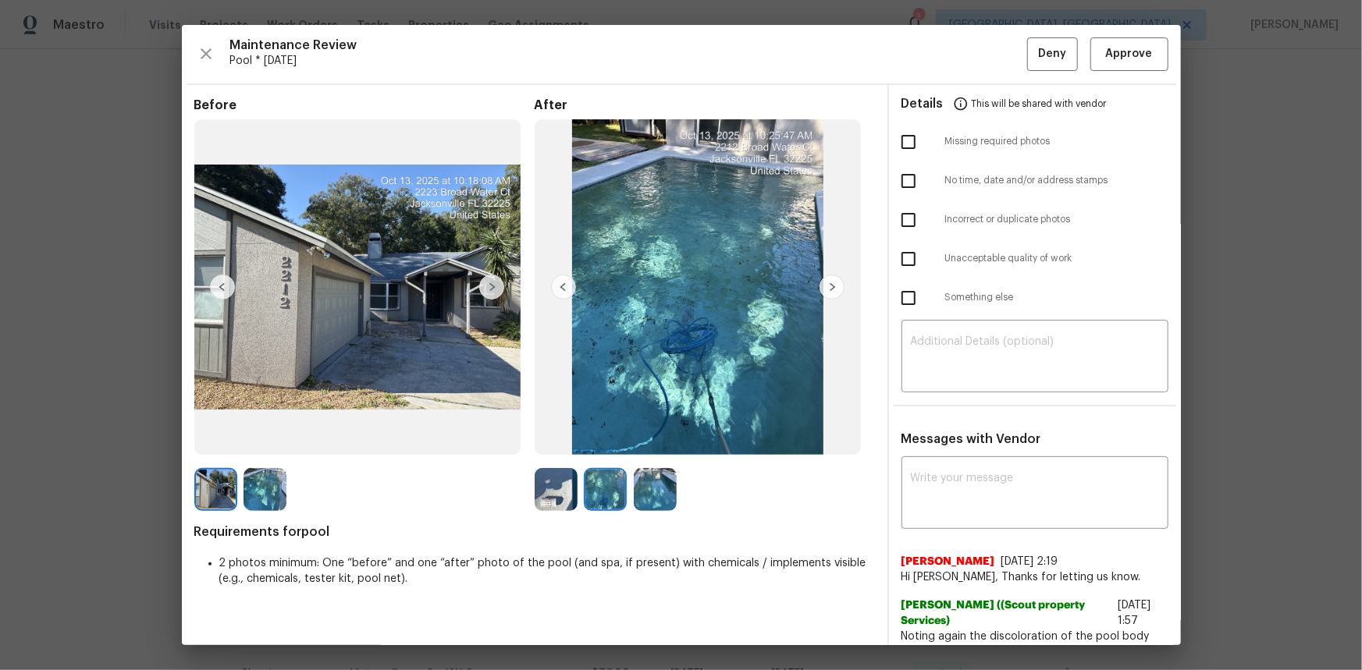
click at [827, 283] on img at bounding box center [831, 287] width 25 height 25
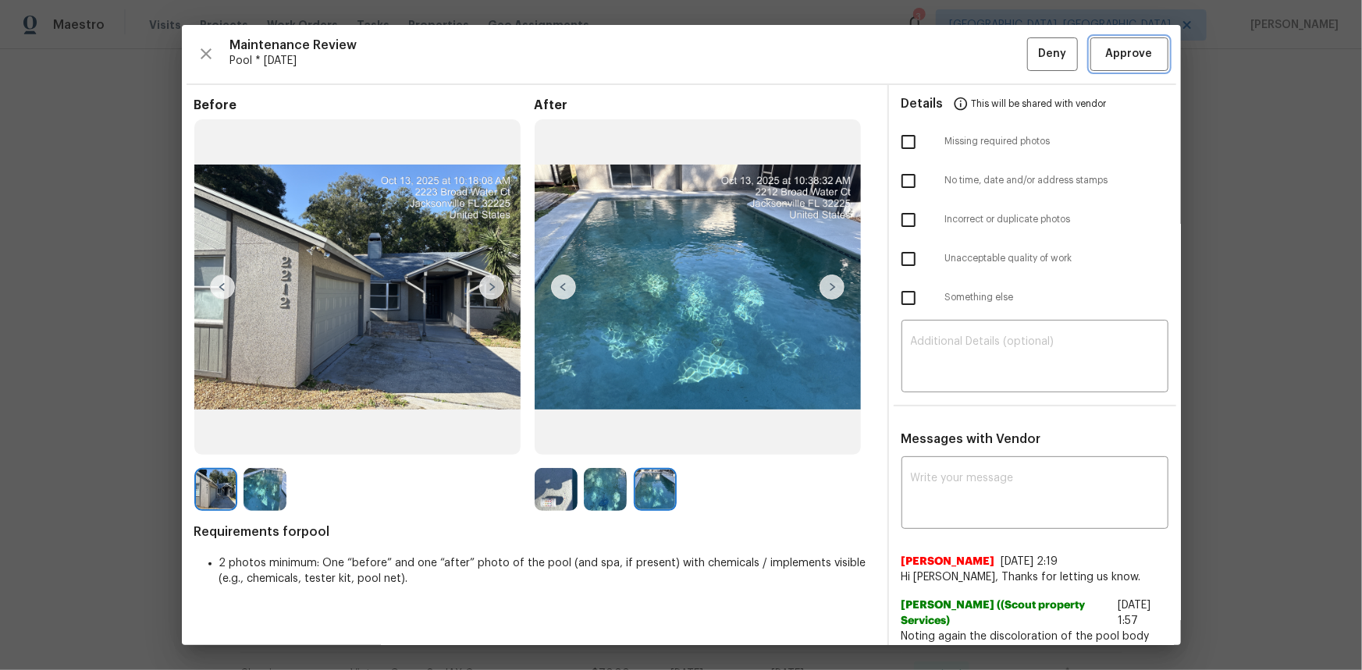
click at [968, 59] on span "Approve" at bounding box center [1129, 54] width 47 height 20
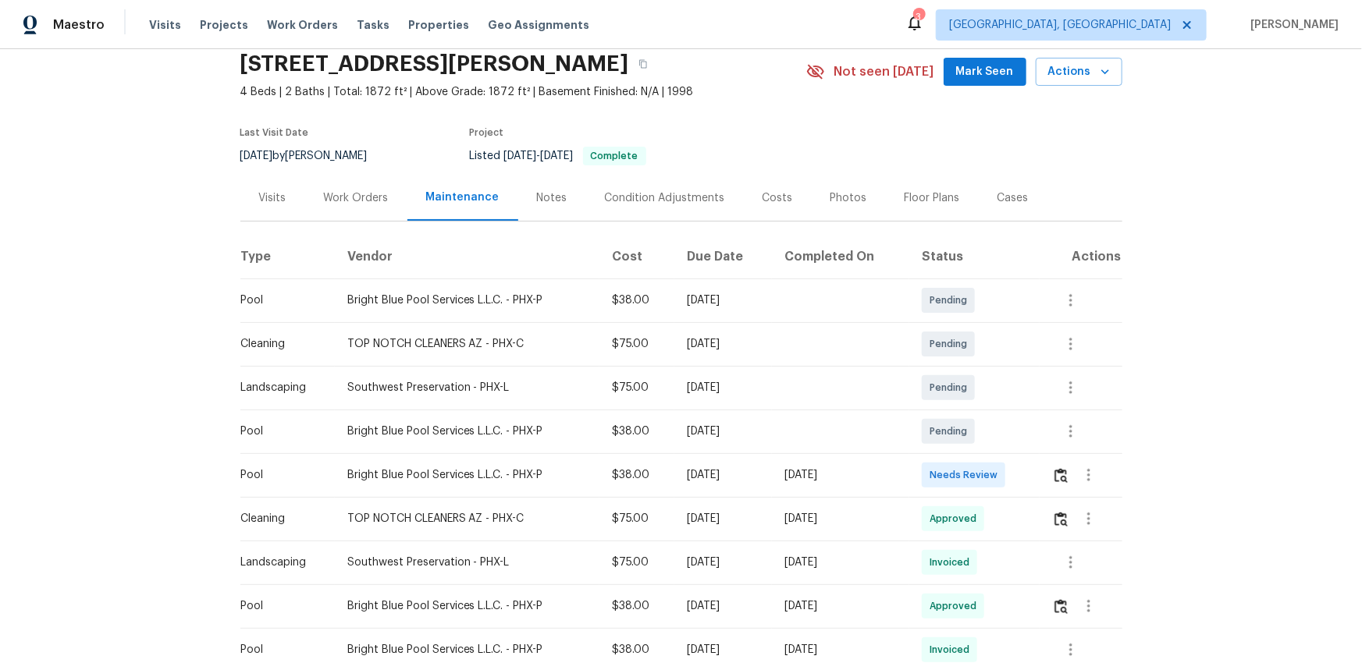
scroll to position [283, 0]
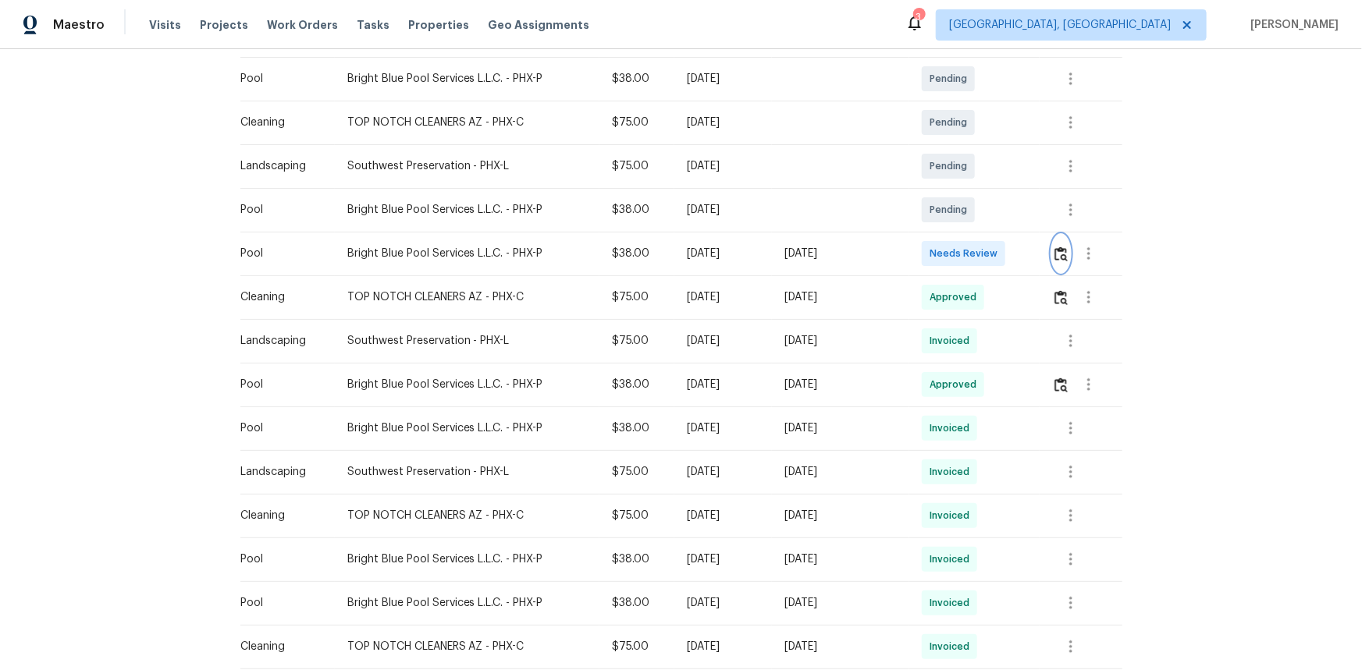
click at [968, 257] on img "button" at bounding box center [1060, 254] width 13 height 15
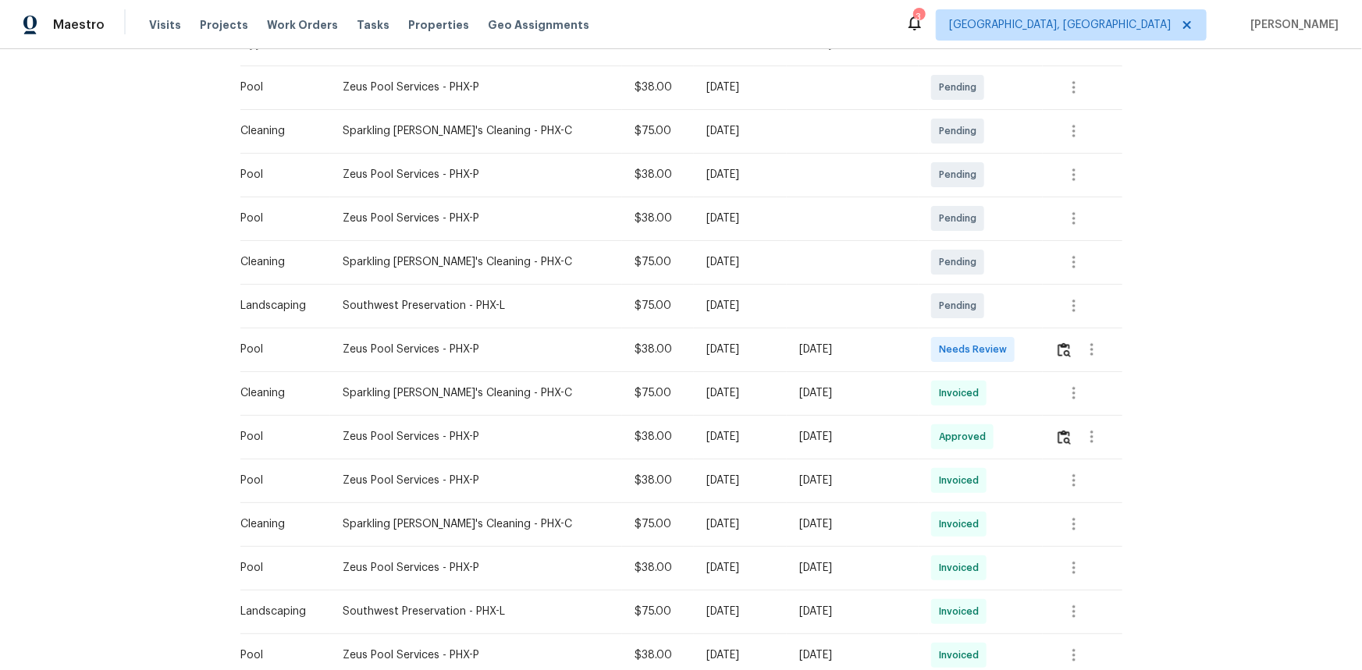
scroll to position [283, 0]
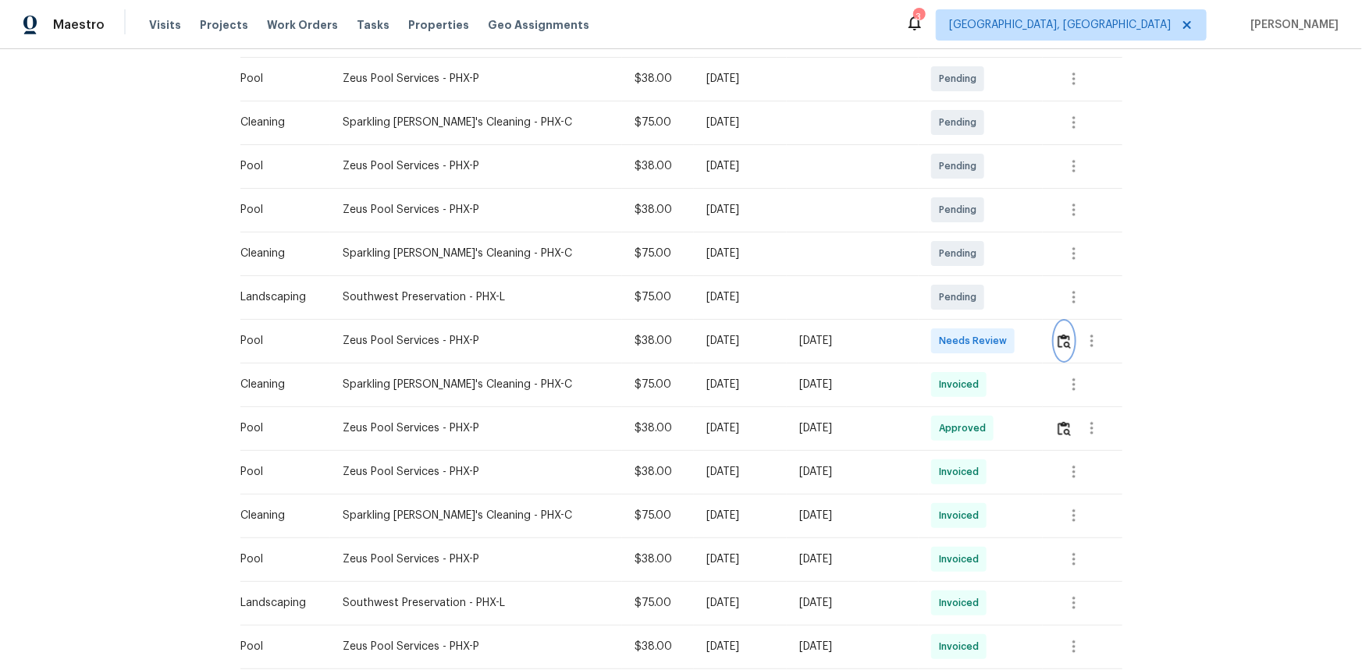
click at [968, 344] on img "button" at bounding box center [1063, 341] width 13 height 15
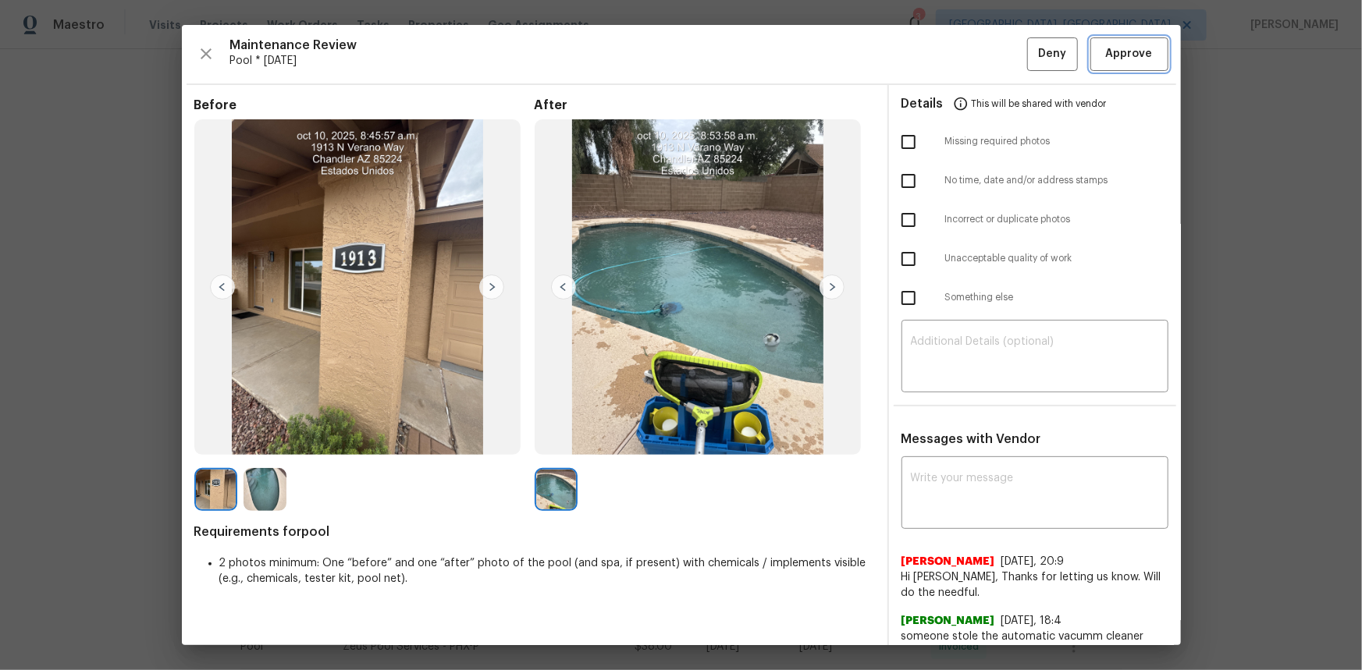
click at [968, 66] on button "Approve" at bounding box center [1129, 54] width 78 height 34
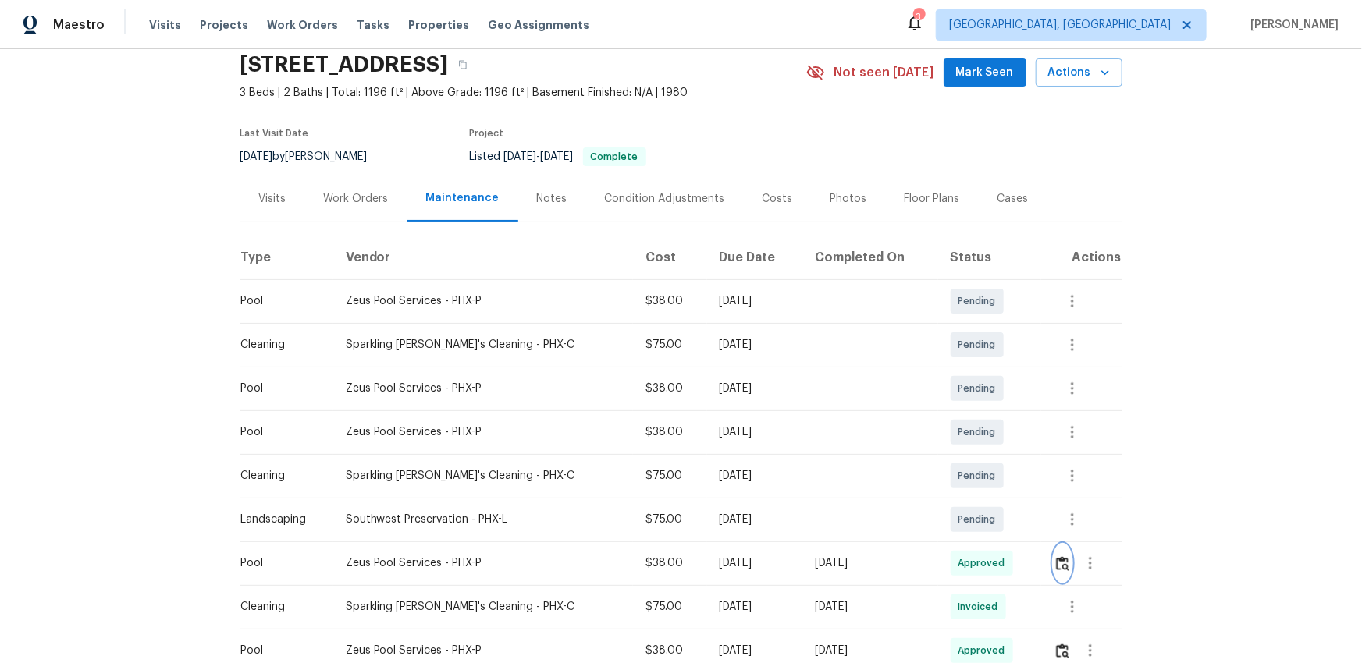
scroll to position [0, 0]
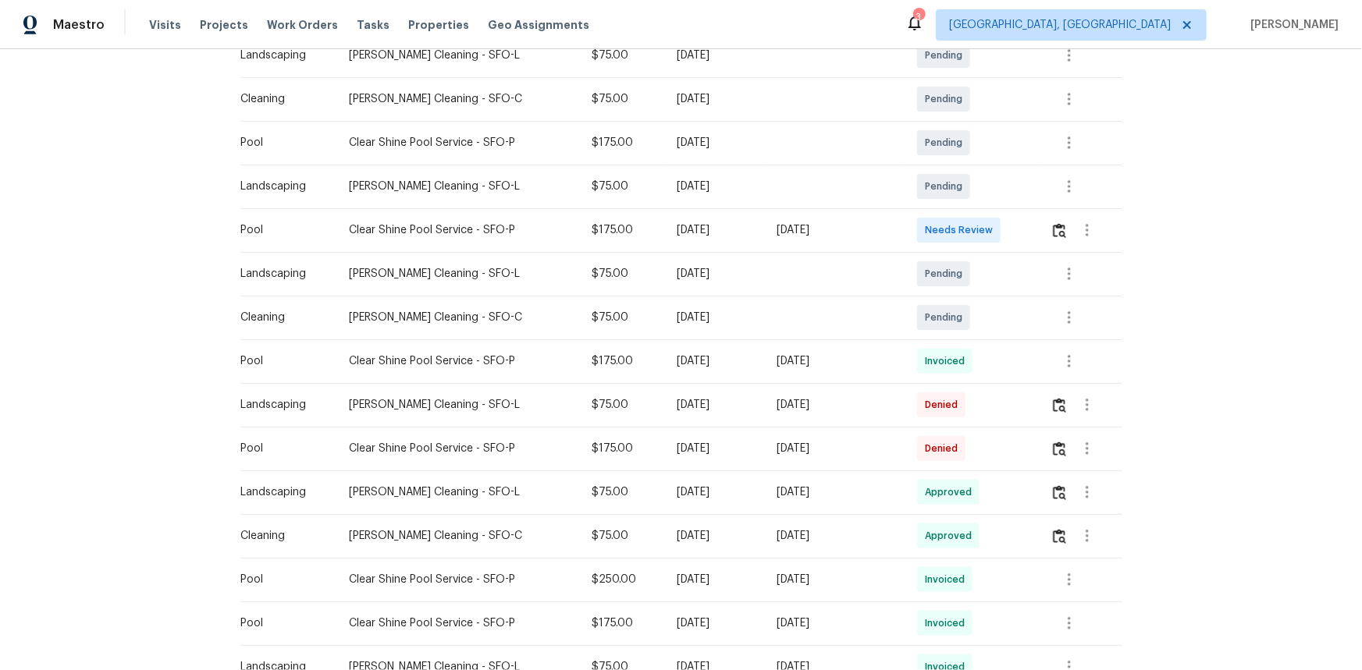
scroll to position [354, 0]
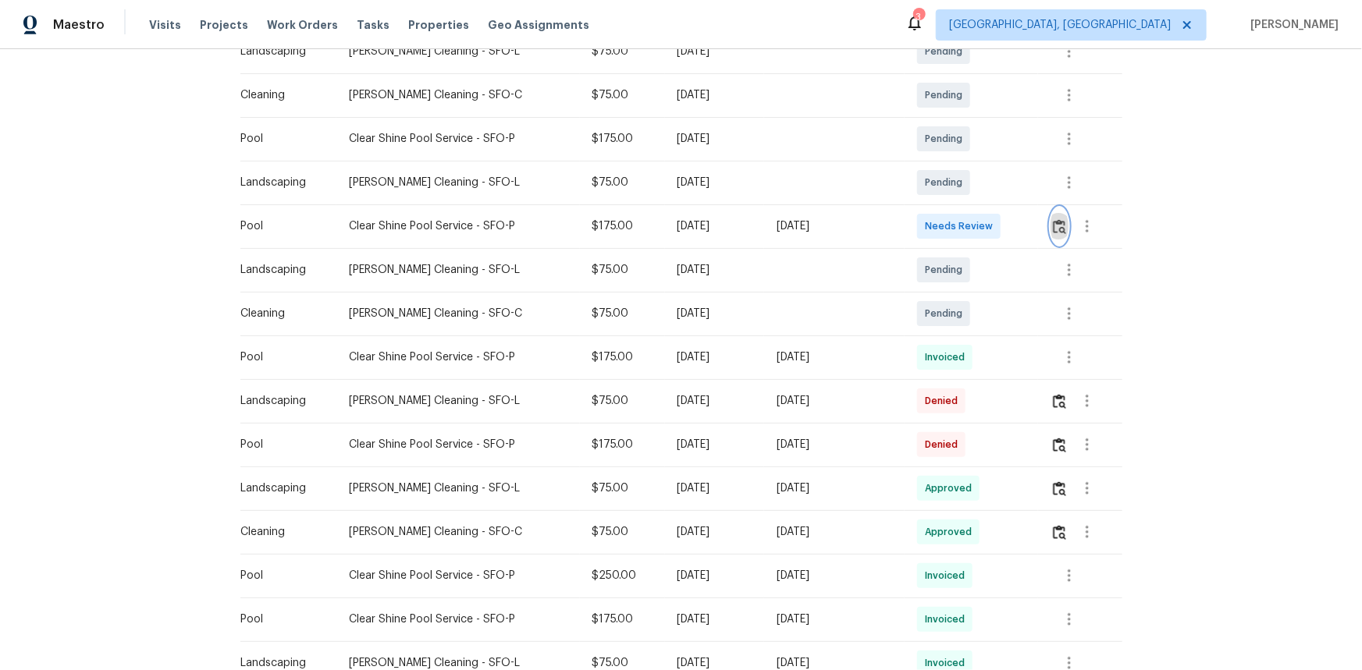
click at [968, 230] on img "button" at bounding box center [1059, 226] width 13 height 15
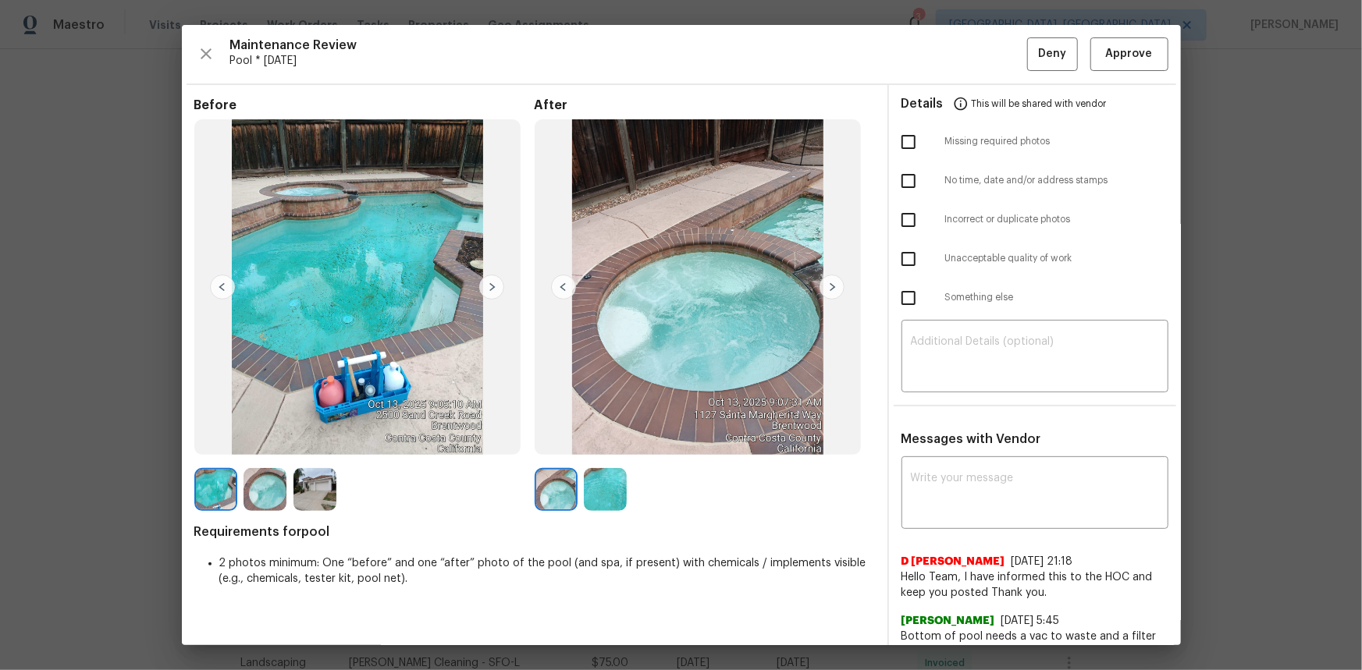
click at [316, 448] on img at bounding box center [314, 489] width 43 height 43
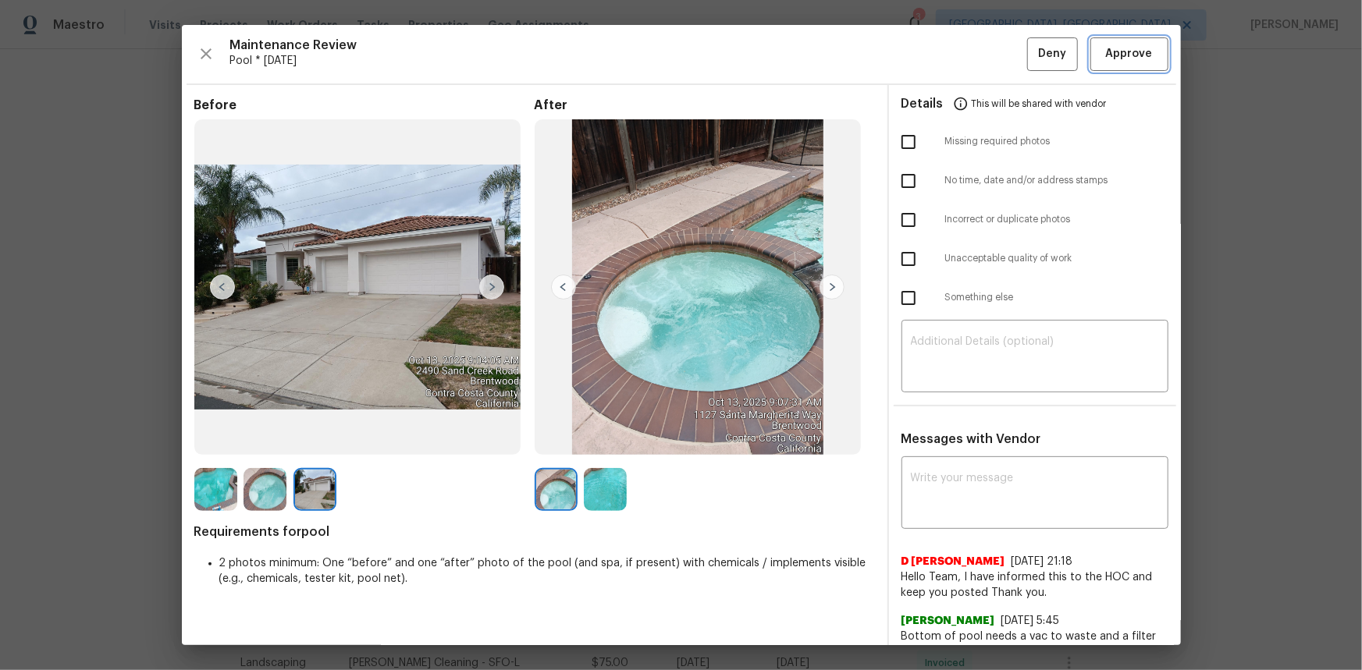
click at [968, 55] on span "Approve" at bounding box center [1129, 54] width 47 height 20
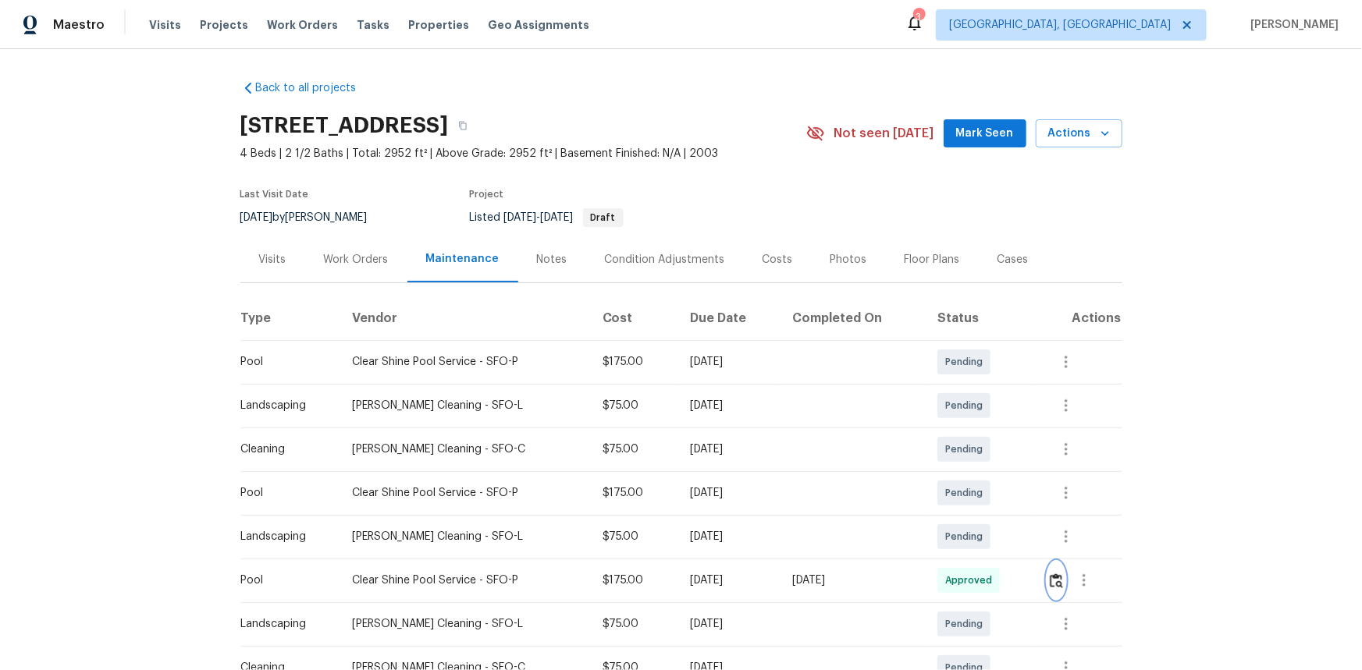
scroll to position [70, 0]
